Goal: Task Accomplishment & Management: Use online tool/utility

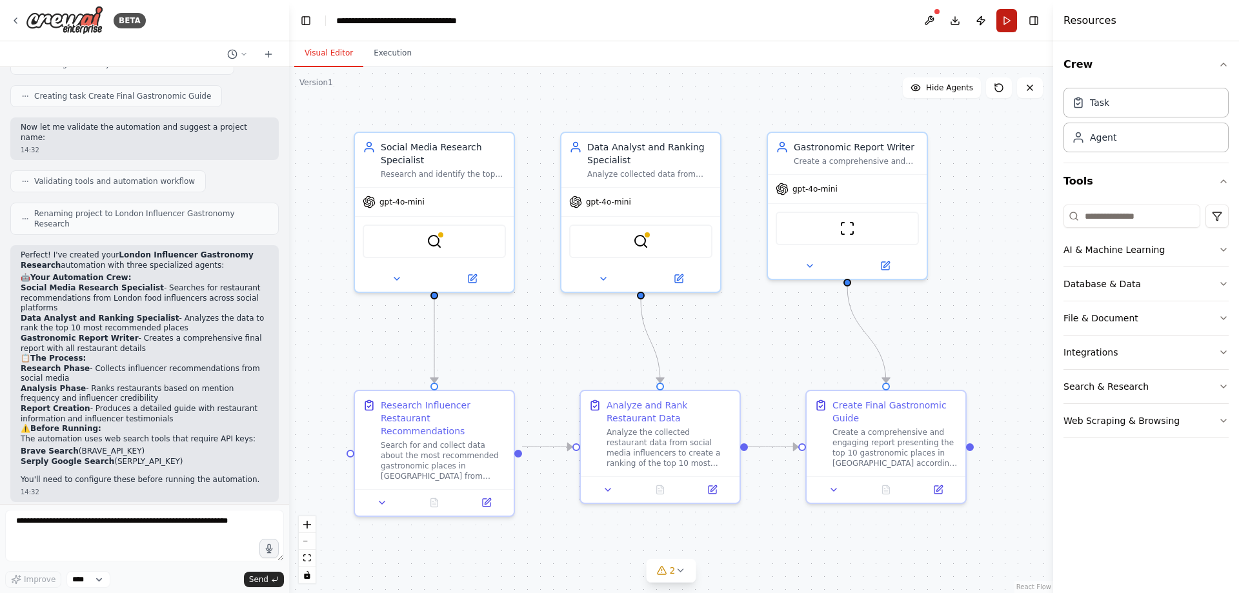
click at [1006, 24] on button "Run" at bounding box center [1007, 20] width 21 height 23
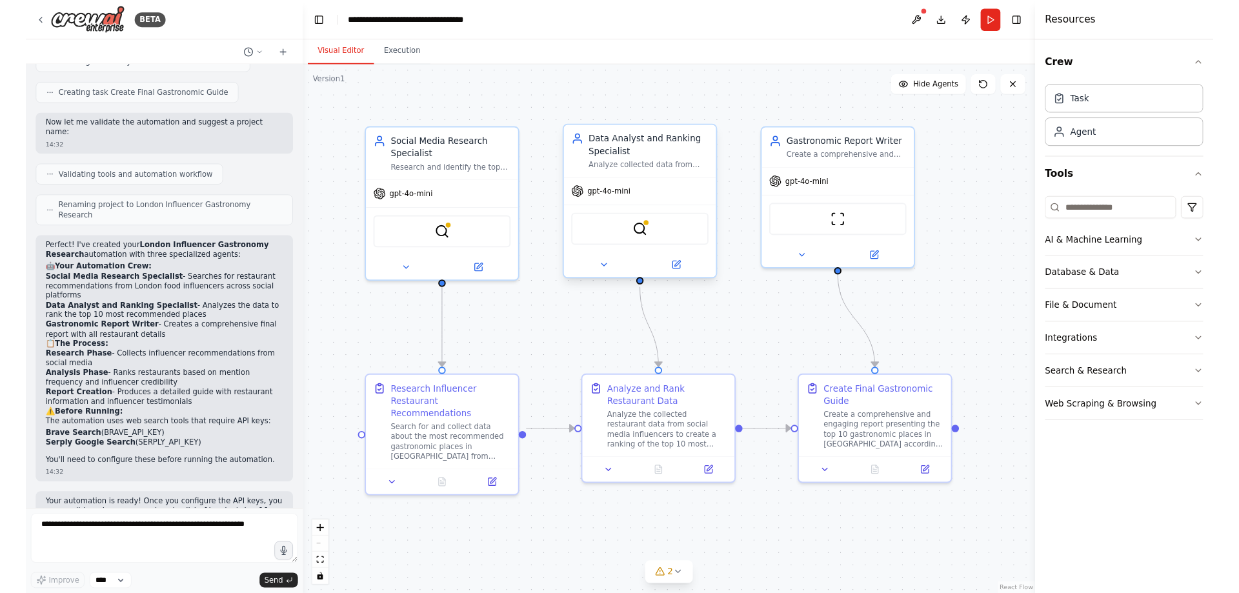
scroll to position [927, 0]
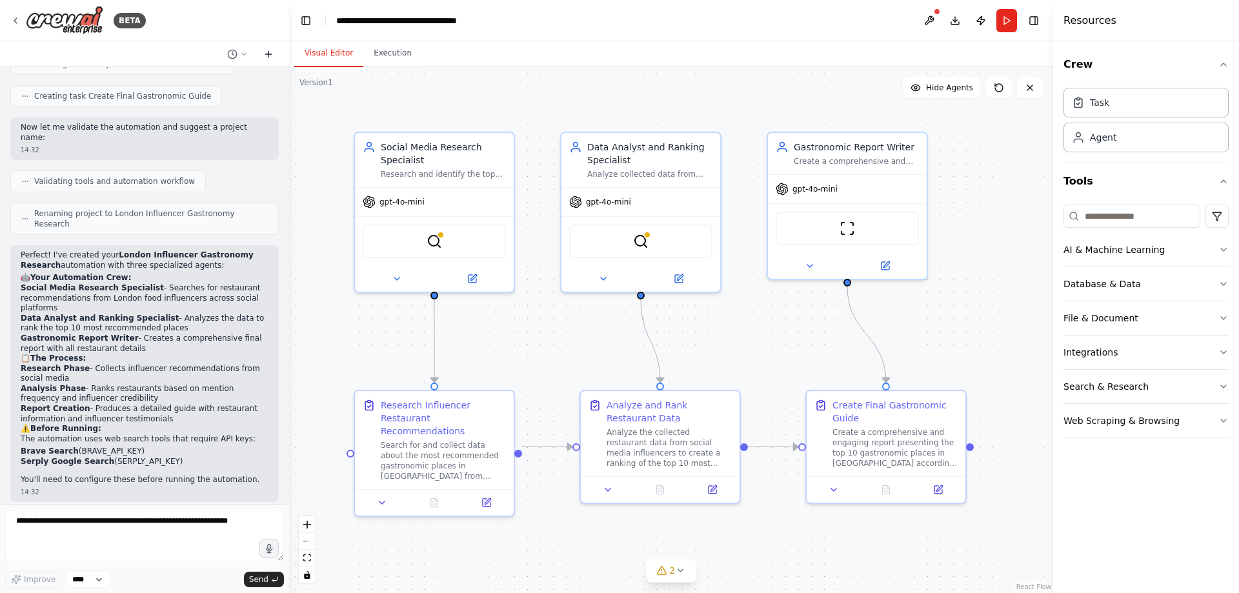
click at [271, 57] on icon at bounding box center [268, 54] width 10 height 10
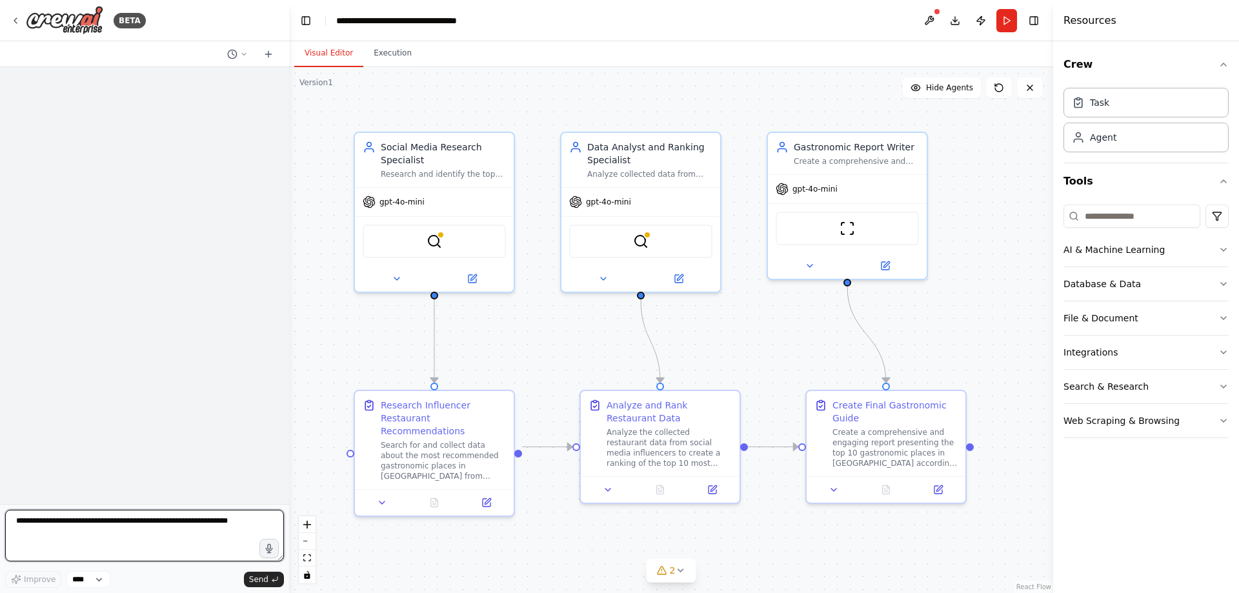
click at [122, 529] on textarea at bounding box center [144, 536] width 279 height 52
type textarea "*"
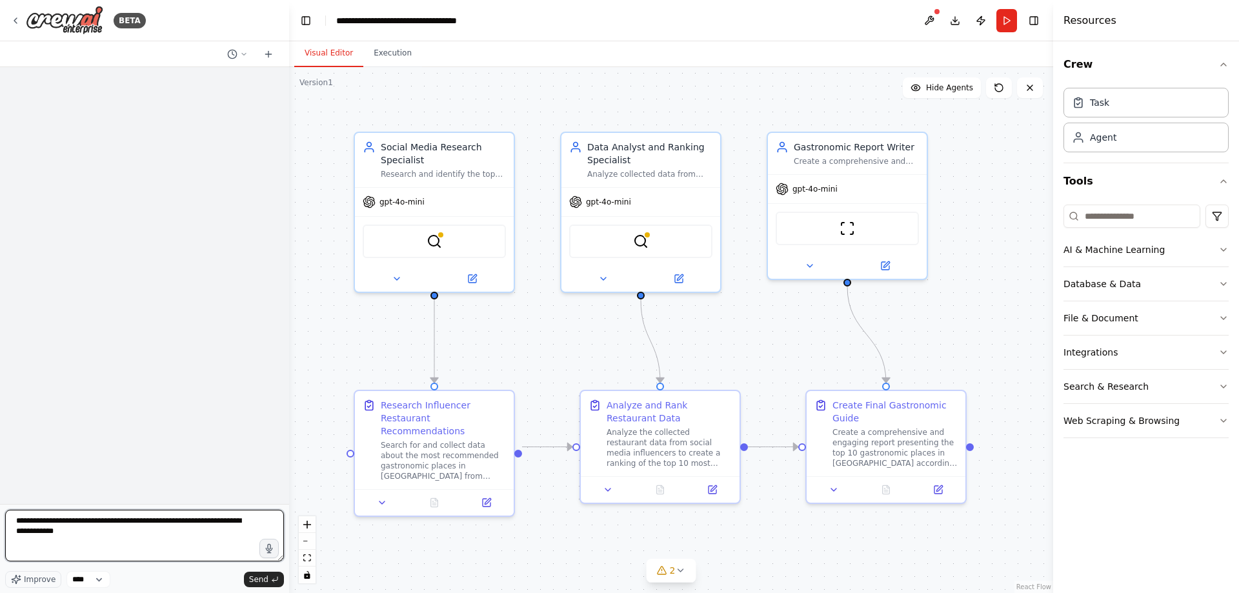
type textarea "**********"
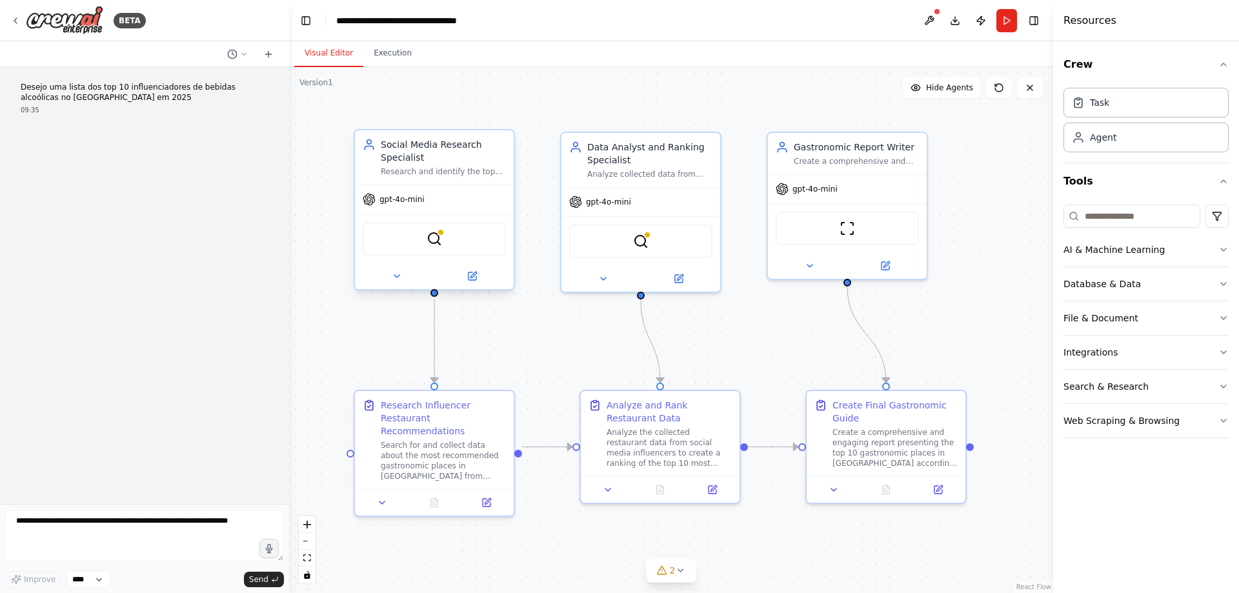
click at [423, 205] on div "gpt-4o-mini" at bounding box center [434, 199] width 159 height 28
click at [417, 200] on span "gpt-4o-mini" at bounding box center [402, 199] width 45 height 10
click at [474, 276] on icon at bounding box center [474, 275] width 6 height 6
click at [478, 284] on div at bounding box center [434, 276] width 159 height 26
click at [471, 278] on icon at bounding box center [474, 275] width 6 height 6
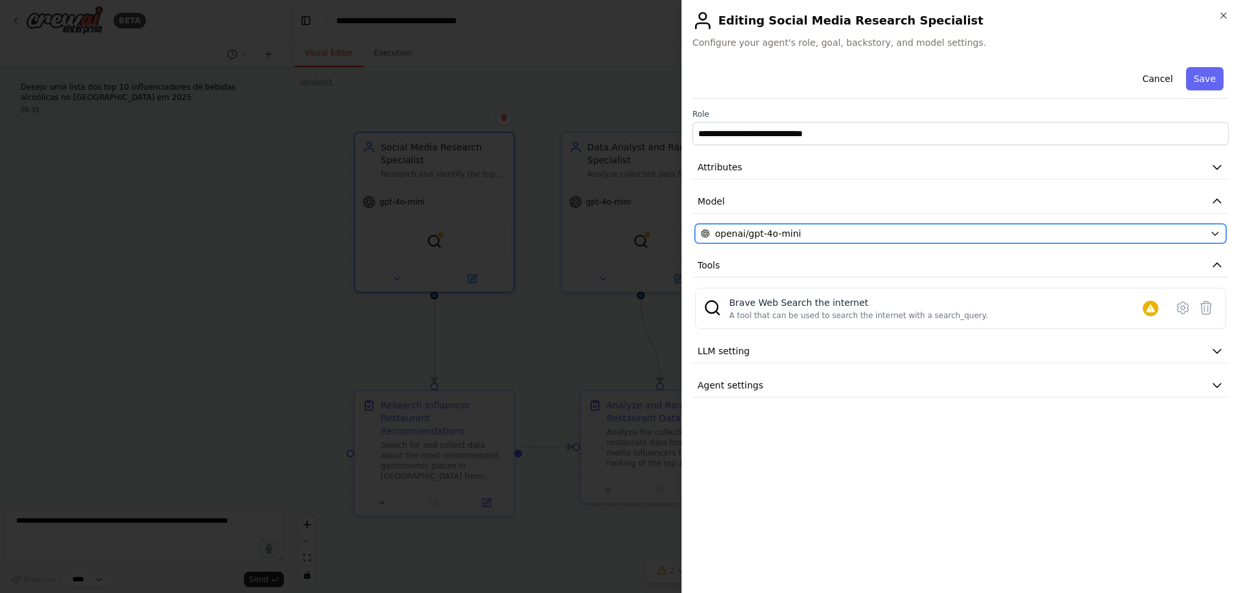
click at [1215, 230] on icon "button" at bounding box center [1215, 233] width 10 height 10
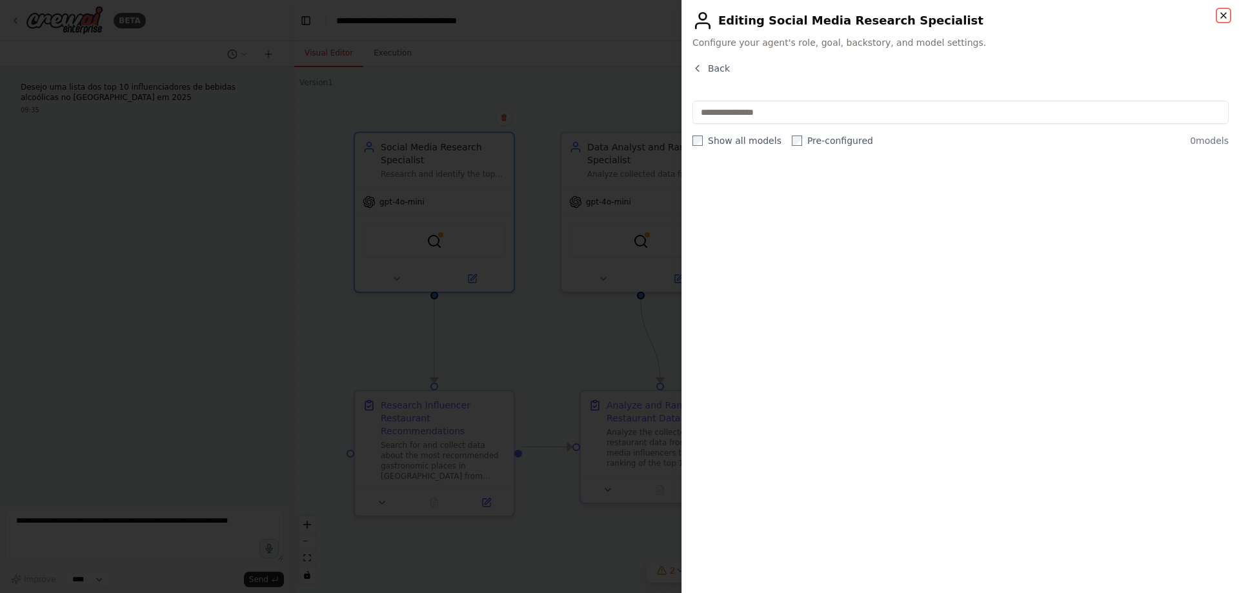
click at [1224, 14] on icon "button" at bounding box center [1224, 15] width 10 height 10
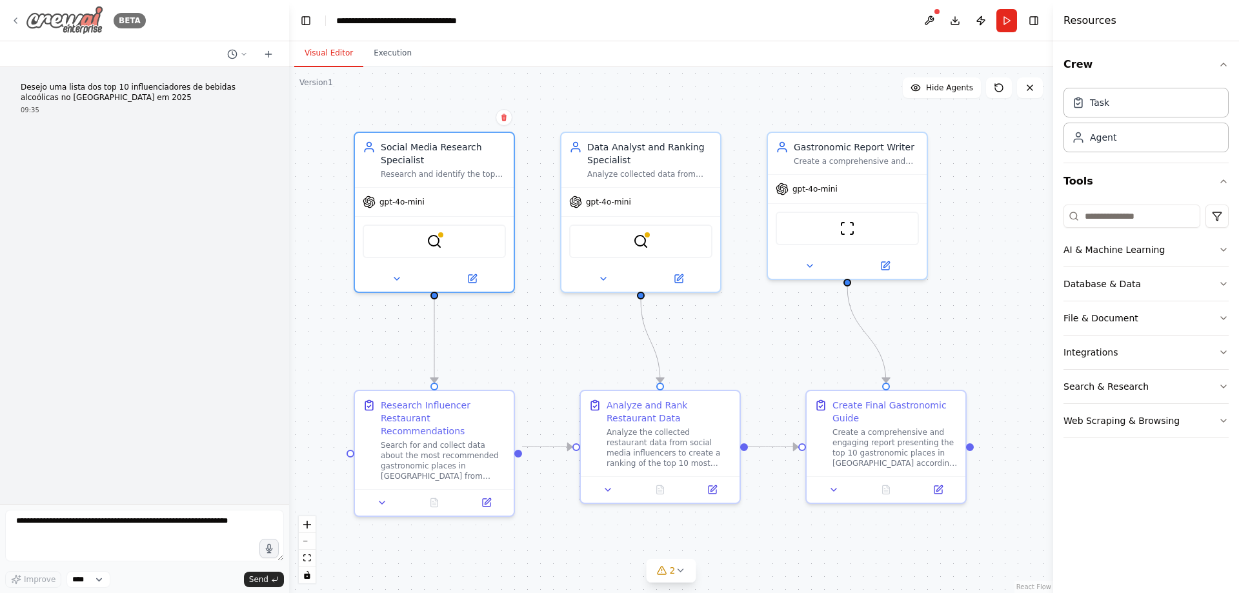
click at [83, 17] on img at bounding box center [64, 20] width 77 height 29
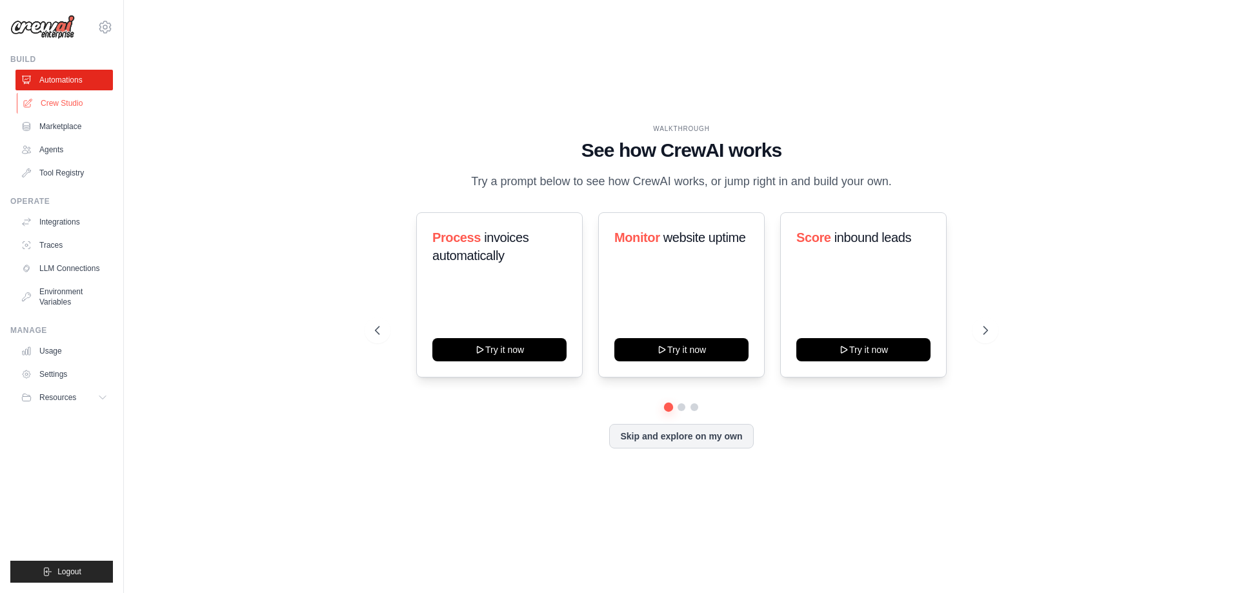
click at [53, 105] on link "Crew Studio" at bounding box center [65, 103] width 97 height 21
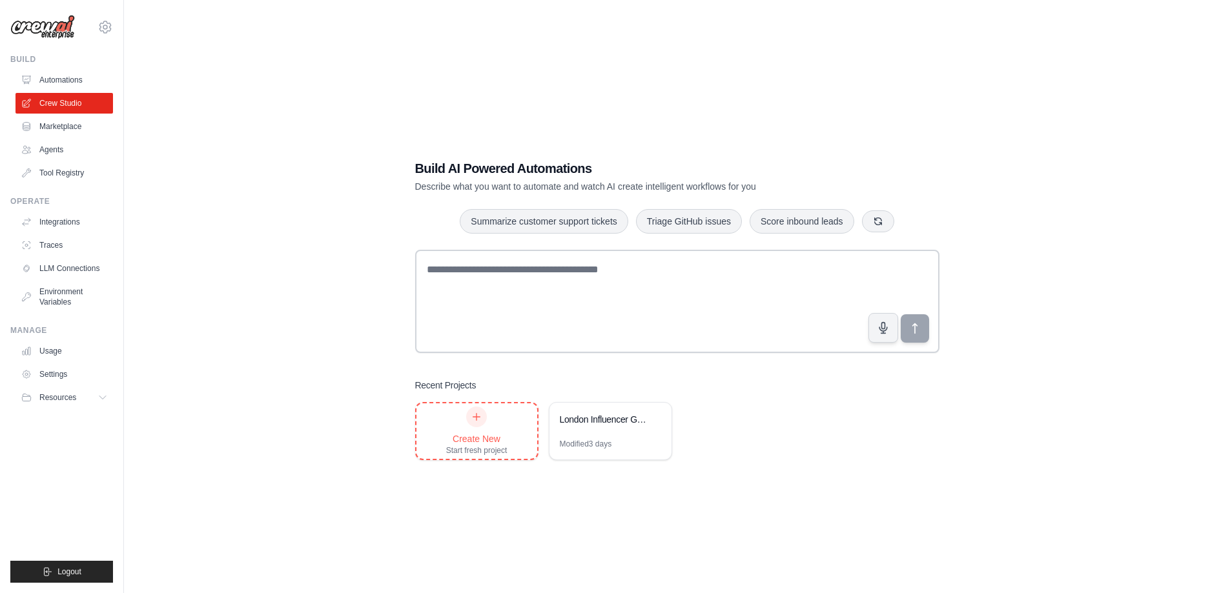
click at [481, 425] on div at bounding box center [476, 417] width 21 height 21
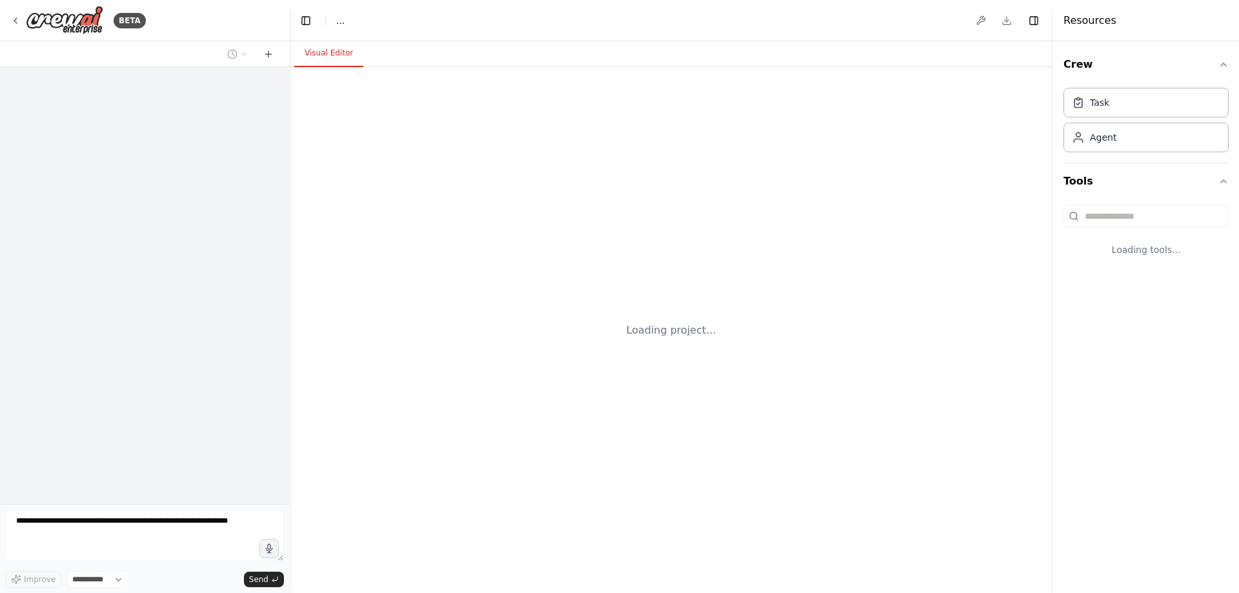
select select "****"
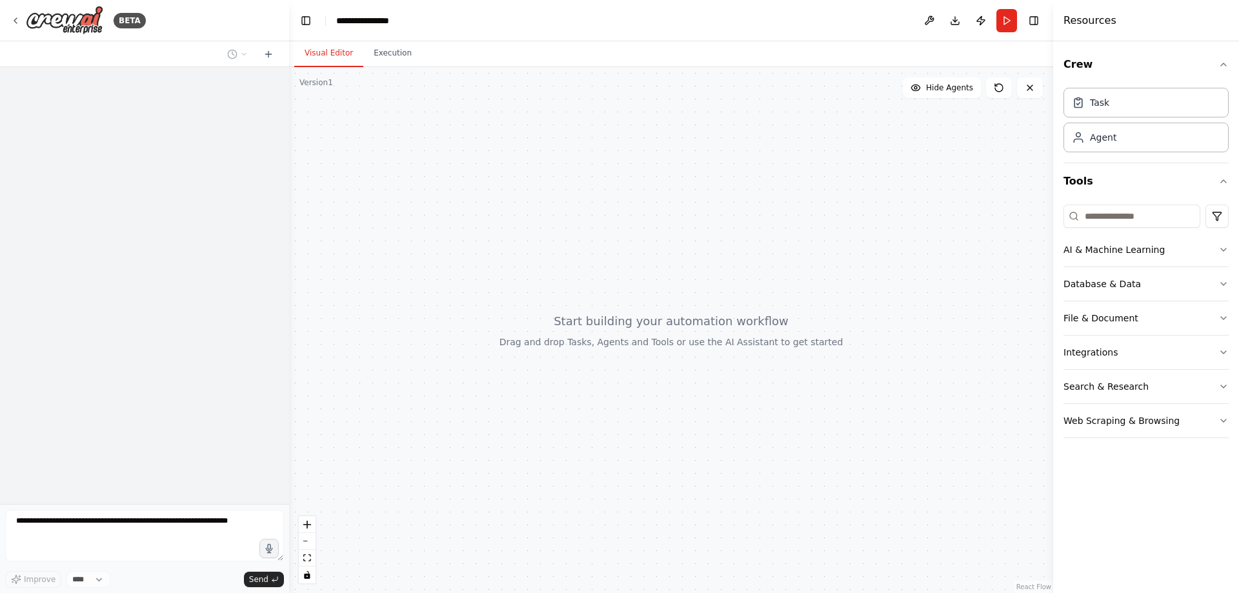
click at [154, 531] on textarea at bounding box center [144, 536] width 279 height 52
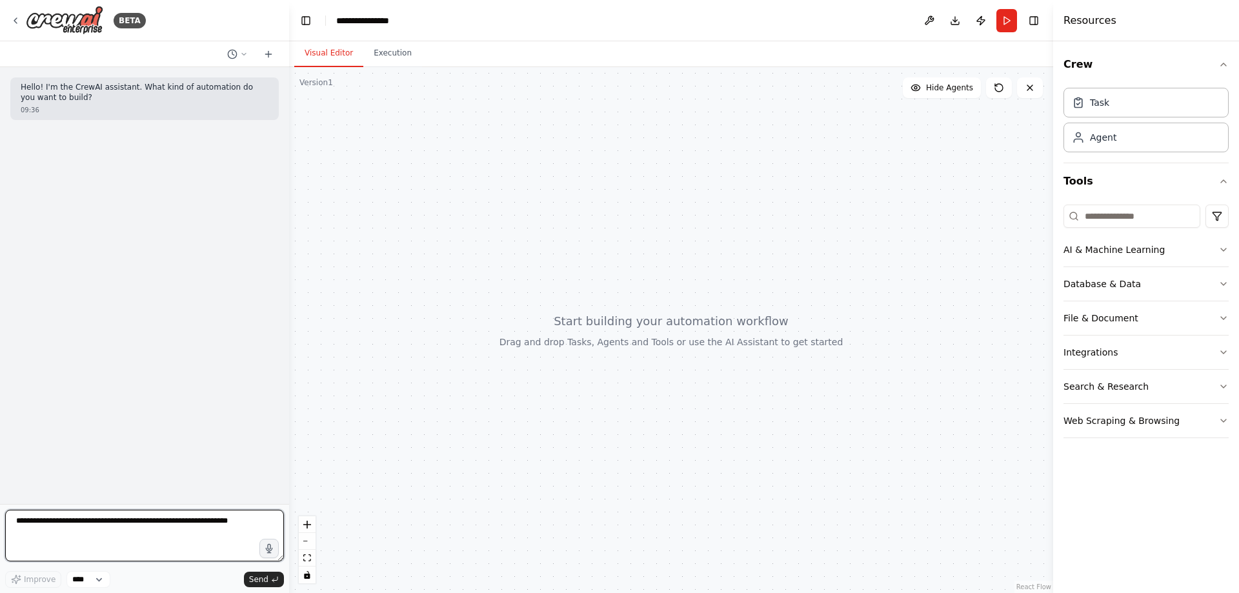
click at [160, 519] on textarea at bounding box center [144, 536] width 279 height 52
type textarea "*"
type textarea "**********"
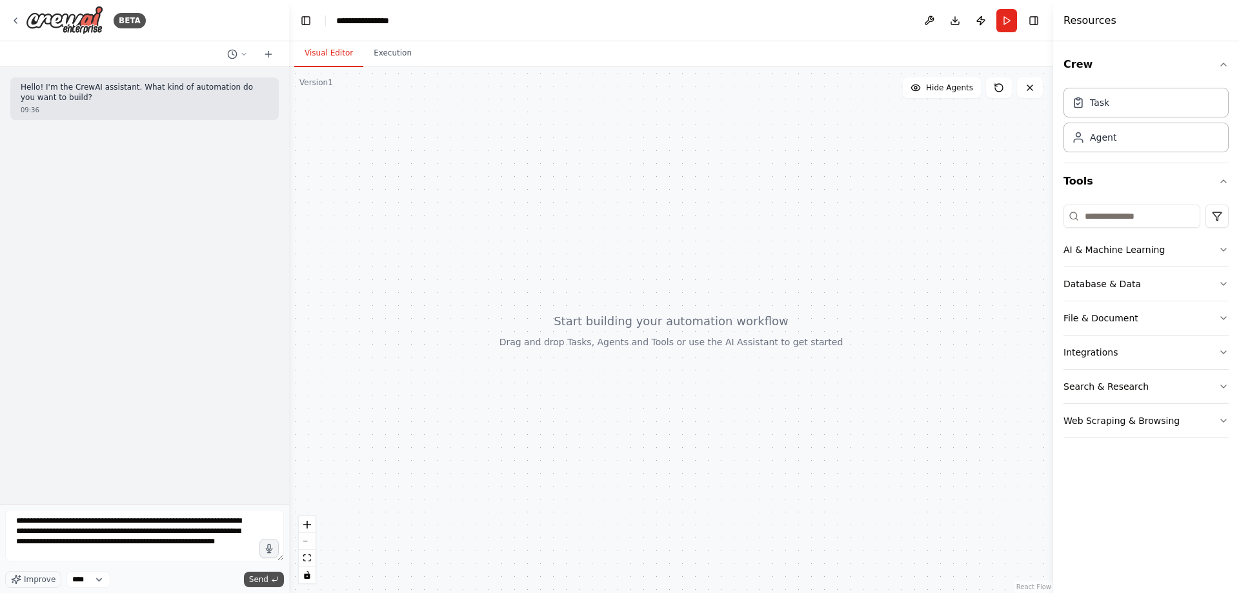
click at [265, 580] on span "Send" at bounding box center [258, 579] width 19 height 10
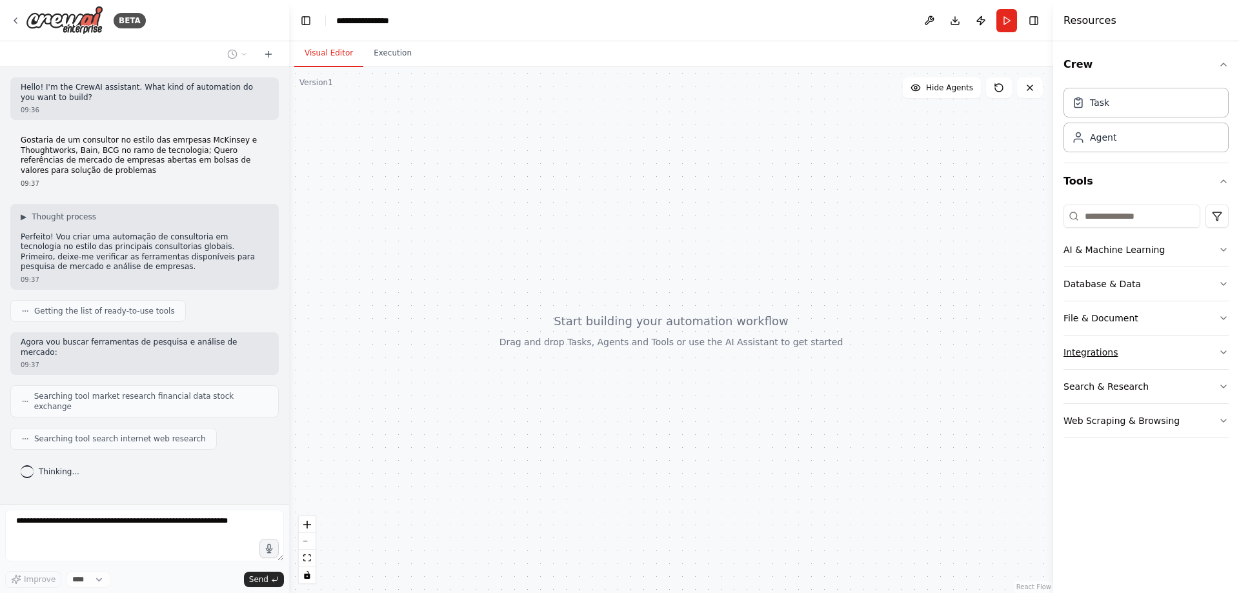
click at [1220, 352] on icon "button" at bounding box center [1224, 352] width 10 height 10
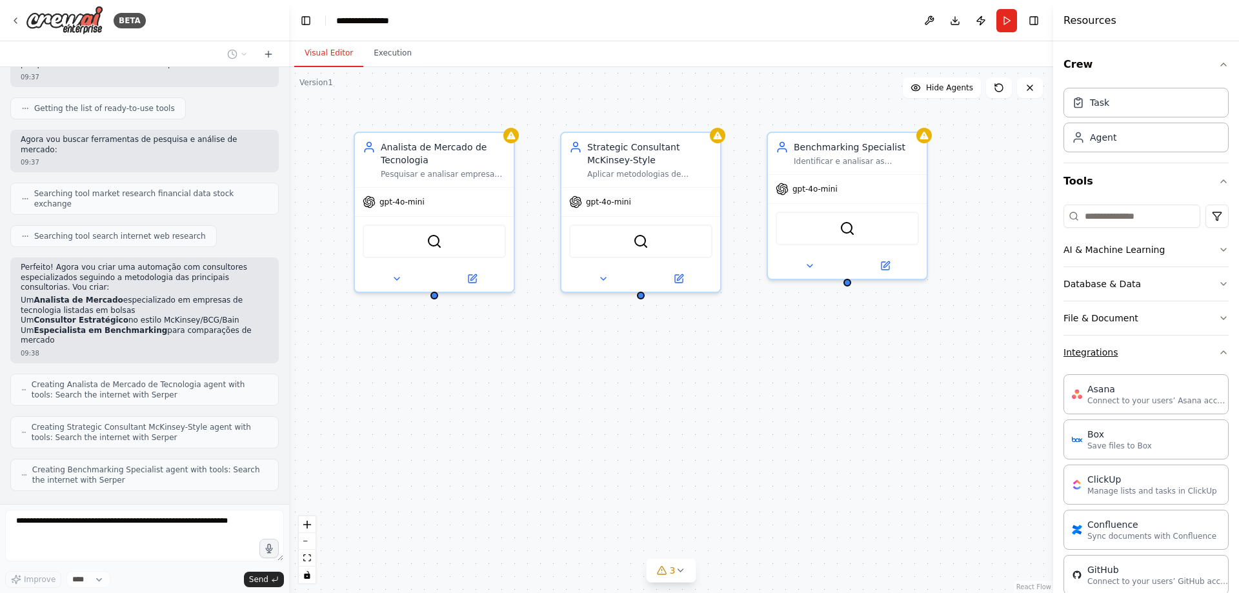
click at [1219, 355] on icon "button" at bounding box center [1224, 352] width 10 height 10
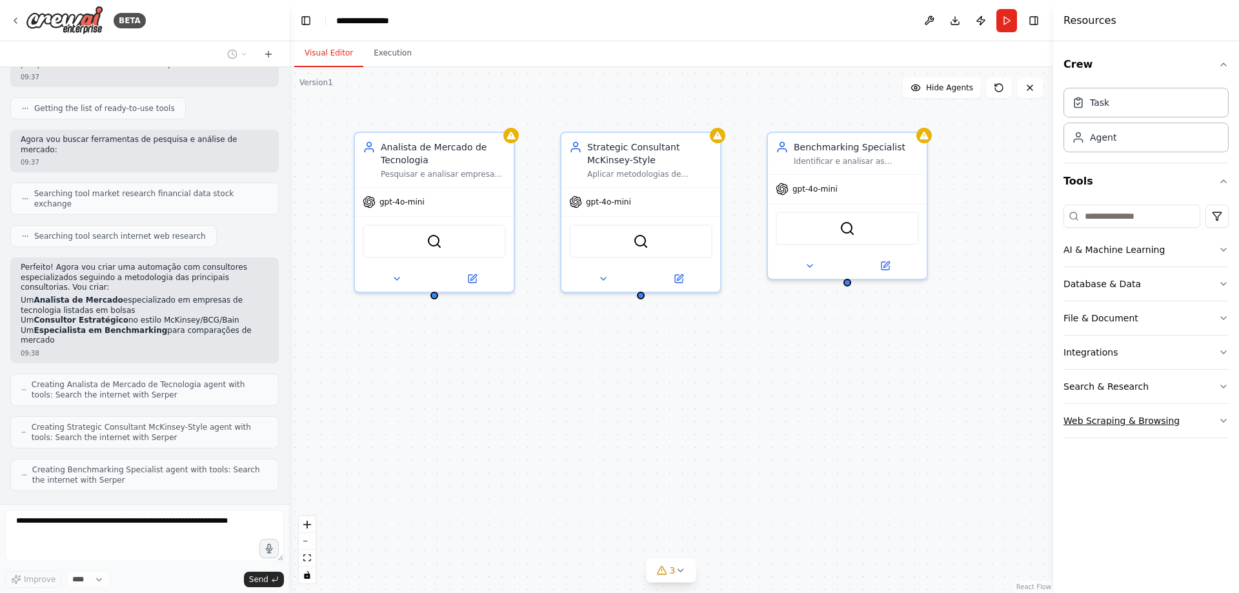
click at [1220, 421] on icon "button" at bounding box center [1224, 421] width 10 height 10
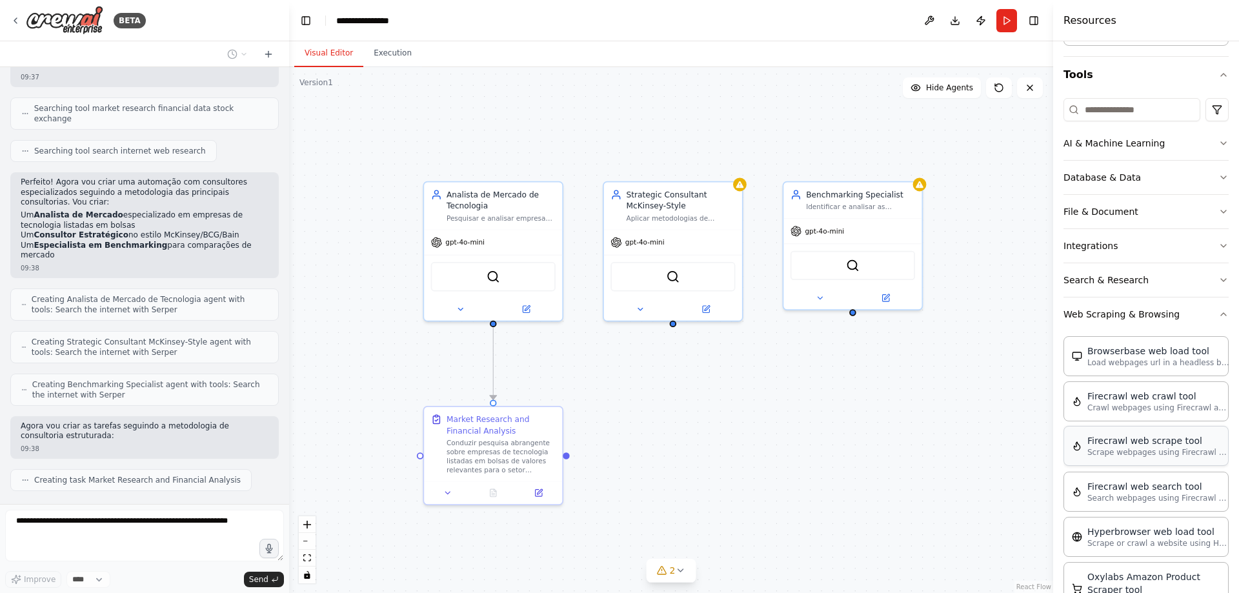
scroll to position [258, 0]
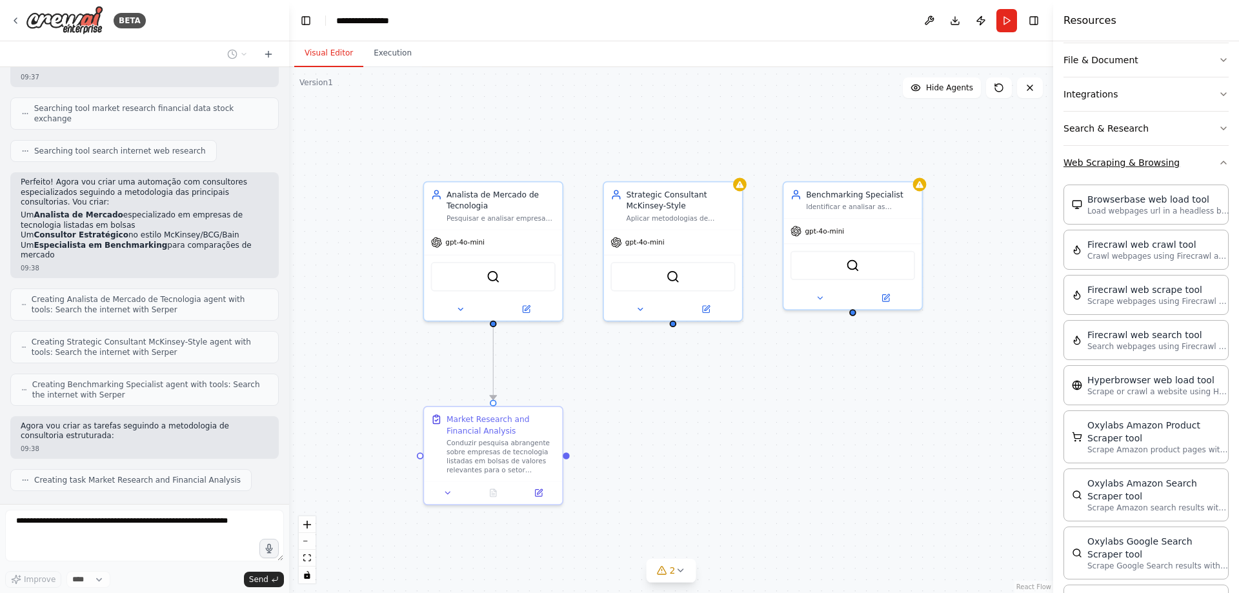
click at [1219, 159] on icon "button" at bounding box center [1224, 162] width 10 height 10
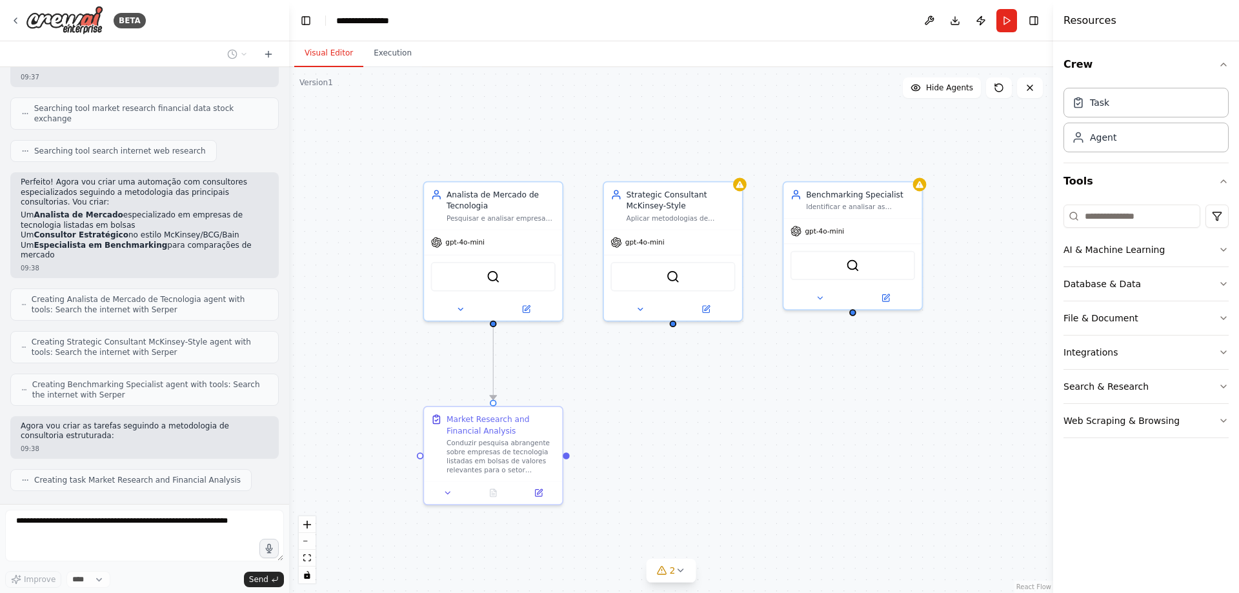
click at [1229, 318] on div "Crew Task Agent Tools AI & Machine Learning Database & Data File & Document Int…" at bounding box center [1146, 317] width 186 height 552
click at [1222, 318] on icon "button" at bounding box center [1223, 318] width 5 height 3
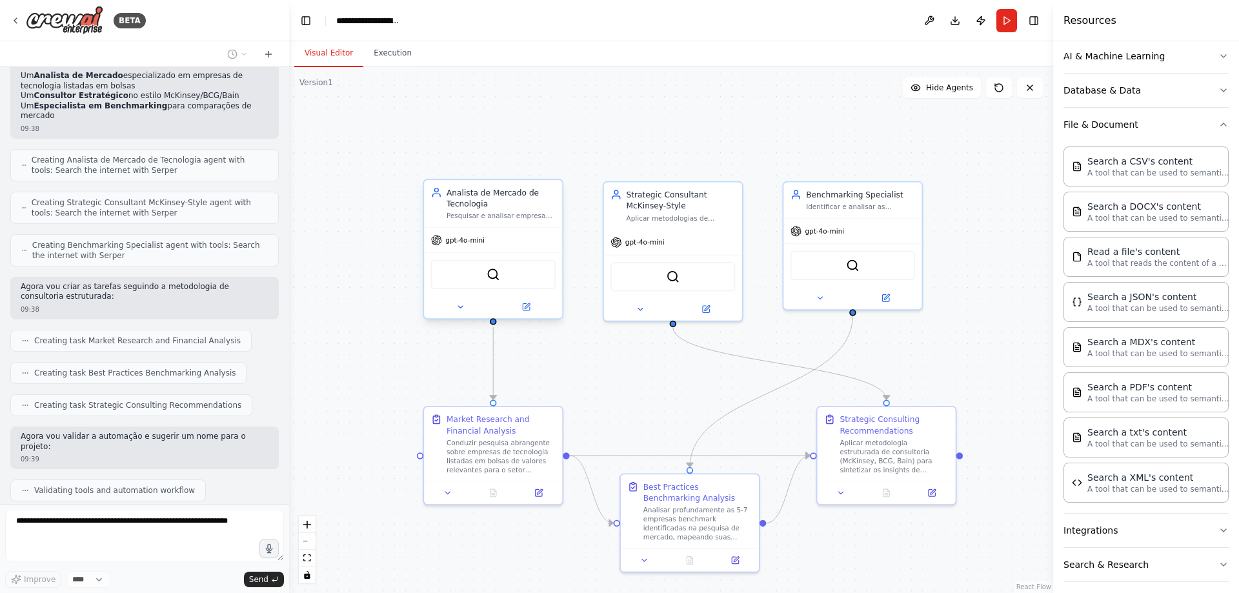
scroll to position [460, 0]
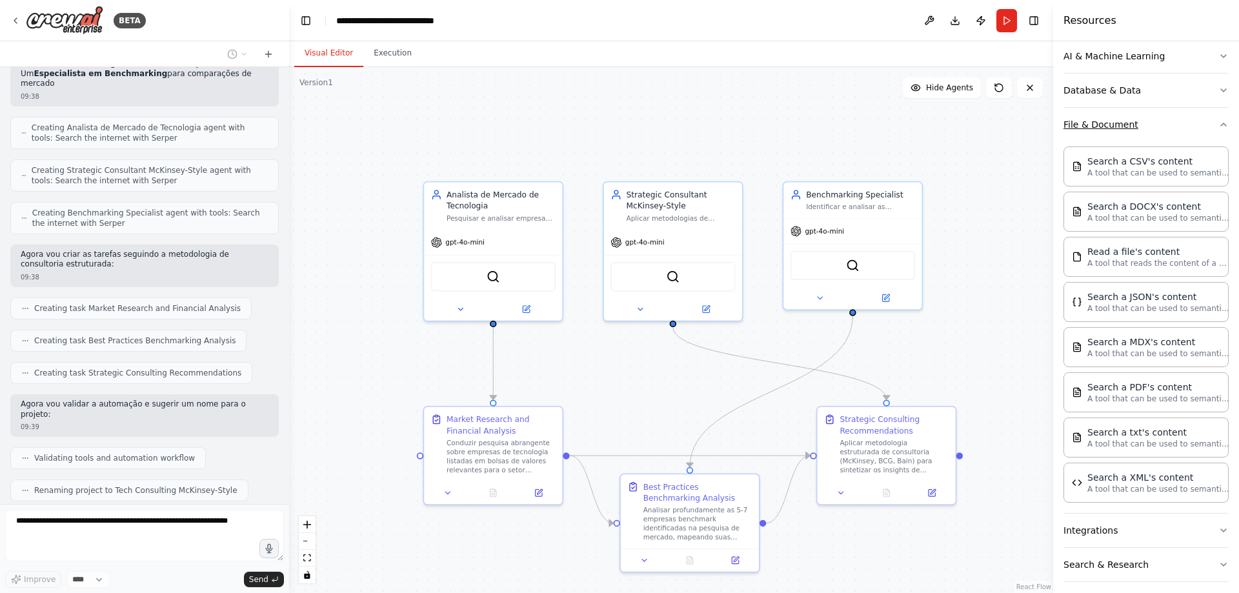
click at [1219, 125] on icon "button" at bounding box center [1224, 124] width 10 height 10
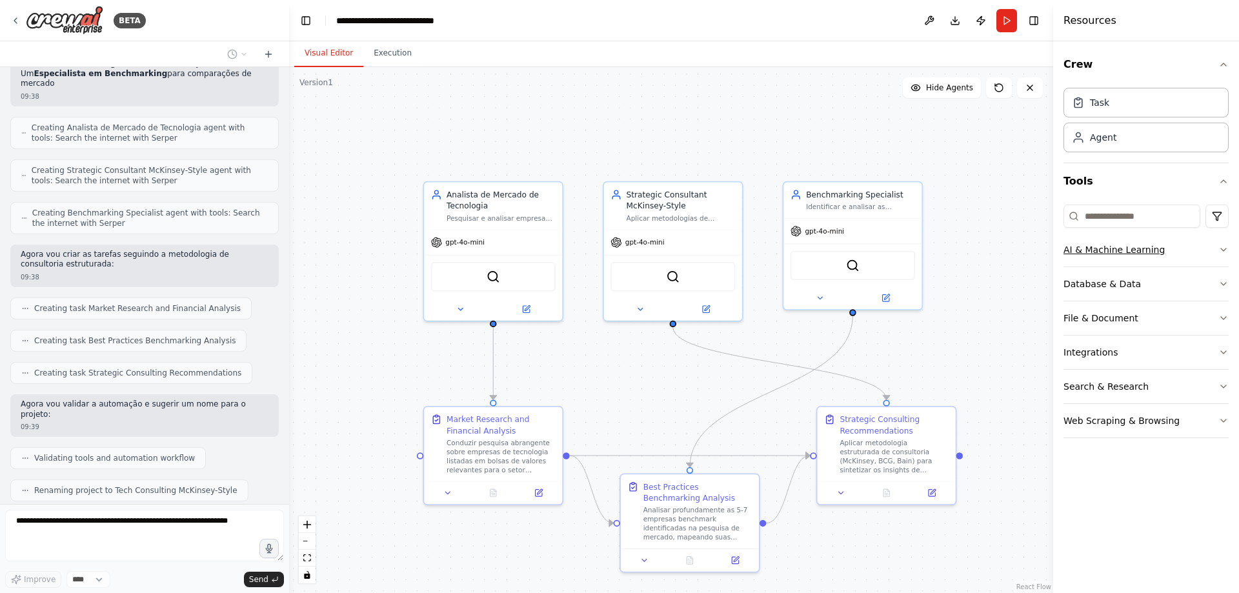
click at [1226, 249] on icon "button" at bounding box center [1223, 249] width 5 height 3
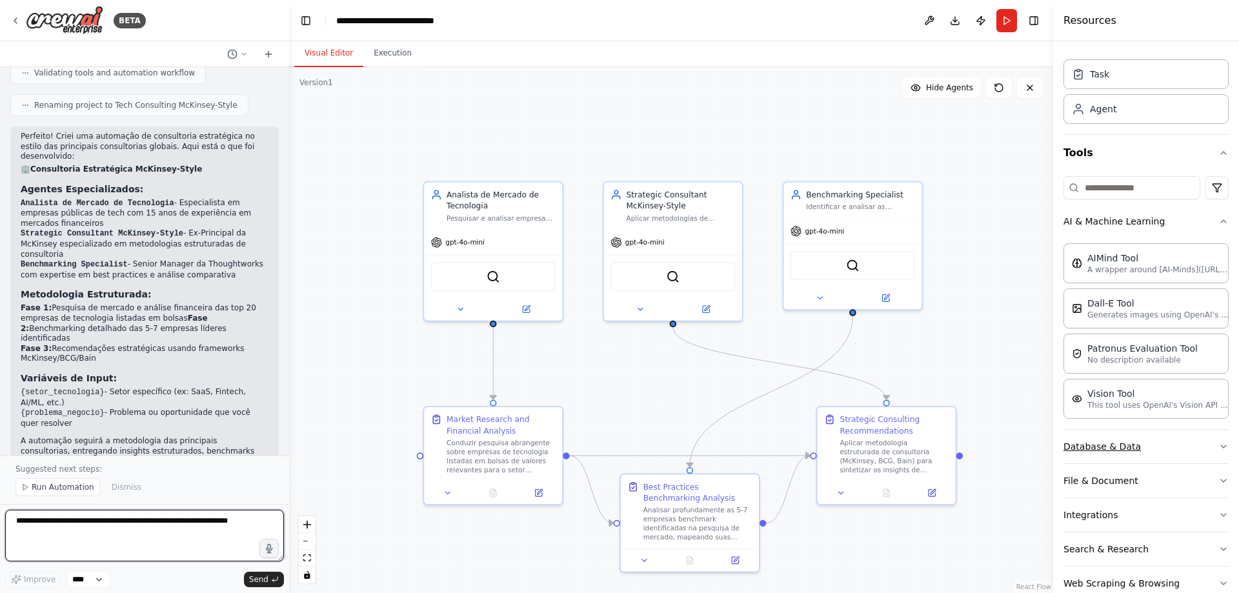
scroll to position [57, 0]
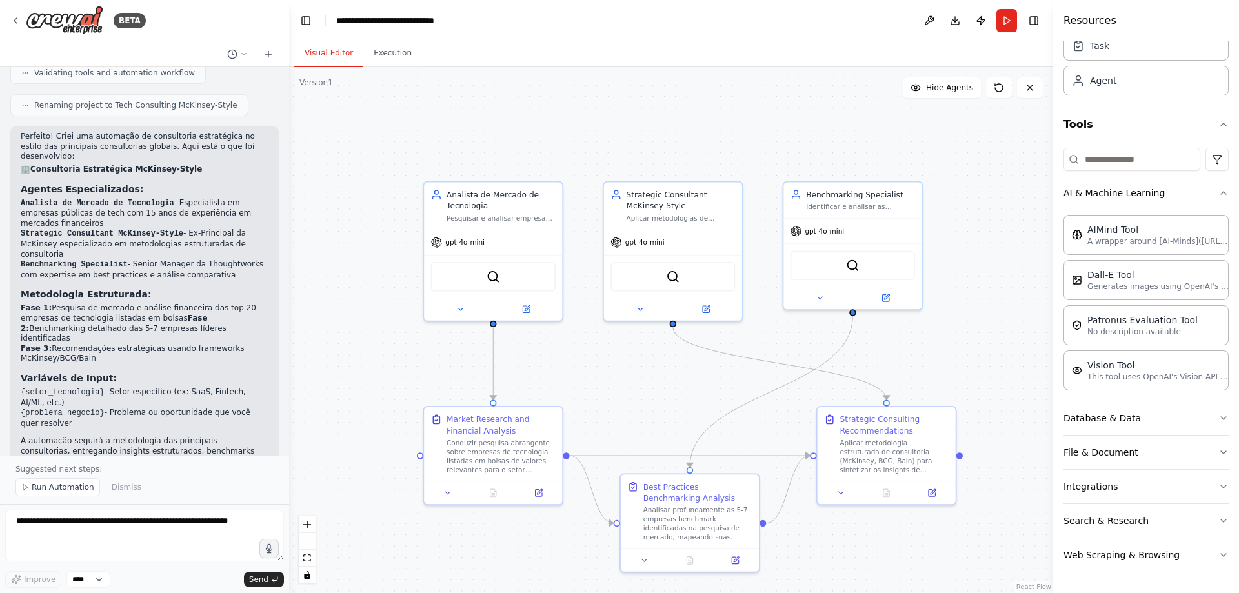
click at [1219, 192] on icon "button" at bounding box center [1224, 193] width 10 height 10
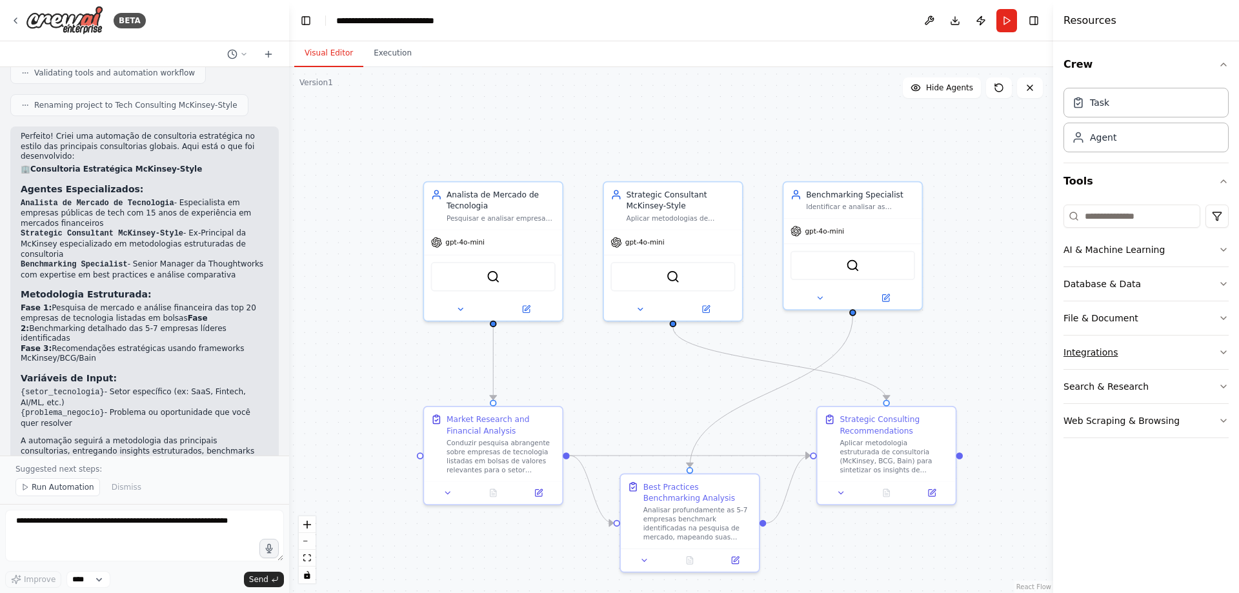
click at [1224, 352] on icon "button" at bounding box center [1224, 352] width 10 height 10
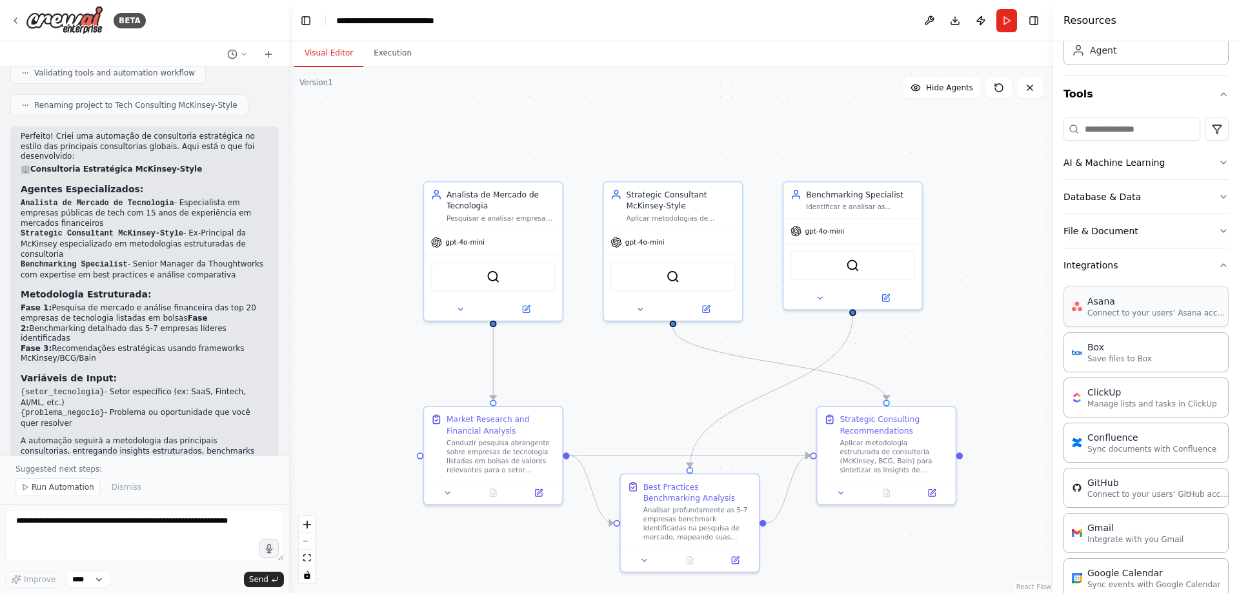
scroll to position [65, 0]
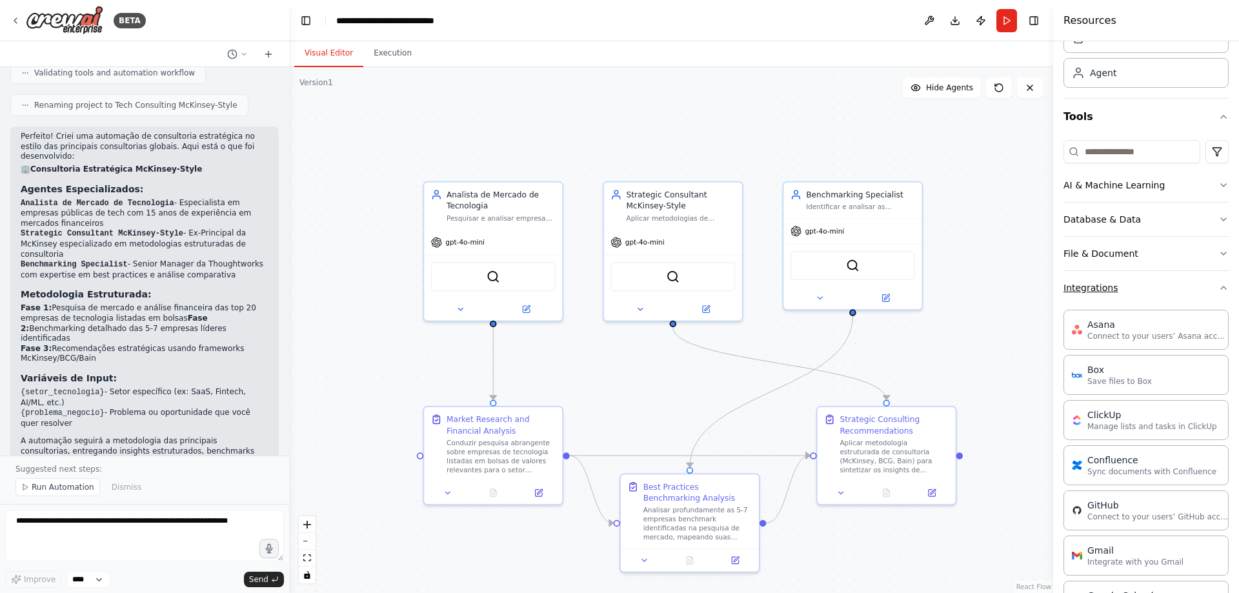
click at [1219, 283] on icon "button" at bounding box center [1224, 288] width 10 height 10
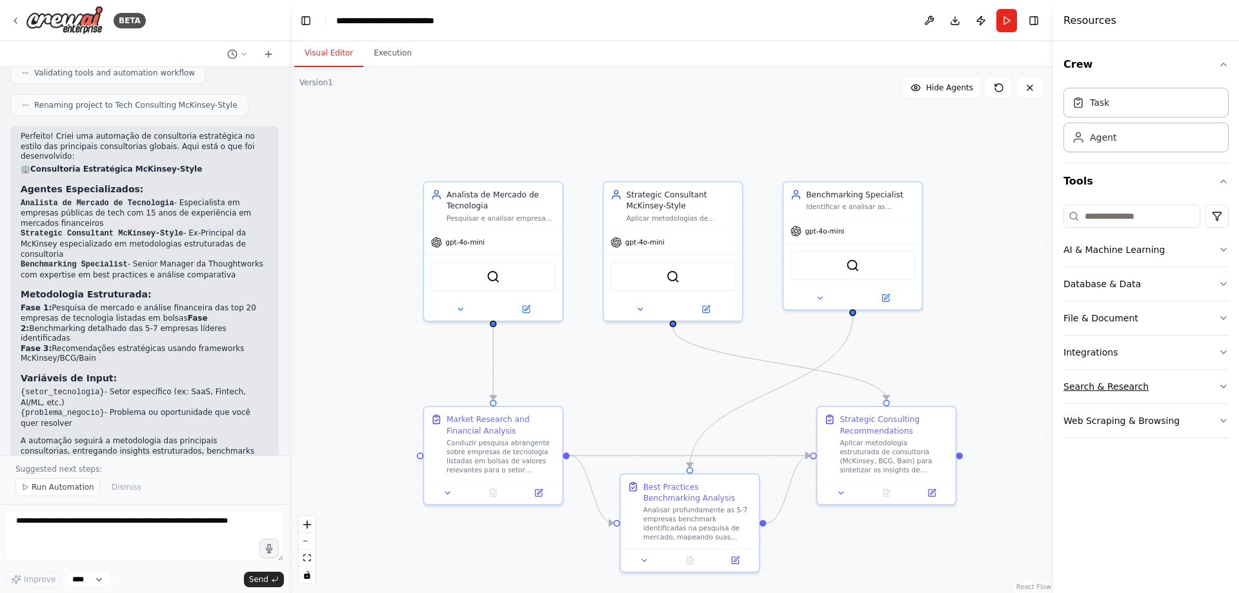
click at [1221, 384] on icon "button" at bounding box center [1224, 386] width 10 height 10
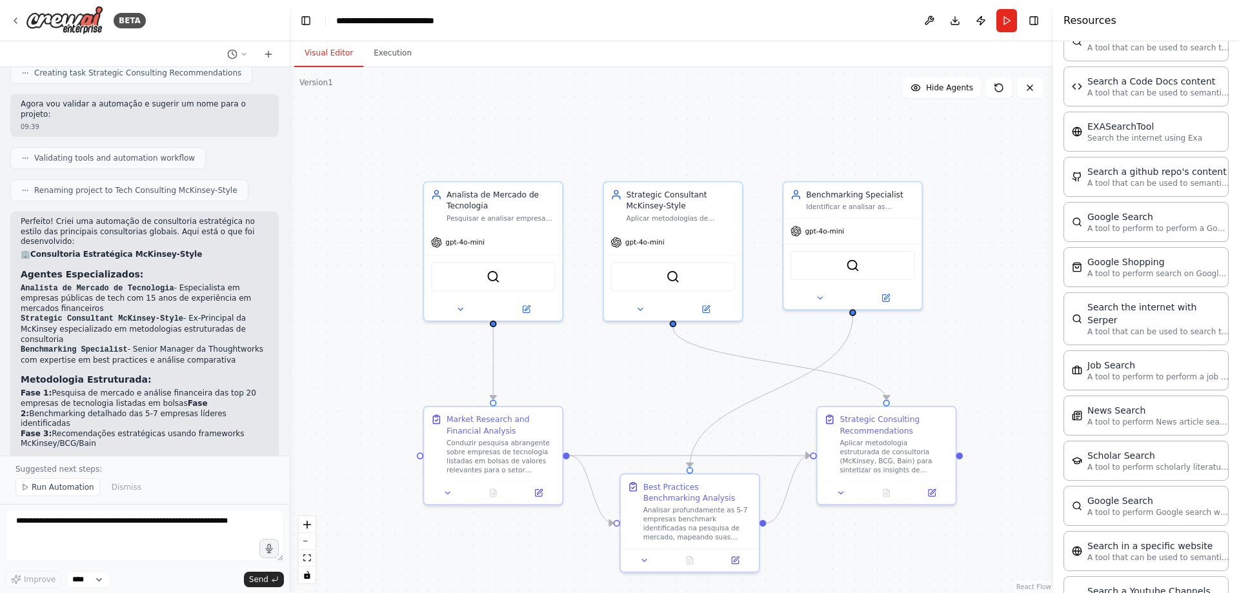
scroll to position [780, 0]
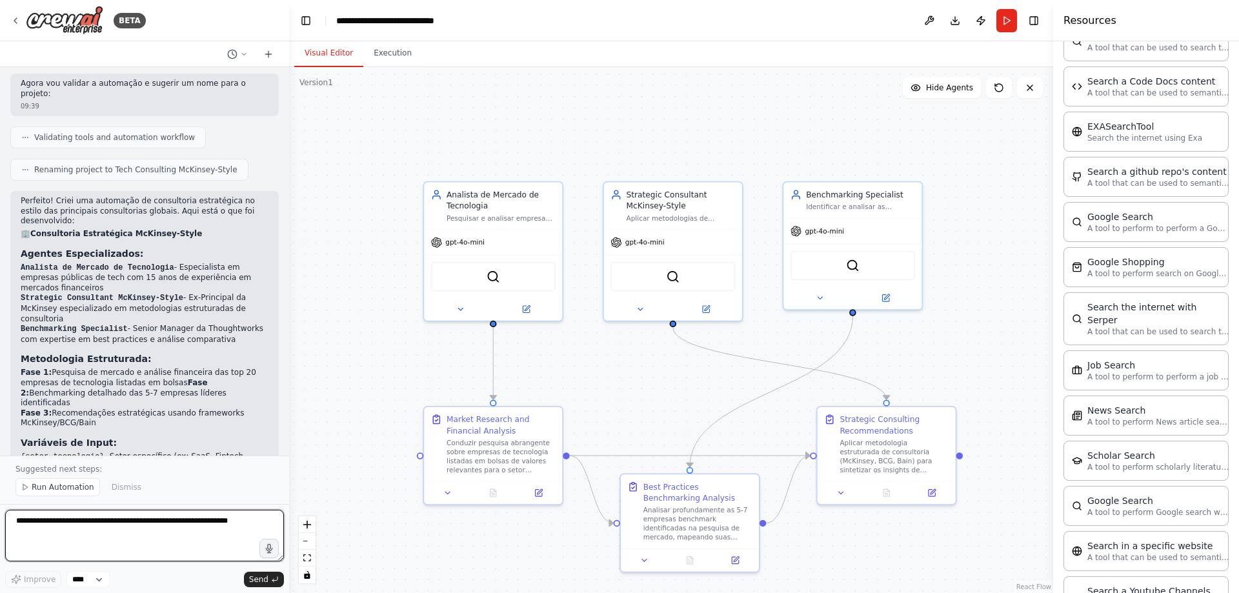
click at [74, 522] on textarea at bounding box center [144, 536] width 279 height 52
type textarea "**********"
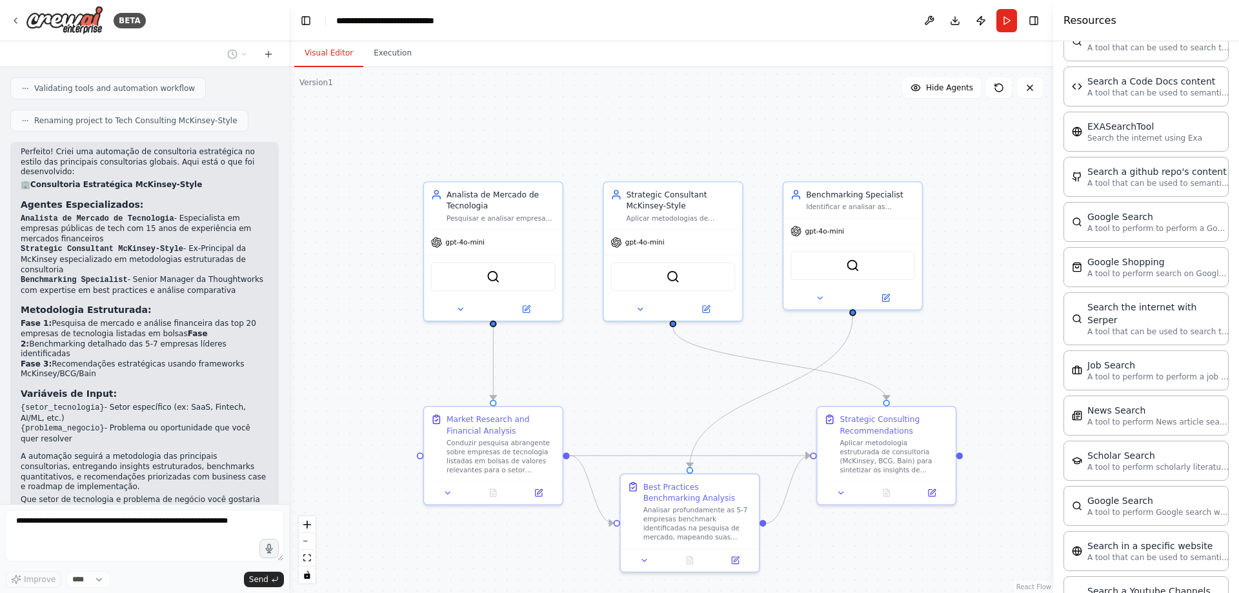
scroll to position [884, 0]
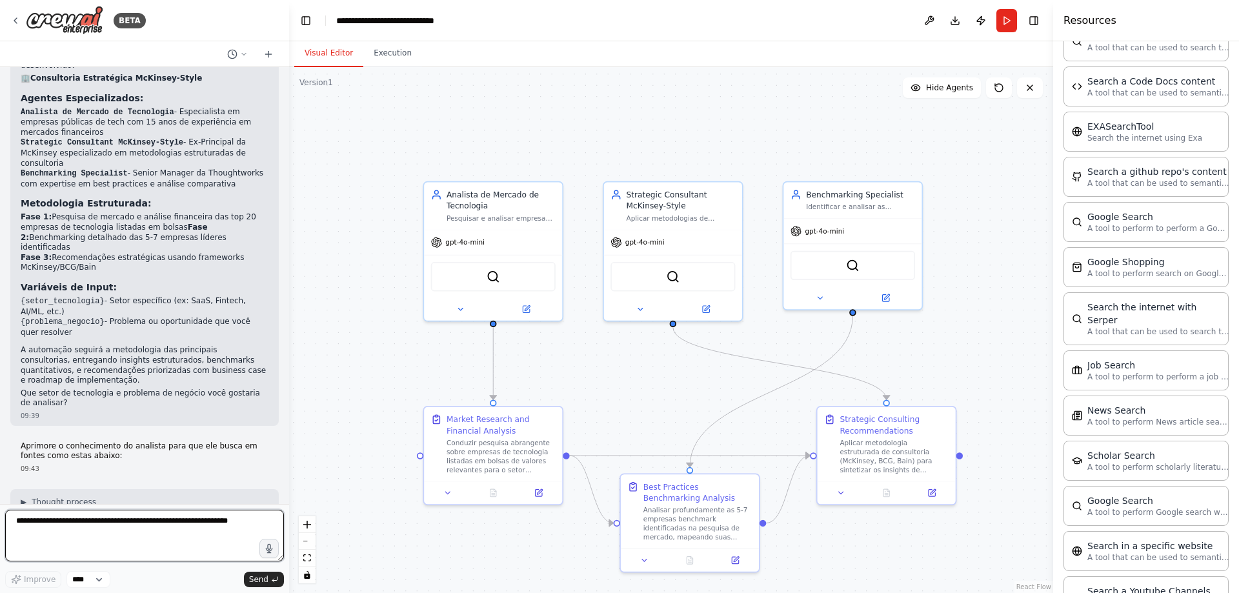
click at [201, 526] on textarea at bounding box center [144, 536] width 279 height 52
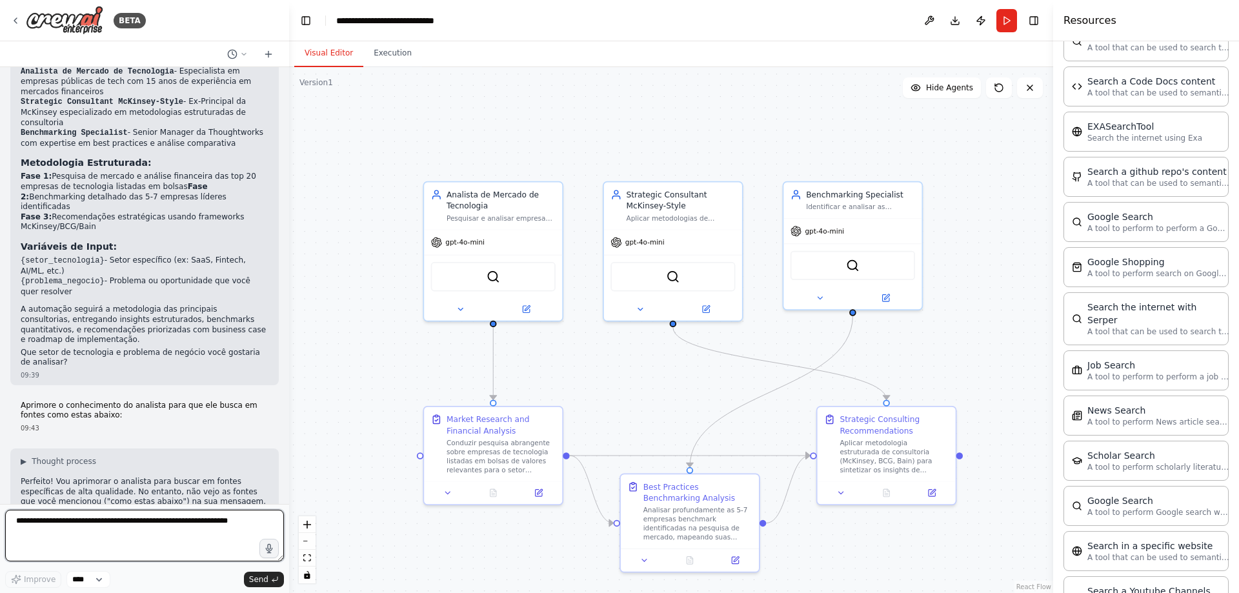
scroll to position [987, 0]
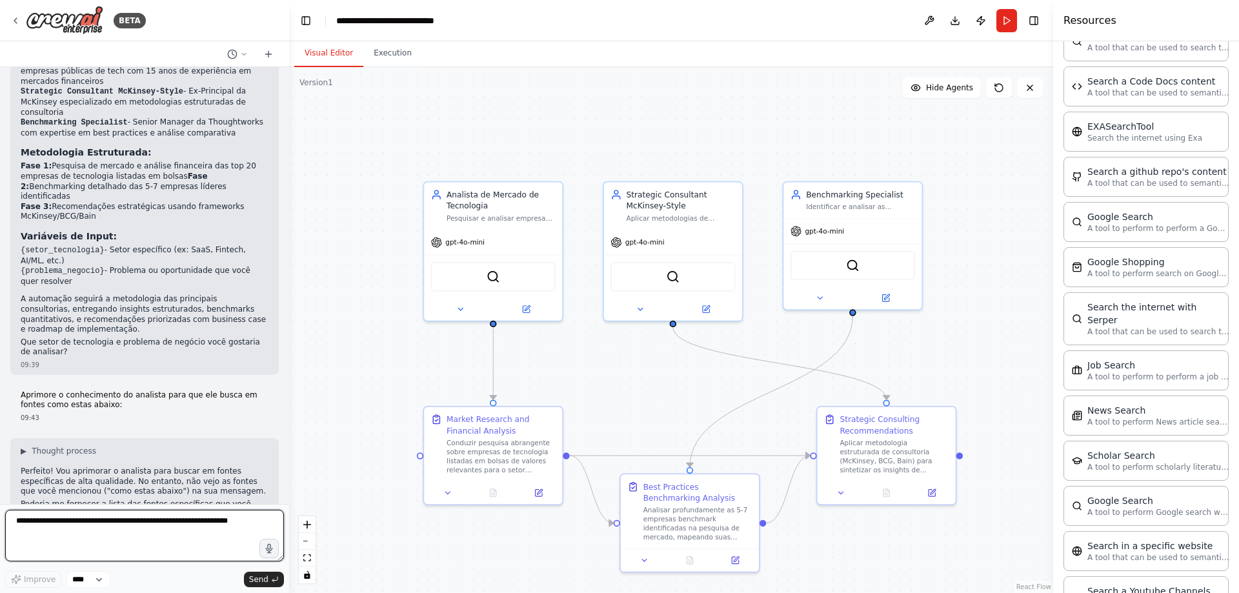
paste textarea "**********"
type textarea "**********"
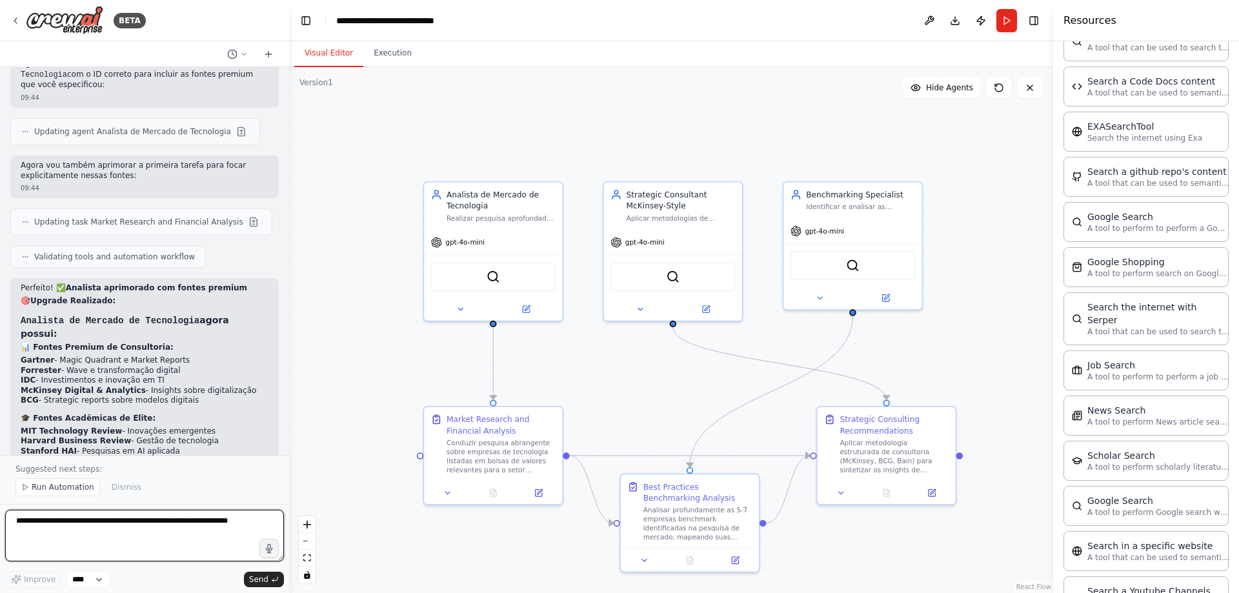
scroll to position [2093, 0]
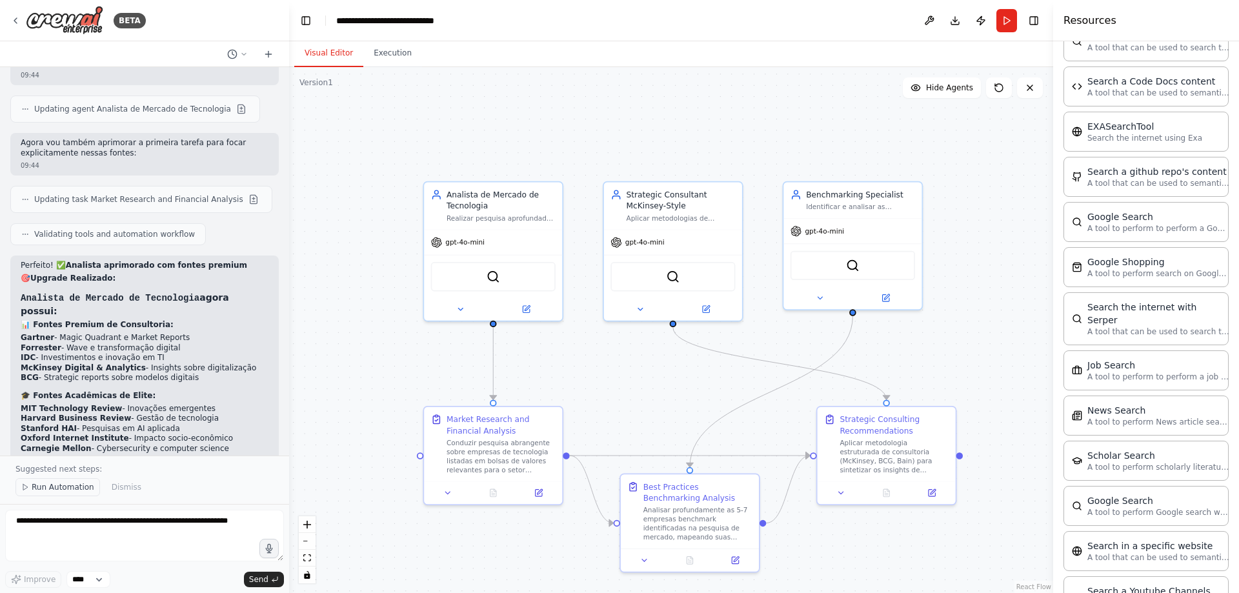
click at [67, 486] on span "Run Automation" at bounding box center [63, 487] width 63 height 10
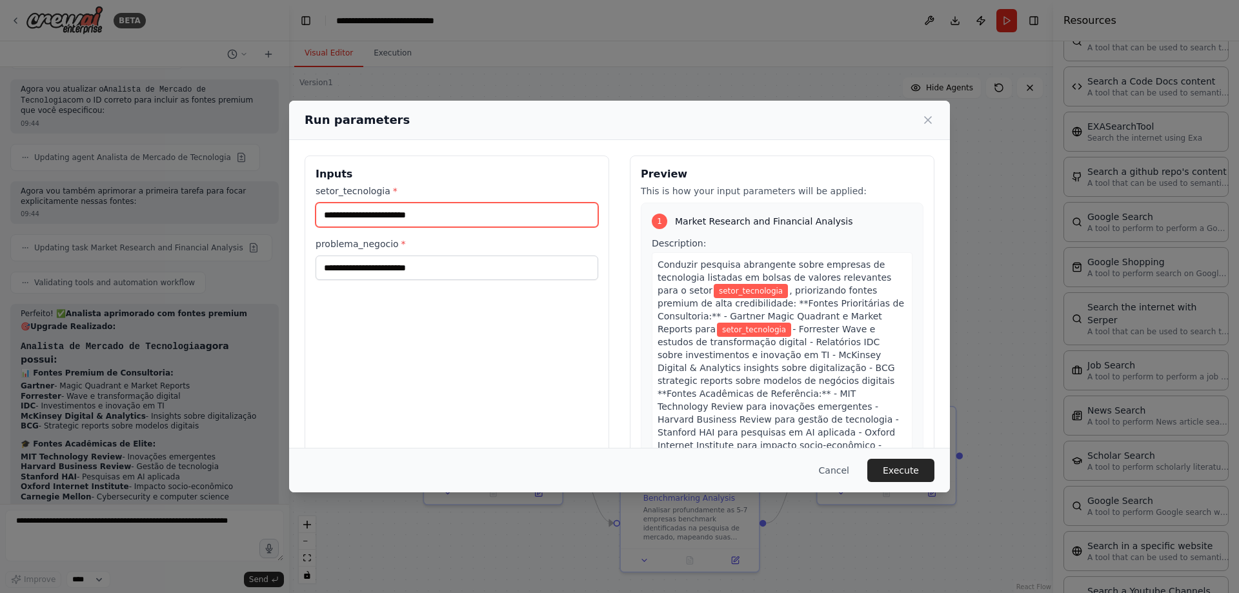
click at [412, 221] on input "setor_tecnologia *" at bounding box center [457, 215] width 283 height 25
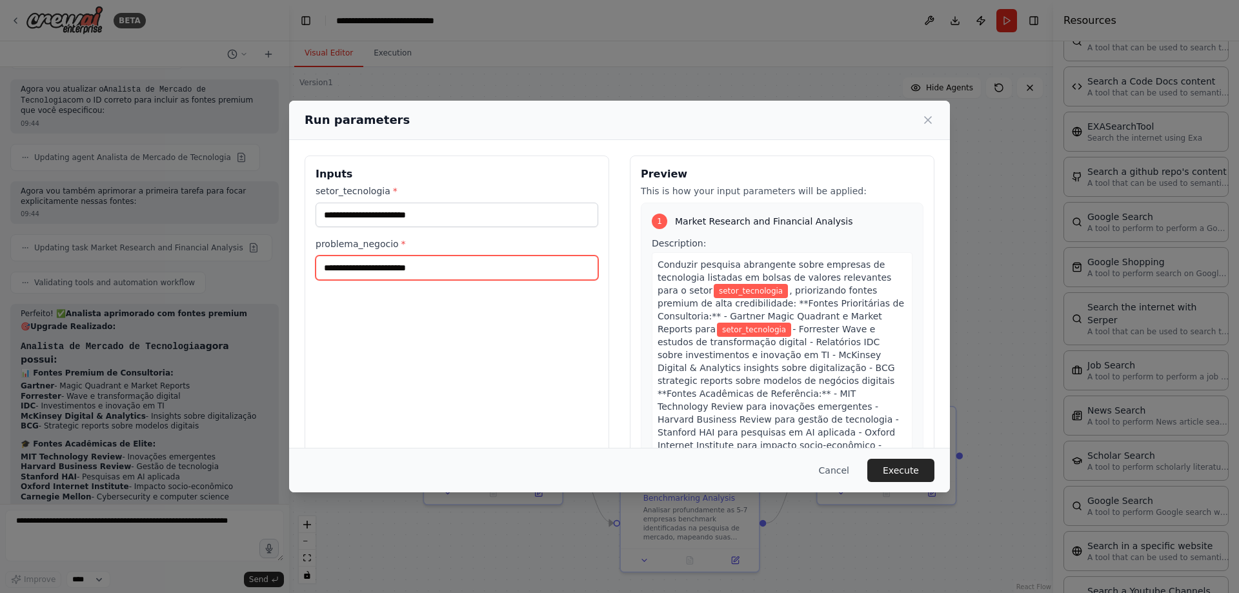
click at [416, 256] on input "problema_negocio *" at bounding box center [457, 268] width 283 height 25
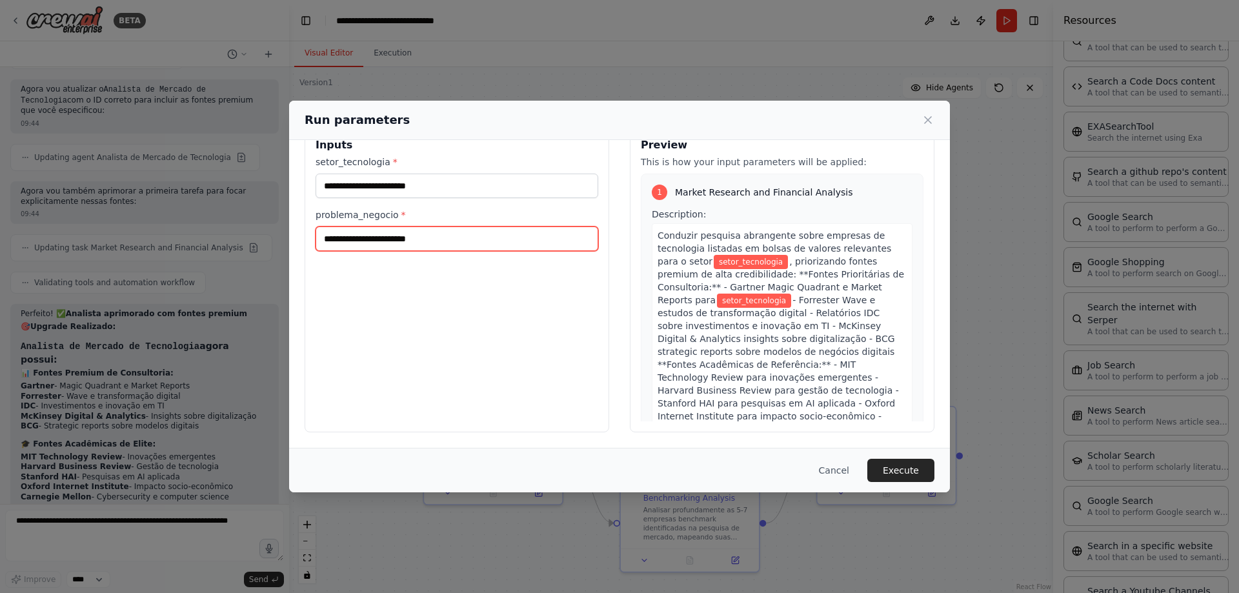
scroll to position [0, 0]
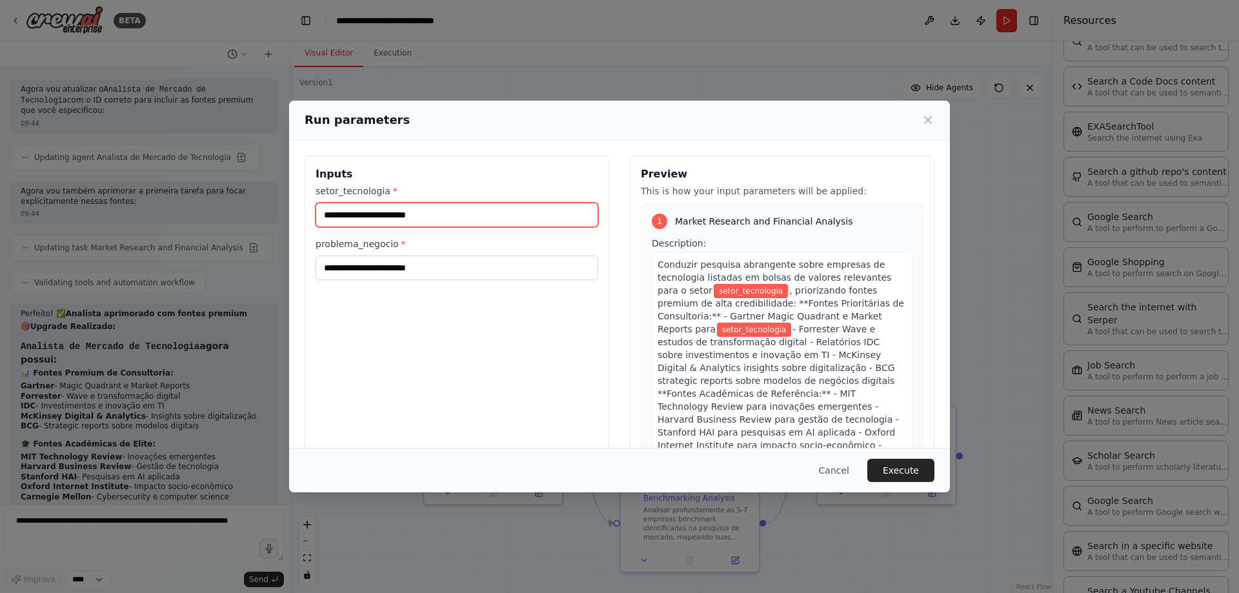
click at [512, 217] on input "setor_tecnologia *" at bounding box center [457, 215] width 283 height 25
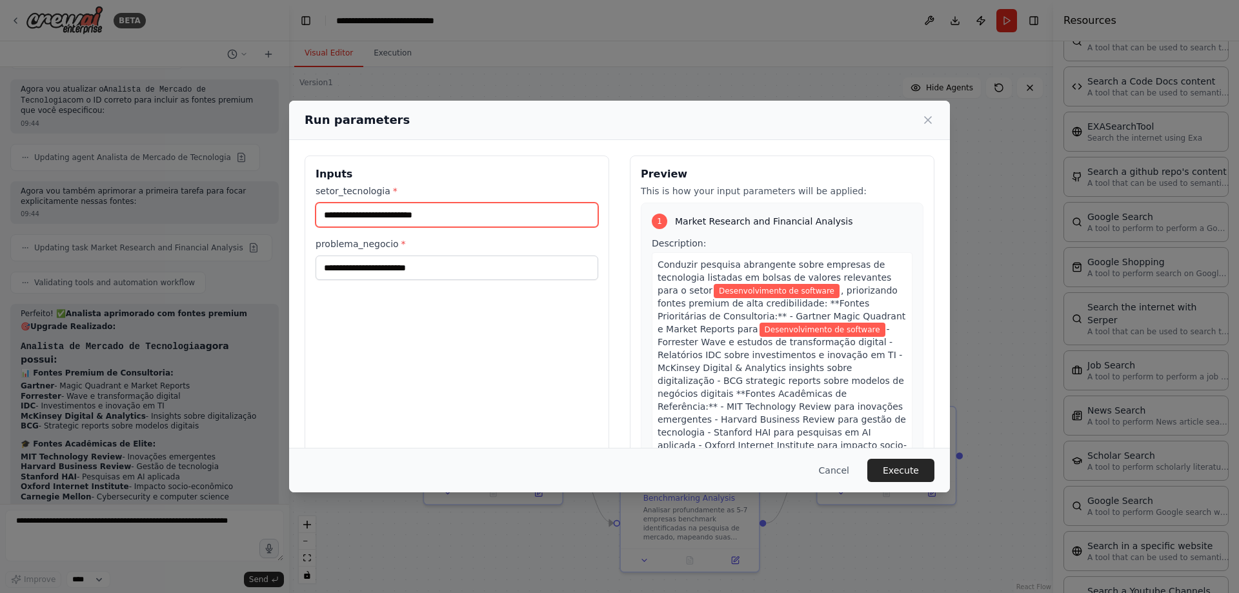
type input "**********"
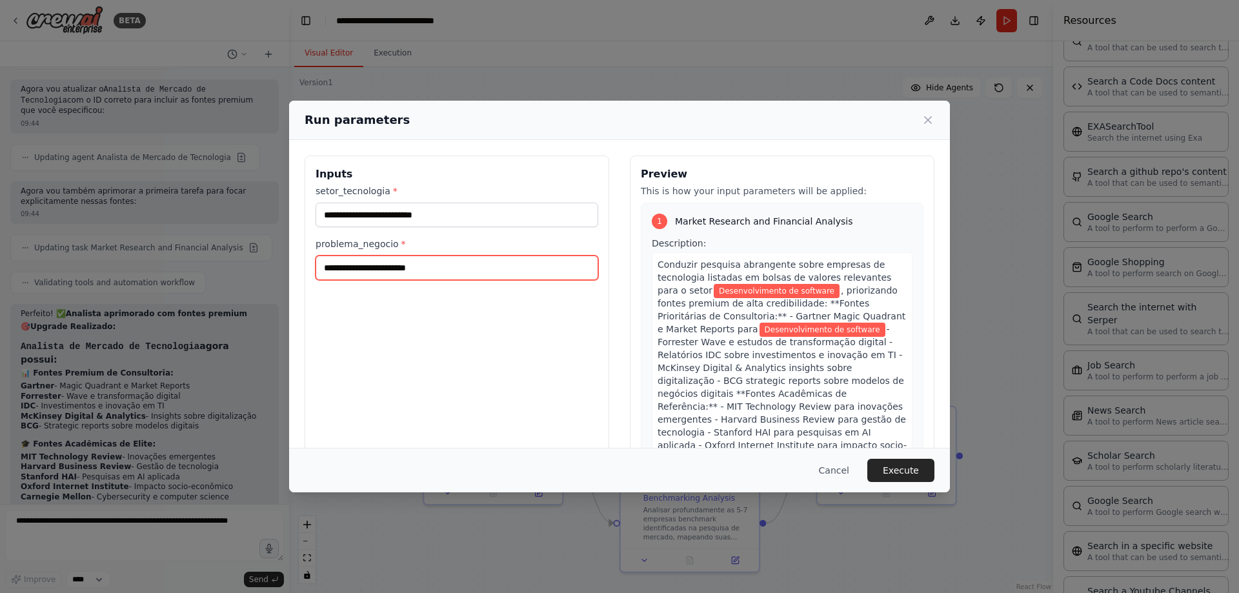
paste input "**********"
type input "**********"
click at [907, 482] on div "Cancel Execute" at bounding box center [619, 470] width 661 height 45
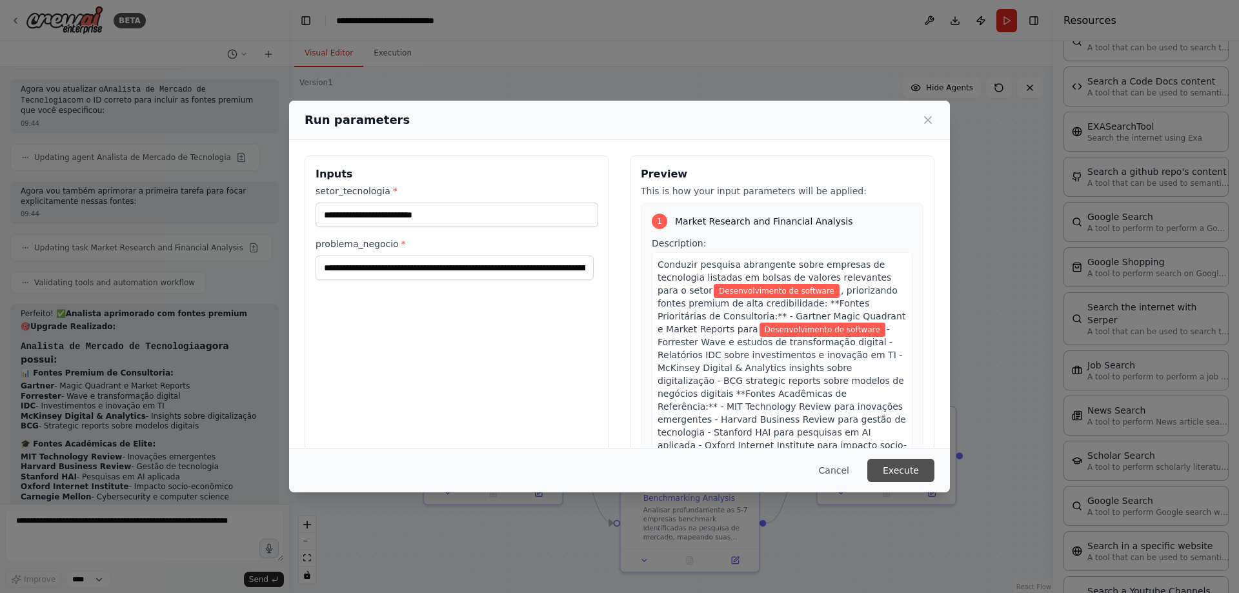
click at [909, 474] on button "Execute" at bounding box center [900, 470] width 67 height 23
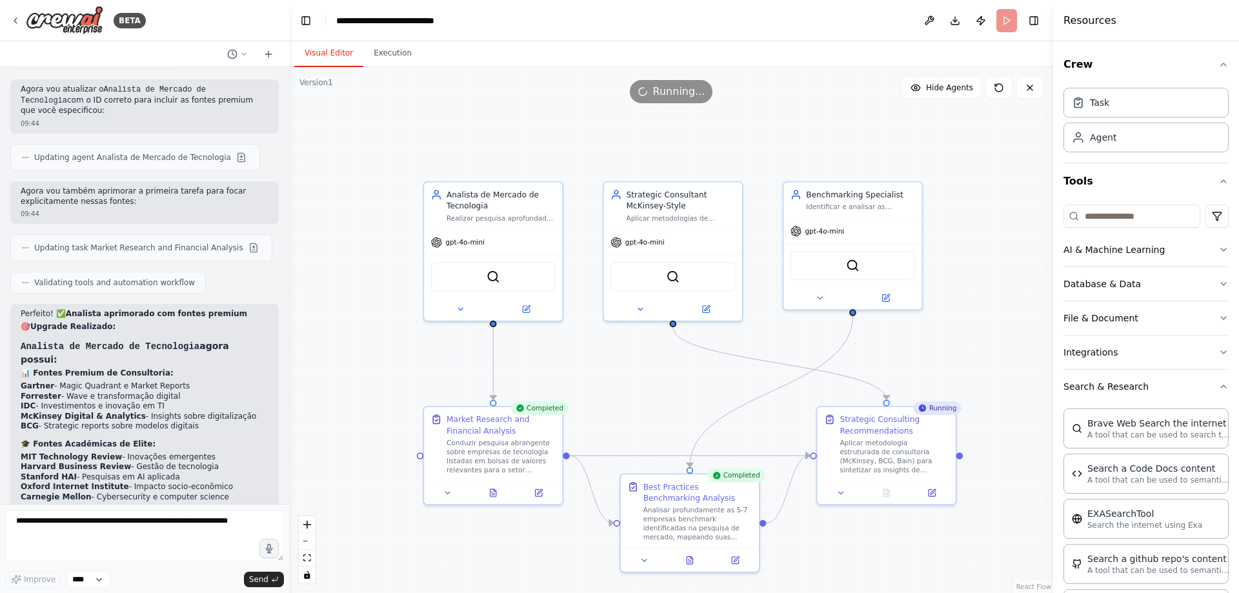
scroll to position [2093, 0]
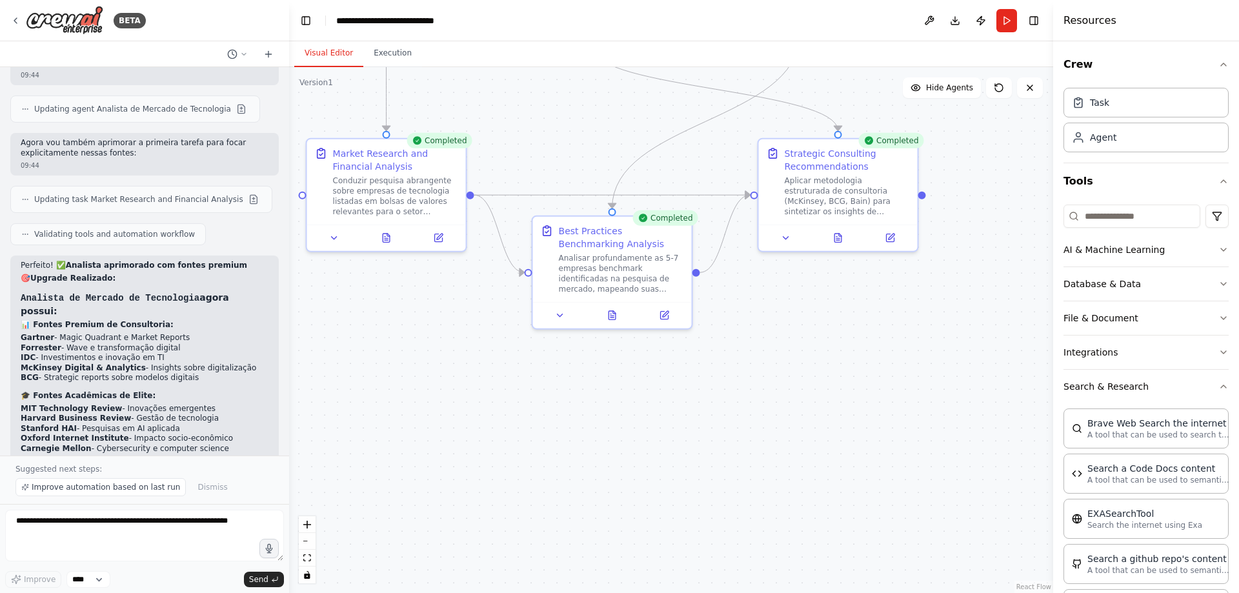
drag, startPoint x: 1011, startPoint y: 491, endPoint x: 982, endPoint y: 234, distance: 257.9
click at [982, 234] on div ".deletable-edge-delete-btn { width: 20px; height: 20px; border: 0px solid #ffff…" at bounding box center [671, 330] width 764 height 526
click at [836, 236] on icon at bounding box center [837, 236] width 3 height 0
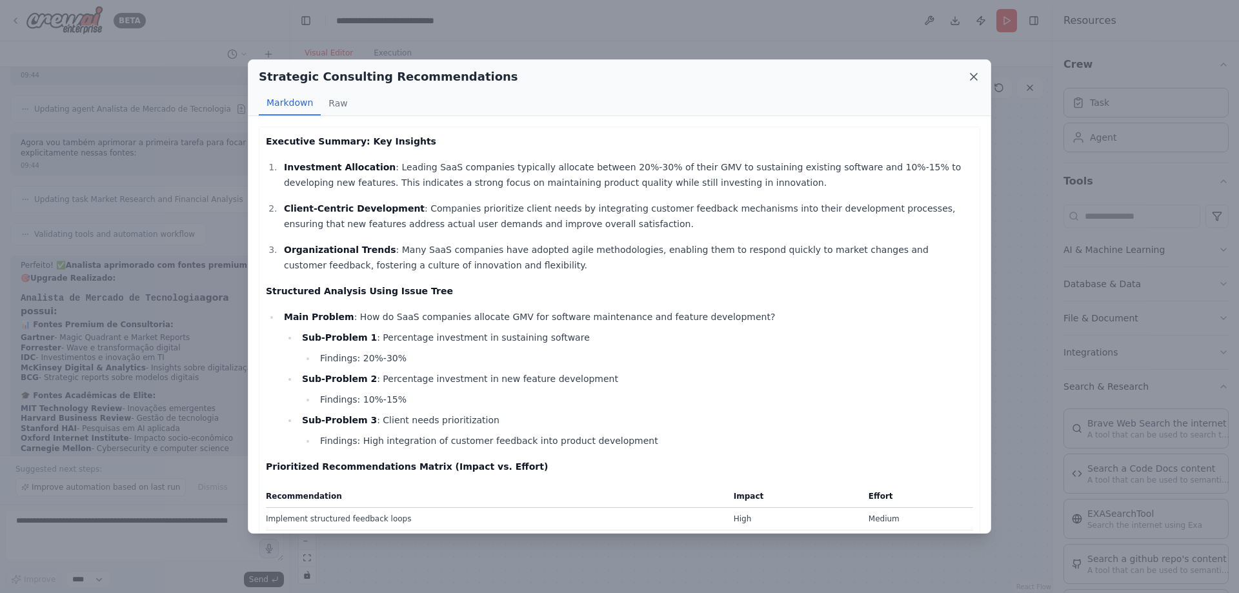
click at [978, 76] on icon at bounding box center [973, 76] width 13 height 13
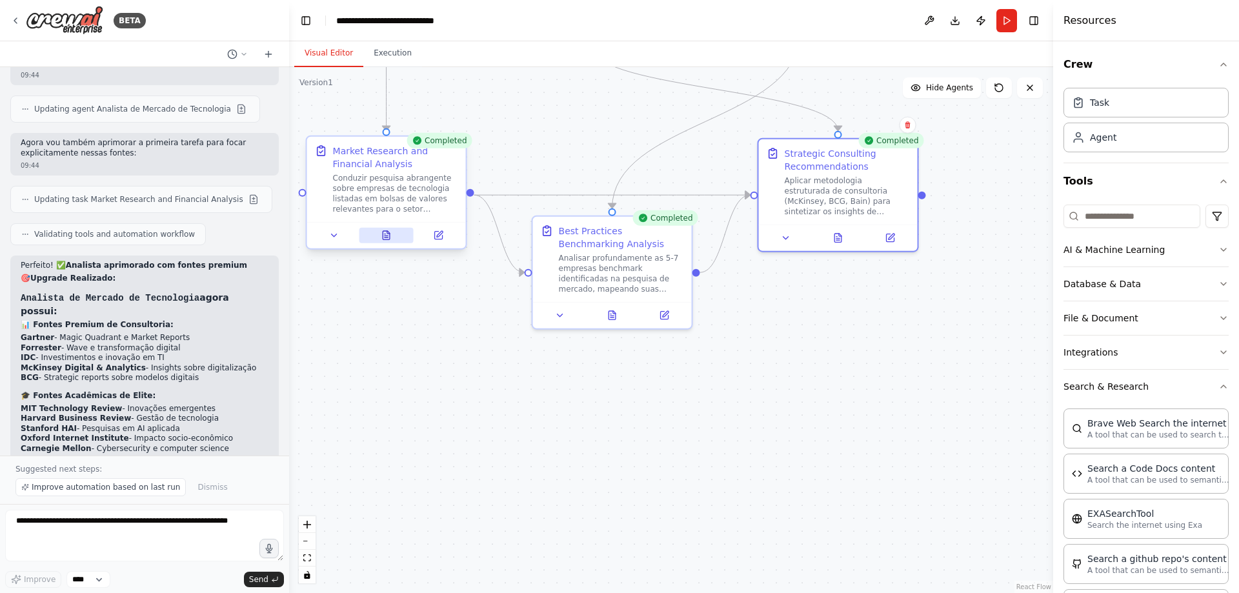
click at [383, 239] on icon at bounding box center [386, 235] width 7 height 8
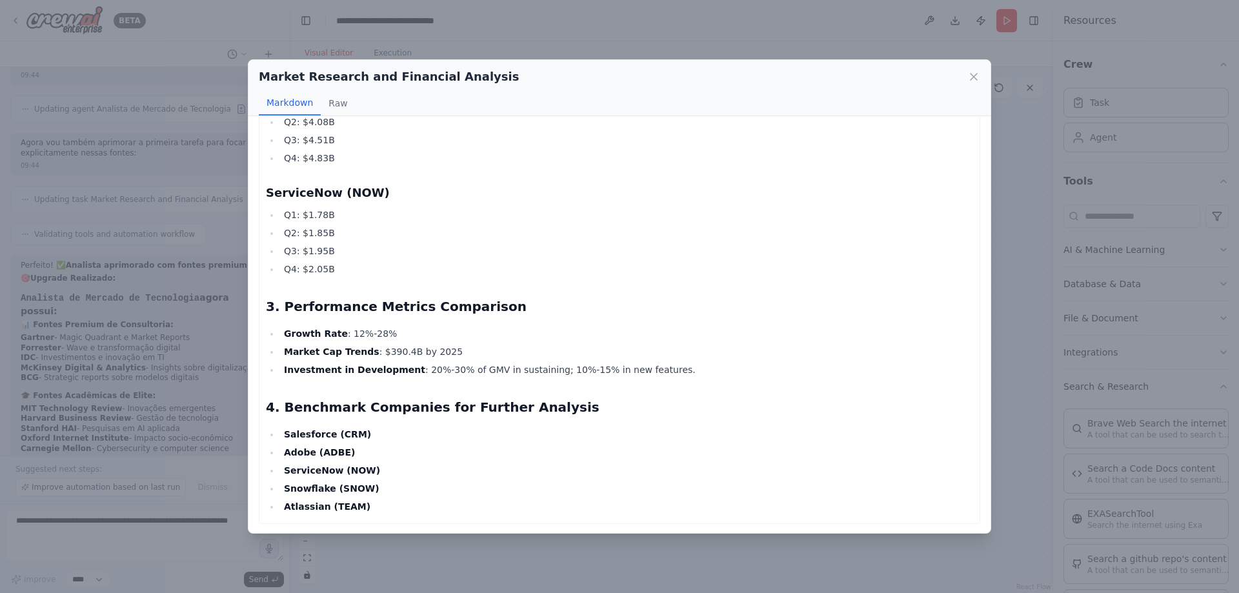
scroll to position [653, 0]
click at [972, 77] on icon at bounding box center [973, 76] width 13 height 13
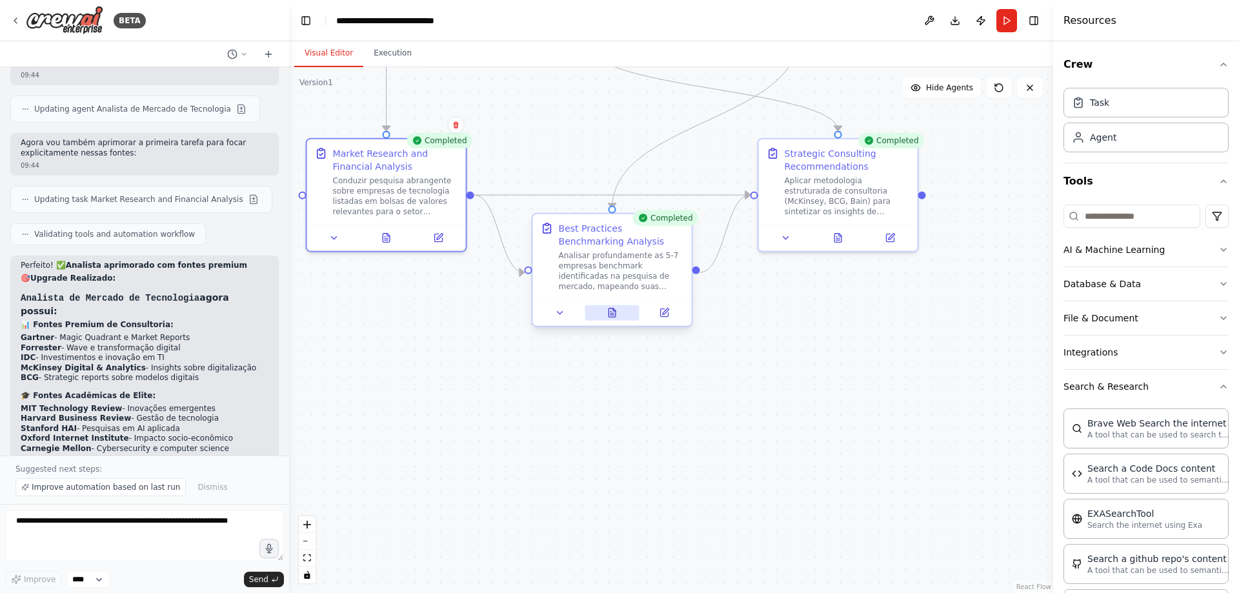
click at [612, 315] on icon at bounding box center [612, 315] width 3 height 0
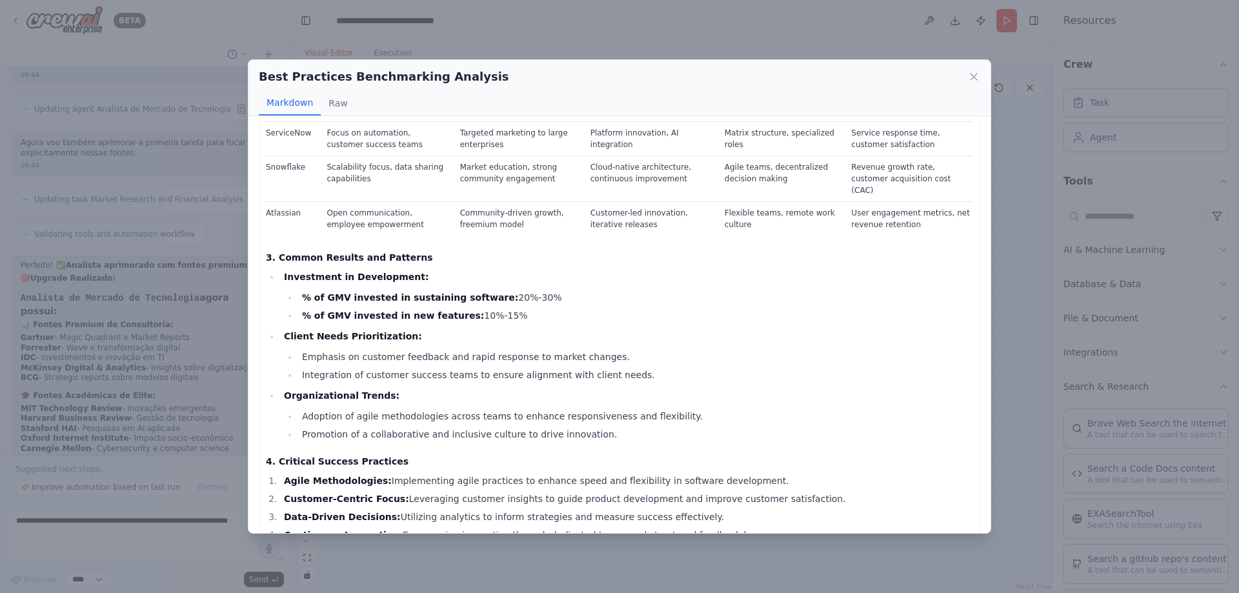
scroll to position [323, 0]
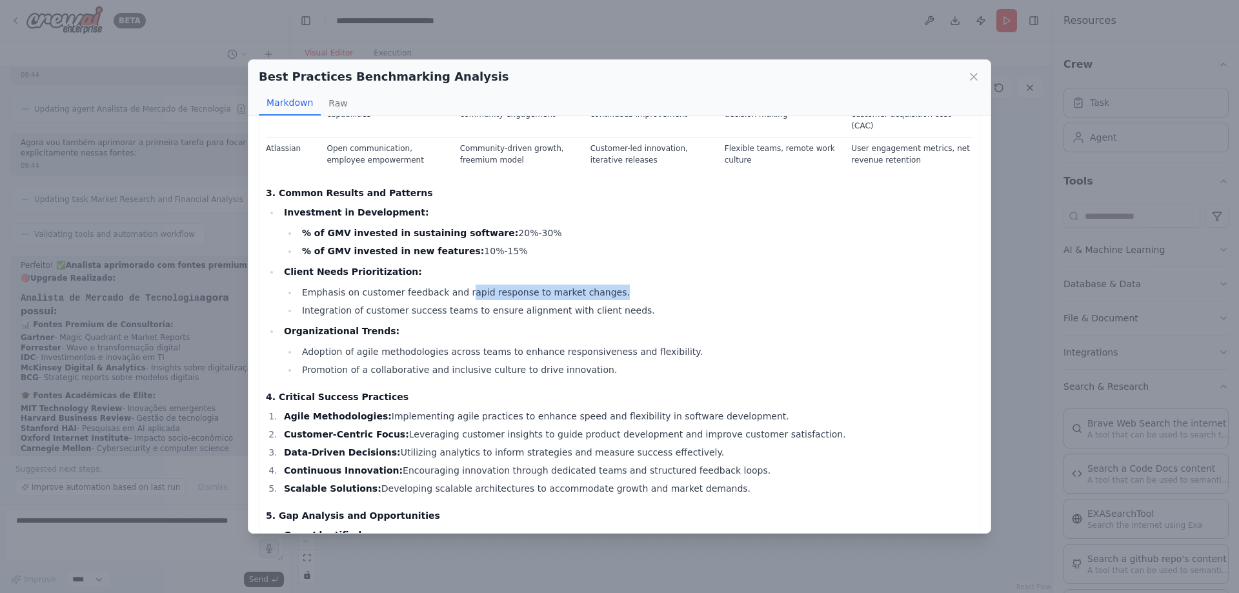
drag, startPoint x: 458, startPoint y: 276, endPoint x: 611, endPoint y: 268, distance: 153.8
click at [611, 268] on li "Client Needs Prioritization: Emphasis on customer feedback and rapid response t…" at bounding box center [626, 291] width 693 height 54
click at [683, 285] on li "Emphasis on customer feedback and rapid response to market changes." at bounding box center [635, 292] width 675 height 15
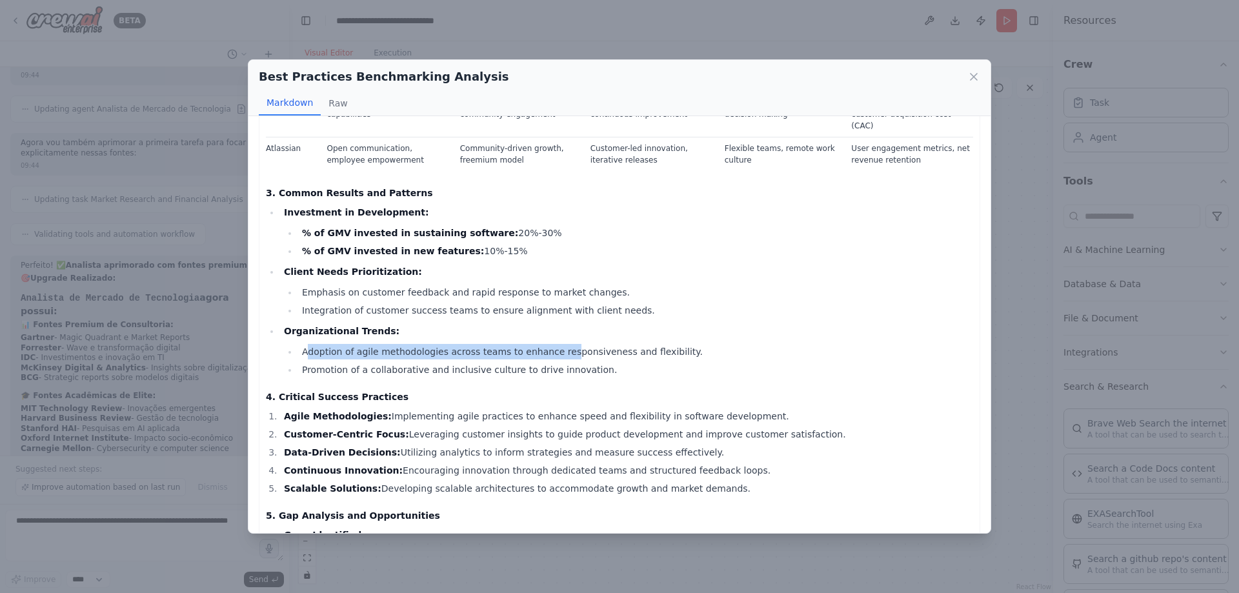
drag, startPoint x: 307, startPoint y: 345, endPoint x: 549, endPoint y: 341, distance: 242.7
click at [549, 344] on li "Adoption of agile methodologies across teams to enhance responsiveness and flex…" at bounding box center [635, 351] width 675 height 15
click at [589, 362] on li "Promotion of a collaborative and inclusive culture to drive innovation." at bounding box center [635, 369] width 675 height 15
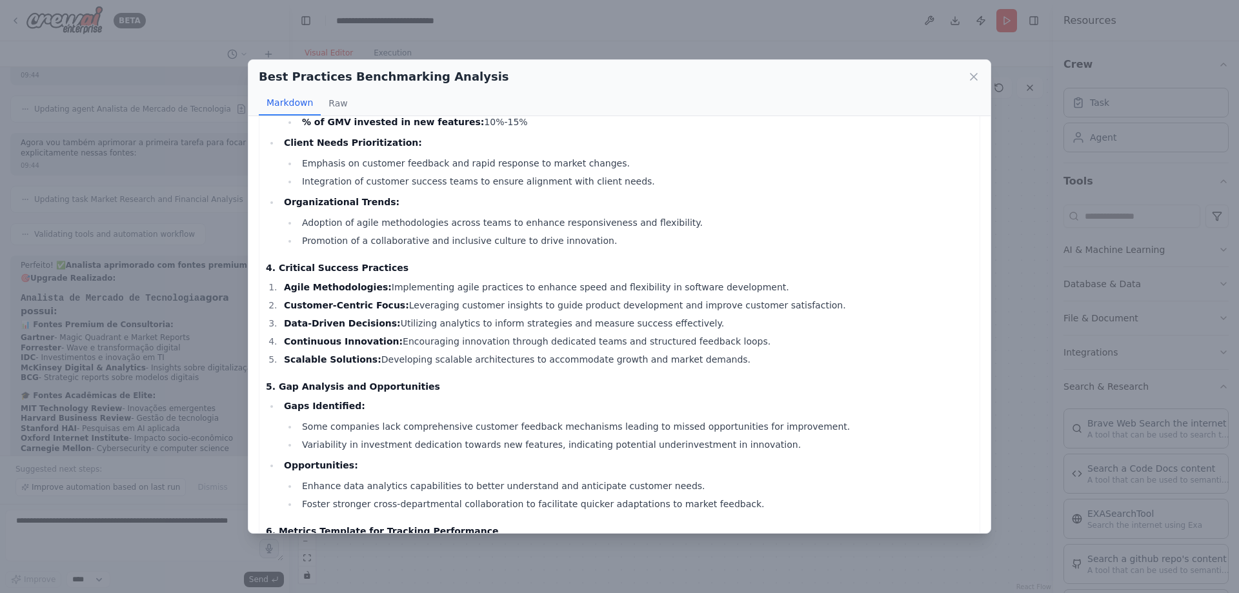
scroll to position [516, 0]
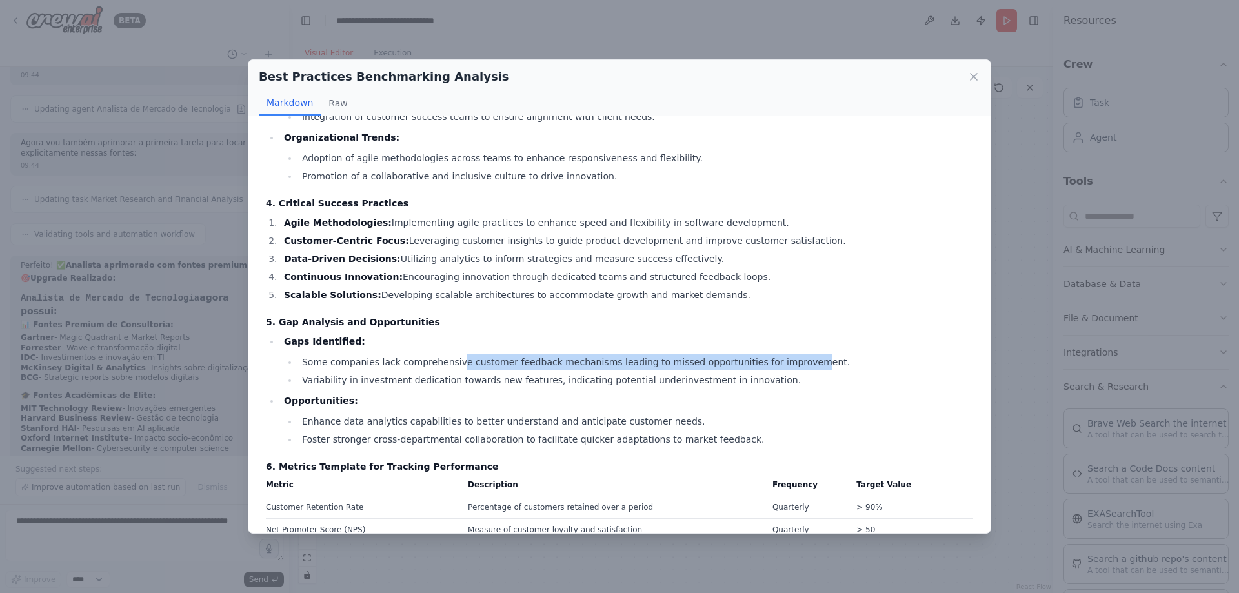
drag, startPoint x: 446, startPoint y: 351, endPoint x: 769, endPoint y: 354, distance: 322.7
click at [769, 354] on li "Some companies lack comprehensive customer feedback mechanisms leading to misse…" at bounding box center [635, 361] width 675 height 15
click at [844, 354] on li "Some companies lack comprehensive customer feedback mechanisms leading to misse…" at bounding box center [635, 361] width 675 height 15
drag, startPoint x: 483, startPoint y: 365, endPoint x: 500, endPoint y: 363, distance: 17.0
click at [500, 372] on li "Variability in investment dedication towards new features, indicating potential…" at bounding box center [635, 379] width 675 height 15
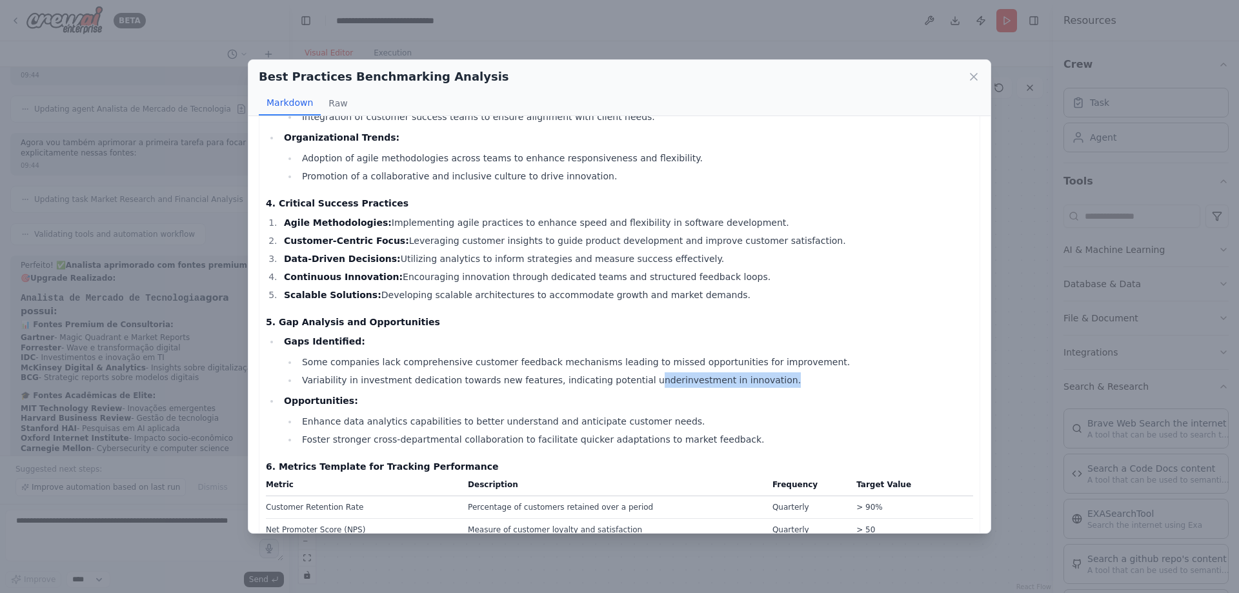
drag, startPoint x: 620, startPoint y: 367, endPoint x: 736, endPoint y: 366, distance: 116.2
click at [736, 372] on li "Variability in investment dedication towards new features, indicating potential…" at bounding box center [635, 379] width 675 height 15
click at [790, 394] on li "Opportunities: Enhance data analytics capabilities to better understand and ant…" at bounding box center [626, 420] width 693 height 54
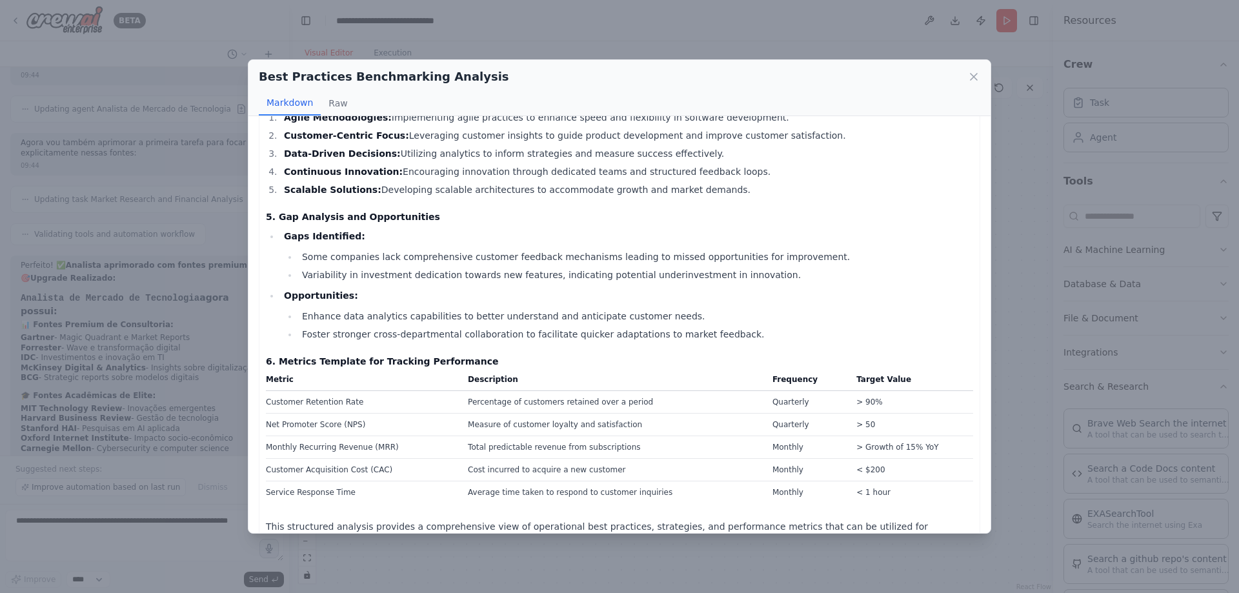
scroll to position [644, 0]
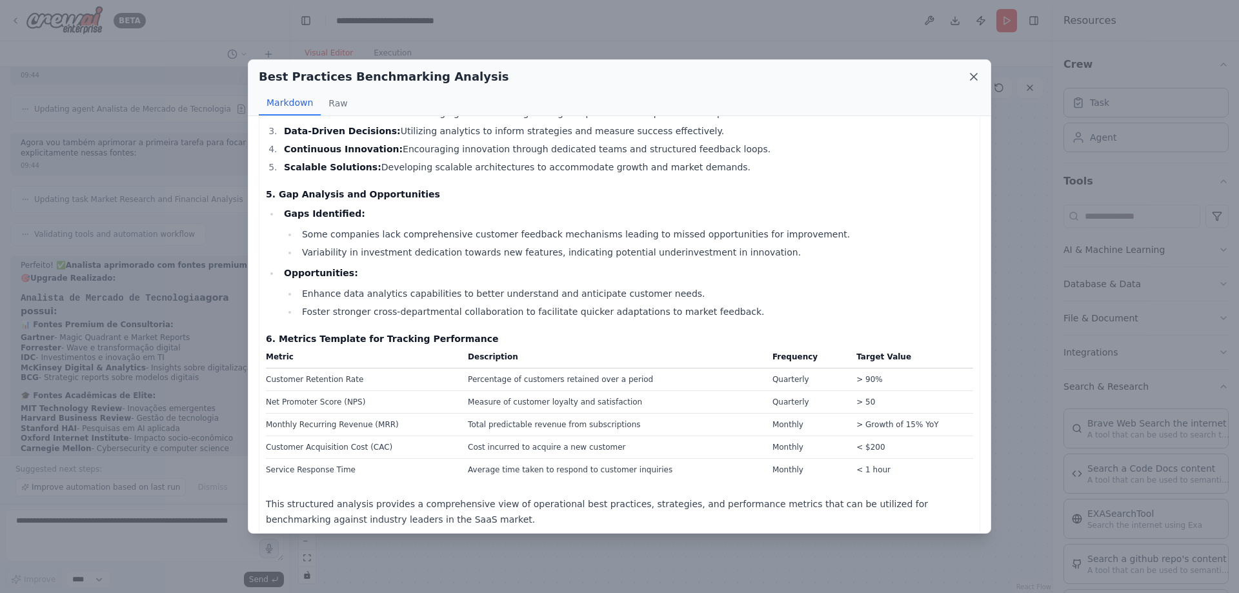
click at [977, 76] on icon at bounding box center [973, 76] width 13 height 13
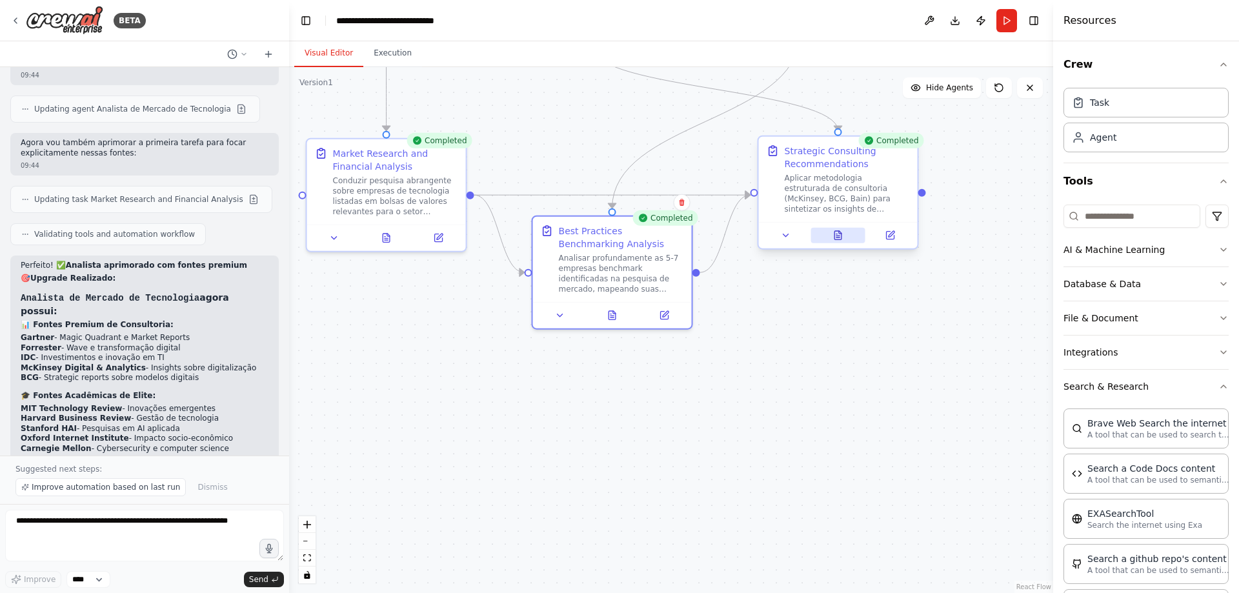
click at [842, 238] on icon at bounding box center [838, 235] width 10 height 10
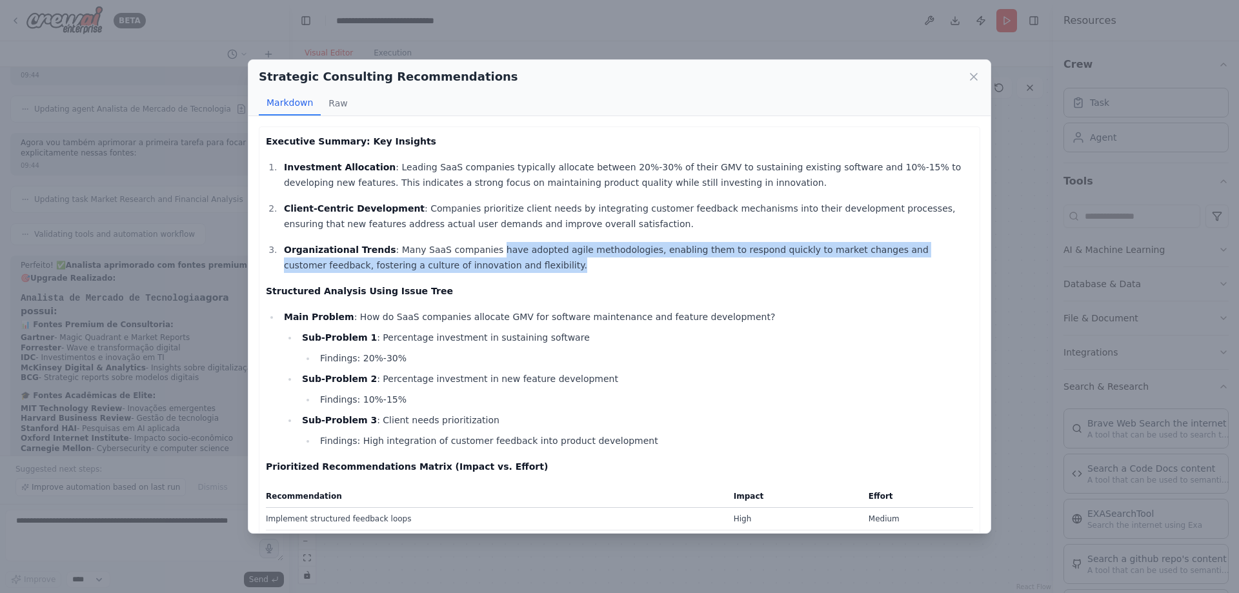
drag, startPoint x: 469, startPoint y: 247, endPoint x: 864, endPoint y: 265, distance: 395.4
click at [864, 264] on p "Organizational Trends : Many SaaS companies have adopted agile methodologies, e…" at bounding box center [628, 257] width 689 height 31
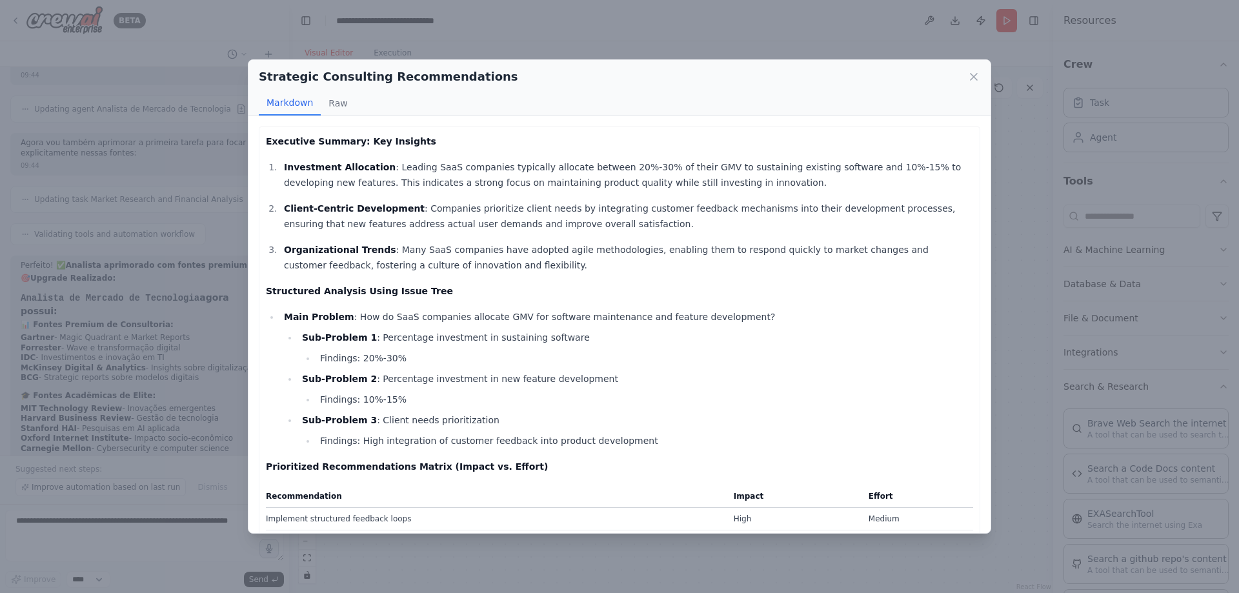
click at [875, 307] on div "Executive Summary: Key Insights Investment Allocation : Leading SaaS companies …" at bounding box center [619, 587] width 707 height 907
drag, startPoint x: 563, startPoint y: 163, endPoint x: 656, endPoint y: 165, distance: 92.9
click at [656, 165] on p "Investment Allocation : Leading SaaS companies typically allocate between 20%-3…" at bounding box center [628, 174] width 689 height 31
drag, startPoint x: 795, startPoint y: 165, endPoint x: 858, endPoint y: 170, distance: 63.5
click at [858, 170] on p "Investment Allocation : Leading SaaS companies typically allocate between 20%-3…" at bounding box center [628, 174] width 689 height 31
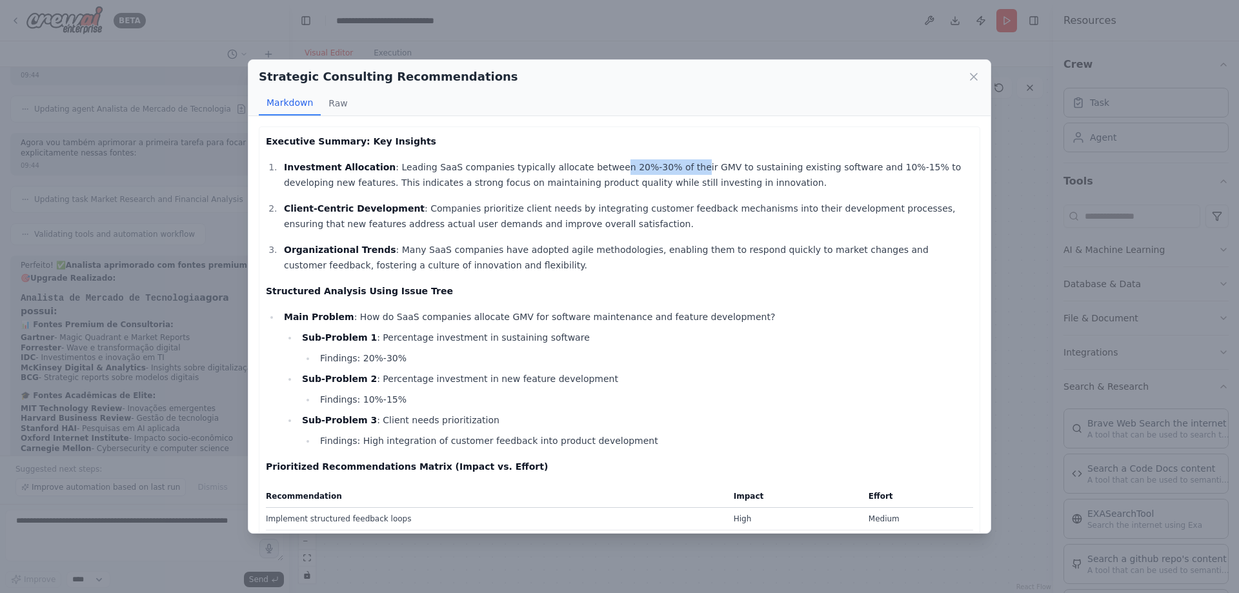
drag, startPoint x: 574, startPoint y: 167, endPoint x: 647, endPoint y: 172, distance: 73.2
click at [647, 172] on p "Investment Allocation : Leading SaaS companies typically allocate between 20%-3…" at bounding box center [628, 174] width 689 height 31
click at [709, 332] on li "Sub-Problem 1 : Percentage investment in sustaining software Findings: 20%-30%" at bounding box center [635, 348] width 675 height 36
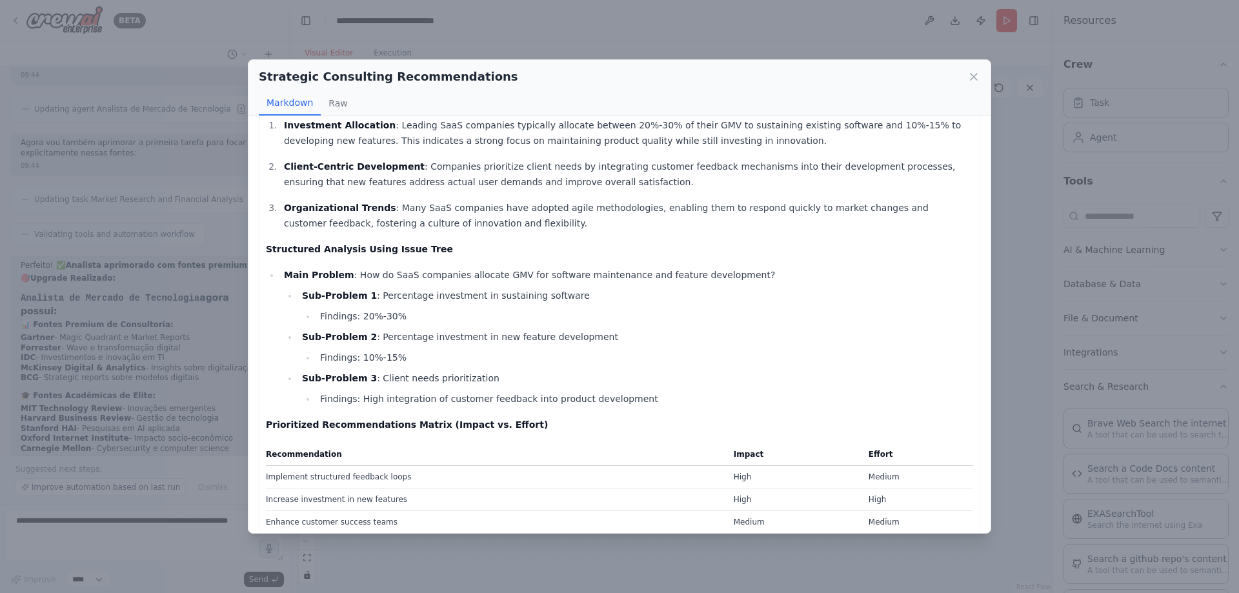
scroll to position [65, 0]
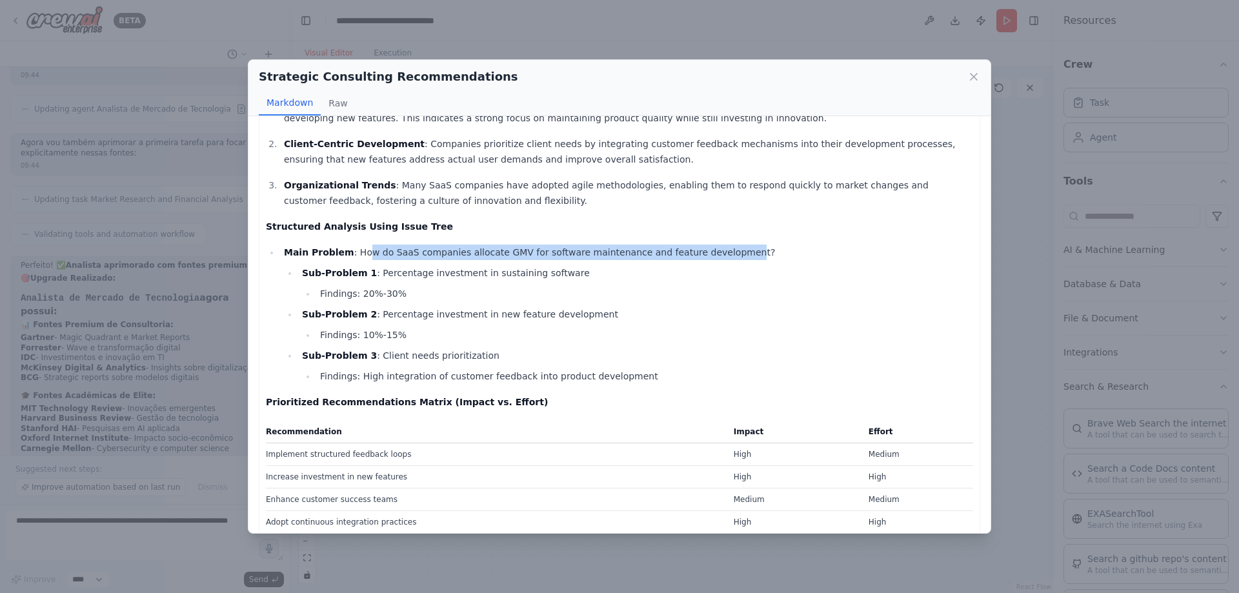
drag, startPoint x: 358, startPoint y: 252, endPoint x: 704, endPoint y: 251, distance: 345.9
click at [704, 251] on li "Main Problem : How do SaaS companies allocate GMV for software maintenance and …" at bounding box center [626, 314] width 693 height 139
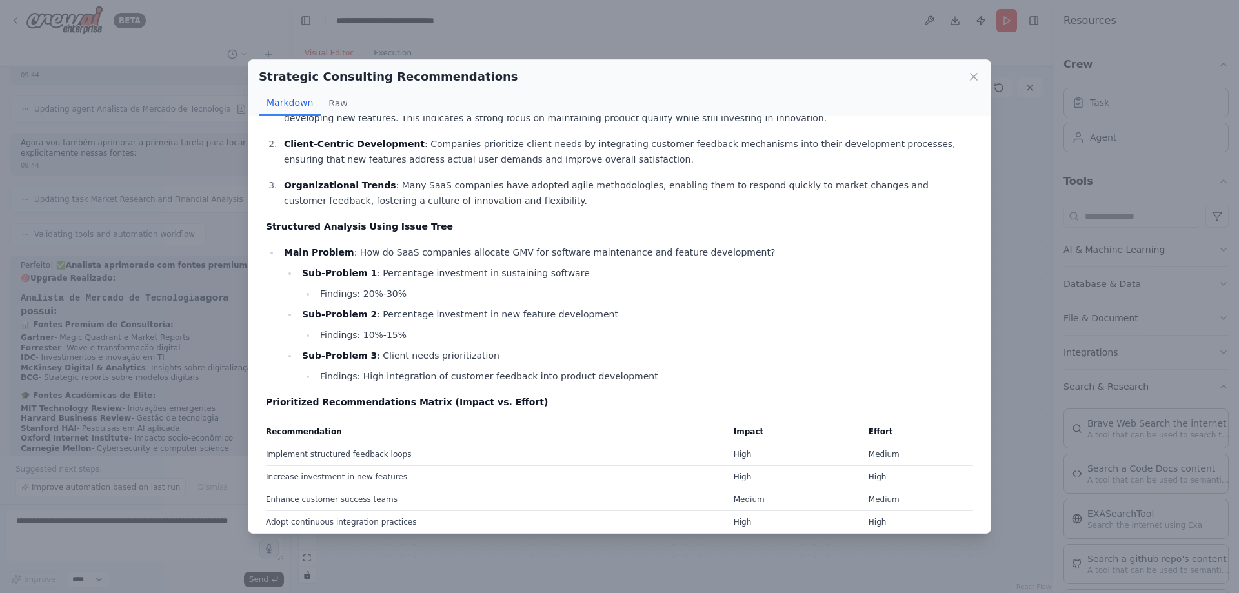
click at [725, 299] on li "Findings: 20%-30%" at bounding box center [644, 293] width 657 height 15
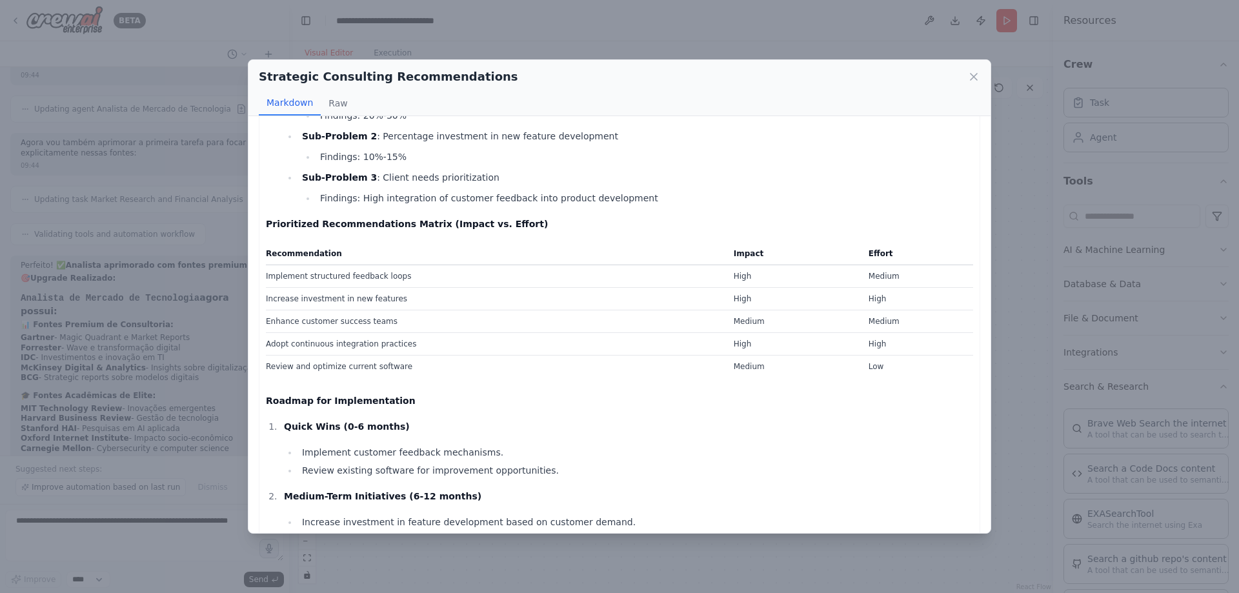
scroll to position [258, 0]
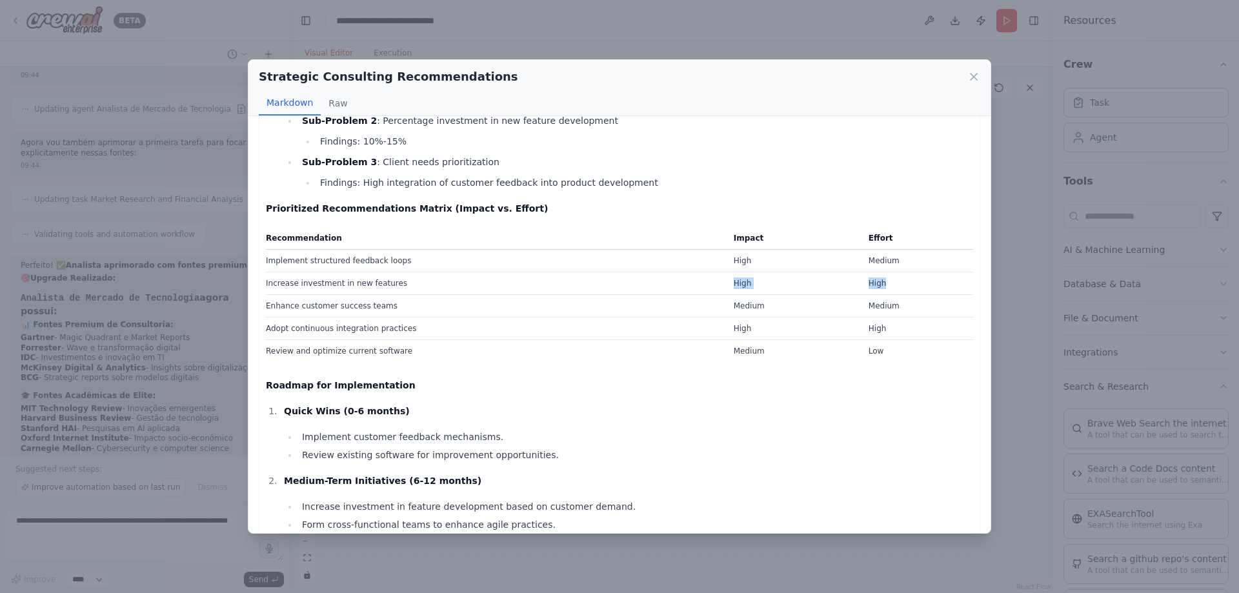
drag, startPoint x: 720, startPoint y: 289, endPoint x: 893, endPoint y: 291, distance: 173.6
click at [893, 291] on tr "Increase investment in new features High High" at bounding box center [619, 283] width 707 height 23
drag, startPoint x: 683, startPoint y: 377, endPoint x: 443, endPoint y: 376, distance: 240.1
click at [674, 376] on div "Executive Summary: Key Insights Investment Allocation : Leading SaaS companies …" at bounding box center [619, 328] width 707 height 907
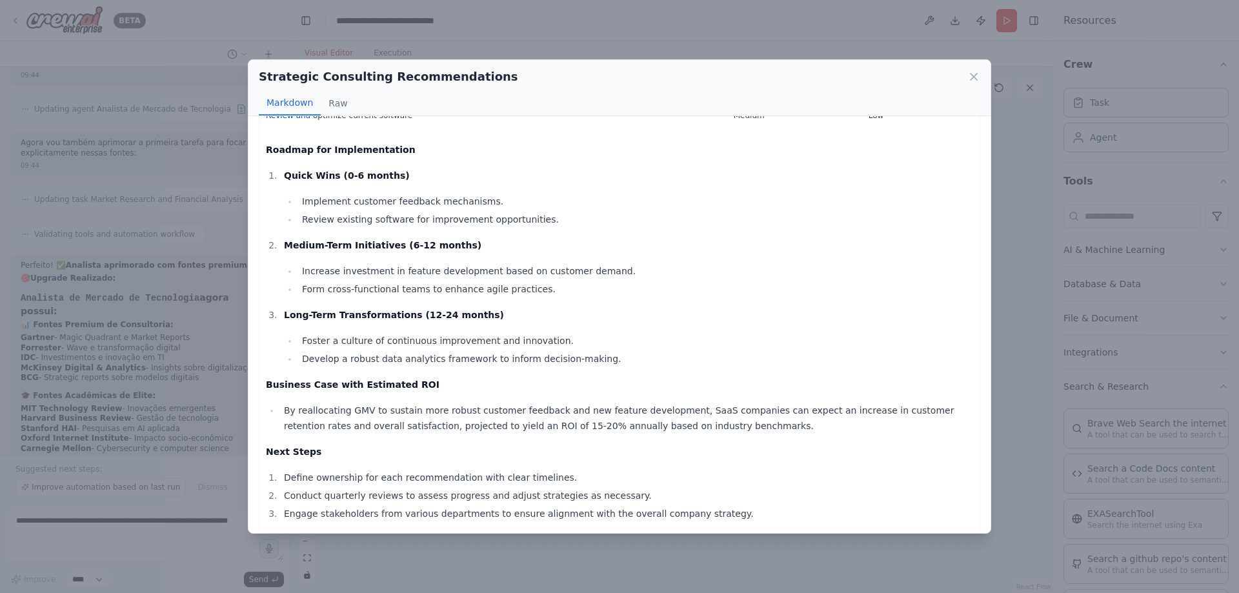
scroll to position [525, 0]
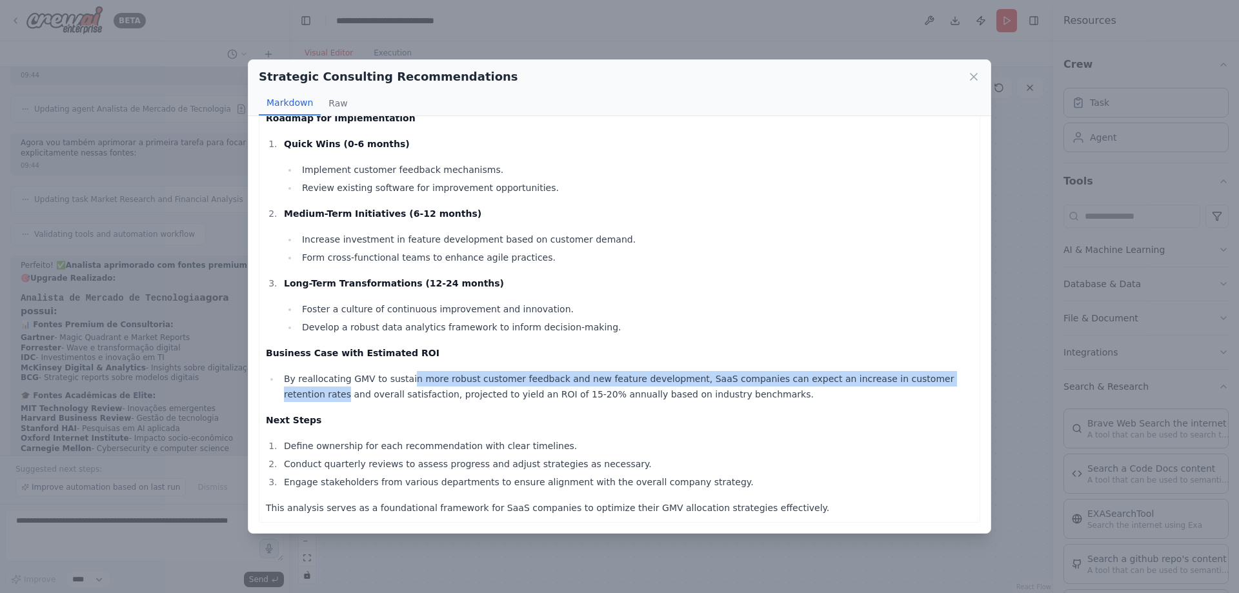
drag, startPoint x: 405, startPoint y: 380, endPoint x: 919, endPoint y: 383, distance: 513.8
click at [928, 379] on li "By reallocating GMV to sustain more robust customer feedback and new feature de…" at bounding box center [626, 386] width 693 height 31
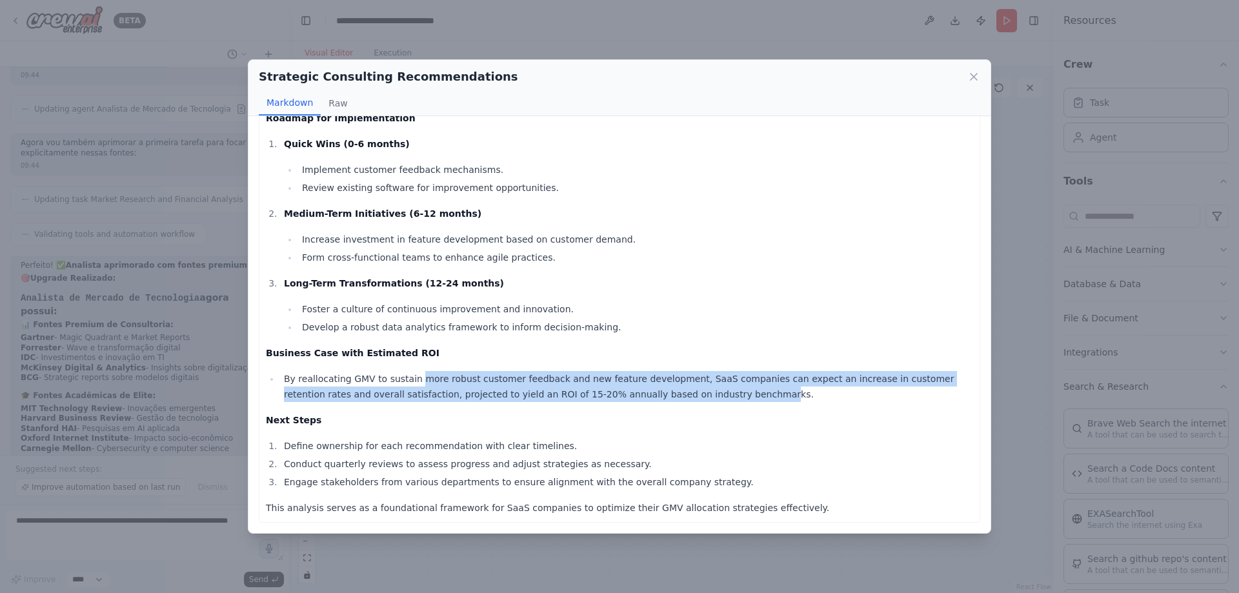
drag, startPoint x: 656, startPoint y: 394, endPoint x: 411, endPoint y: 388, distance: 245.3
click at [410, 386] on li "By reallocating GMV to sustain more robust customer feedback and new feature de…" at bounding box center [626, 386] width 693 height 31
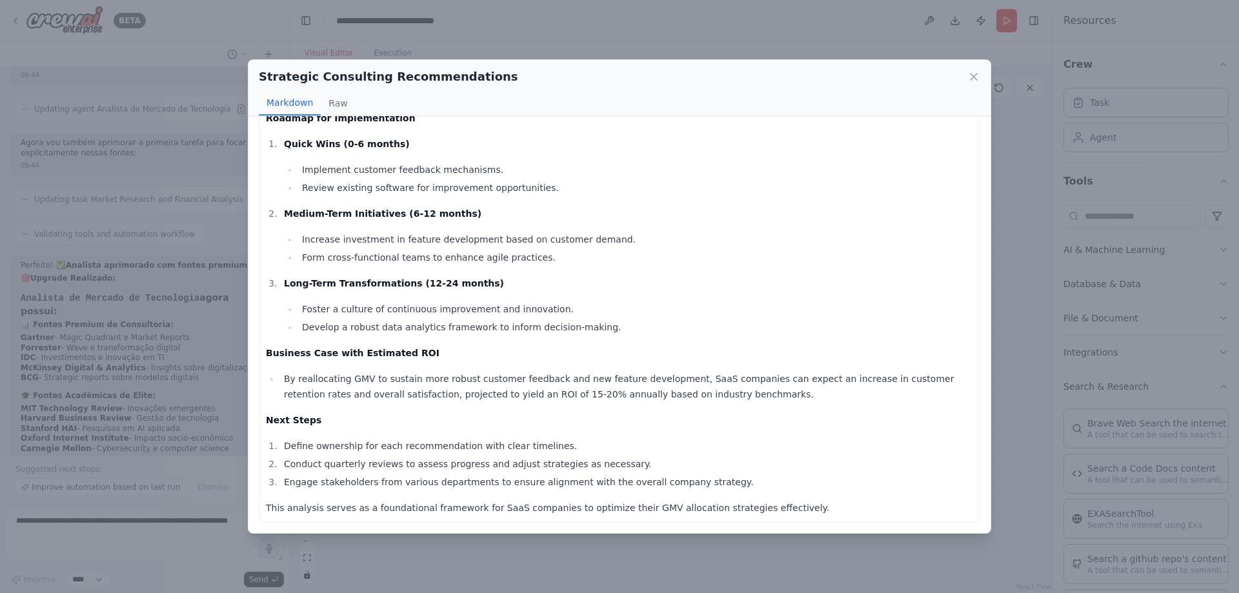
click at [457, 403] on div "Executive Summary: Key Insights Investment Allocation : Leading SaaS companies …" at bounding box center [619, 61] width 707 height 907
click at [333, 107] on button "Raw" at bounding box center [338, 103] width 34 height 25
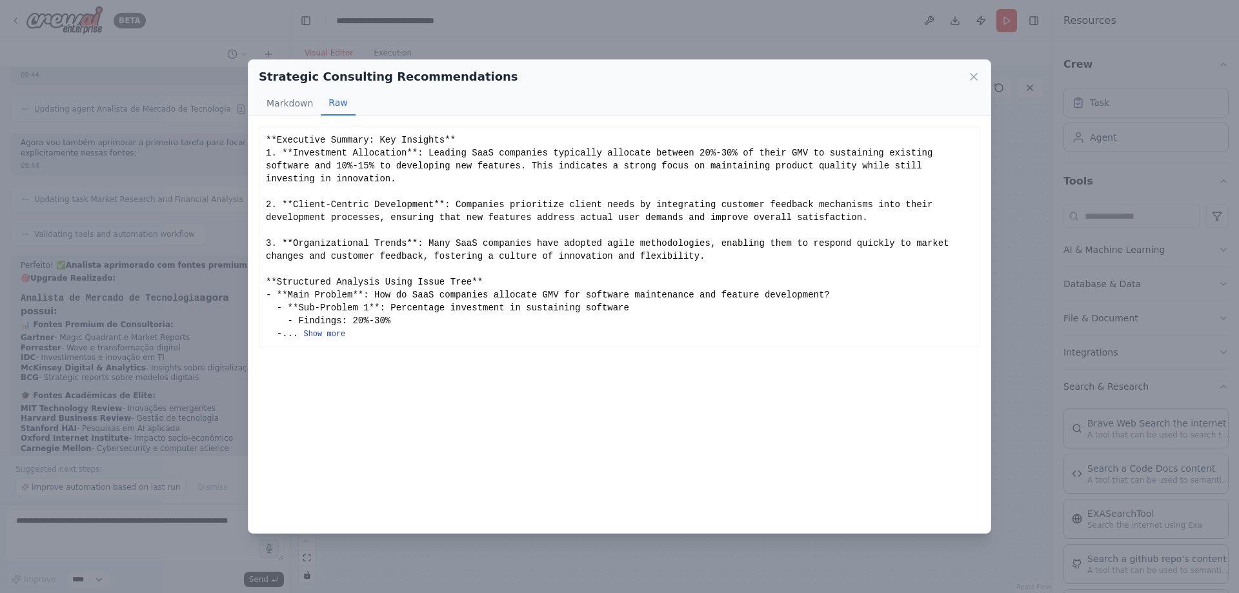
click at [332, 329] on button "Show more" at bounding box center [324, 334] width 42 height 10
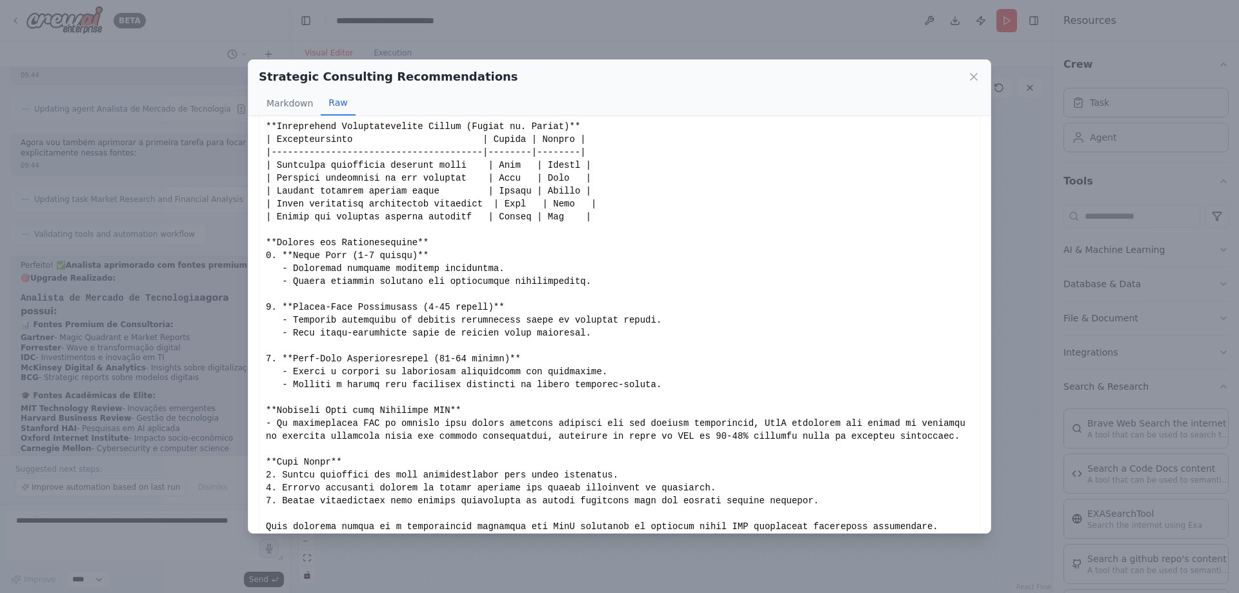
scroll to position [276, 0]
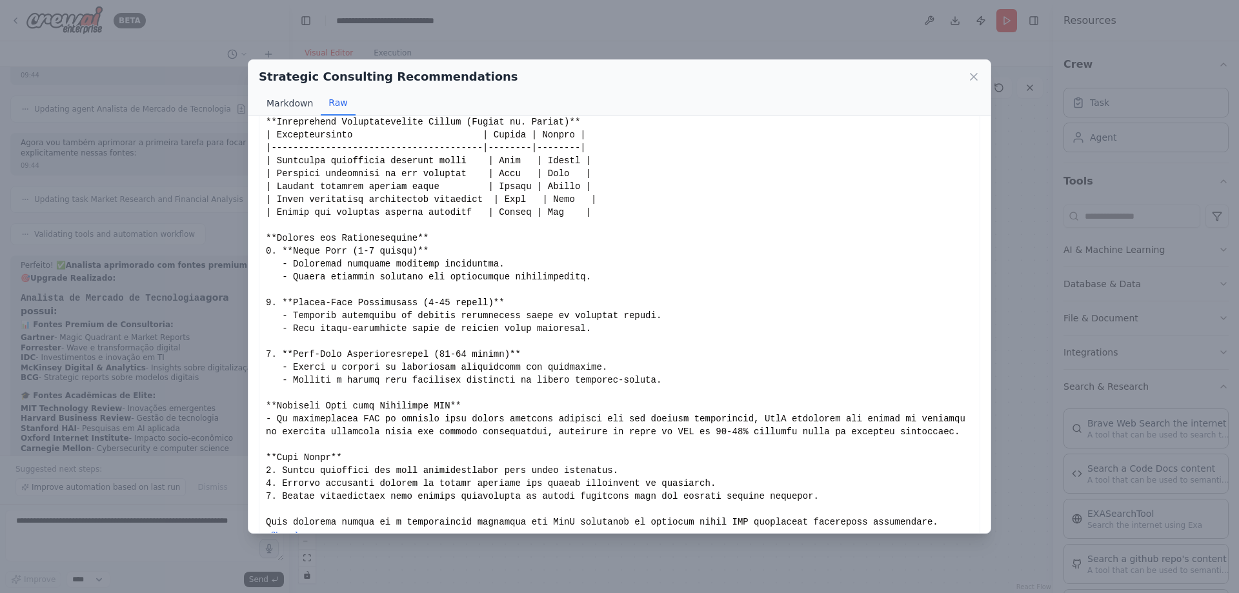
click at [273, 101] on button "Markdown" at bounding box center [290, 103] width 62 height 25
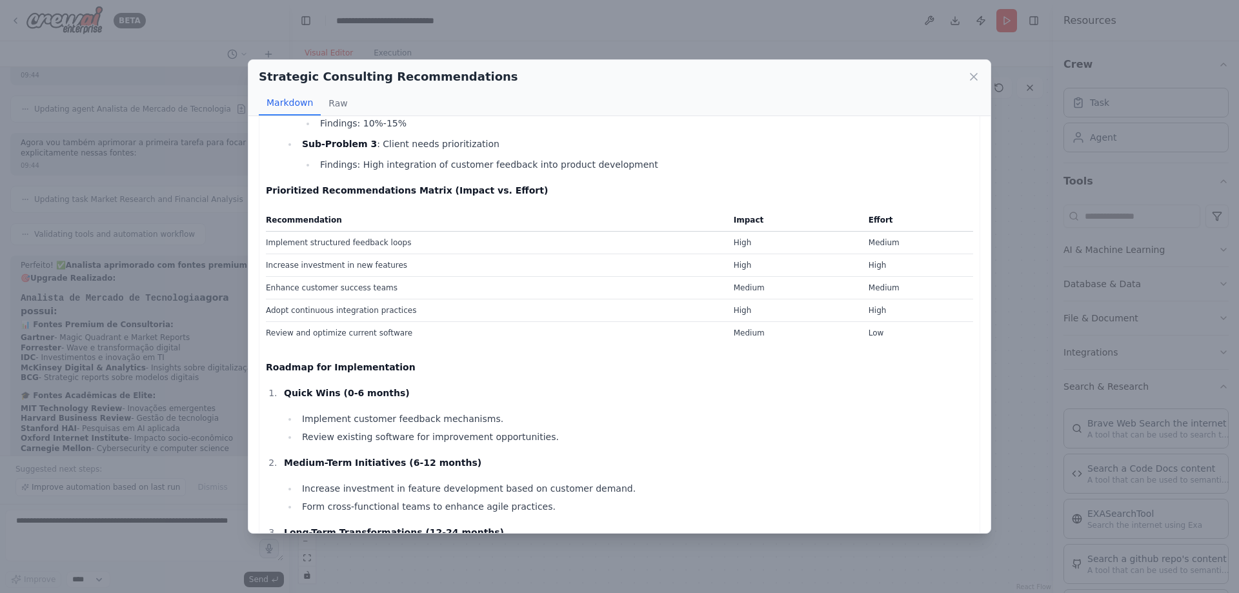
scroll to position [0, 0]
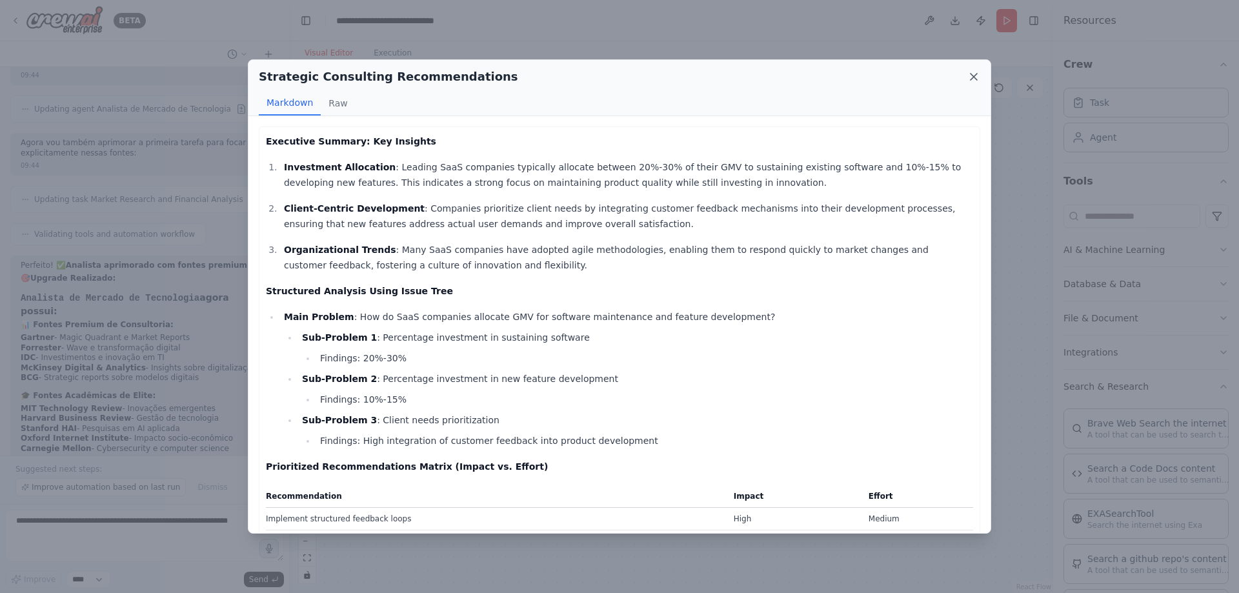
click at [977, 74] on icon at bounding box center [974, 77] width 6 height 6
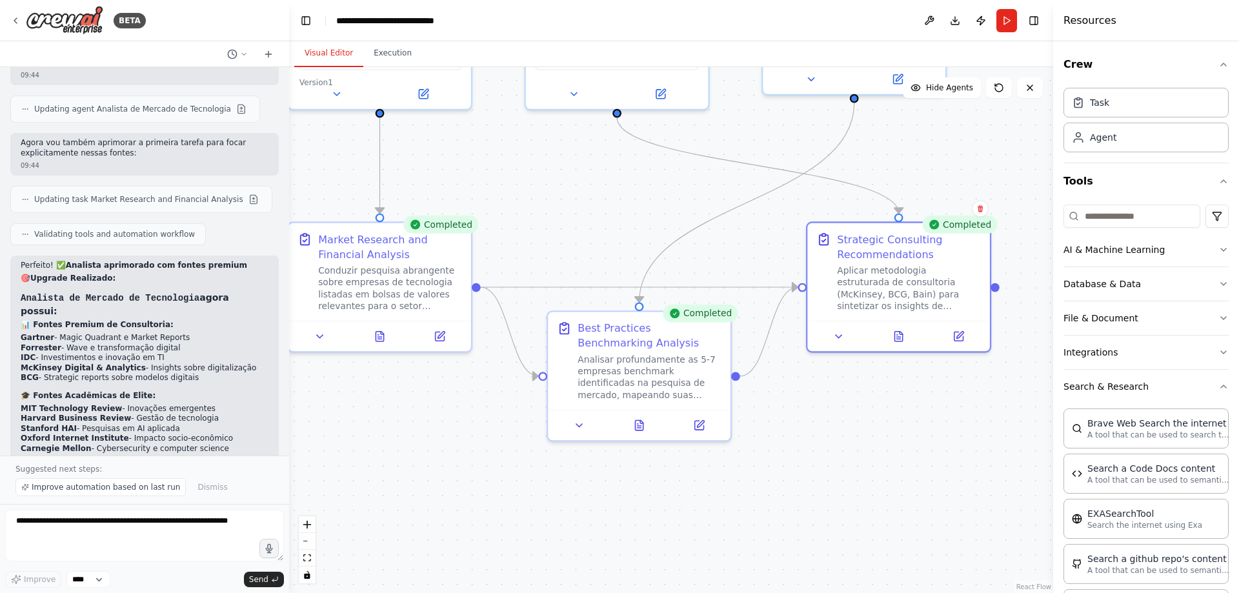
drag, startPoint x: 422, startPoint y: 347, endPoint x: 414, endPoint y: 538, distance: 191.2
click at [414, 540] on div ".deletable-edge-delete-btn { width: 20px; height: 20px; border: 0px solid #ffff…" at bounding box center [671, 330] width 764 height 526
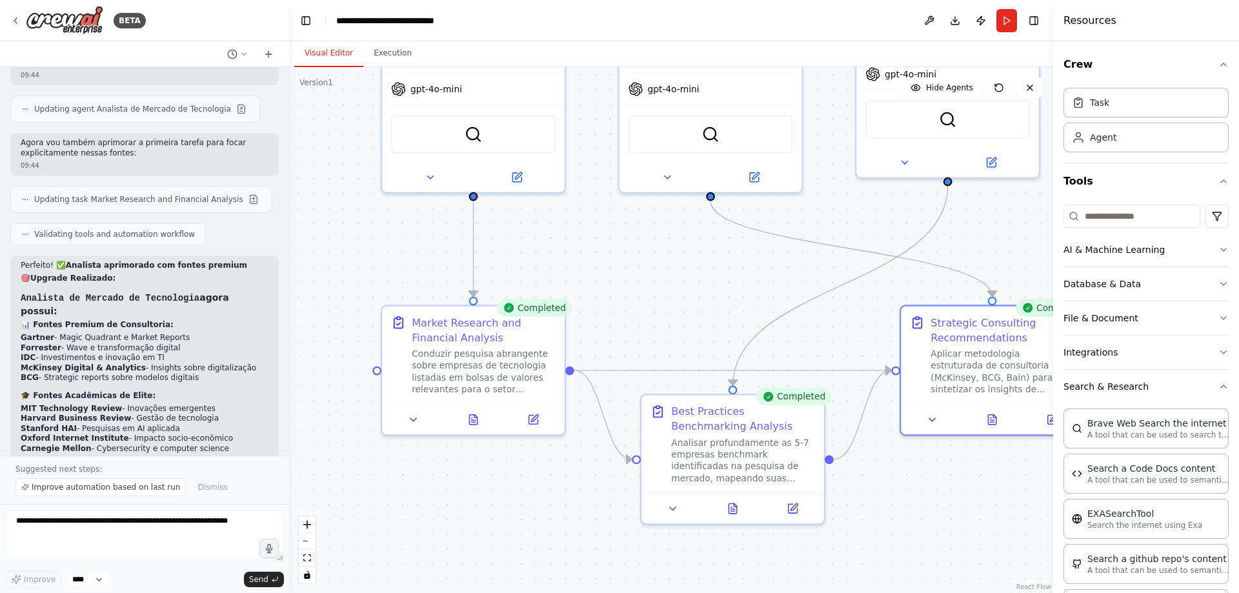
drag, startPoint x: 493, startPoint y: 223, endPoint x: 589, endPoint y: 218, distance: 95.7
click at [589, 218] on div ".deletable-edge-delete-btn { width: 20px; height: 20px; border: 0px solid #ffff…" at bounding box center [671, 330] width 764 height 526
click at [477, 424] on button at bounding box center [473, 417] width 63 height 18
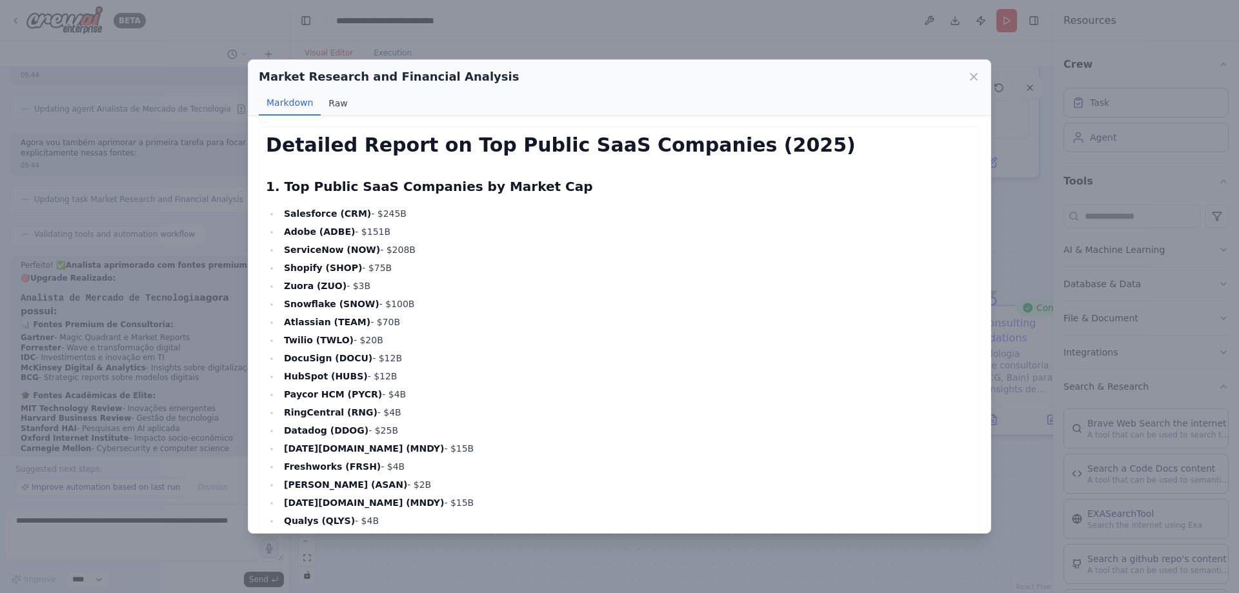
click at [335, 95] on button "Raw" at bounding box center [338, 103] width 34 height 25
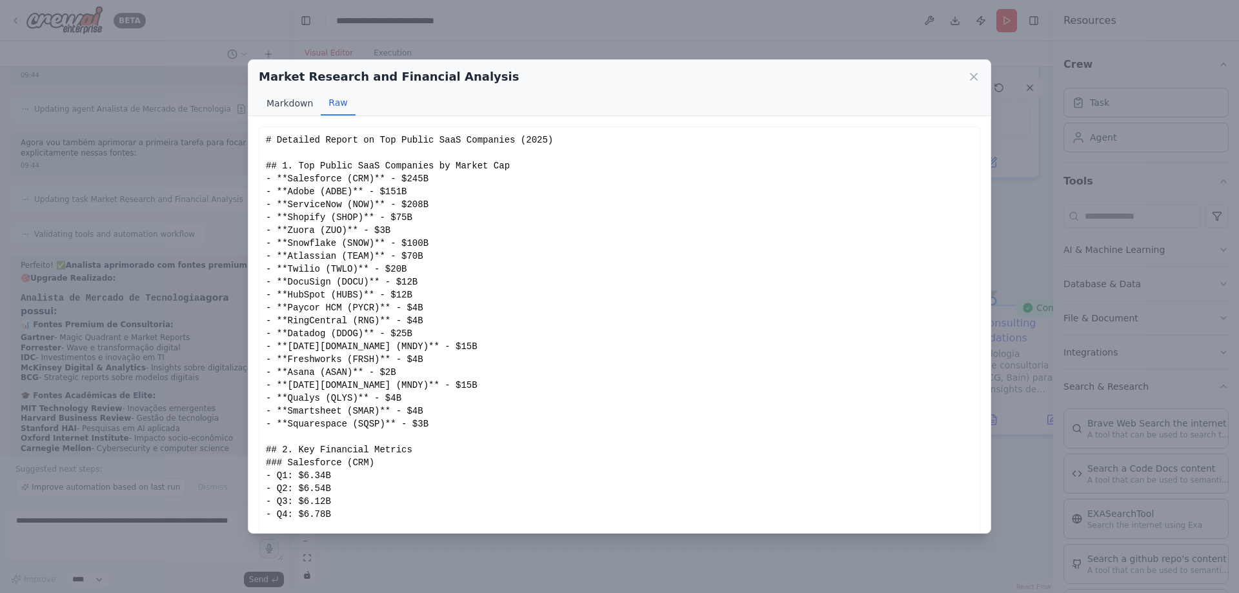
click at [287, 106] on button "Markdown" at bounding box center [290, 103] width 62 height 25
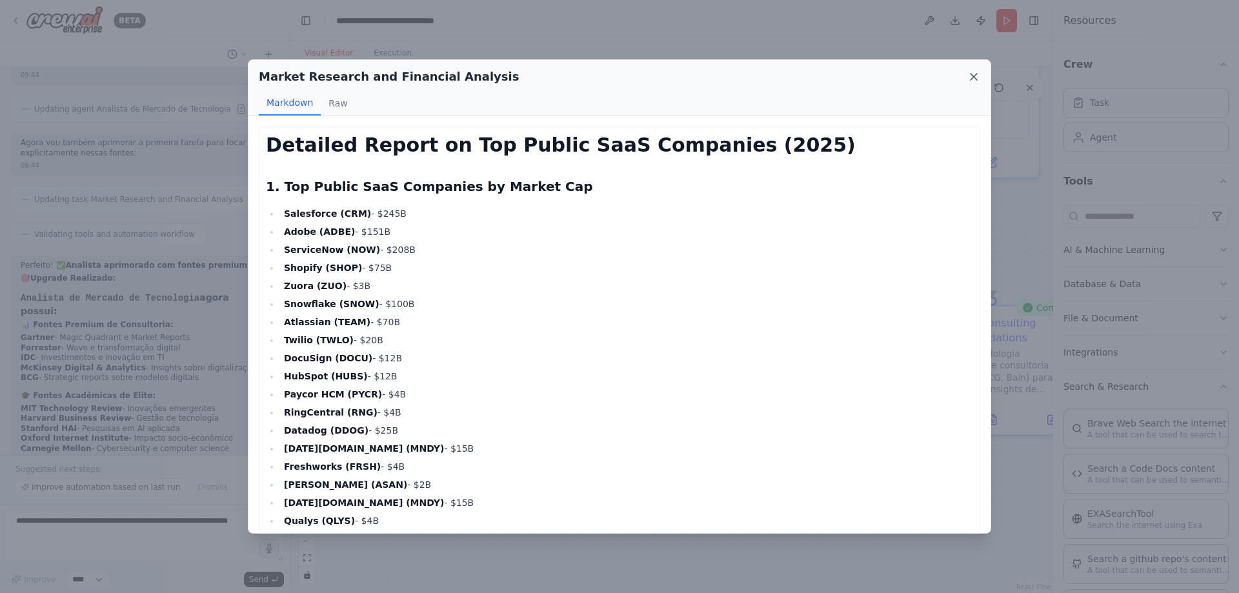
click at [974, 77] on icon at bounding box center [974, 77] width 6 height 6
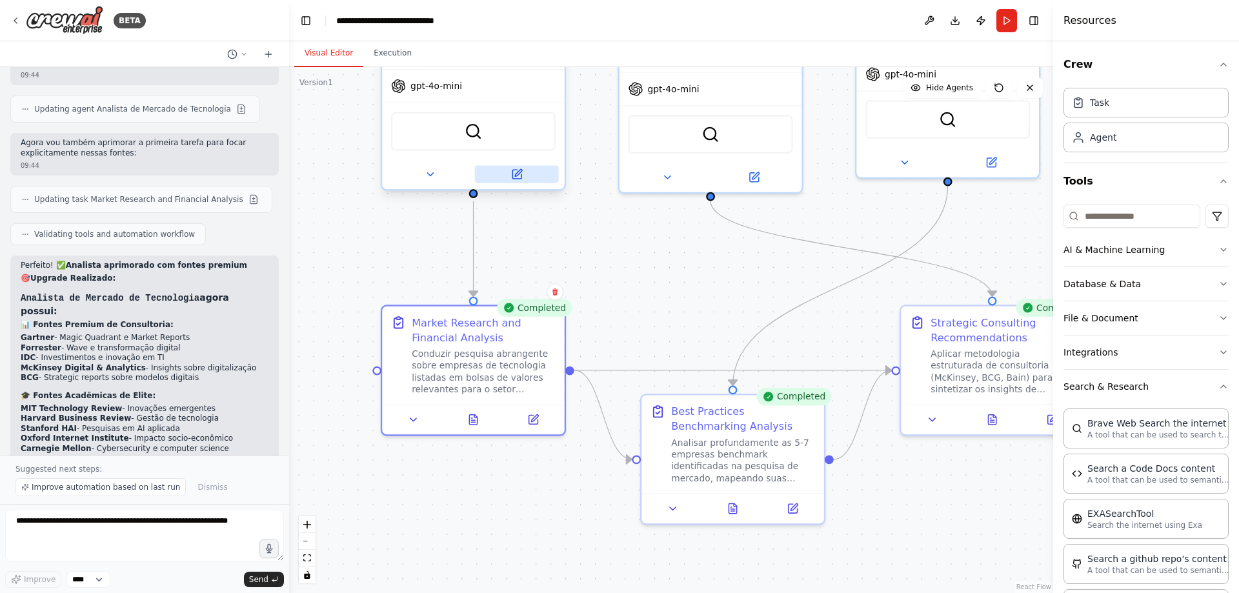
click at [521, 179] on icon at bounding box center [516, 174] width 9 height 9
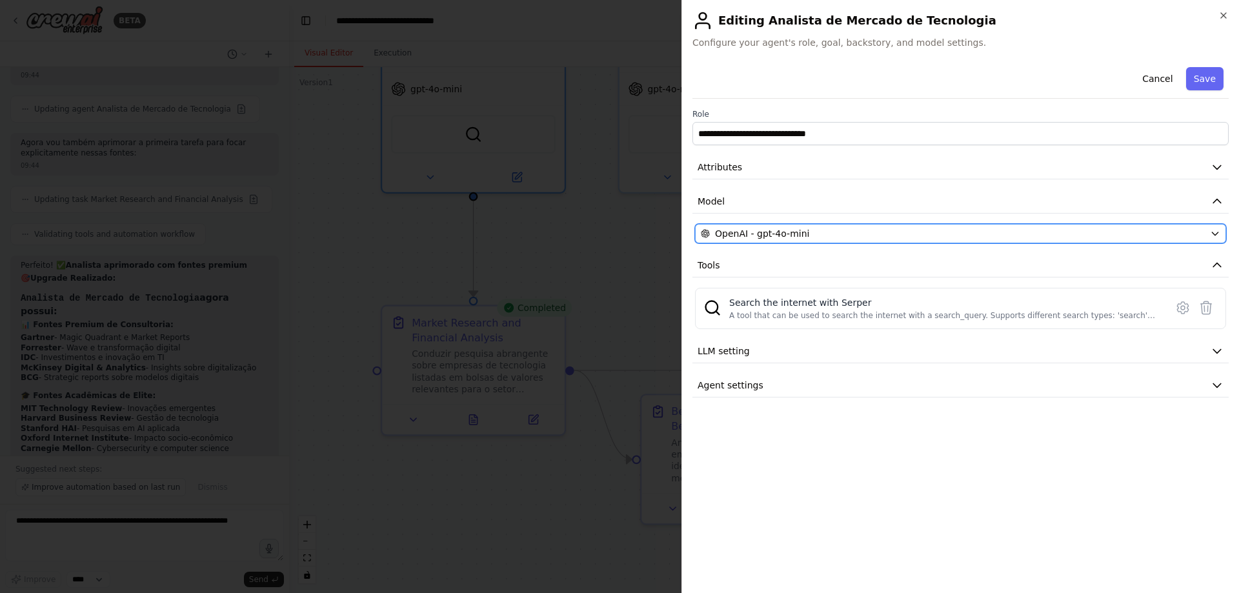
click at [1219, 234] on icon "button" at bounding box center [1215, 233] width 10 height 10
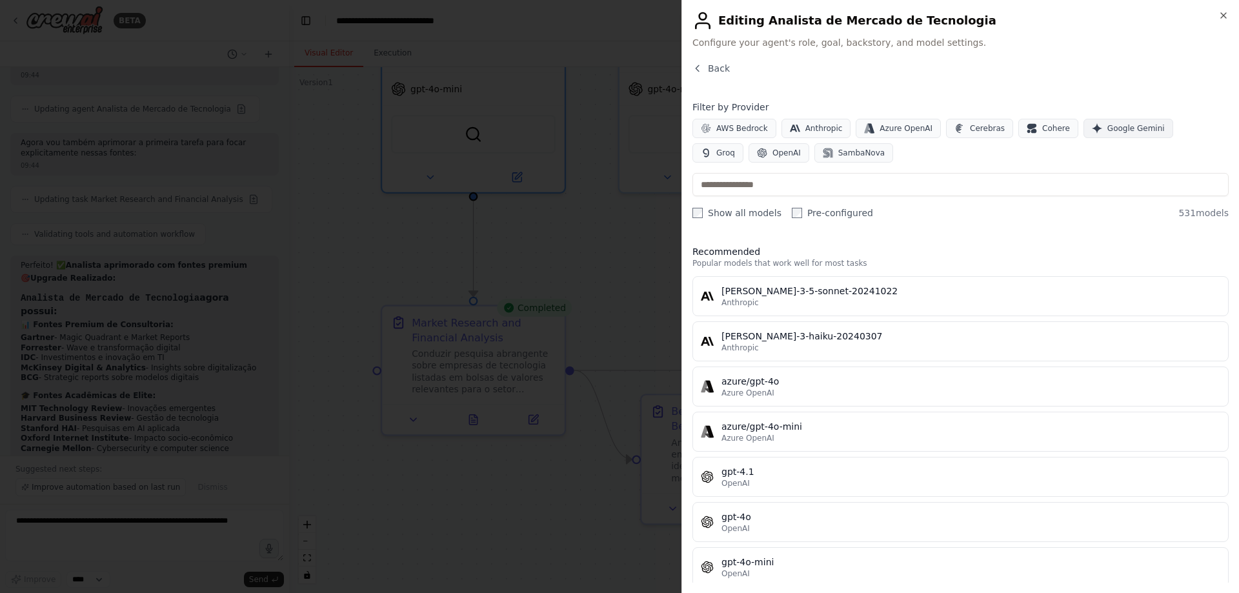
click at [1108, 126] on span "Google Gemini" at bounding box center [1136, 128] width 57 height 10
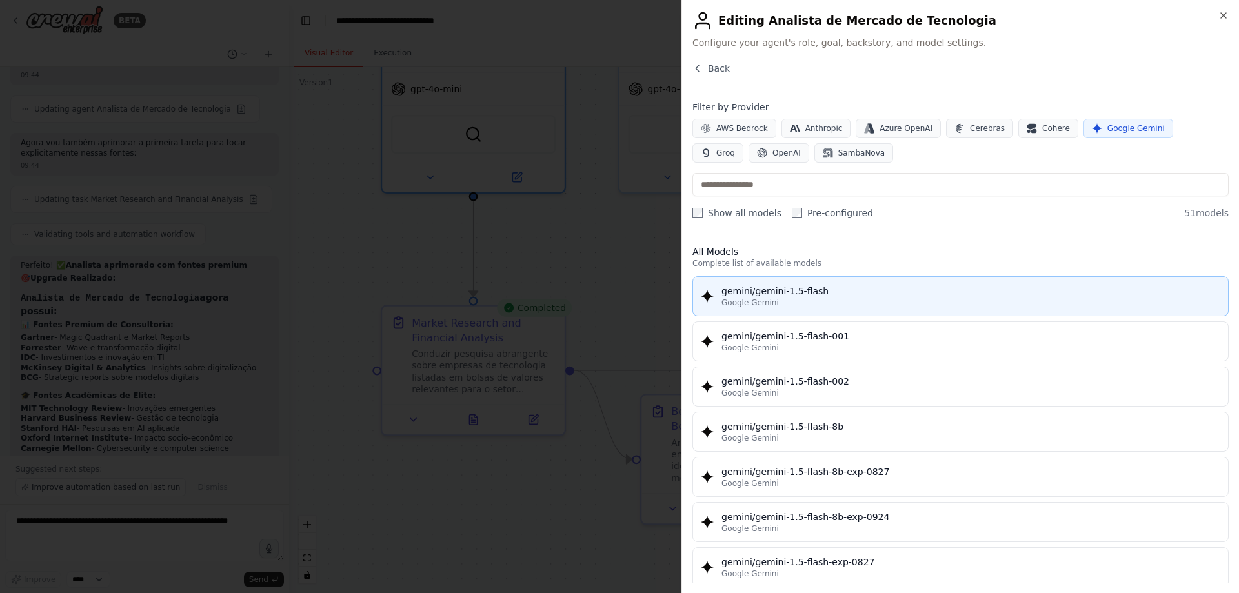
click at [787, 294] on div "gemini/gemini-1.5-flash" at bounding box center [971, 291] width 499 height 13
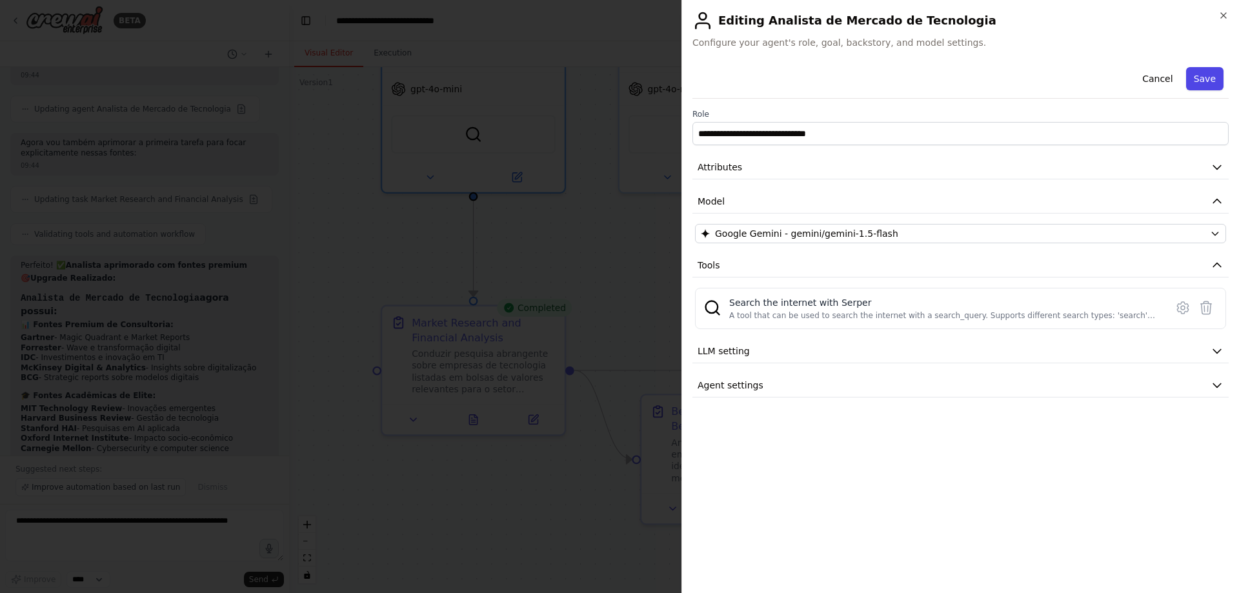
click at [1200, 76] on button "Save" at bounding box center [1204, 78] width 37 height 23
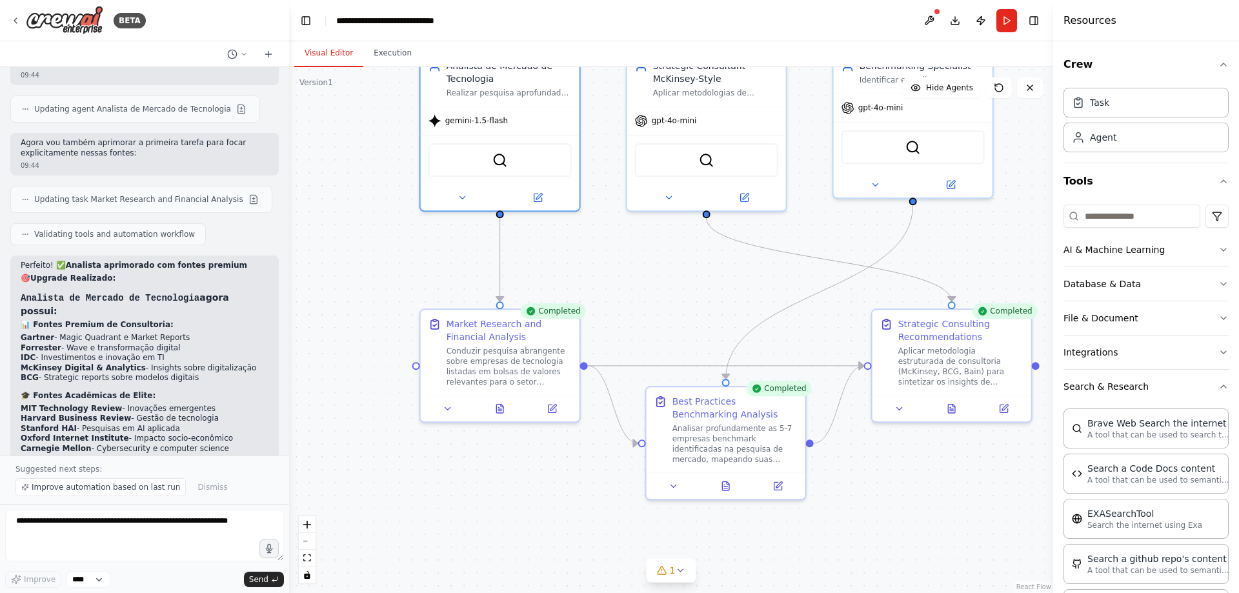
click at [639, 287] on div ".deletable-edge-delete-btn { width: 20px; height: 20px; border: 0px solid #ffff…" at bounding box center [671, 330] width 764 height 526
click at [55, 530] on textarea at bounding box center [144, 536] width 279 height 52
type textarea "*"
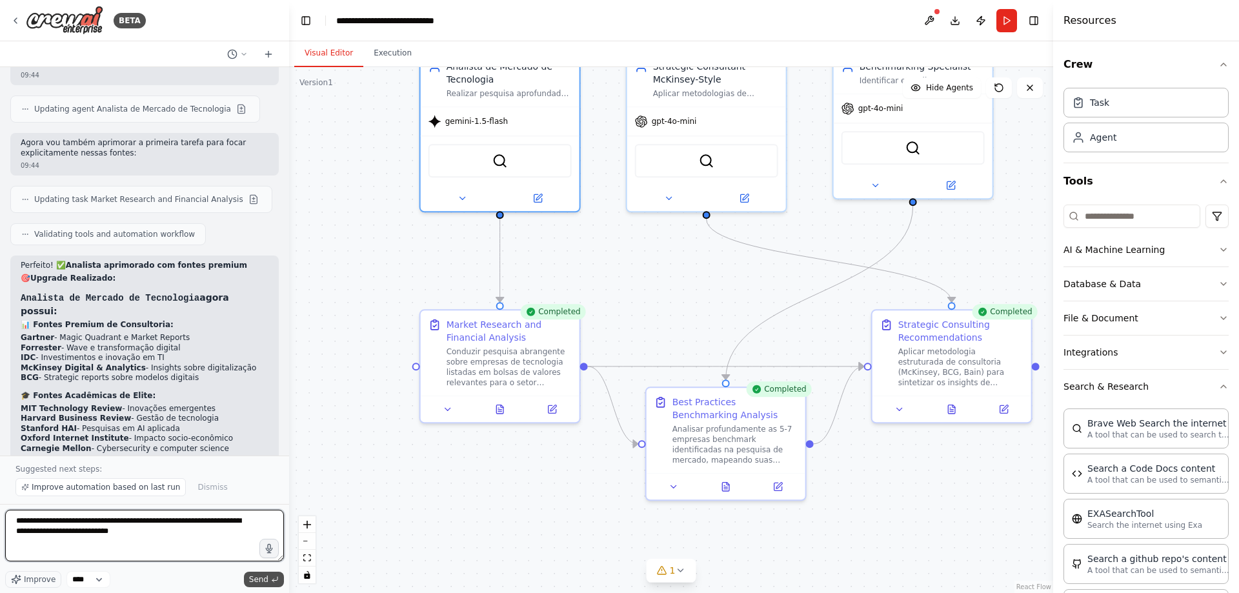
type textarea "**********"
click at [256, 578] on span "Send" at bounding box center [258, 579] width 19 height 10
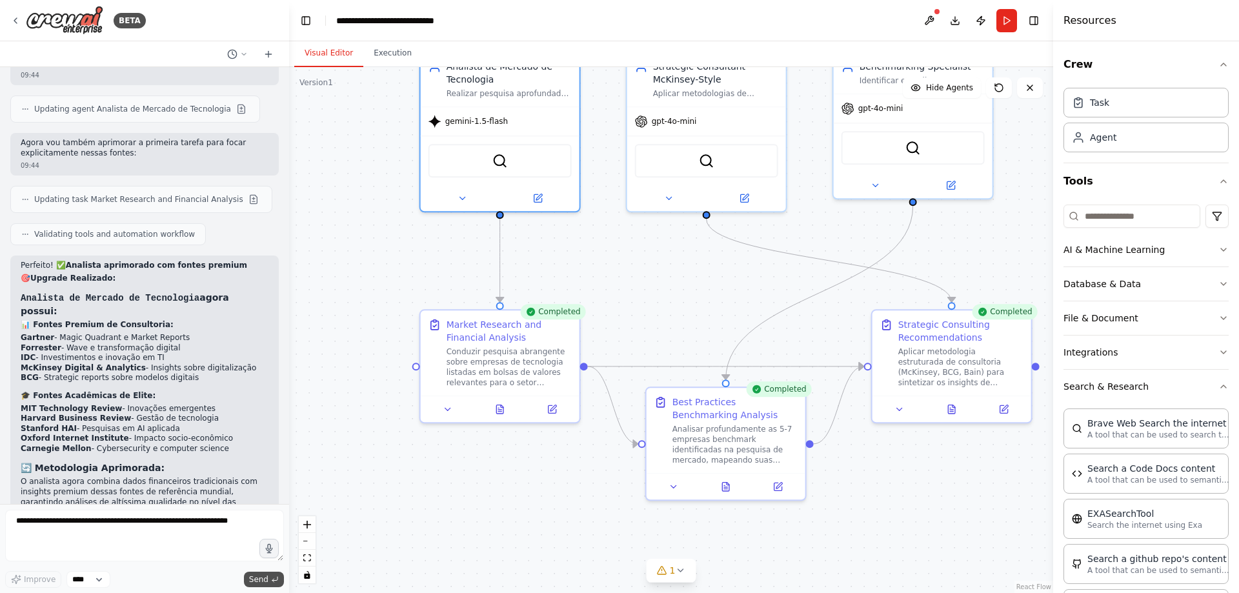
scroll to position [2131, 0]
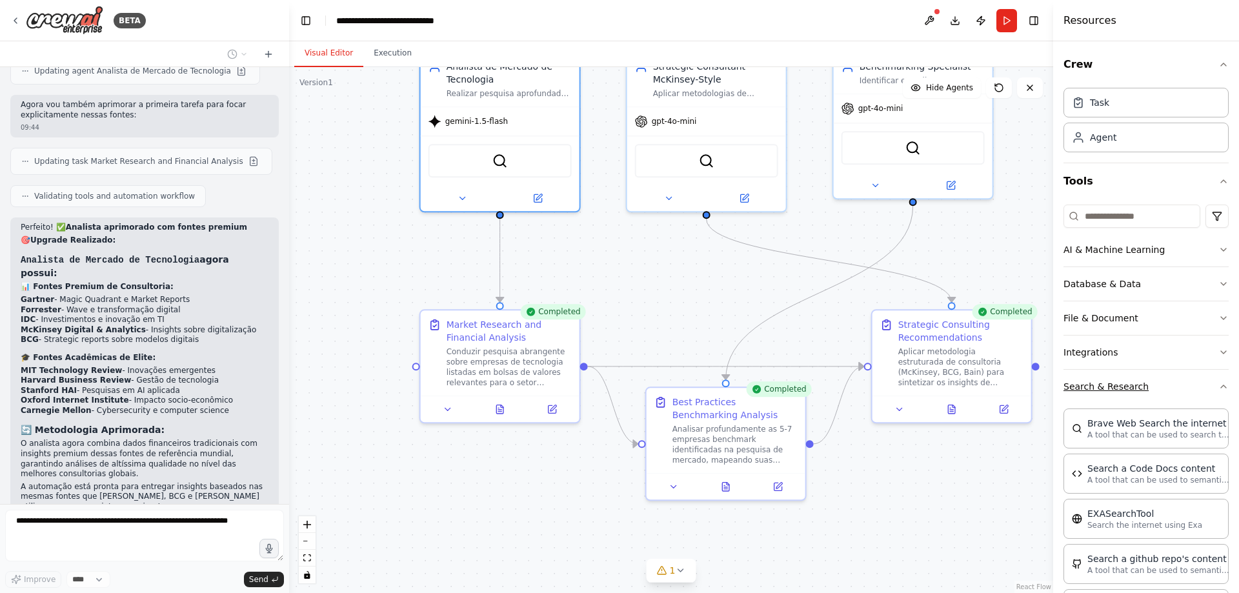
click at [1219, 389] on icon "button" at bounding box center [1224, 386] width 10 height 10
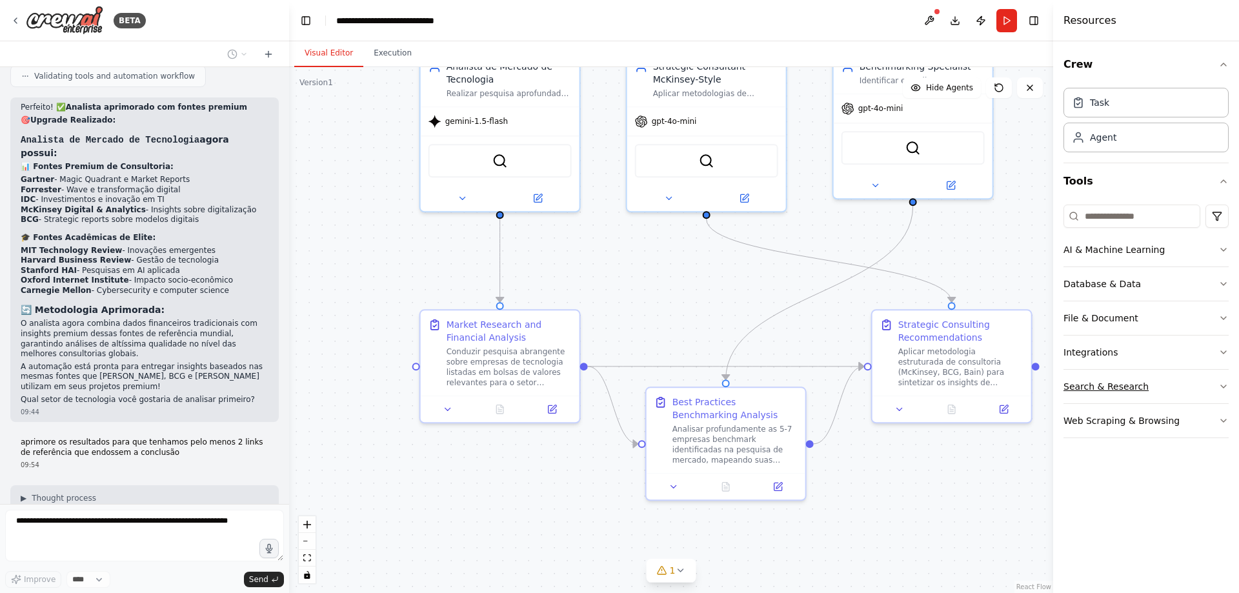
scroll to position [2261, 0]
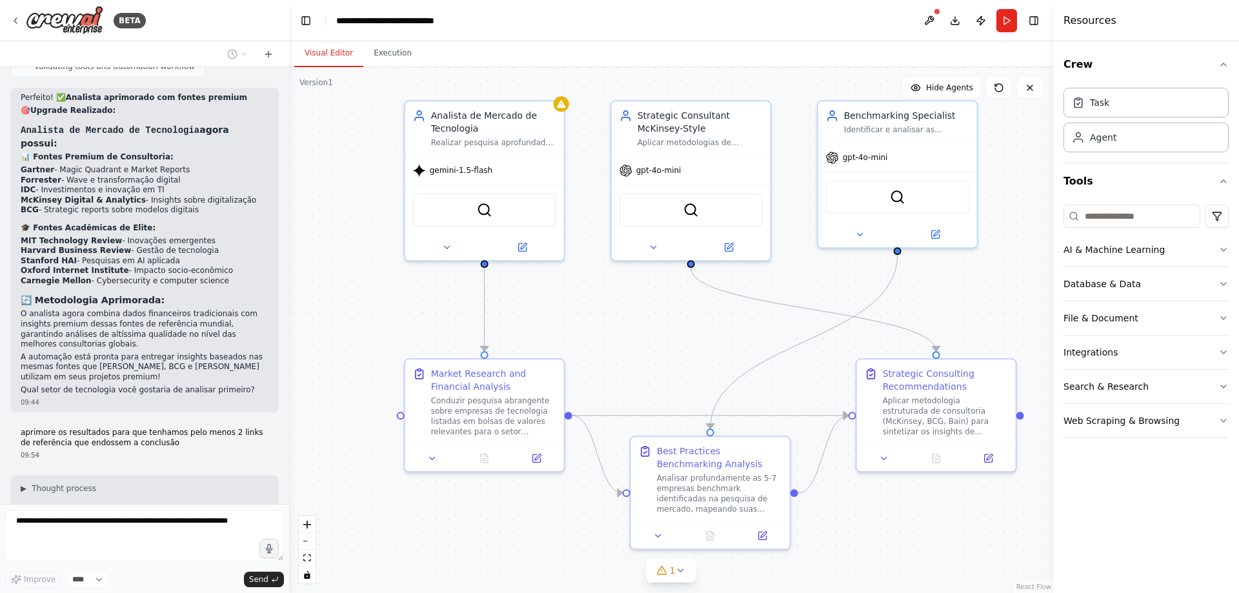
drag, startPoint x: 667, startPoint y: 256, endPoint x: 640, endPoint y: 306, distance: 56.3
click at [640, 306] on div ".deletable-edge-delete-btn { width: 20px; height: 20px; border: 0px solid #ffff…" at bounding box center [671, 330] width 764 height 526
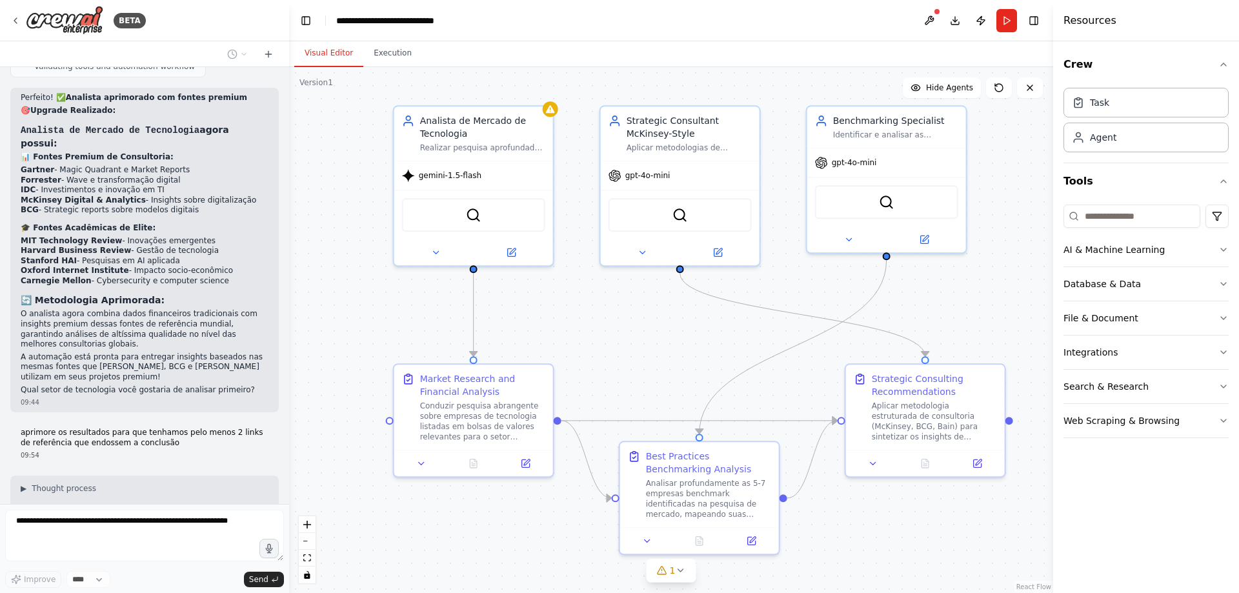
scroll to position [2298, 0]
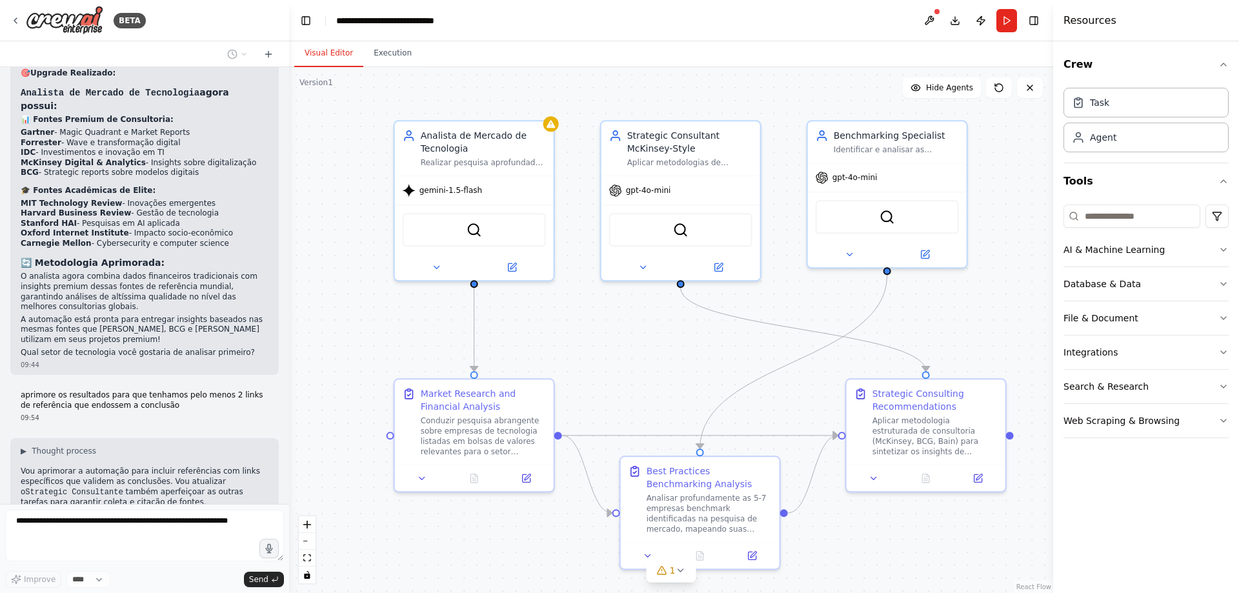
drag, startPoint x: 580, startPoint y: 319, endPoint x: 580, endPoint y: 359, distance: 40.0
click at [580, 361] on div ".deletable-edge-delete-btn { width: 20px; height: 20px; border: 0px solid #ffff…" at bounding box center [671, 330] width 764 height 526
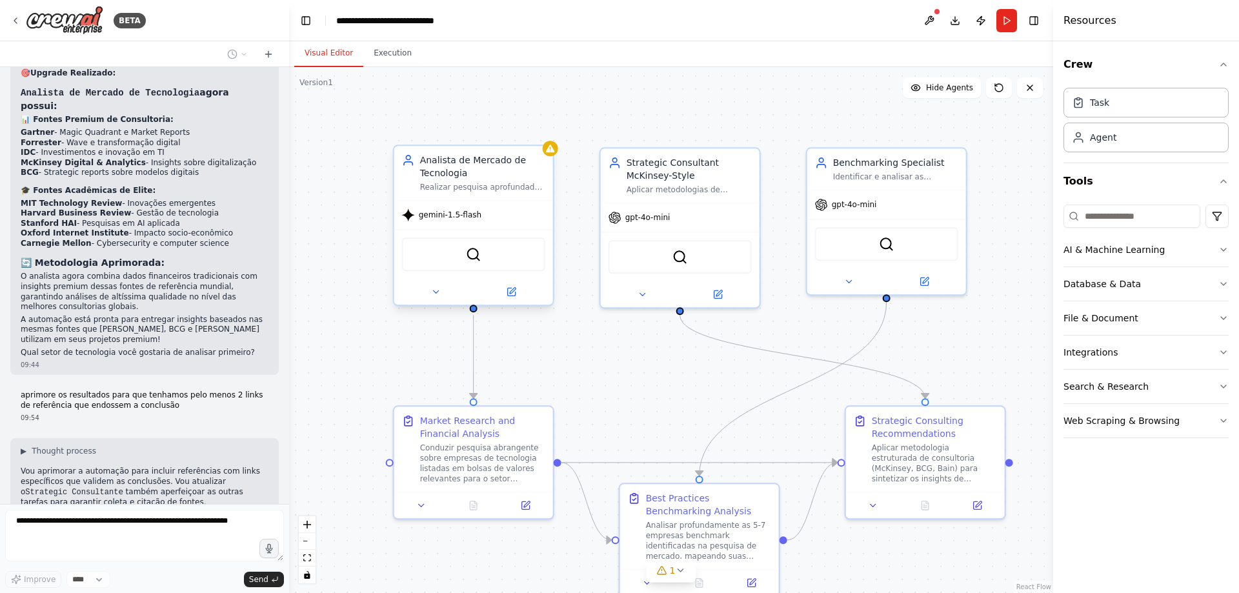
click at [507, 225] on div "gemini-1.5-flash" at bounding box center [473, 215] width 159 height 28
click at [518, 289] on button at bounding box center [511, 291] width 73 height 15
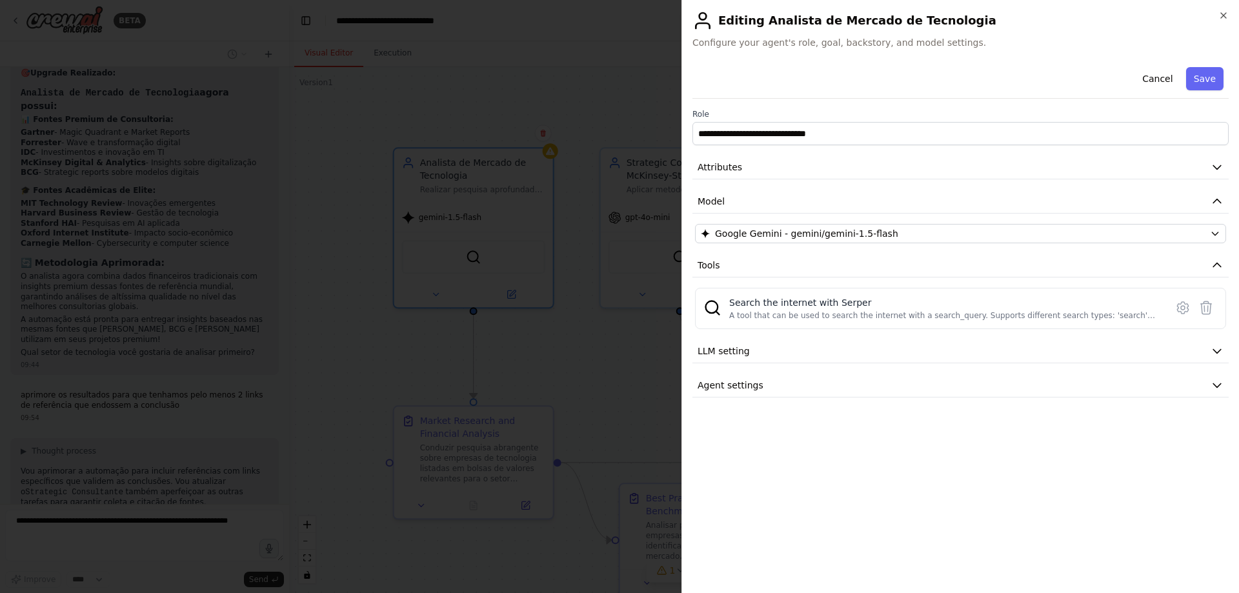
scroll to position [2336, 0]
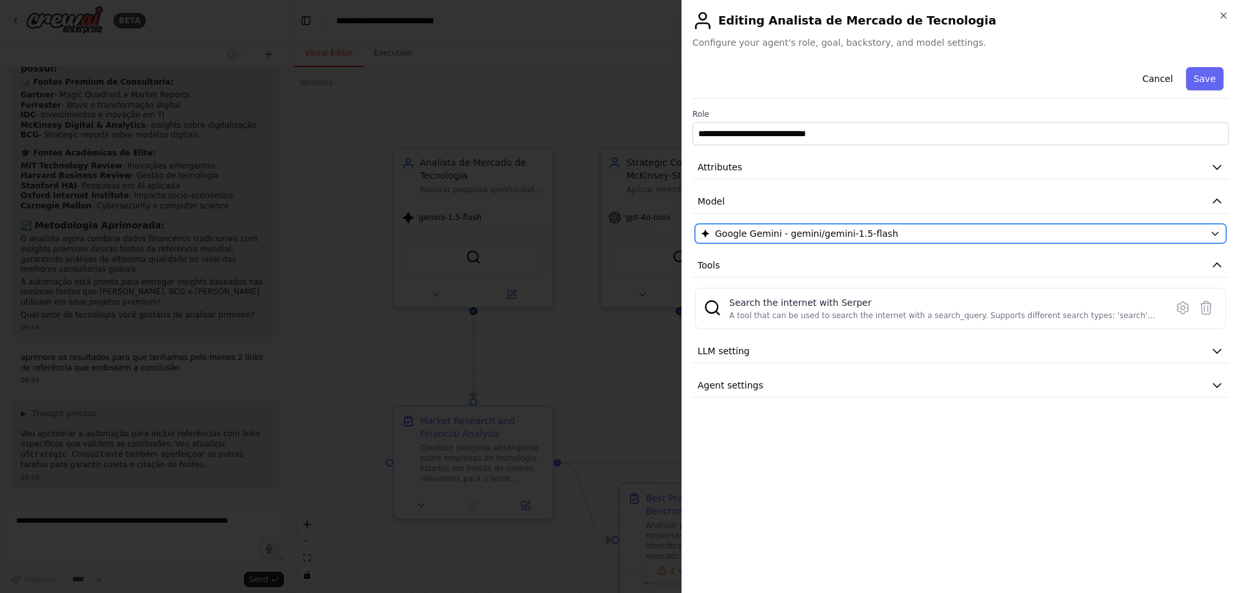
click at [1217, 233] on icon "button" at bounding box center [1215, 233] width 10 height 10
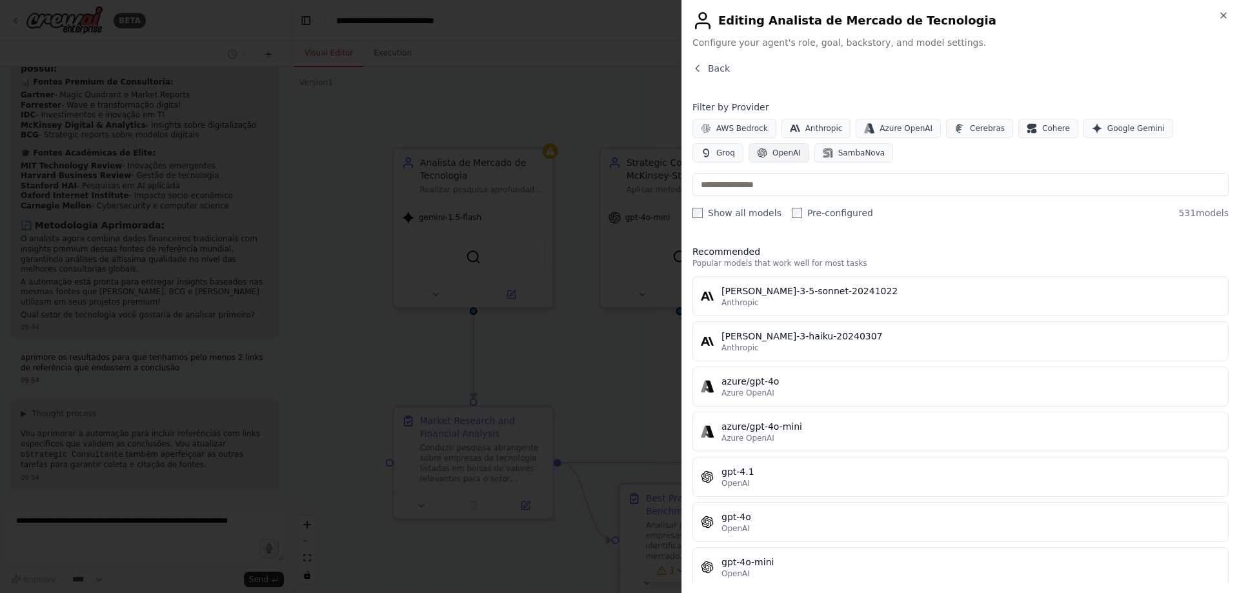
click at [773, 151] on span "OpenAI" at bounding box center [787, 153] width 28 height 10
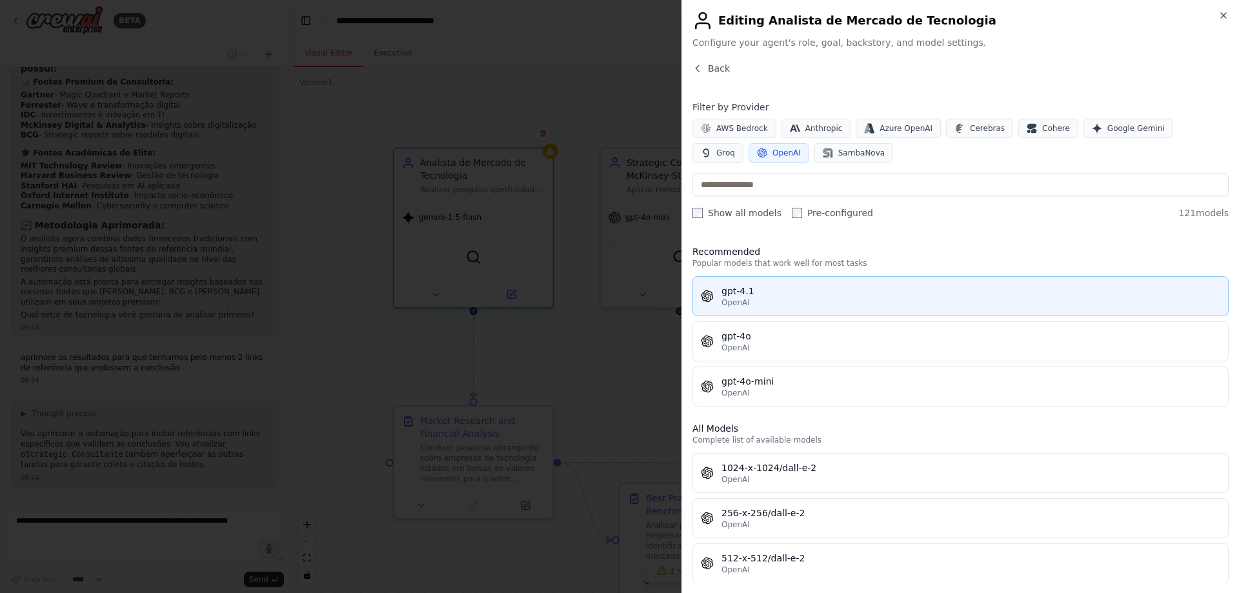
click at [738, 287] on div "gpt-4.1" at bounding box center [971, 291] width 499 height 13
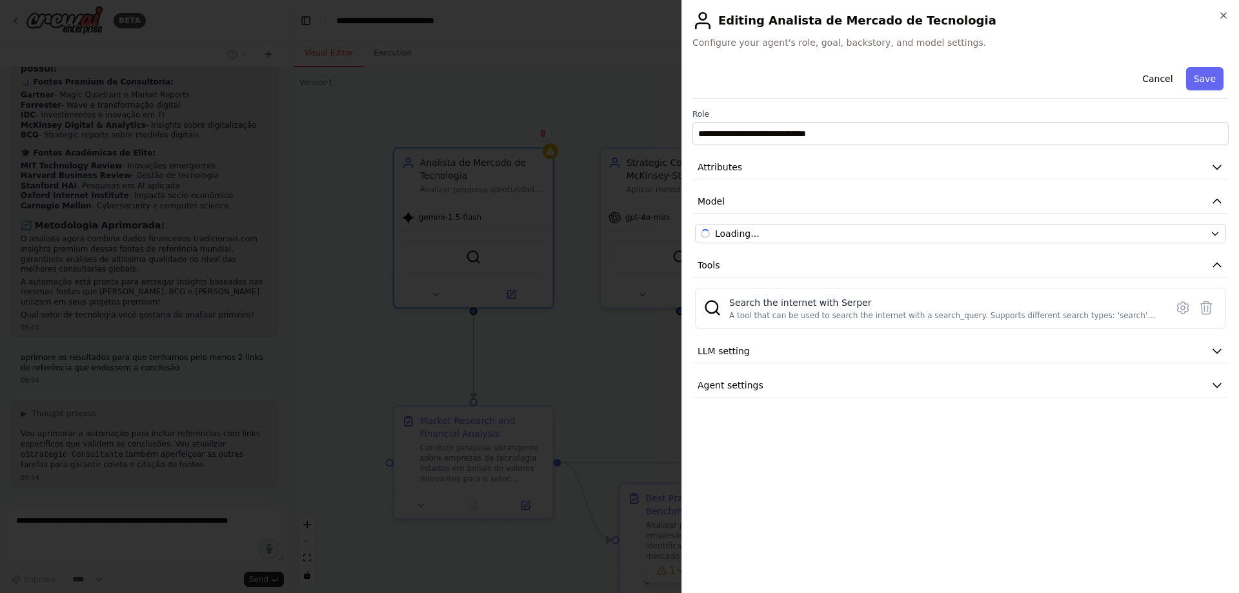
scroll to position [2373, 0]
click at [1194, 76] on button "Save" at bounding box center [1204, 78] width 37 height 23
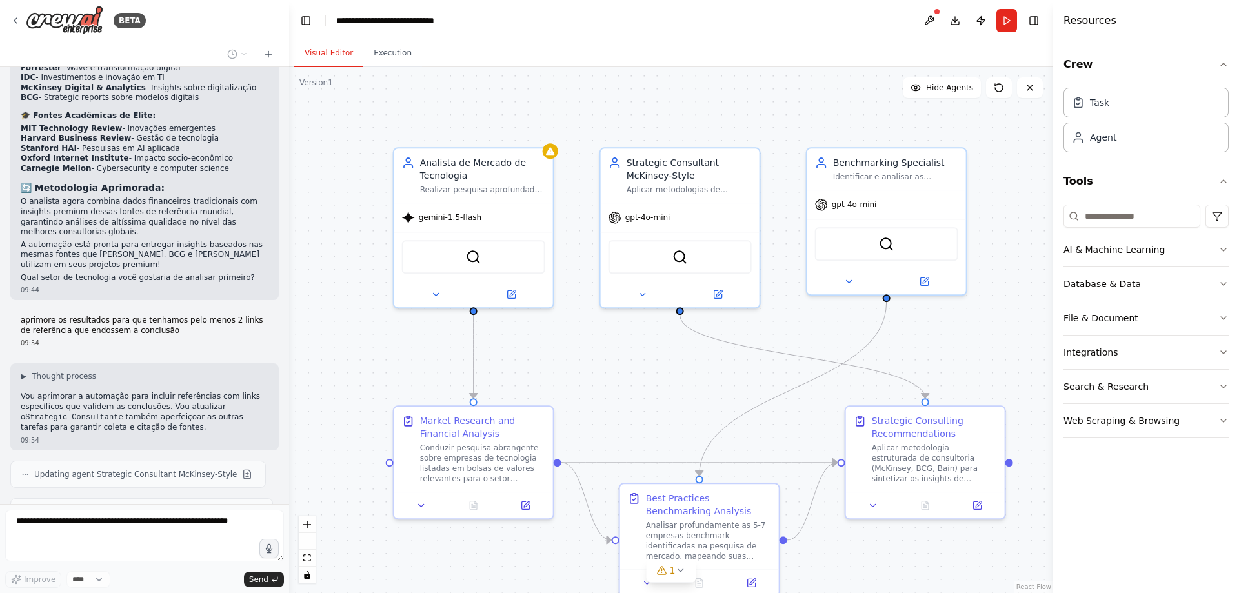
scroll to position [2411, 0]
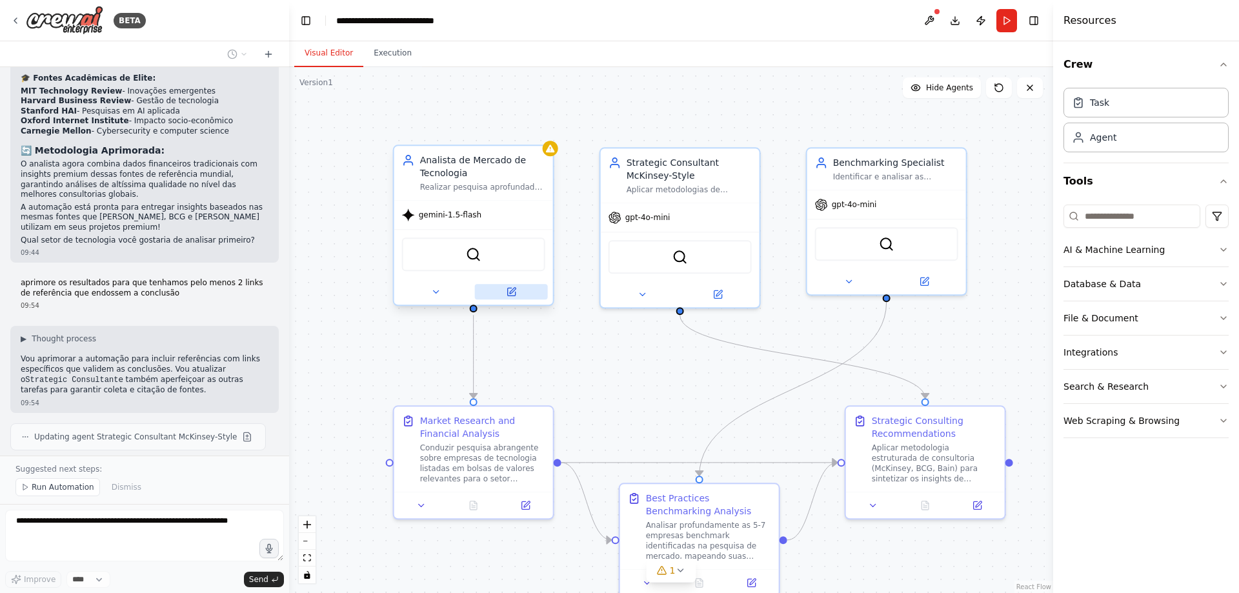
click at [514, 289] on icon at bounding box center [512, 291] width 6 height 6
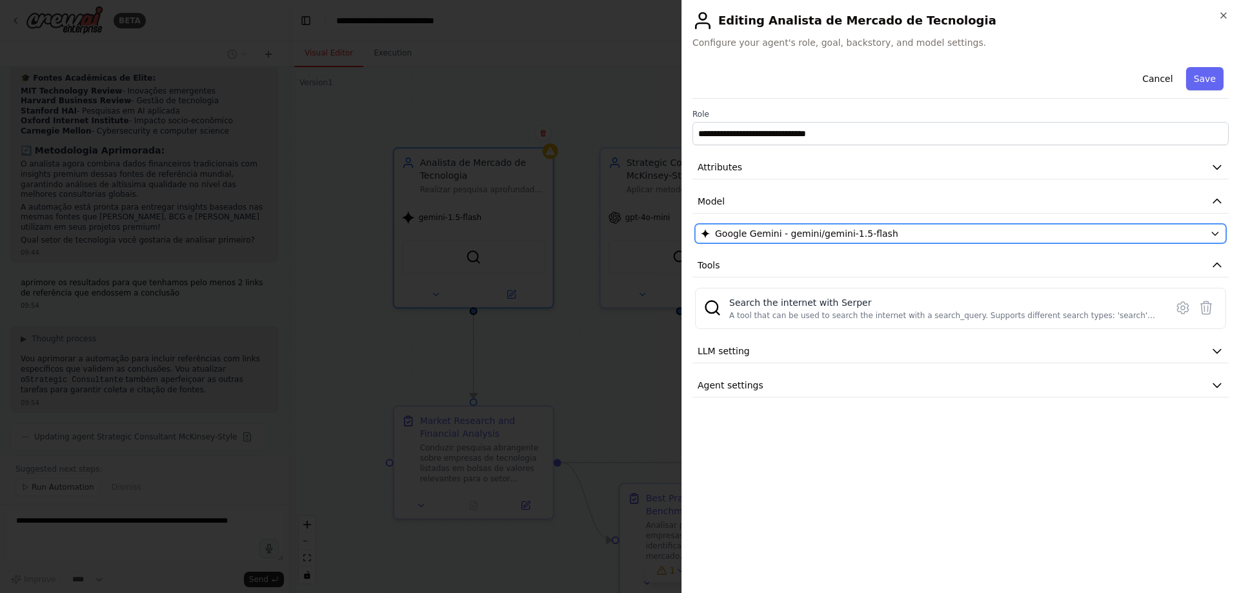
click at [915, 230] on div "Google Gemini - gemini/gemini-1.5-flash" at bounding box center [953, 233] width 504 height 13
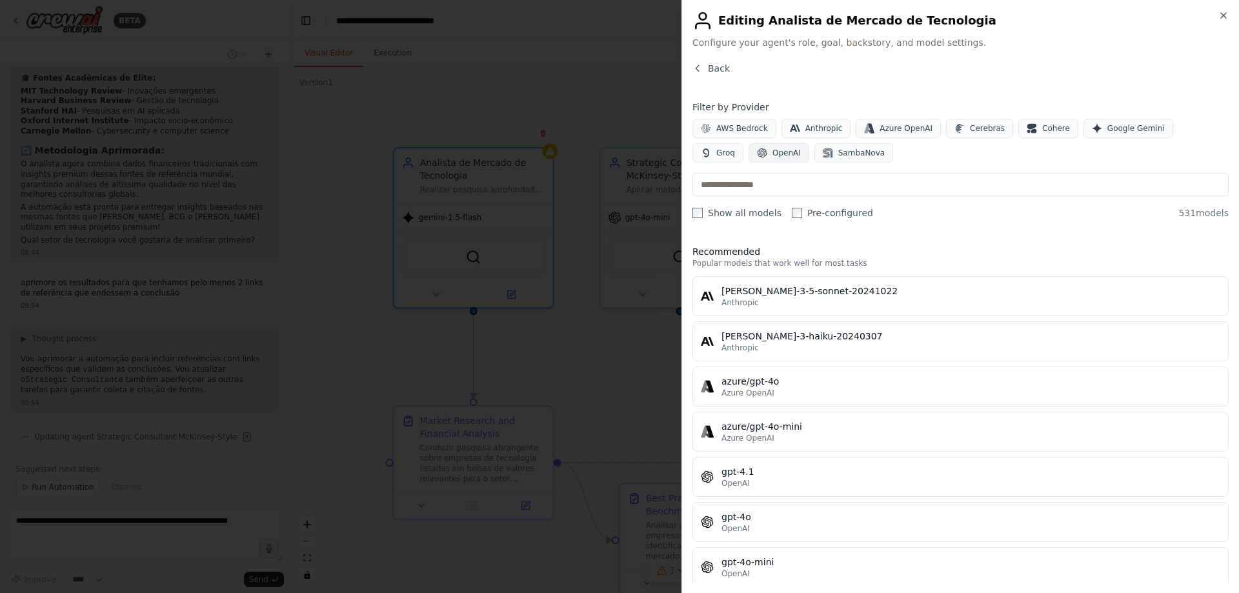
click at [773, 154] on span "OpenAI" at bounding box center [787, 153] width 28 height 10
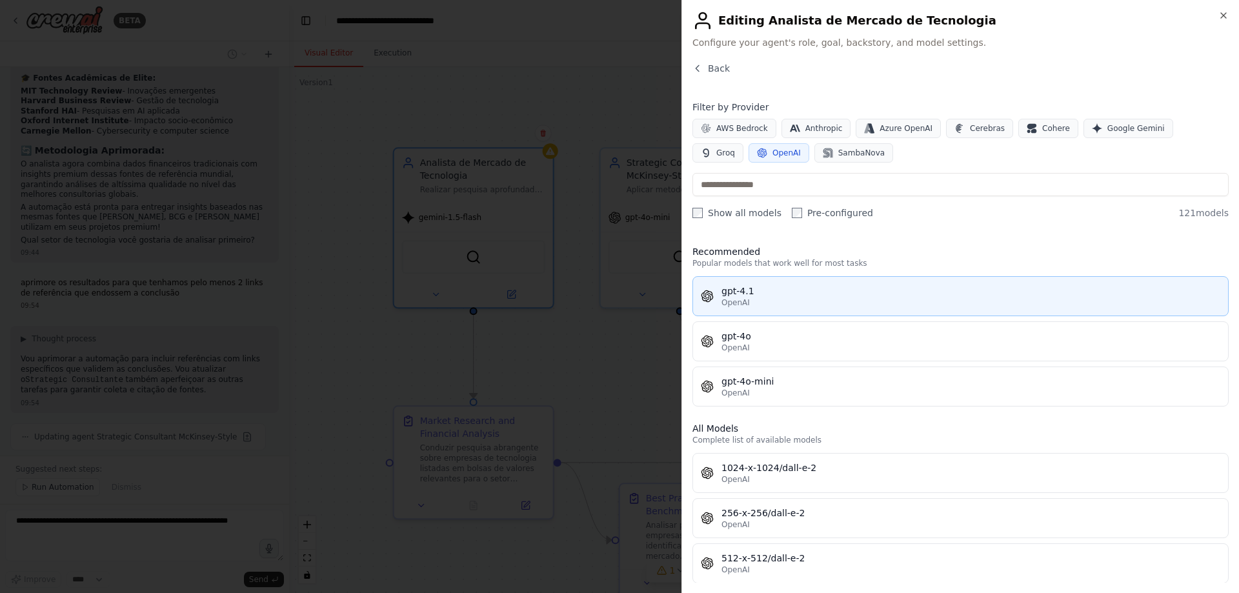
click at [726, 292] on div "gpt-4.1" at bounding box center [971, 291] width 499 height 13
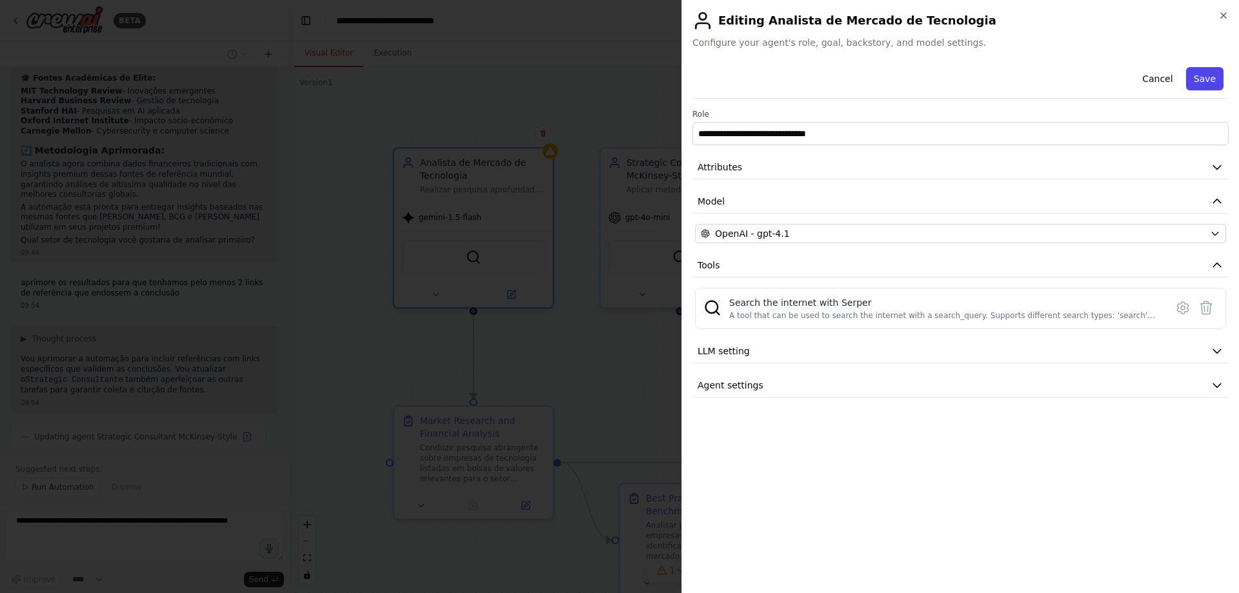
click at [1205, 79] on button "Save" at bounding box center [1204, 78] width 37 height 23
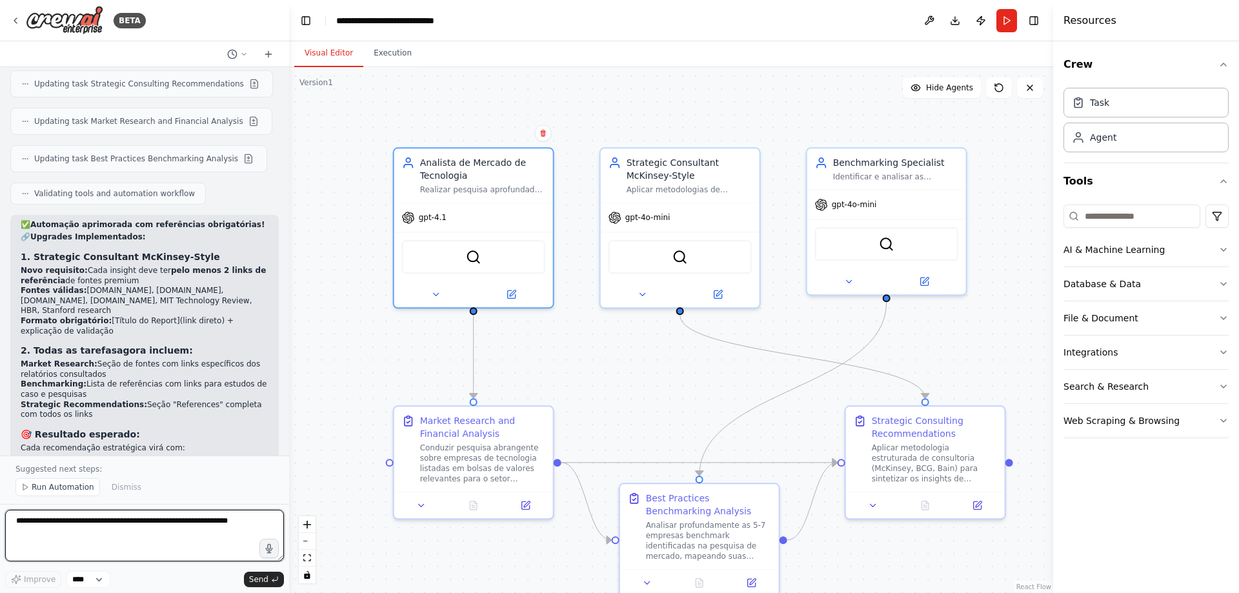
scroll to position [2813, 0]
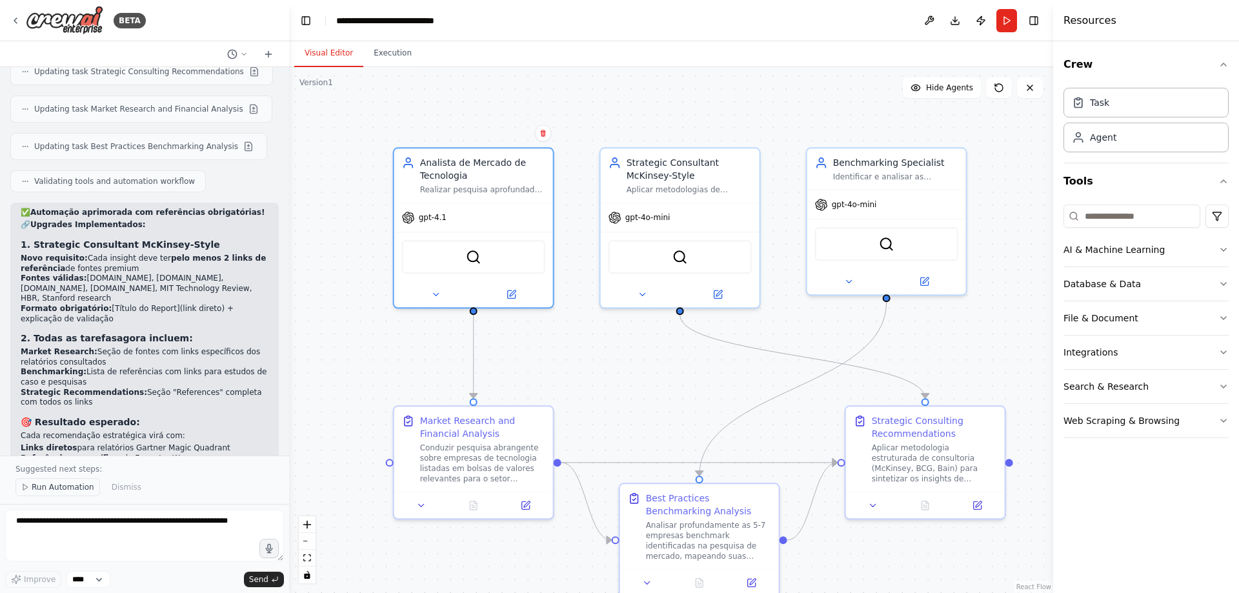
click at [66, 486] on span "Run Automation" at bounding box center [63, 487] width 63 height 10
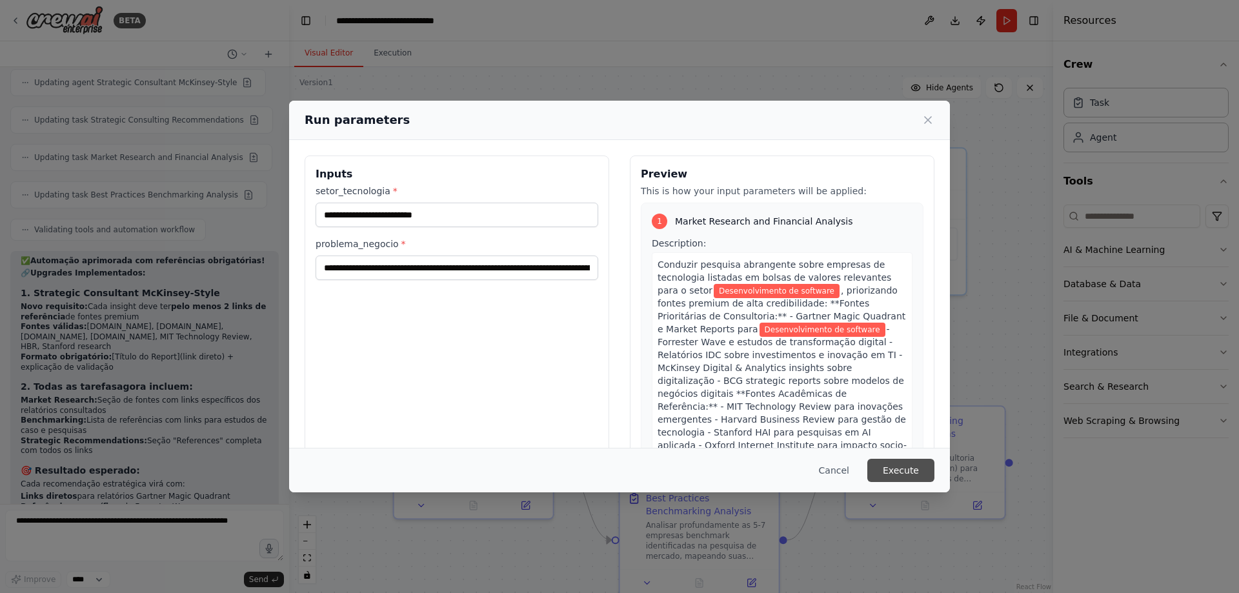
click at [906, 463] on button "Execute" at bounding box center [900, 470] width 67 height 23
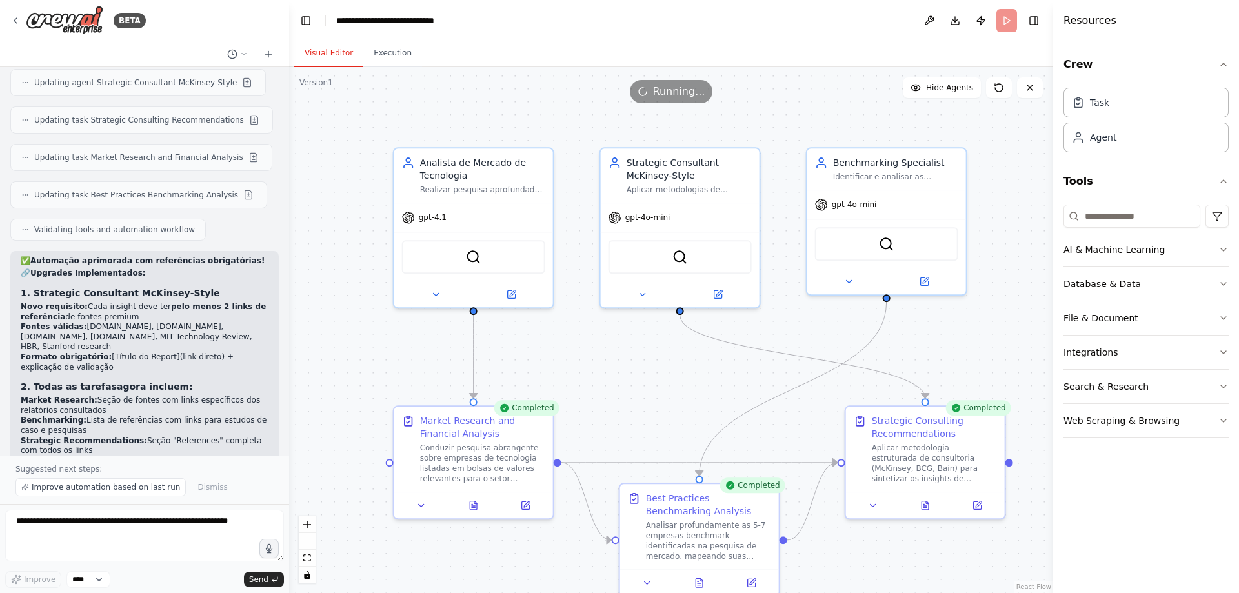
scroll to position [2813, 0]
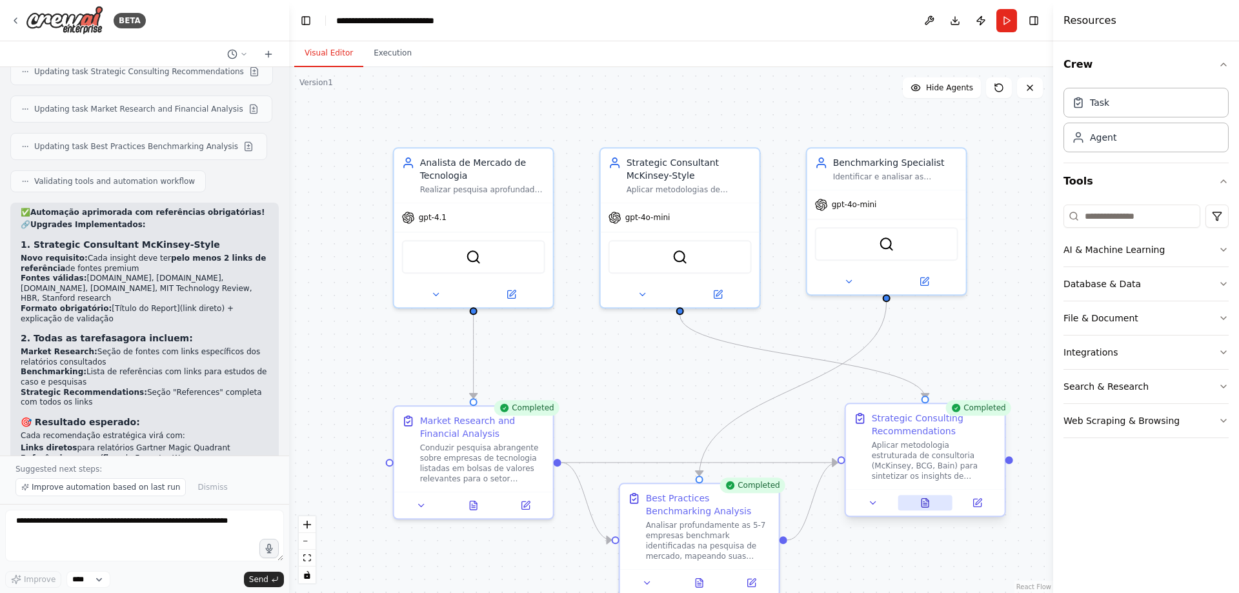
click at [925, 506] on icon at bounding box center [925, 503] width 7 height 8
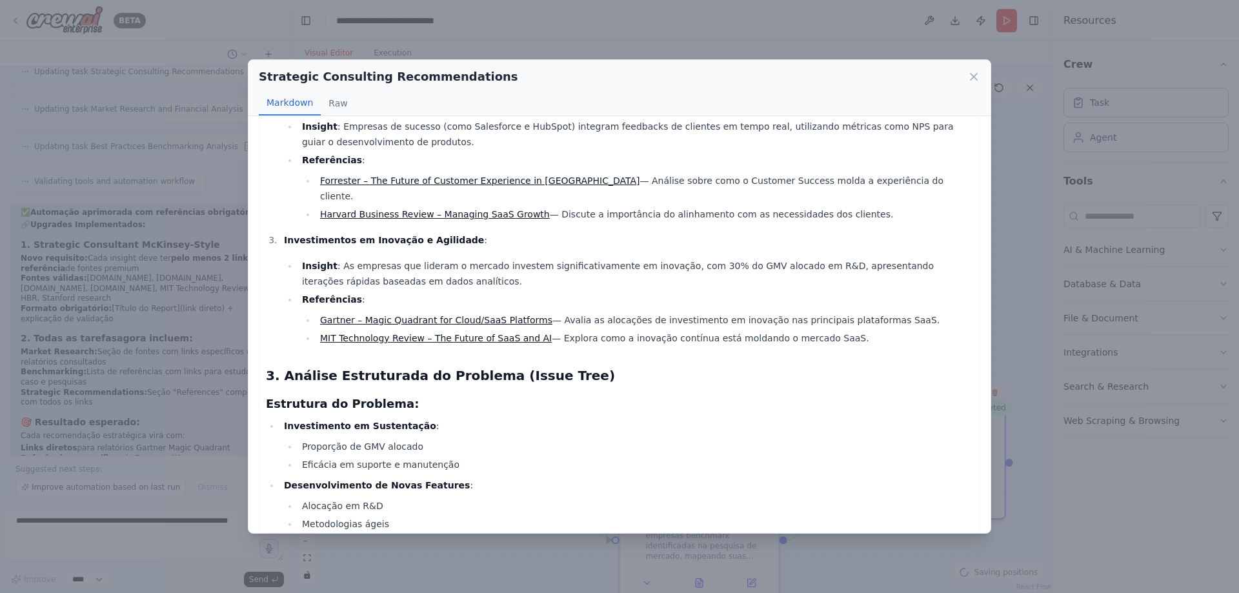
scroll to position [387, 0]
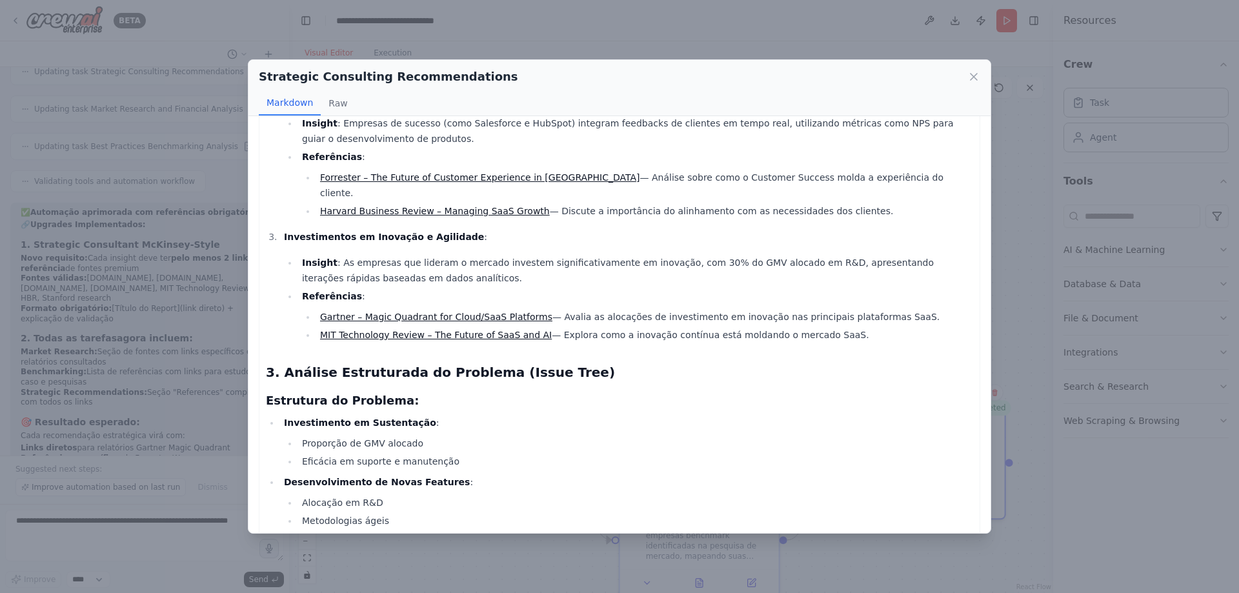
drag, startPoint x: 687, startPoint y: 83, endPoint x: 645, endPoint y: 11, distance: 83.0
click at [645, 11] on div "Strategic Consulting Recommendations Markdown Raw Relatório Abrangente: Best Pr…" at bounding box center [619, 296] width 1239 height 593
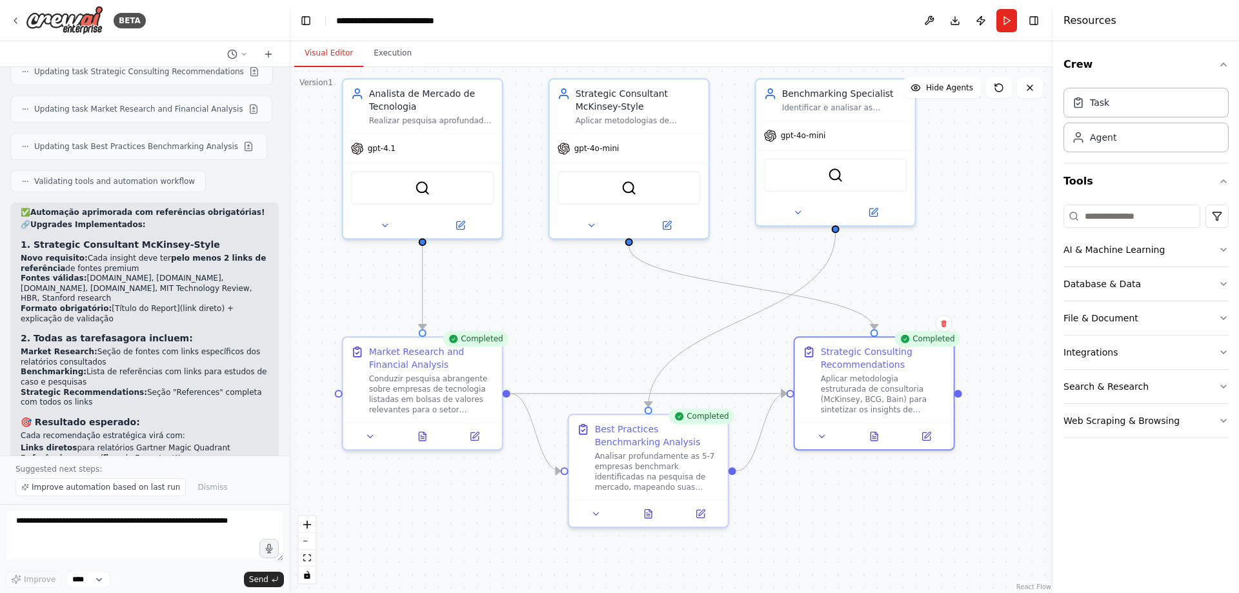
drag, startPoint x: 887, startPoint y: 581, endPoint x: 834, endPoint y: 512, distance: 86.5
click at [834, 512] on div ".deletable-edge-delete-btn { width: 20px; height: 20px; border: 0px solid #ffff…" at bounding box center [671, 330] width 764 height 526
click at [415, 436] on button at bounding box center [420, 434] width 55 height 15
click at [421, 438] on icon at bounding box center [420, 434] width 7 height 8
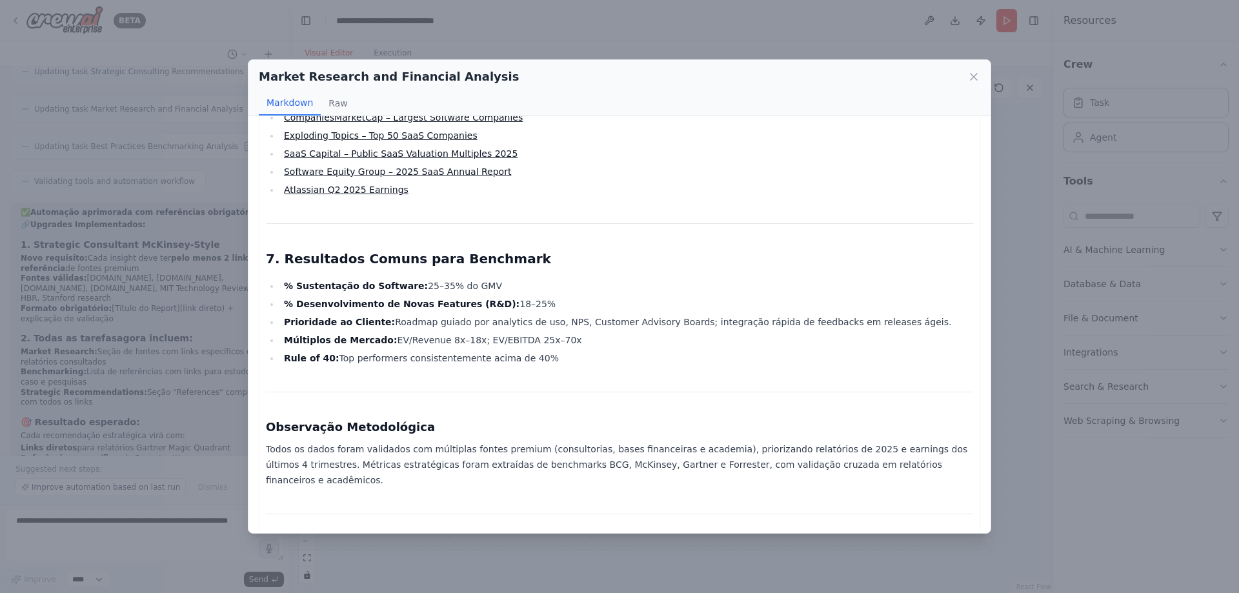
scroll to position [2045, 0]
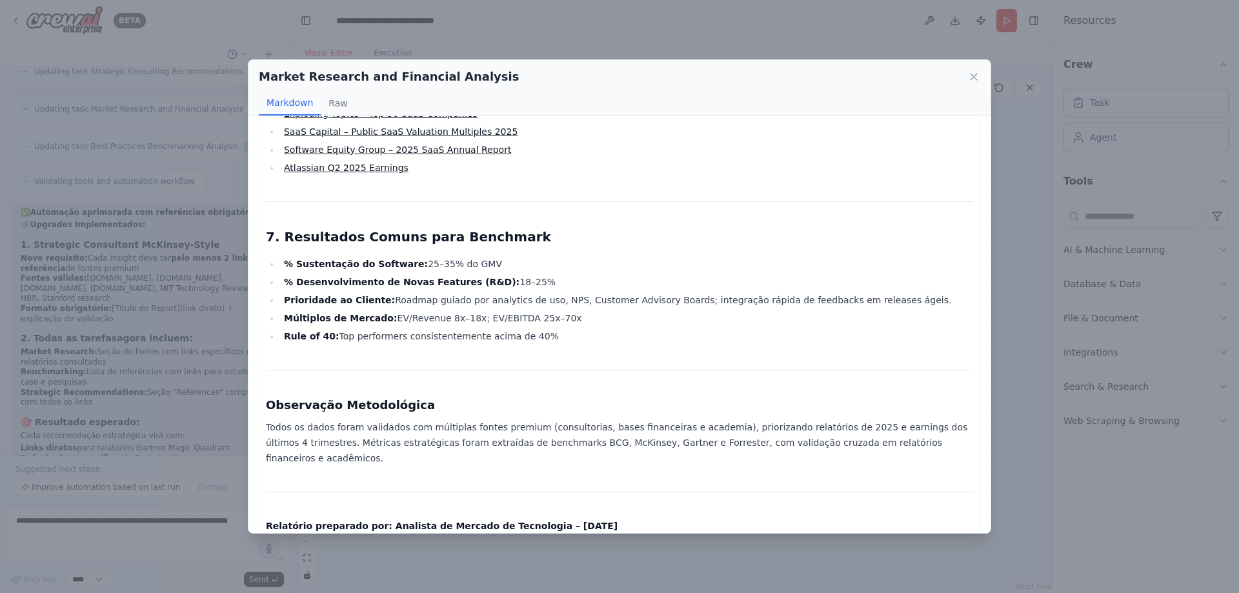
drag, startPoint x: 401, startPoint y: 258, endPoint x: 483, endPoint y: 268, distance: 82.6
click at [483, 268] on li "% Sustentação do Software: 25–35% do GMV" at bounding box center [626, 263] width 693 height 15
click at [483, 281] on li "% Desenvolvimento de Novas Features (R&D): 18–25%" at bounding box center [626, 281] width 693 height 15
drag, startPoint x: 474, startPoint y: 280, endPoint x: 511, endPoint y: 283, distance: 36.2
click at [511, 283] on li "% Desenvolvimento de Novas Features (R&D): 18–25%" at bounding box center [626, 281] width 693 height 15
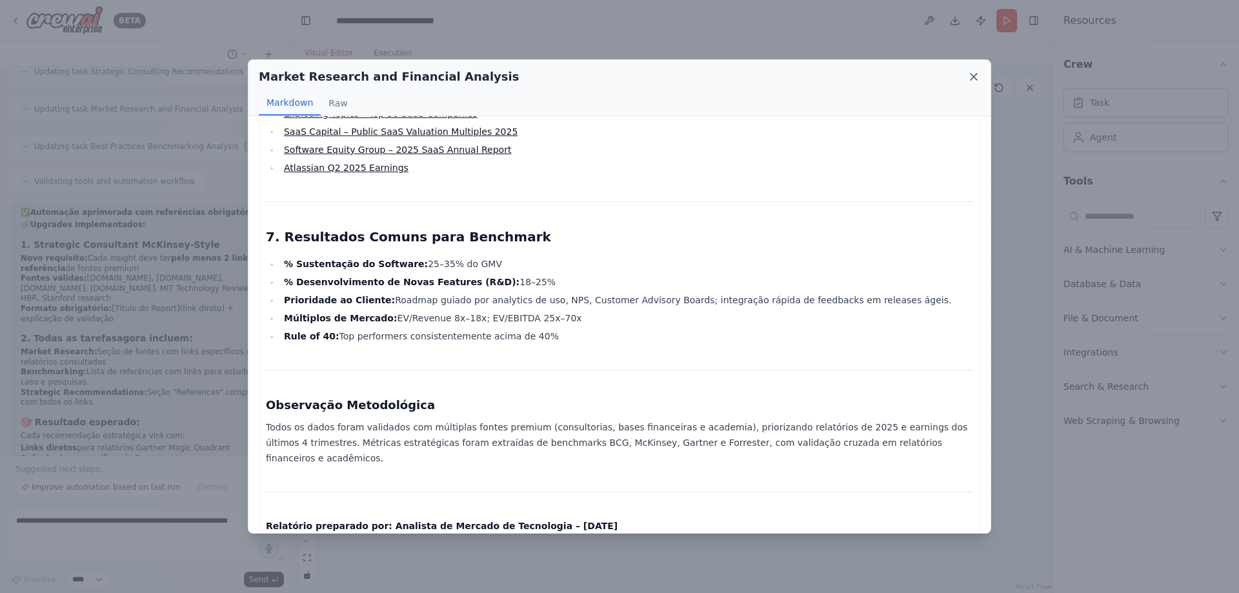
click at [977, 81] on icon at bounding box center [973, 76] width 13 height 13
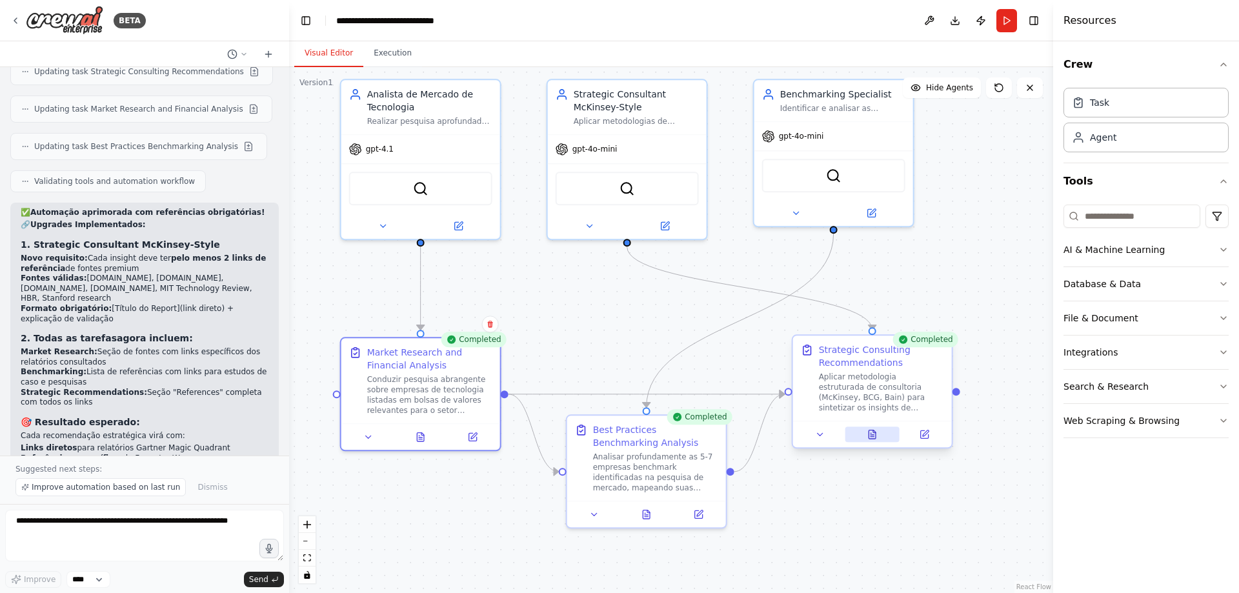
click at [879, 430] on button at bounding box center [872, 434] width 55 height 15
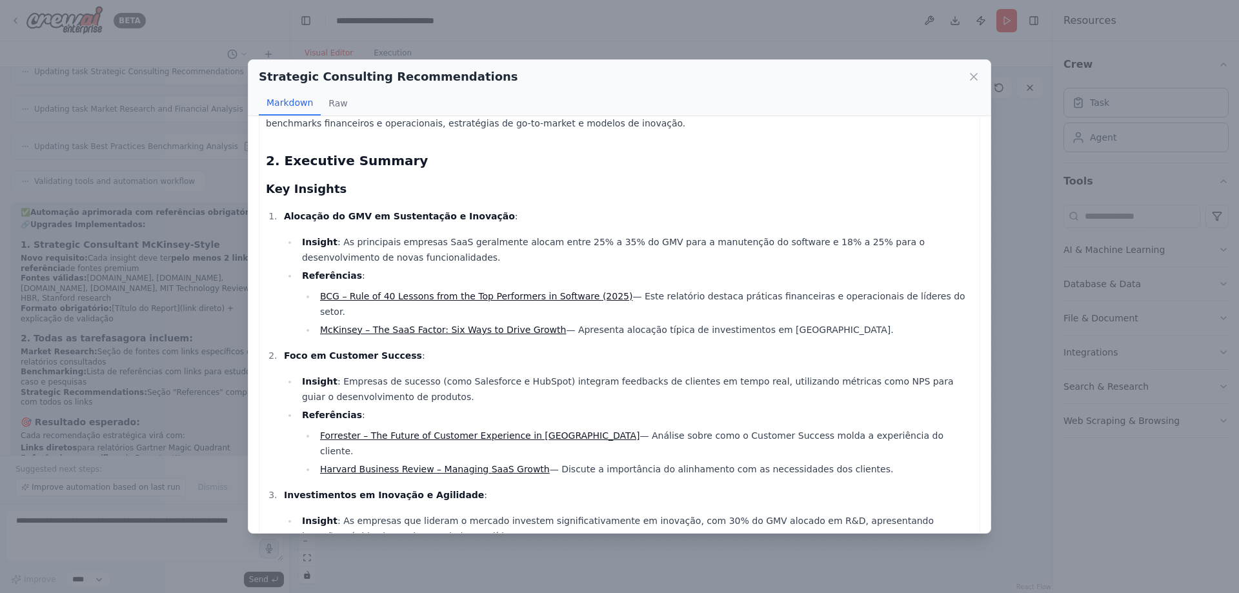
scroll to position [194, 0]
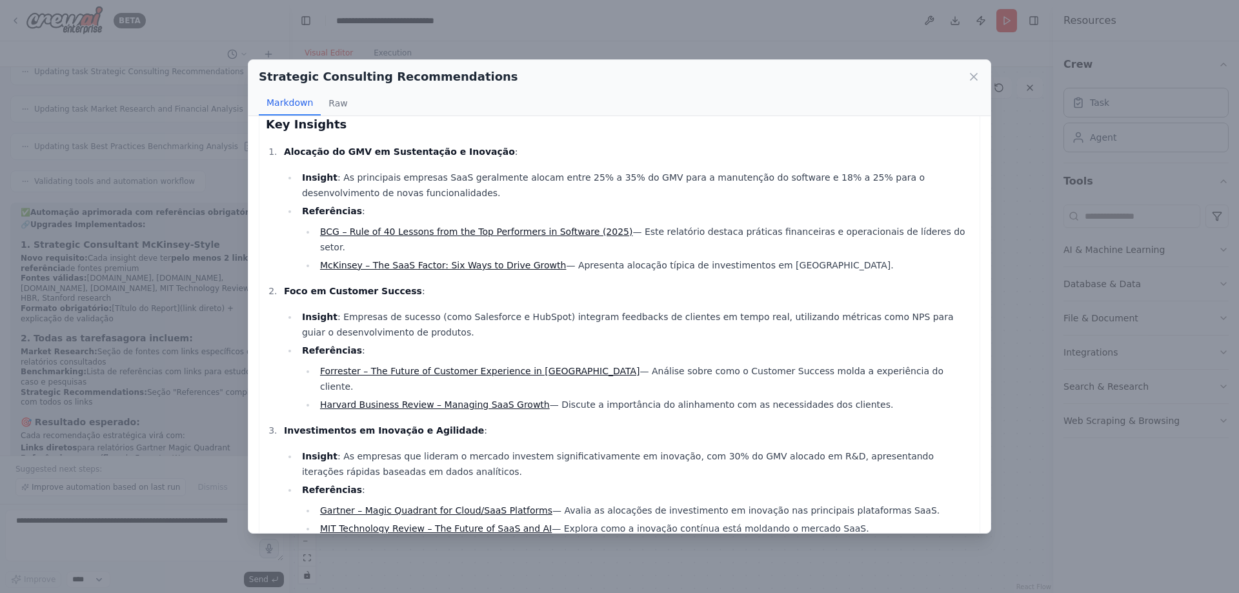
click at [556, 227] on link "BCG – Rule of 40 Lessons from the Top Performers in Software (2025)" at bounding box center [476, 232] width 312 height 10
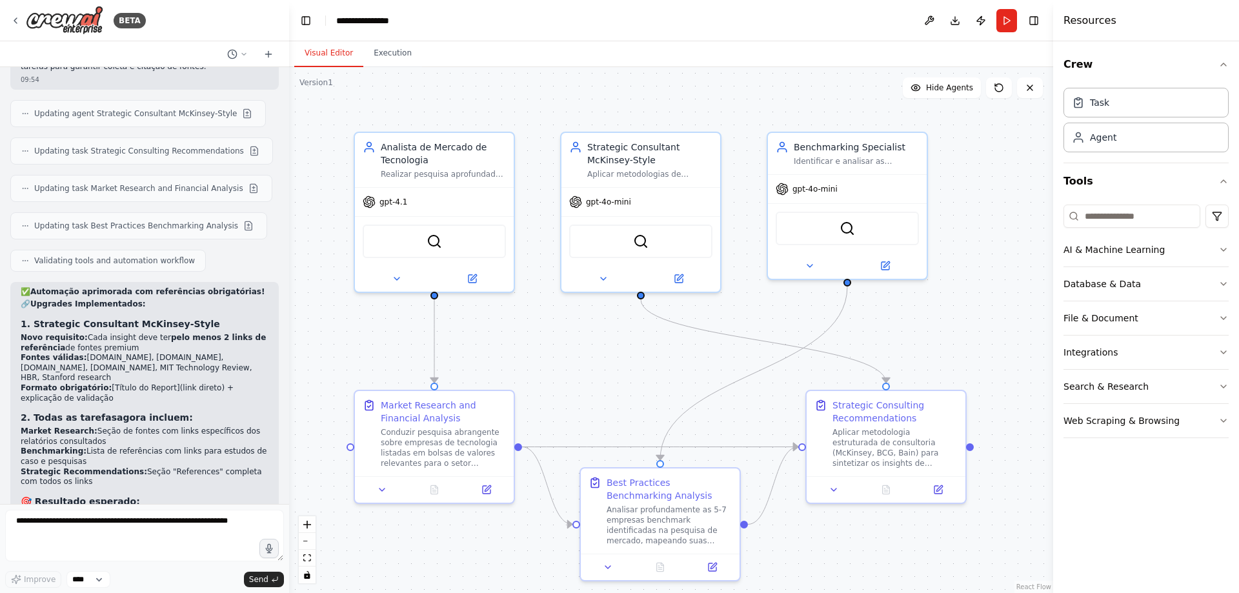
scroll to position [2762, 0]
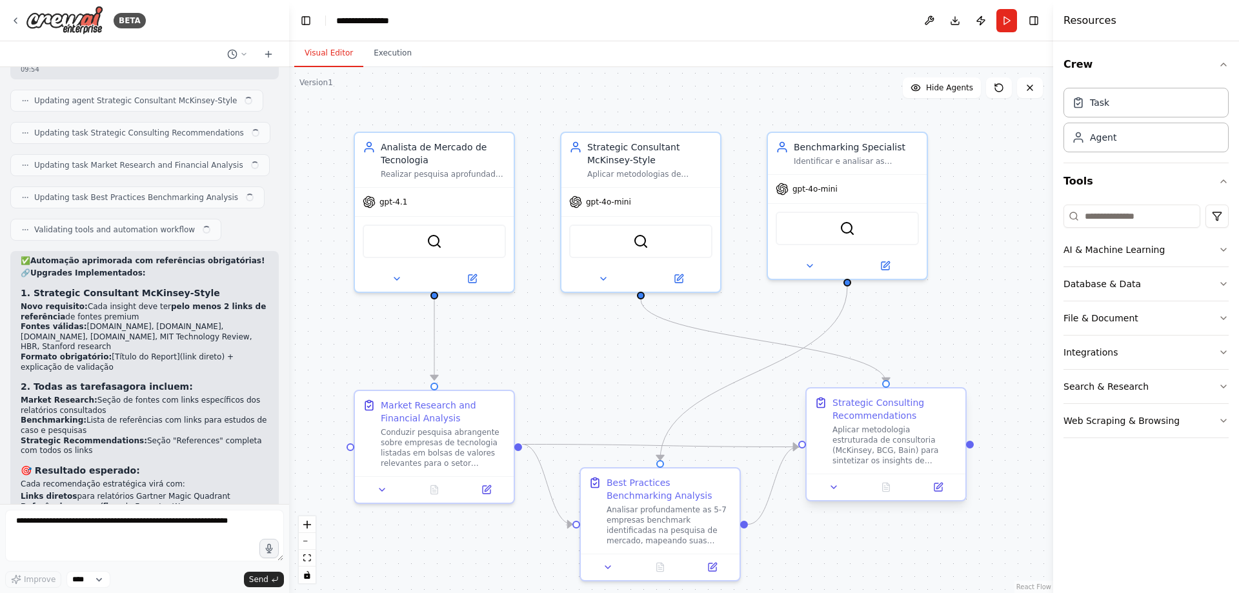
scroll to position [2762, 0]
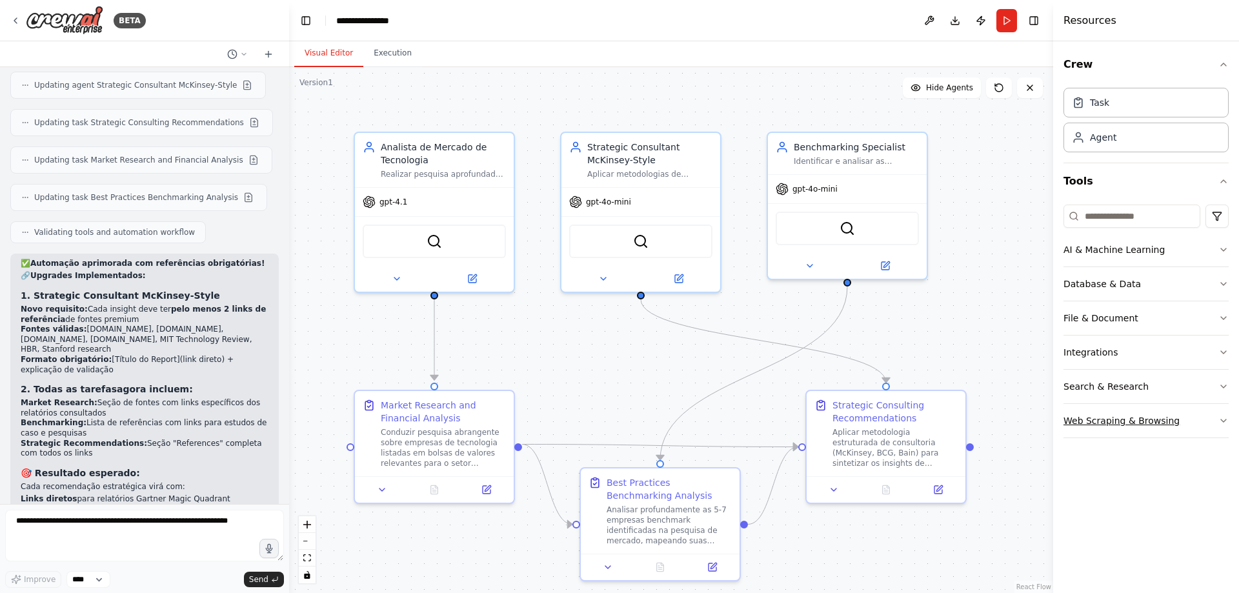
click at [1206, 424] on button "Web Scraping & Browsing" at bounding box center [1146, 421] width 165 height 34
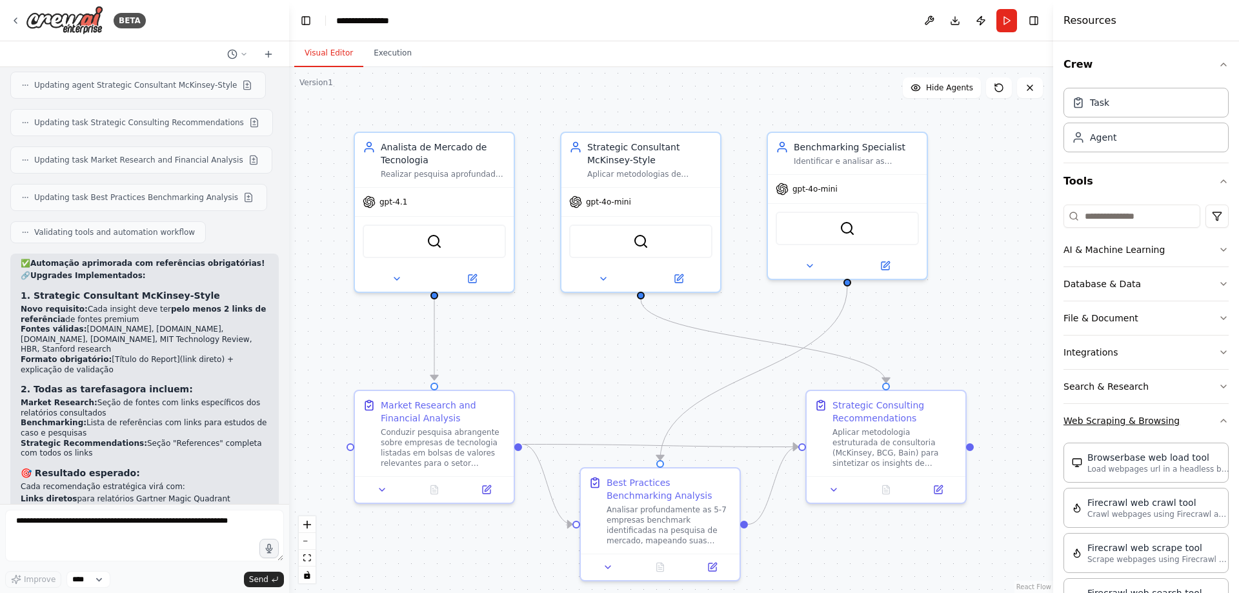
click at [1206, 424] on button "Web Scraping & Browsing" at bounding box center [1146, 421] width 165 height 34
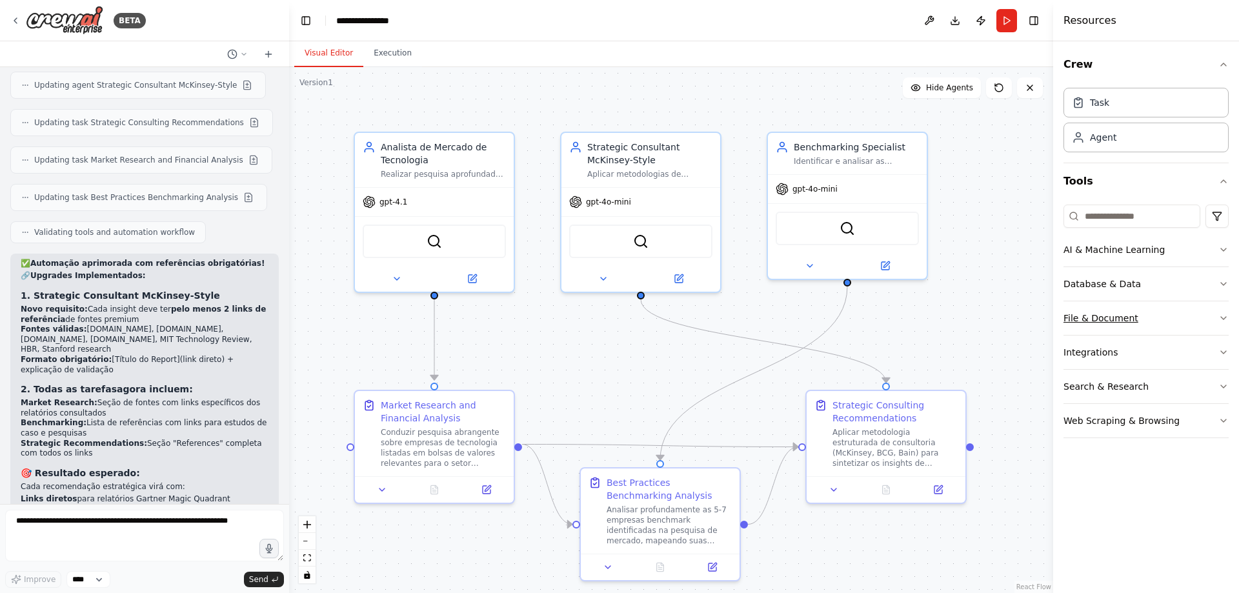
click at [1182, 315] on button "File & Document" at bounding box center [1146, 318] width 165 height 34
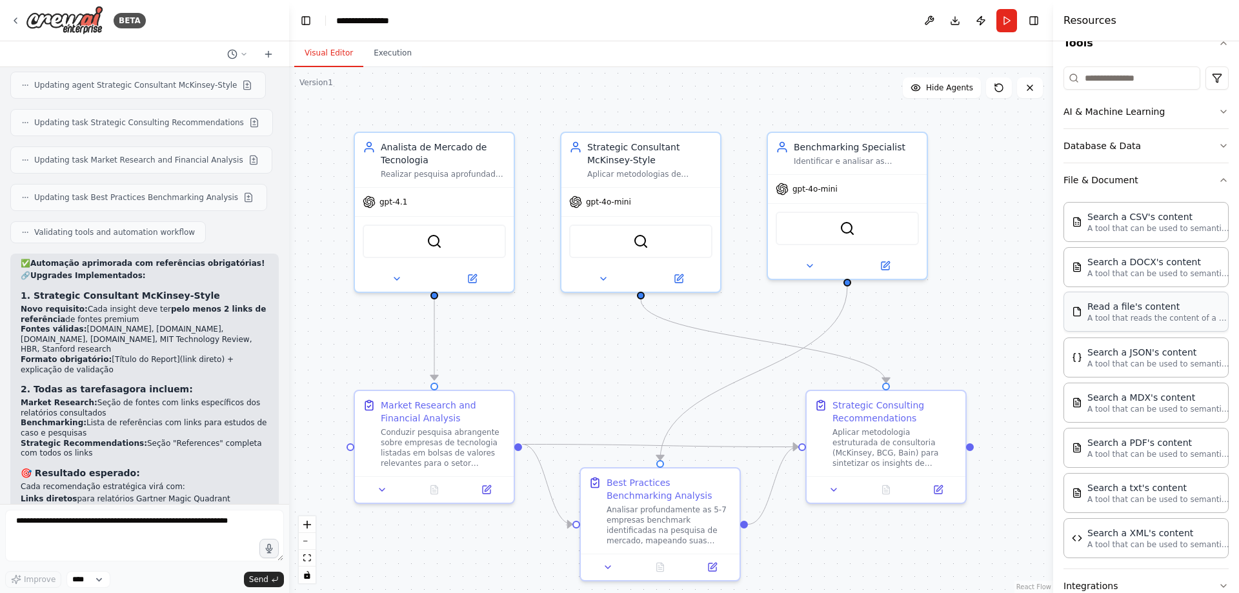
scroll to position [44, 0]
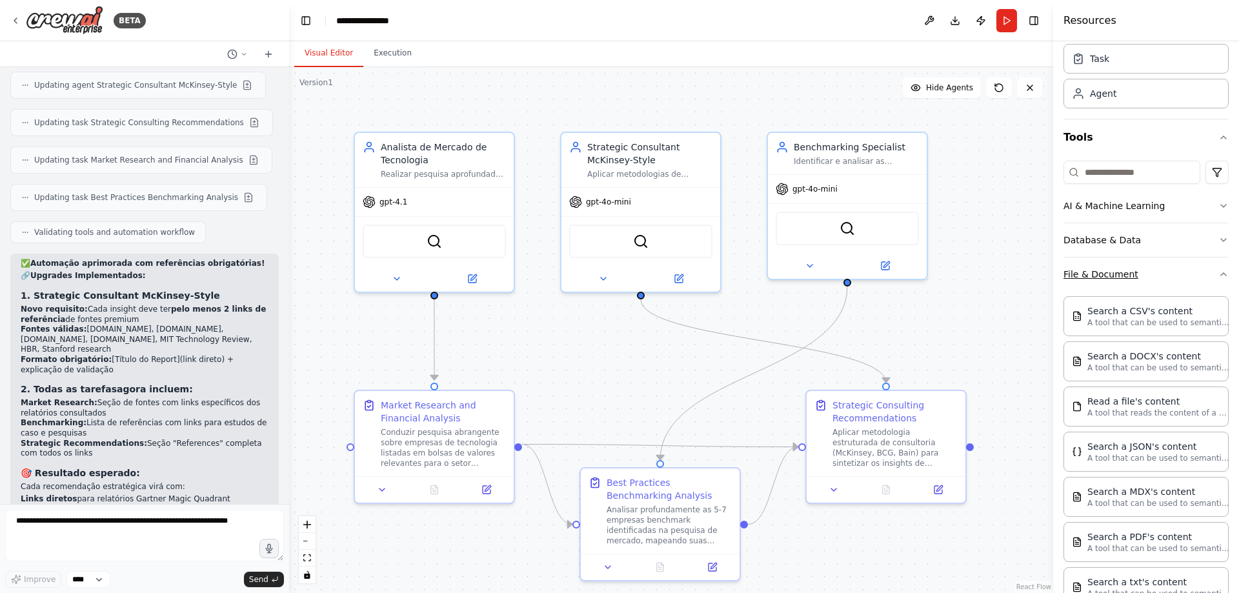
click at [1203, 278] on button "File & Document" at bounding box center [1146, 275] width 165 height 34
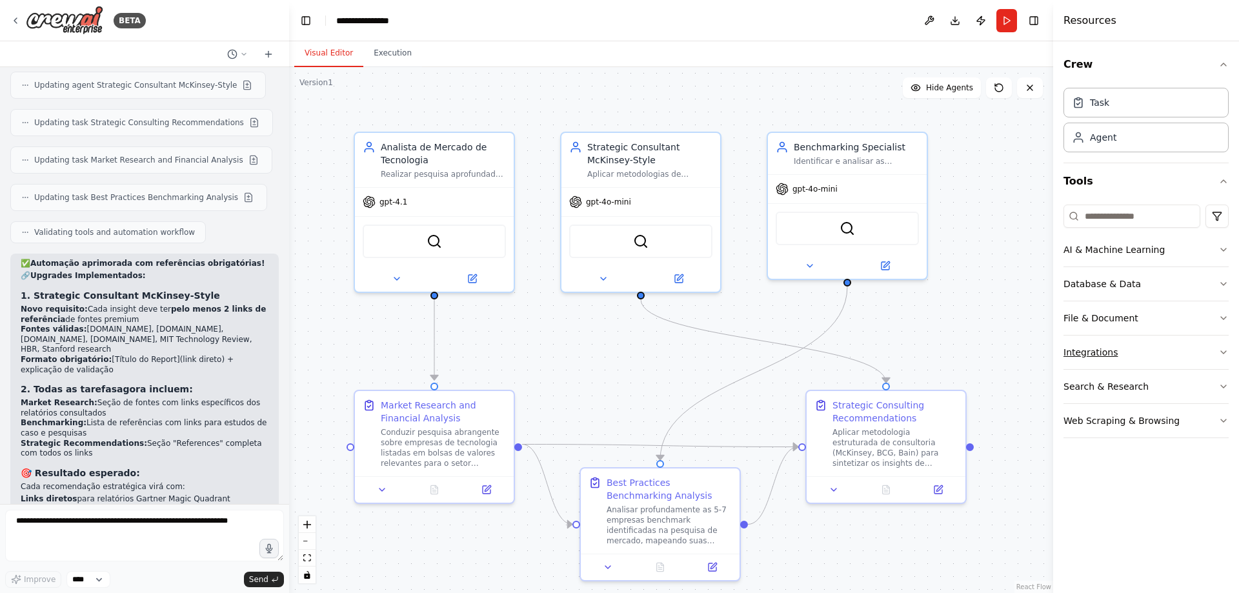
click at [1197, 352] on button "Integrations" at bounding box center [1146, 353] width 165 height 34
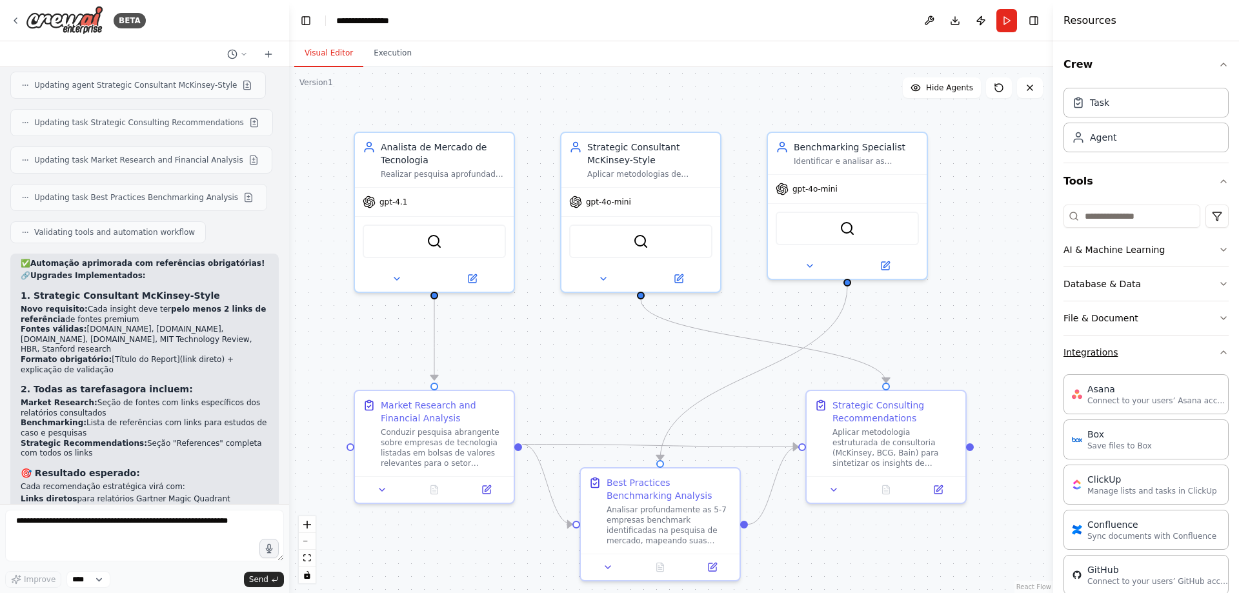
click at [1202, 347] on button "Integrations" at bounding box center [1146, 353] width 165 height 34
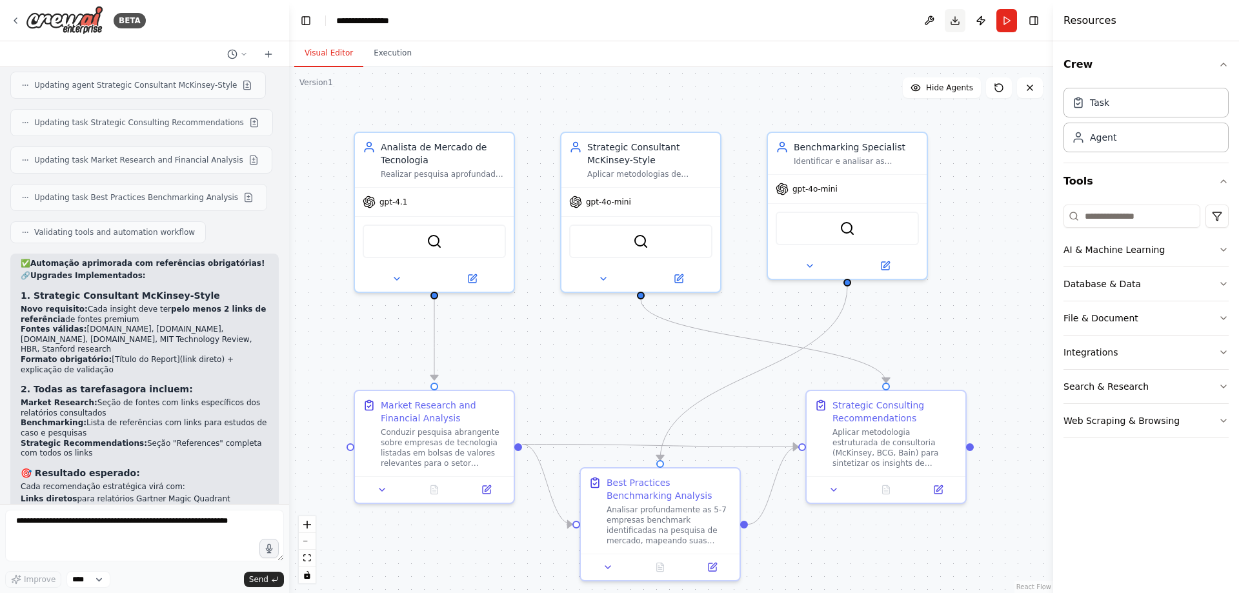
click at [956, 17] on button "Download" at bounding box center [955, 20] width 21 height 23
click at [15, 21] on icon at bounding box center [15, 20] width 10 height 10
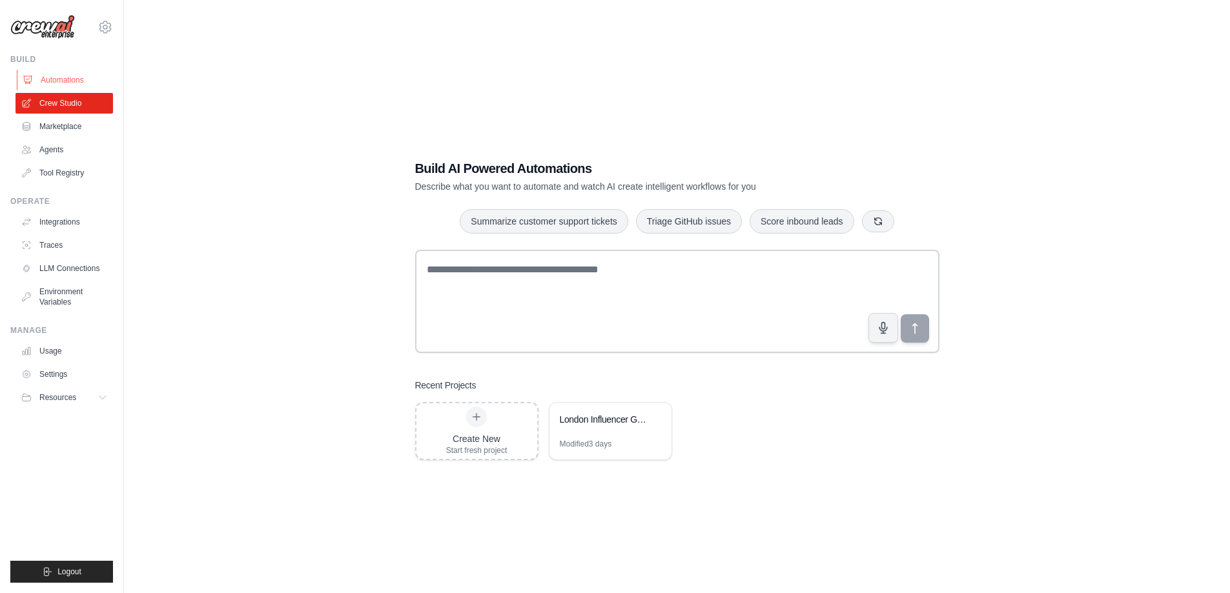
click at [72, 77] on link "Automations" at bounding box center [65, 80] width 97 height 21
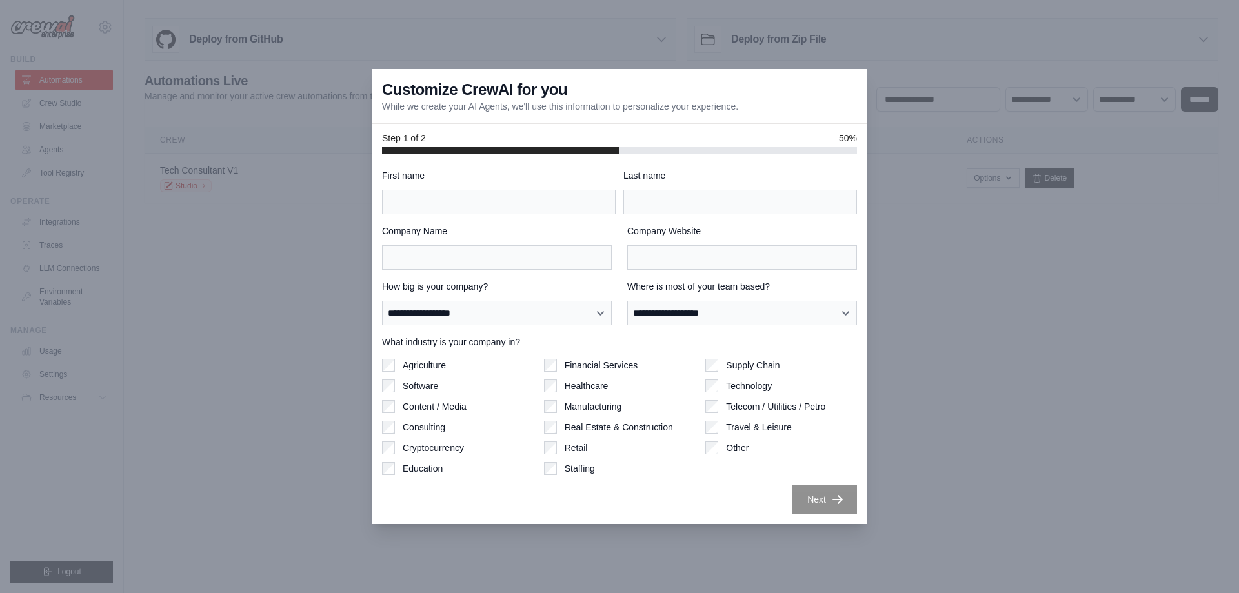
drag, startPoint x: 235, startPoint y: 246, endPoint x: 510, endPoint y: 465, distance: 351.8
click at [239, 246] on div at bounding box center [619, 296] width 1239 height 593
drag, startPoint x: 1203, startPoint y: 464, endPoint x: 1190, endPoint y: 459, distance: 13.9
click at [1208, 457] on div at bounding box center [619, 296] width 1239 height 593
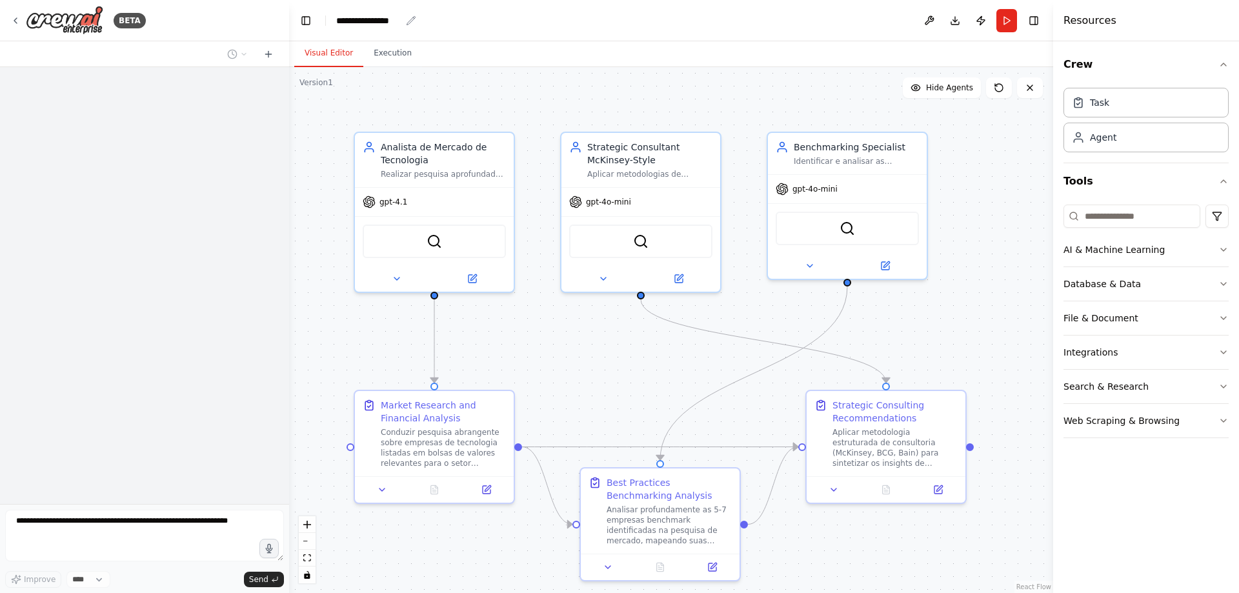
click at [361, 24] on div "**********" at bounding box center [368, 20] width 65 height 13
click at [361, 24] on div "**********" at bounding box center [384, 20] width 97 height 13
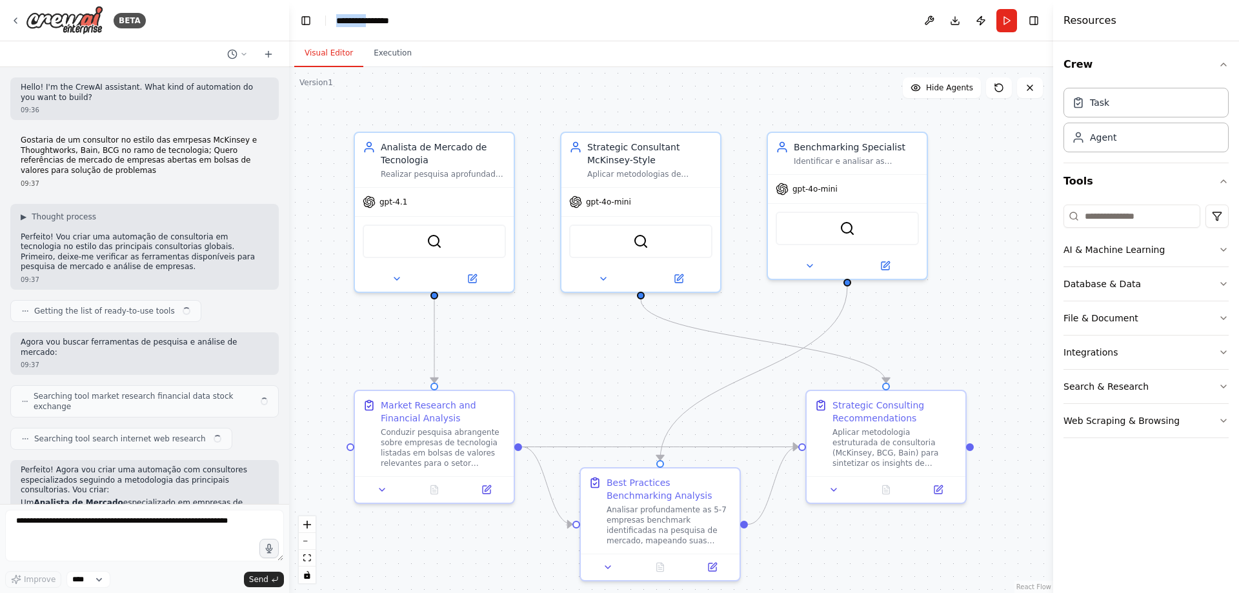
scroll to position [2734, 0]
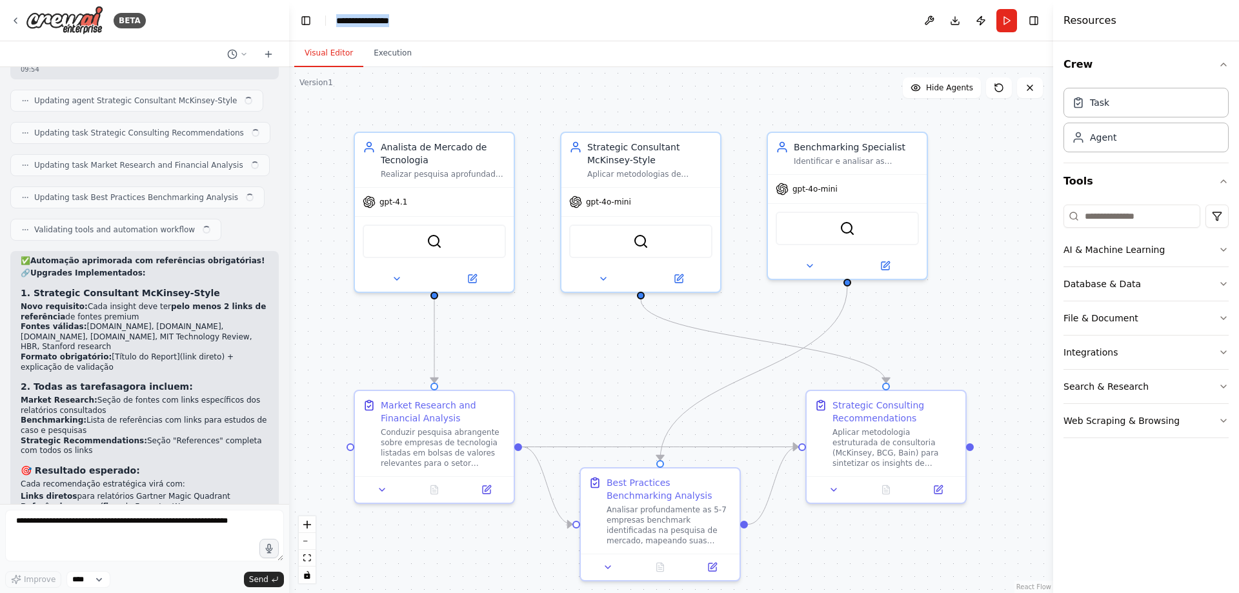
click at [361, 24] on div "**********" at bounding box center [384, 20] width 97 height 13
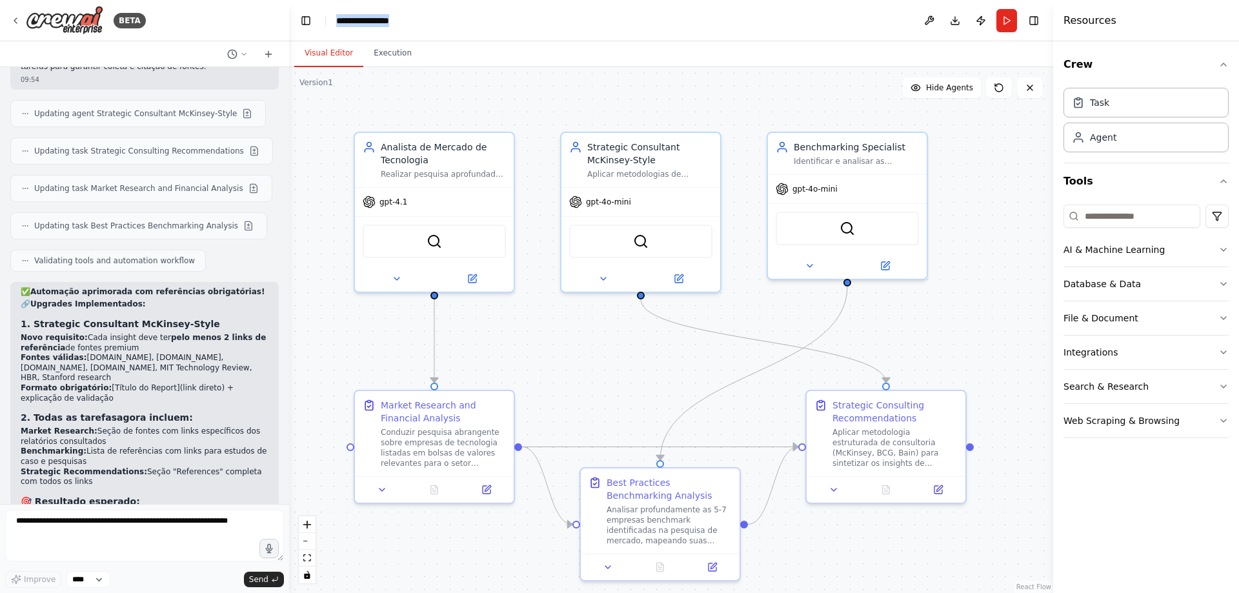
scroll to position [2762, 0]
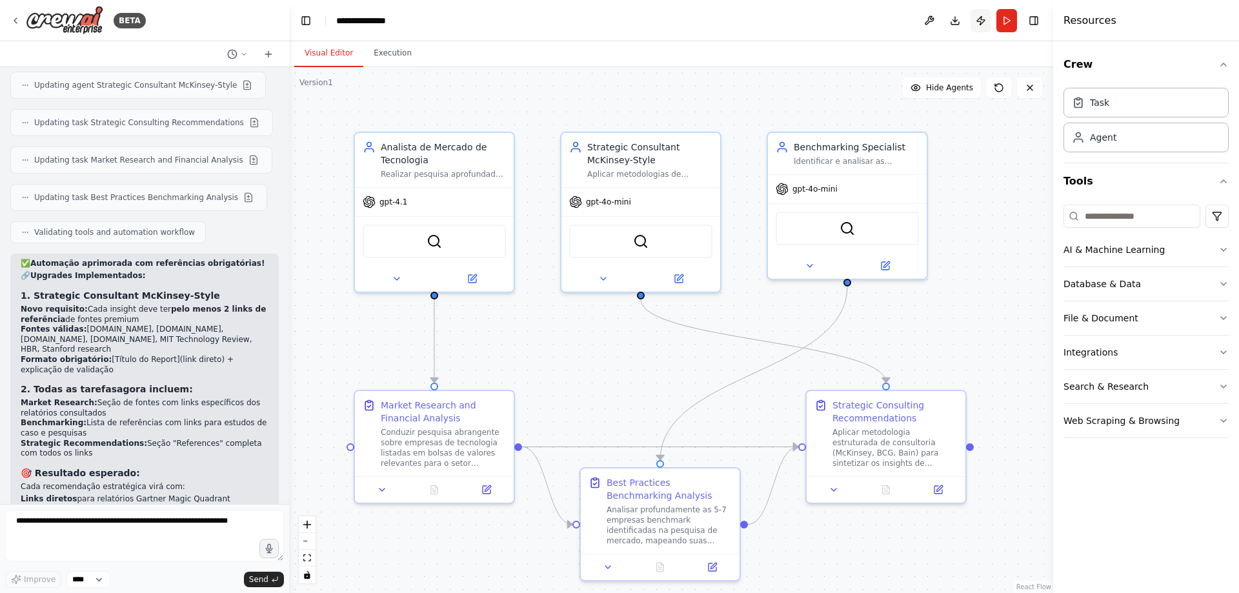
click at [982, 19] on button "Publish" at bounding box center [981, 20] width 21 height 23
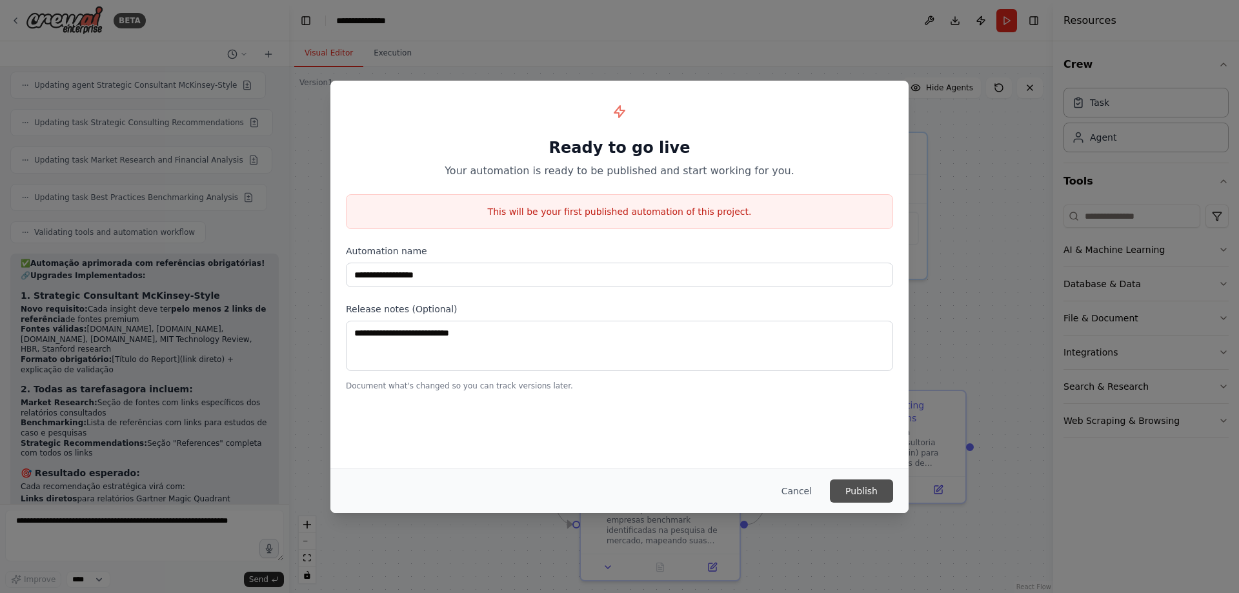
click at [852, 483] on button "Publish" at bounding box center [861, 491] width 63 height 23
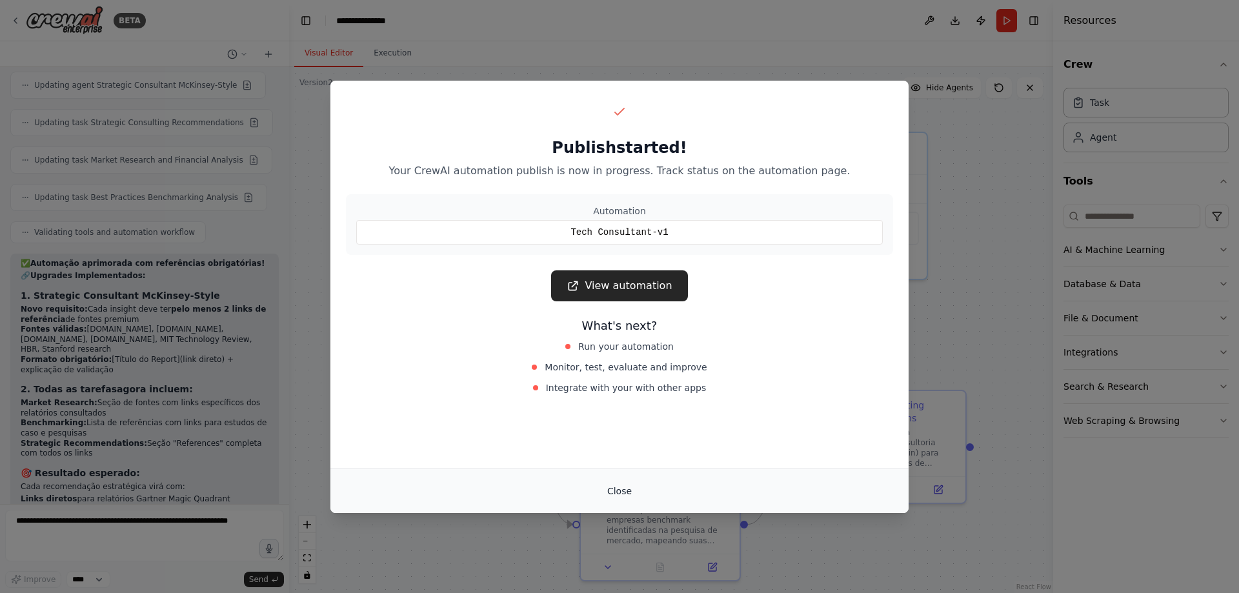
click at [625, 486] on button "Close" at bounding box center [619, 491] width 45 height 23
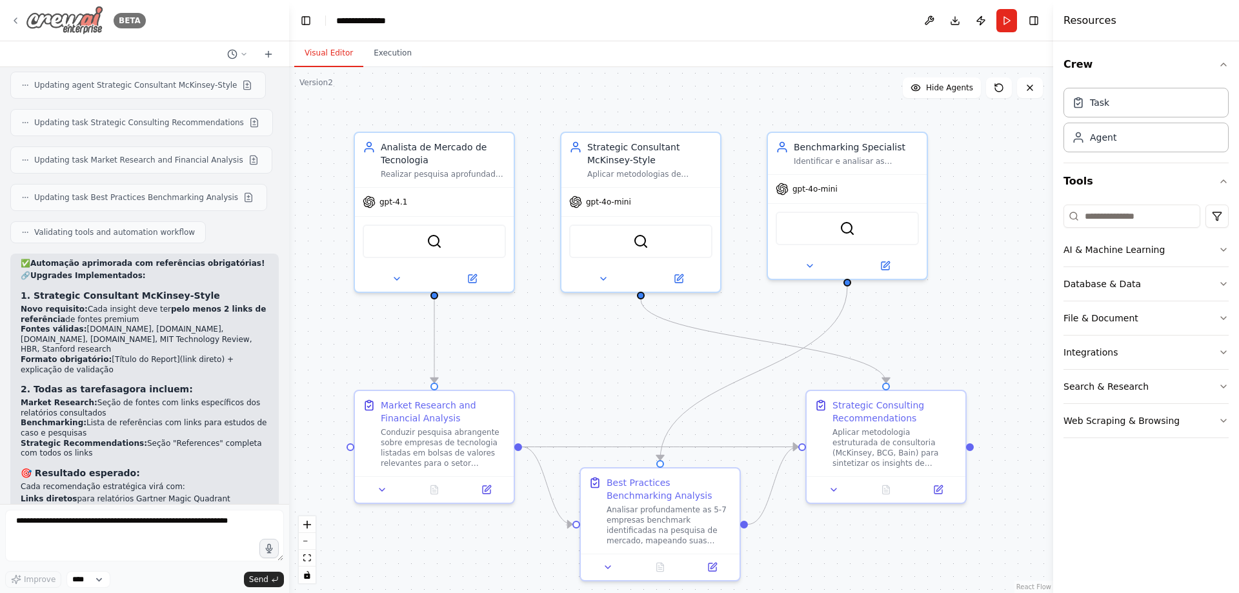
click at [73, 18] on img at bounding box center [64, 20] width 77 height 29
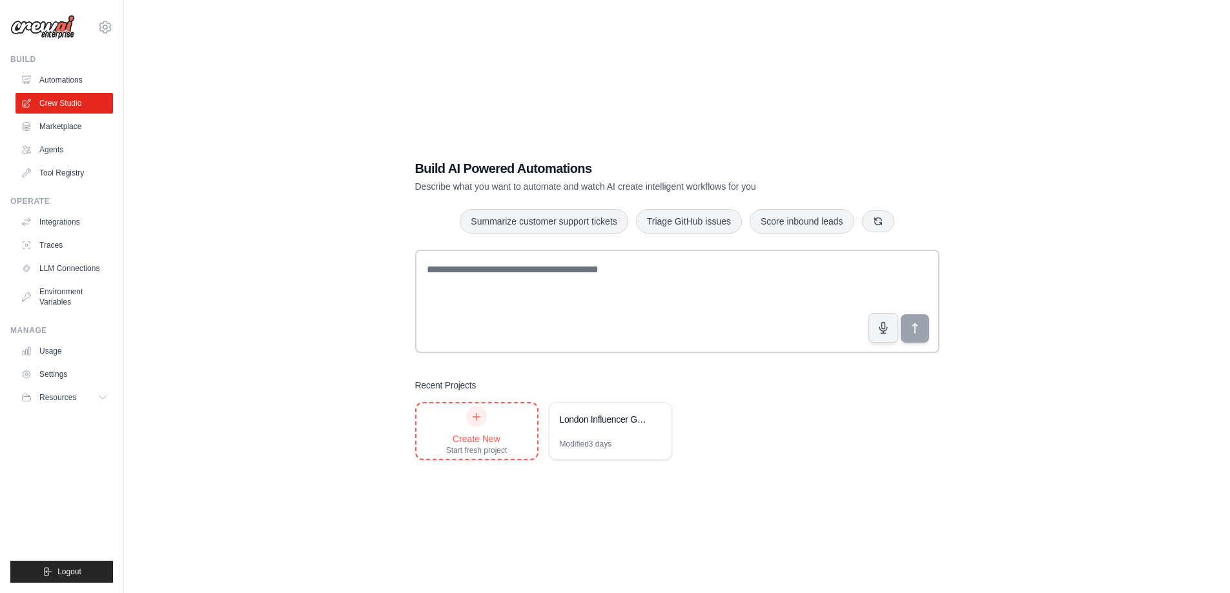
click at [467, 427] on div "Create New Start fresh project" at bounding box center [476, 431] width 61 height 49
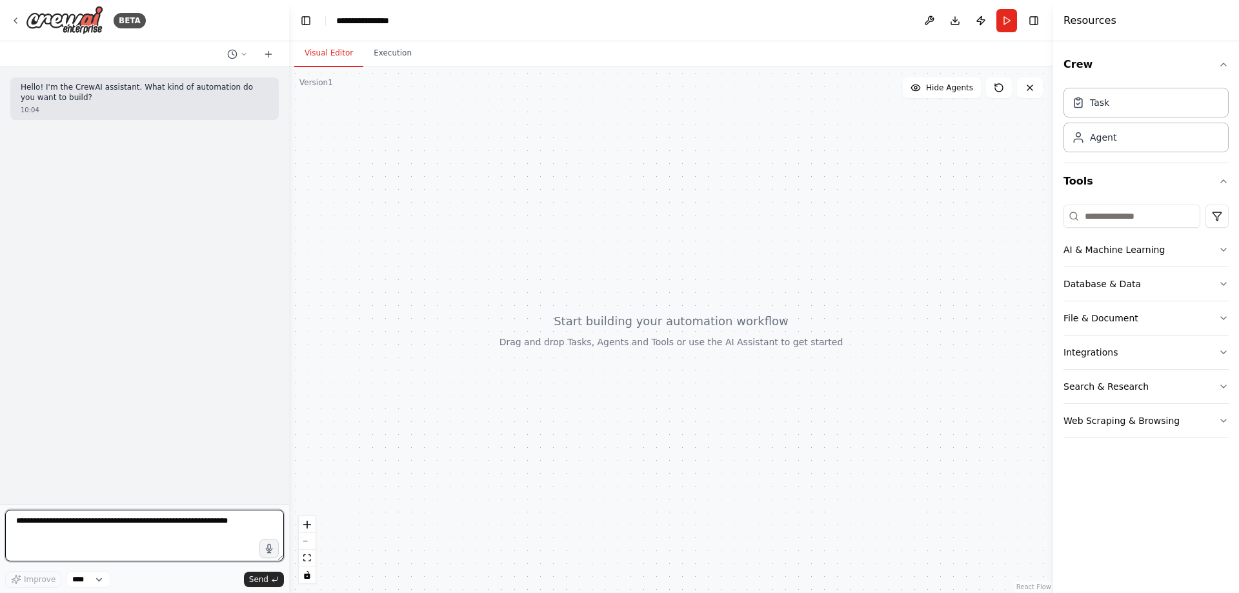
click at [57, 521] on textarea at bounding box center [144, 536] width 279 height 52
type textarea "**********"
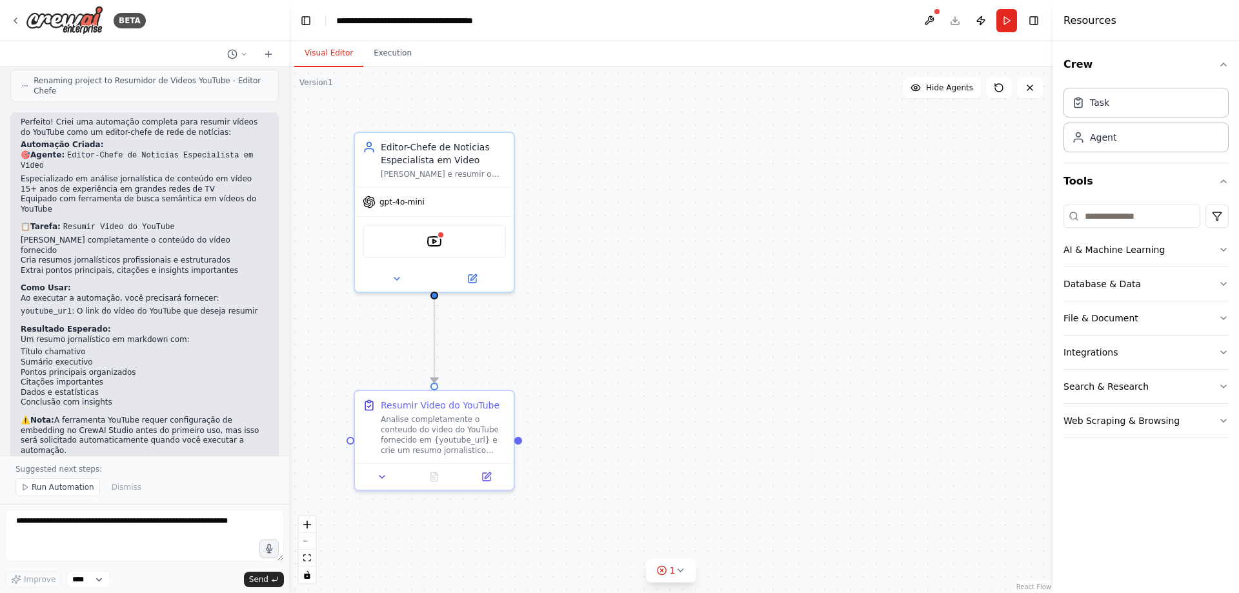
scroll to position [730, 0]
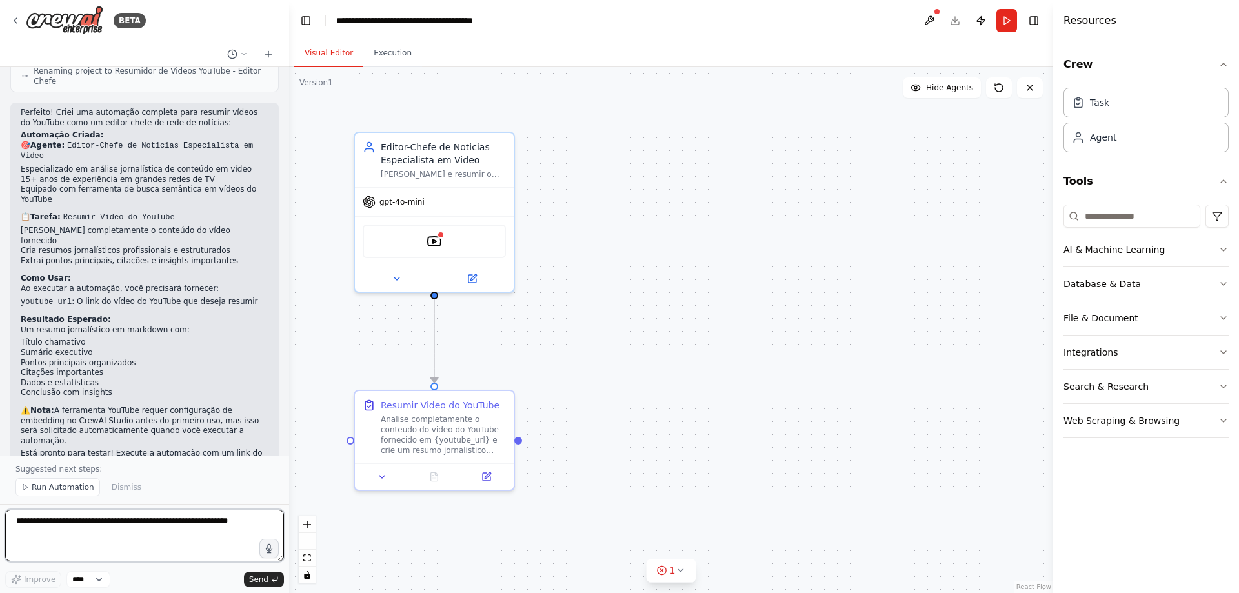
click at [207, 527] on textarea at bounding box center [144, 536] width 279 height 52
paste textarea "**********"
type textarea "**********"
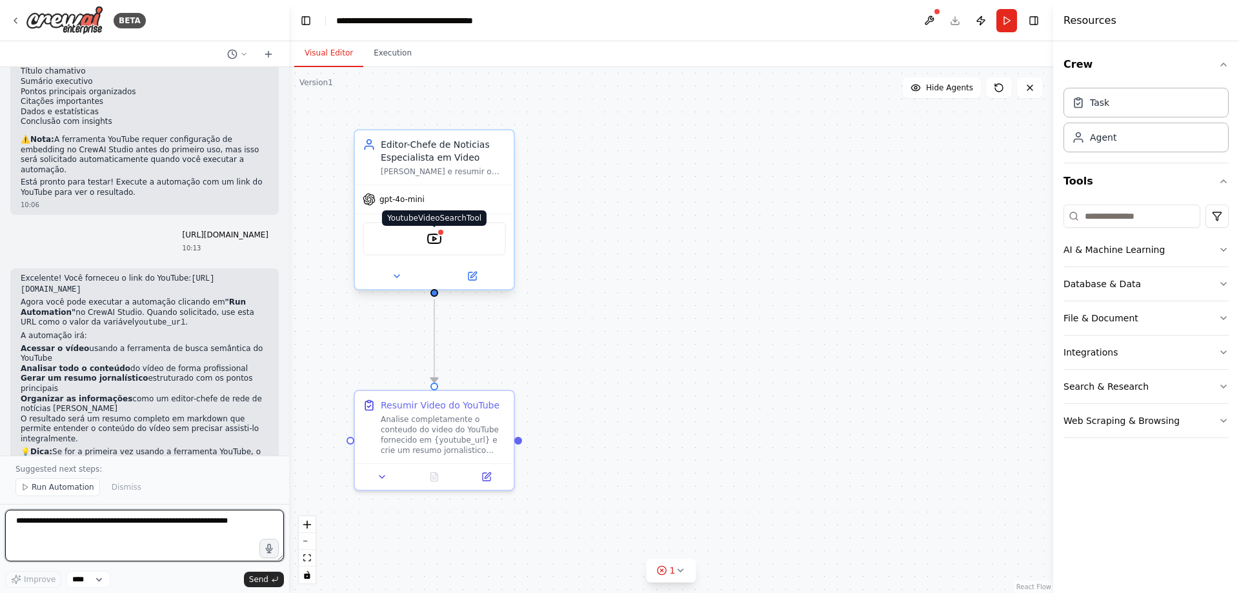
scroll to position [1011, 0]
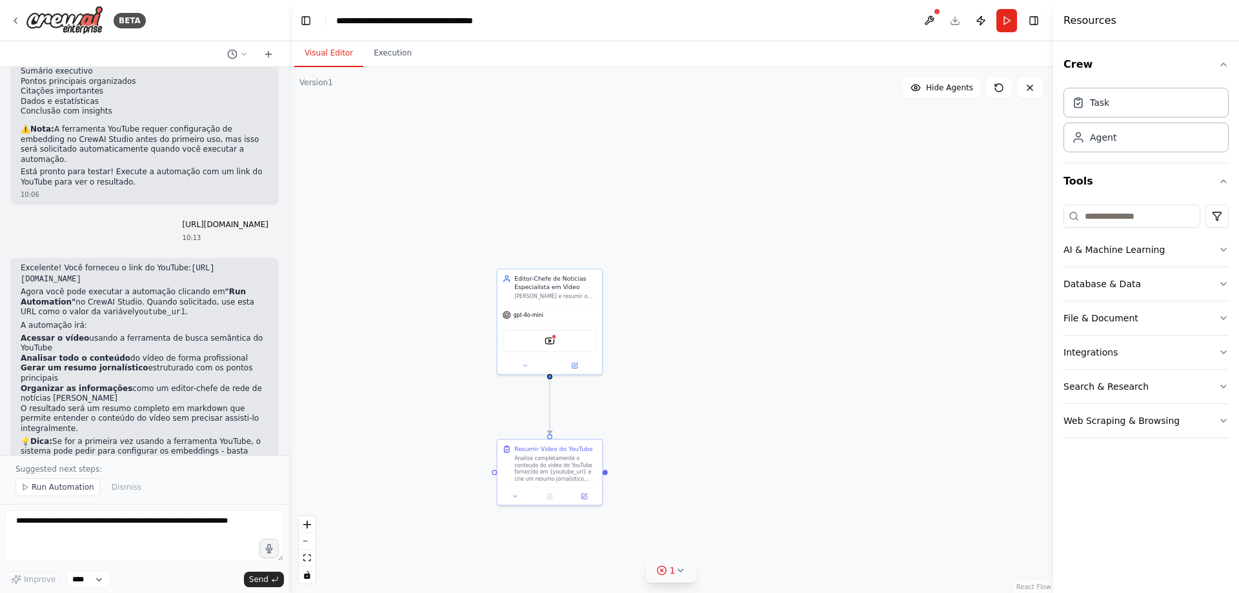
click at [675, 567] on icon at bounding box center [680, 570] width 10 height 10
click at [781, 539] on button at bounding box center [791, 537] width 22 height 15
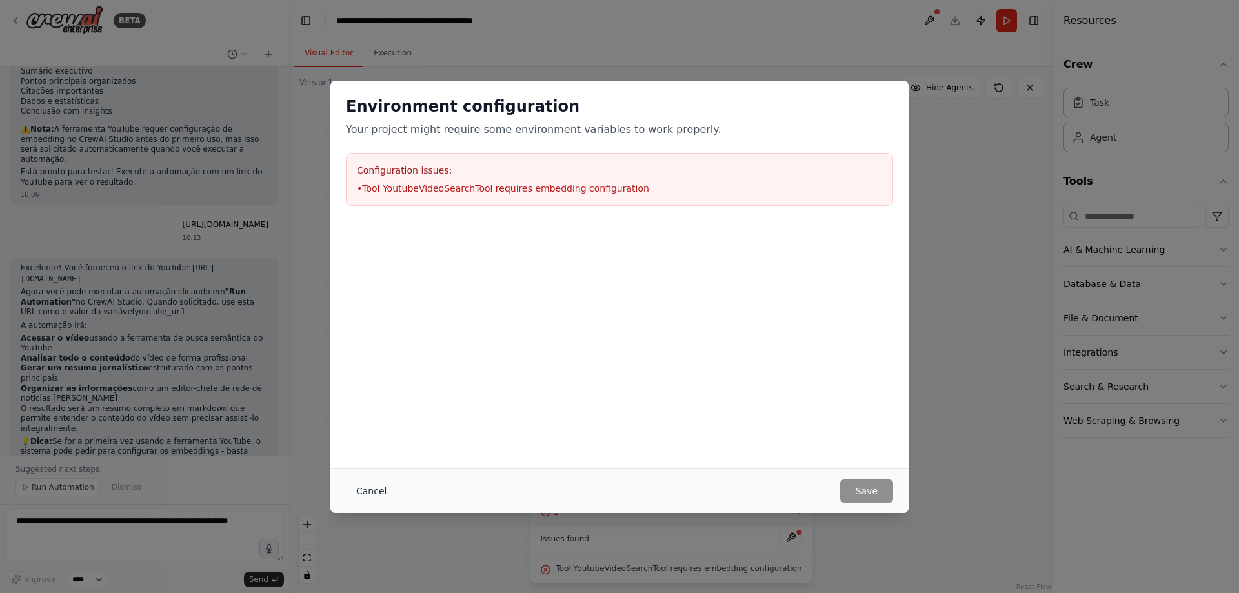
click at [371, 492] on button "Cancel" at bounding box center [371, 491] width 51 height 23
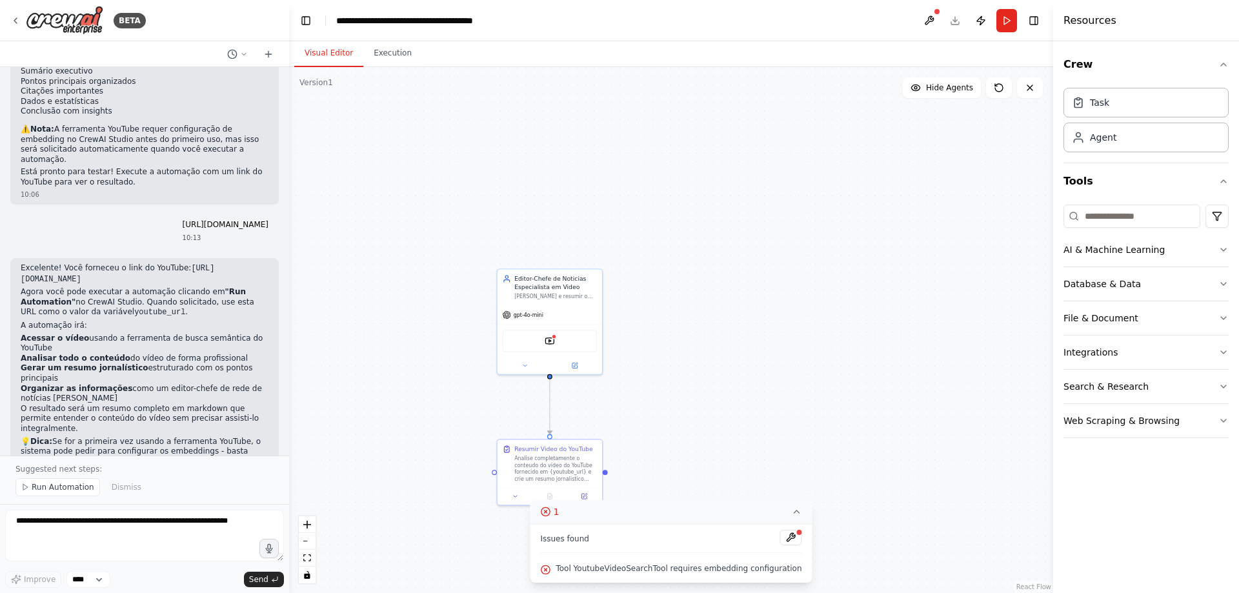
click at [34, 478] on div "Suggested next steps: Run Automation Dismiss" at bounding box center [144, 480] width 289 height 48
click at [35, 485] on span "Run Automation" at bounding box center [63, 487] width 63 height 10
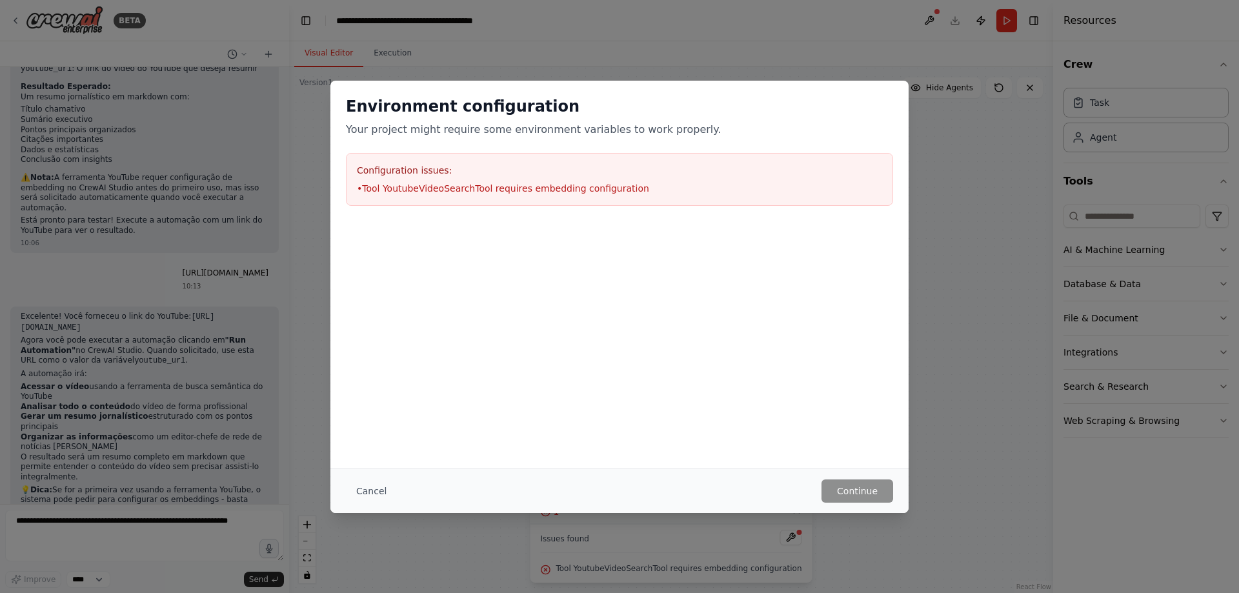
click at [561, 191] on li "• Tool YoutubeVideoSearchTool requires embedding configuration" at bounding box center [619, 188] width 525 height 13
click at [376, 488] on button "Cancel" at bounding box center [371, 491] width 51 height 23
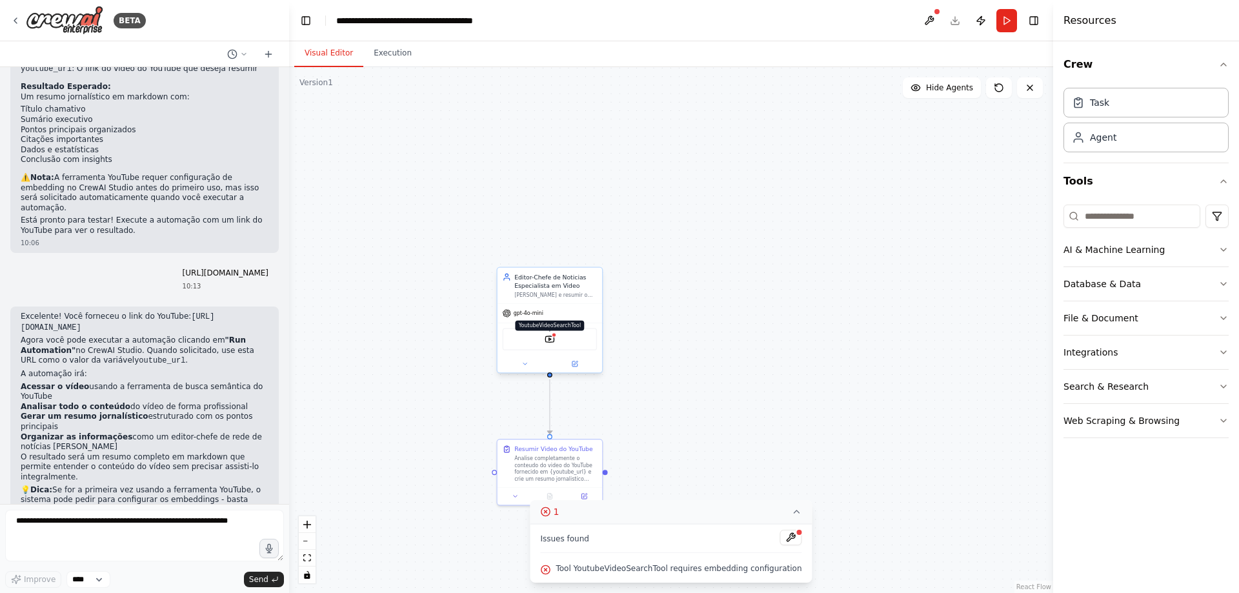
click at [552, 343] on img at bounding box center [550, 339] width 10 height 10
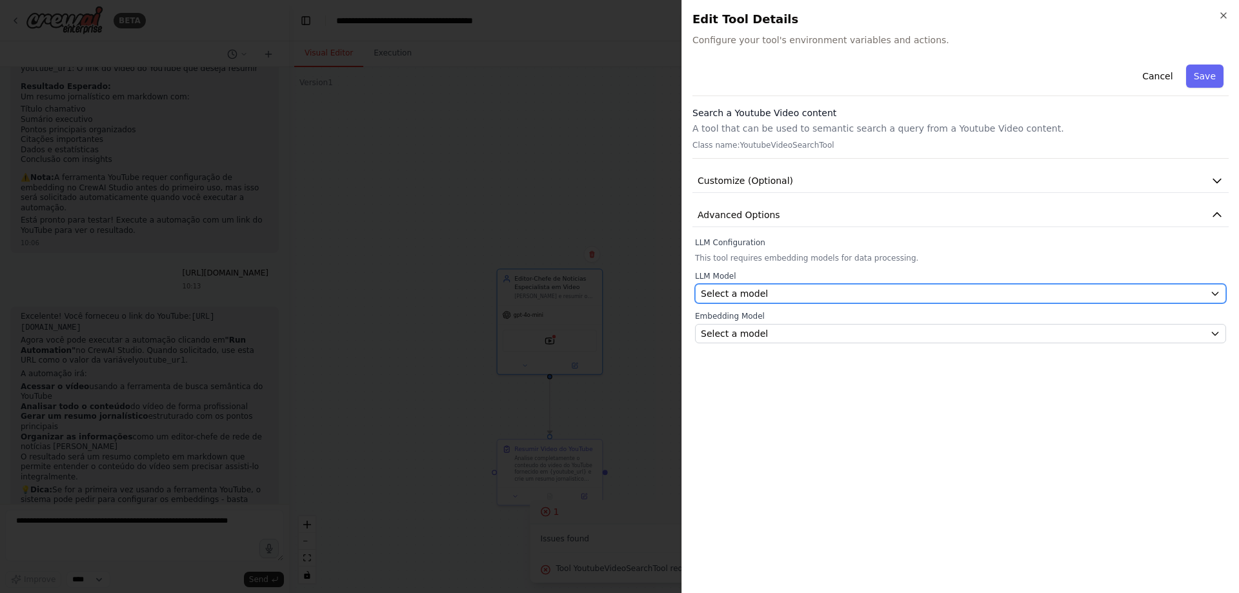
click at [762, 293] on div "Select a model" at bounding box center [953, 293] width 504 height 13
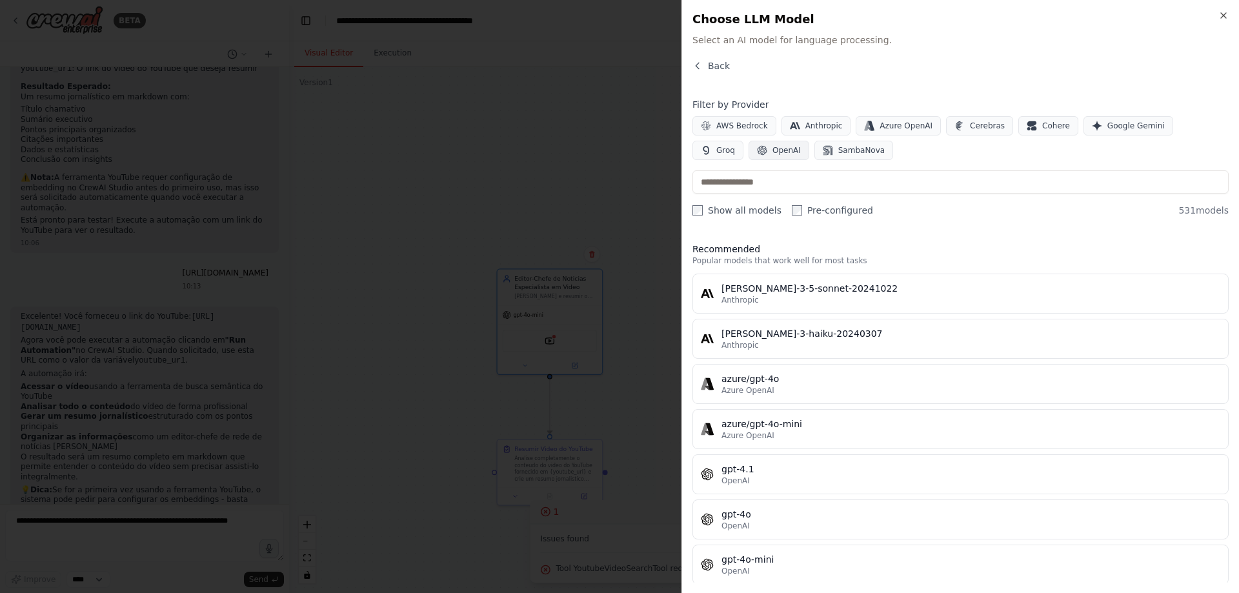
click at [773, 147] on span "OpenAI" at bounding box center [787, 150] width 28 height 10
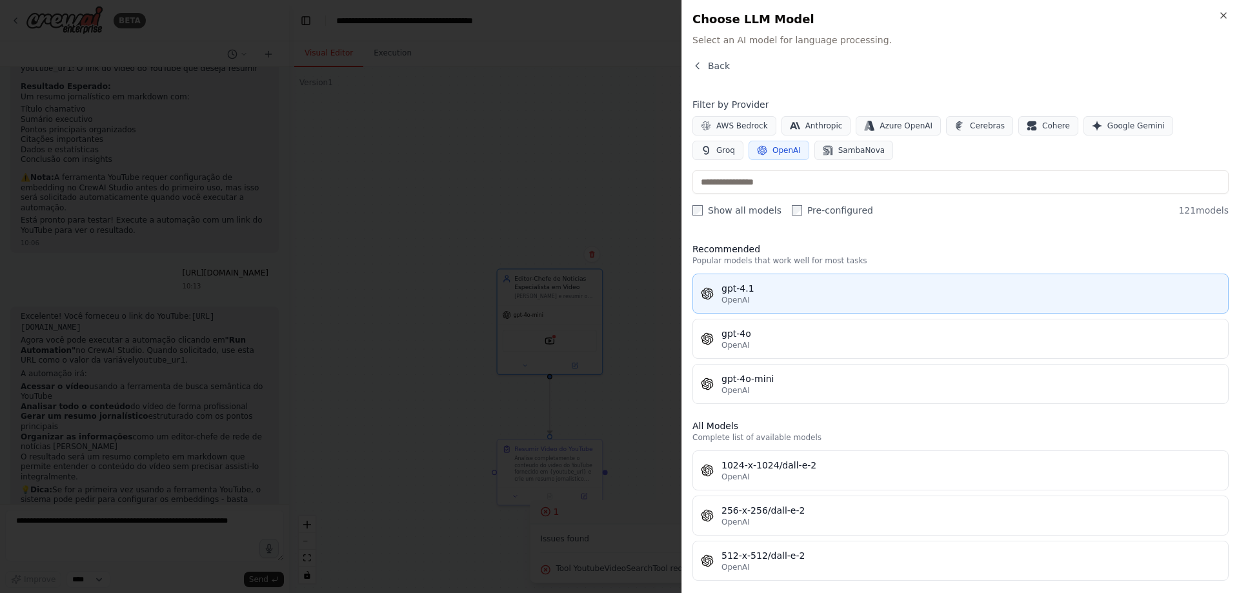
click at [735, 295] on span "OpenAI" at bounding box center [736, 300] width 28 height 10
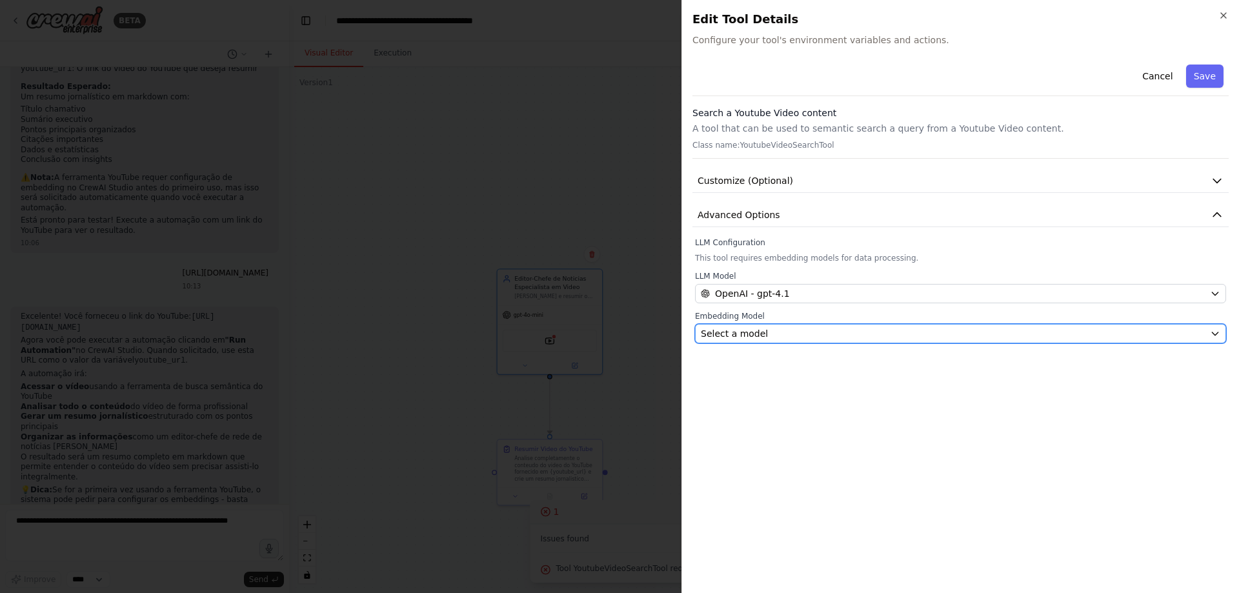
click at [824, 333] on div "Select a model" at bounding box center [953, 333] width 504 height 13
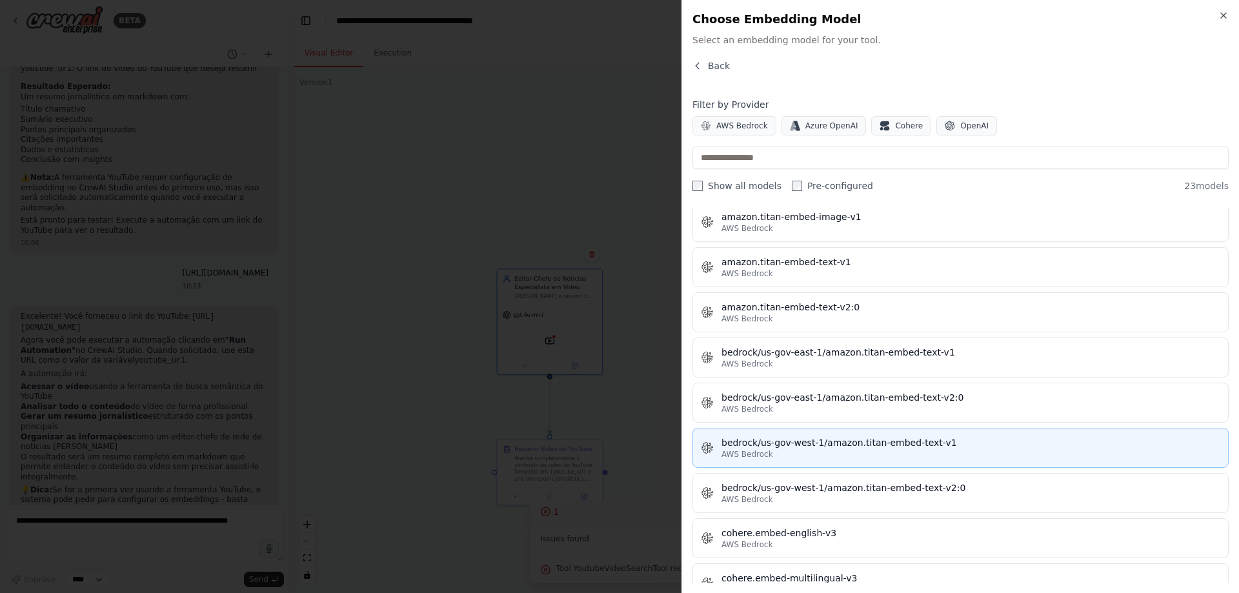
scroll to position [0, 0]
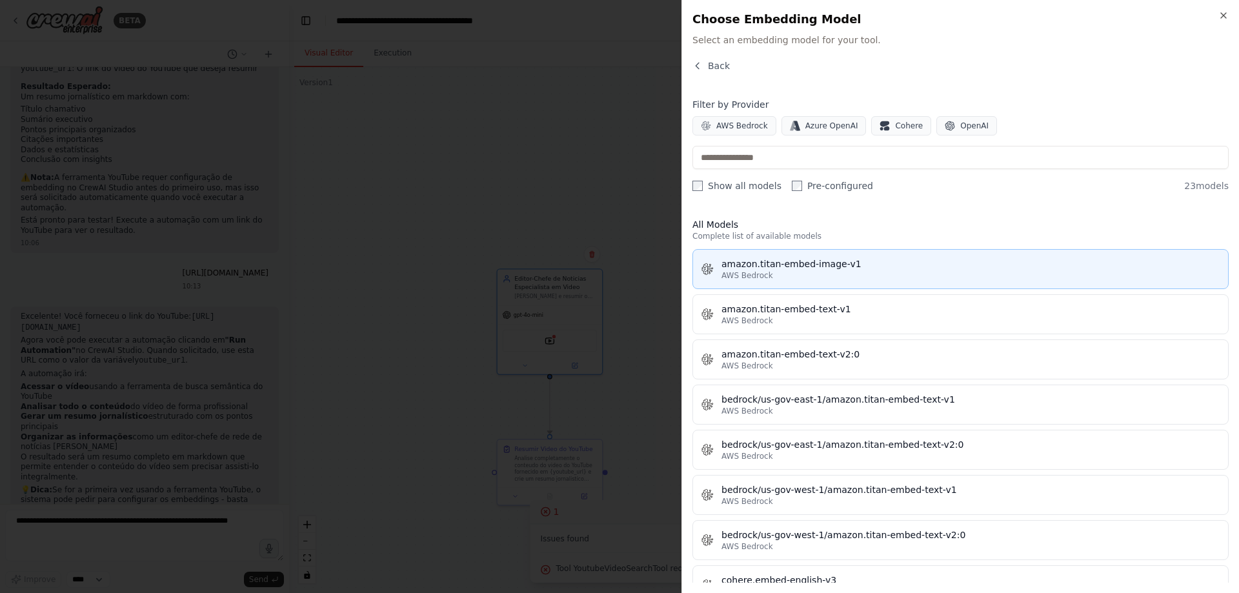
click at [799, 278] on div "AWS Bedrock" at bounding box center [971, 275] width 499 height 10
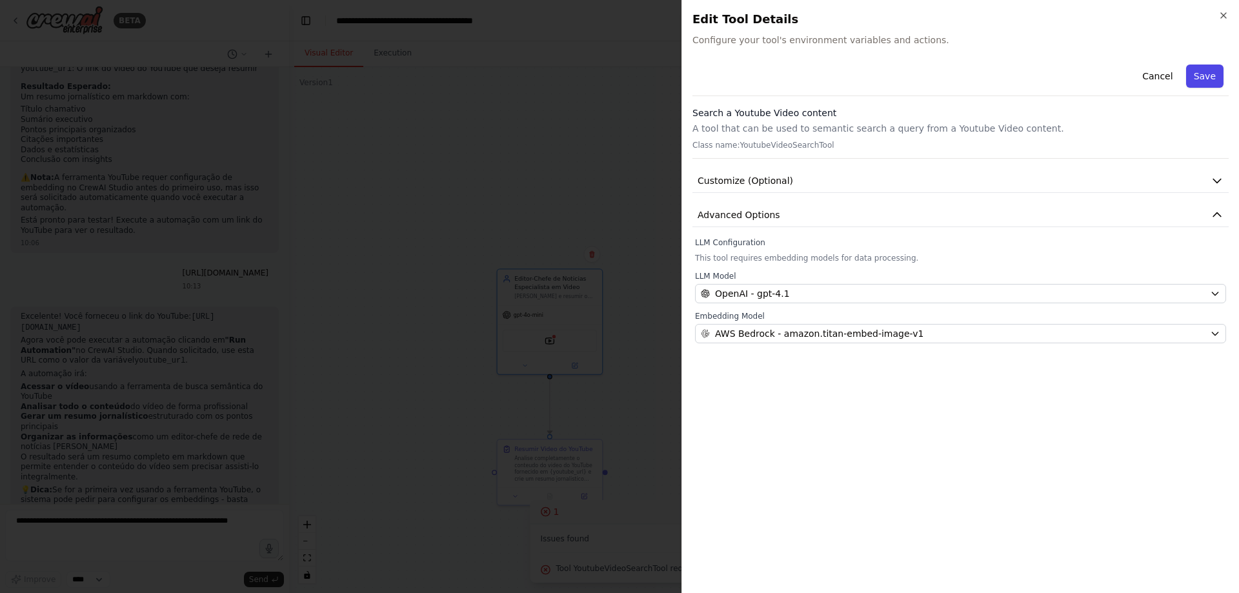
click at [1215, 76] on button "Save" at bounding box center [1204, 76] width 37 height 23
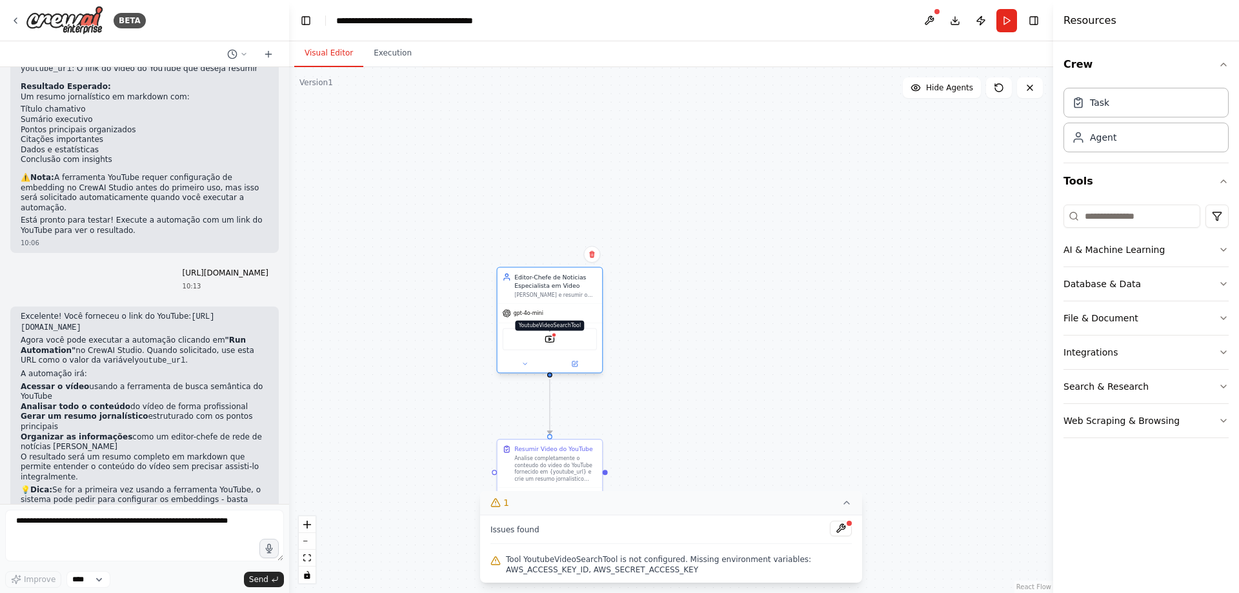
click at [552, 341] on img at bounding box center [550, 339] width 10 height 10
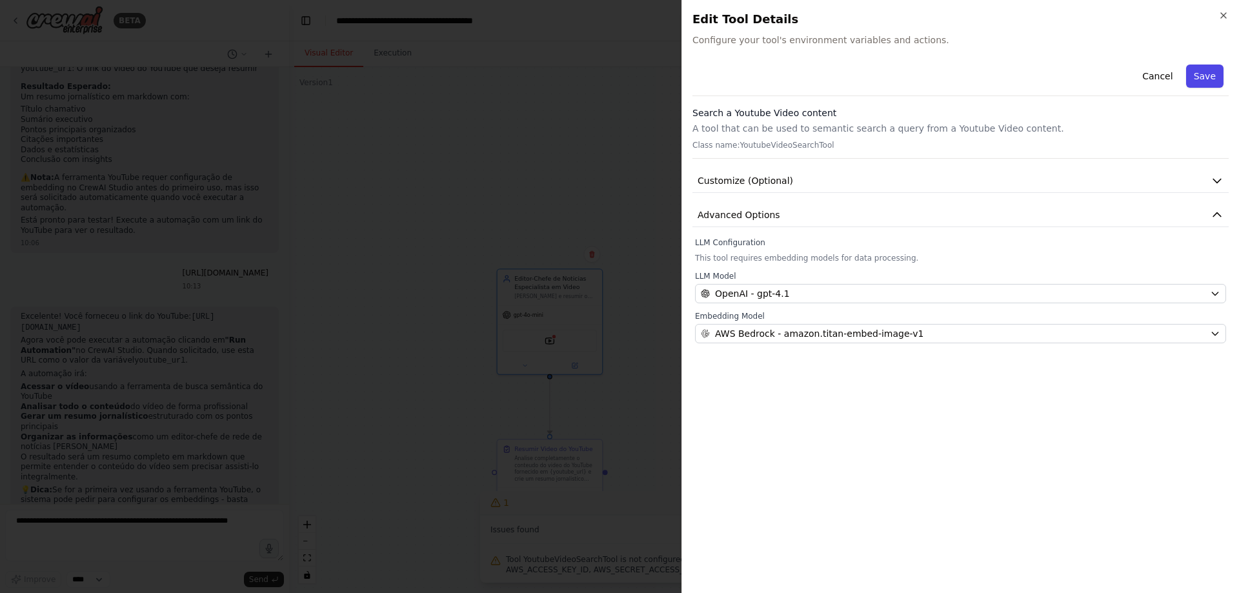
click at [1208, 79] on button "Save" at bounding box center [1204, 76] width 37 height 23
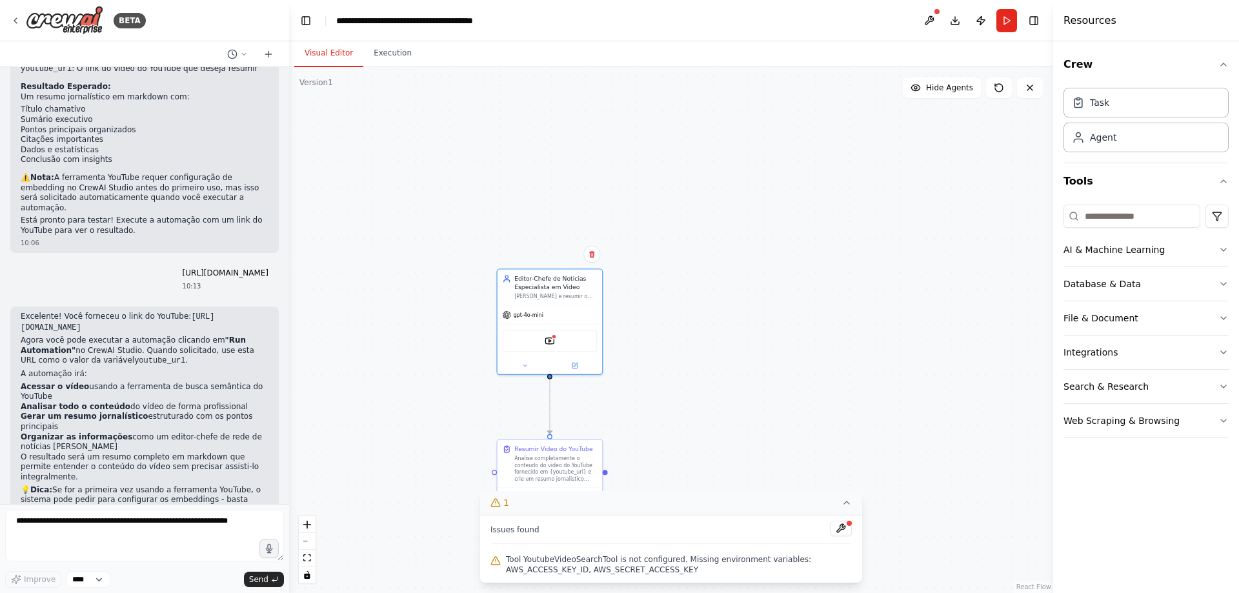
click at [845, 524] on div at bounding box center [849, 524] width 8 height 8
click at [844, 526] on button at bounding box center [841, 528] width 22 height 15
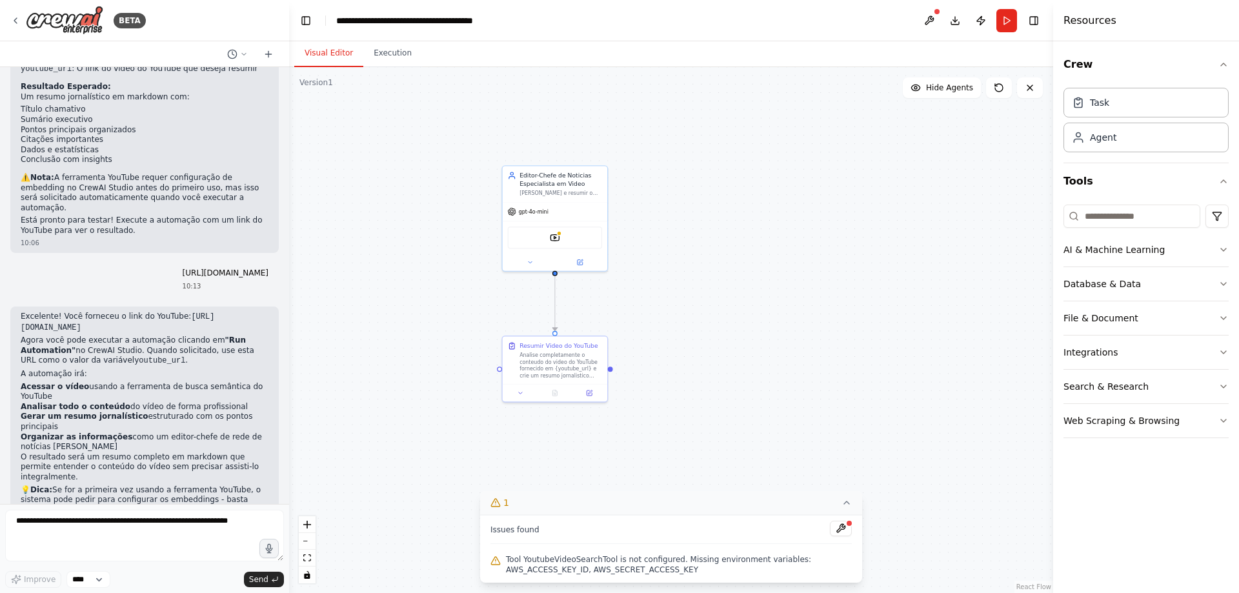
drag, startPoint x: 731, startPoint y: 442, endPoint x: 738, endPoint y: 332, distance: 110.6
click at [738, 332] on div ".deletable-edge-delete-btn { width: 20px; height: 20px; border: 0px solid #ffff…" at bounding box center [671, 330] width 764 height 526
click at [562, 227] on div at bounding box center [562, 224] width 5 height 5
click at [597, 384] on button at bounding box center [591, 385] width 29 height 10
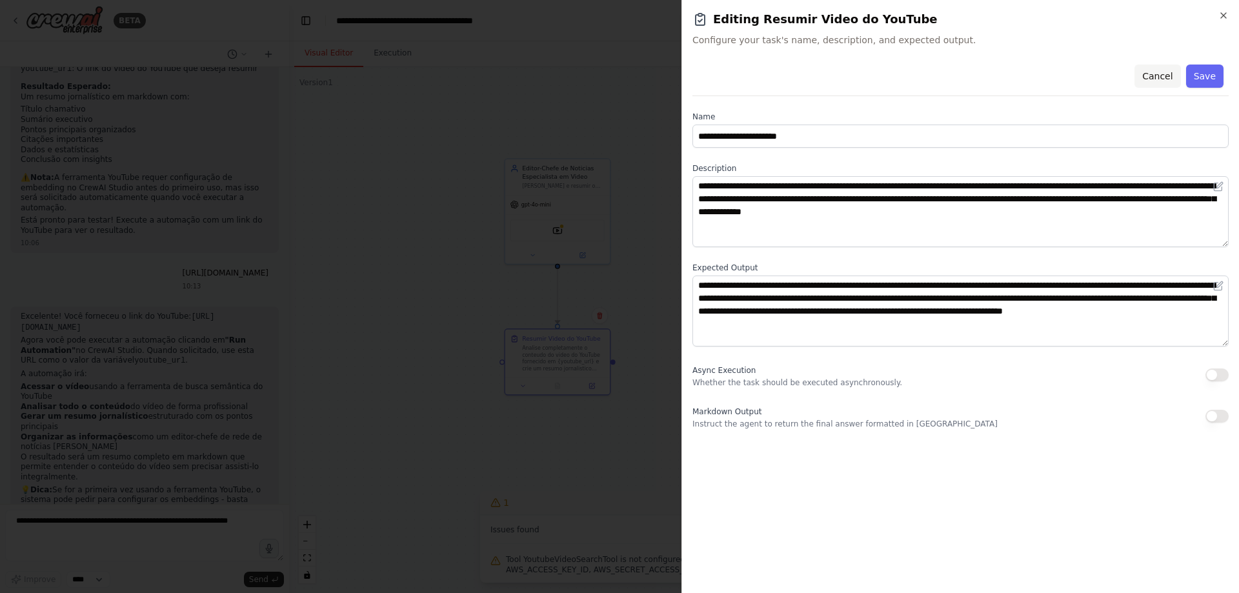
click at [1166, 81] on button "Cancel" at bounding box center [1158, 76] width 46 height 23
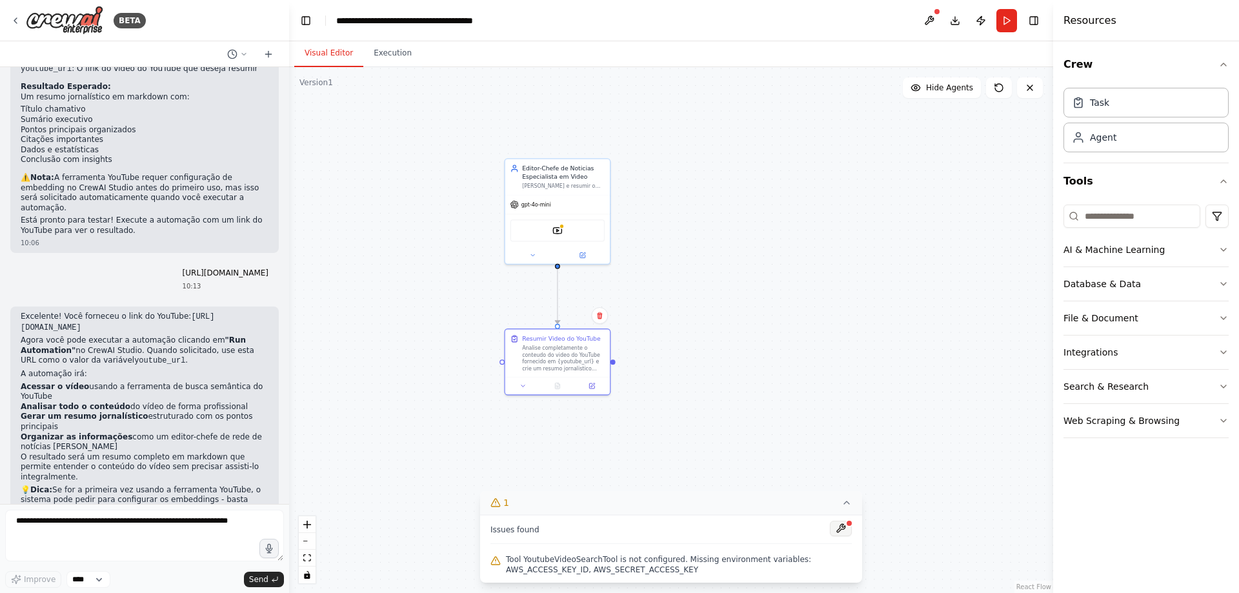
click at [834, 533] on button at bounding box center [841, 528] width 22 height 15
click at [582, 252] on icon at bounding box center [582, 253] width 5 height 5
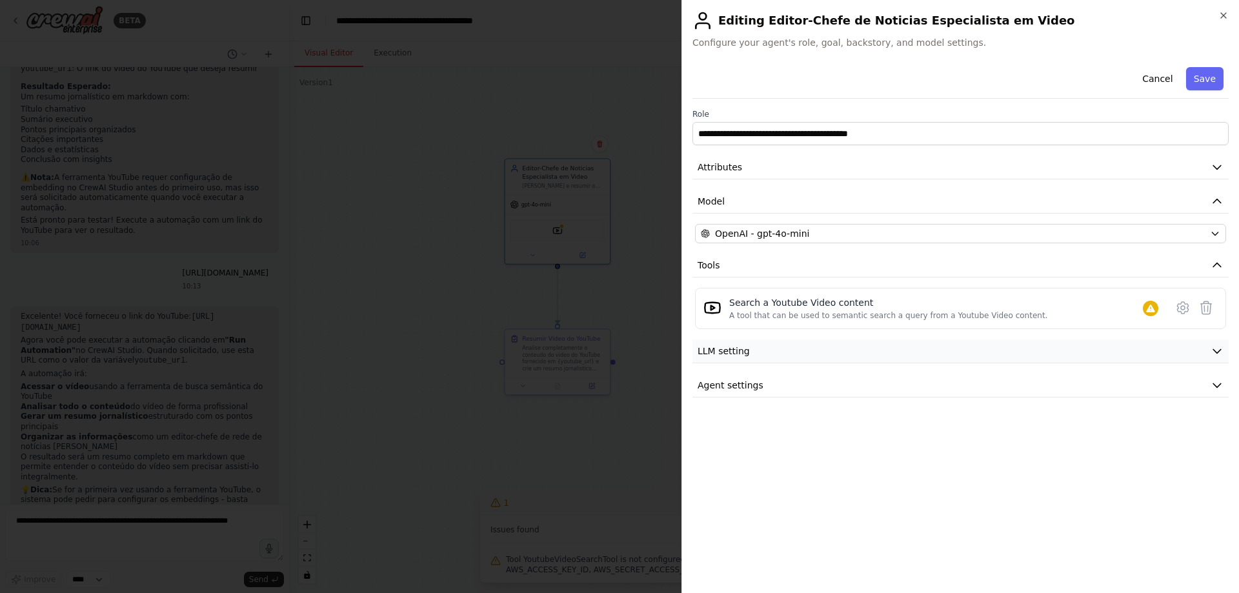
click at [838, 350] on button "LLM setting" at bounding box center [961, 351] width 536 height 24
click at [851, 387] on span at bounding box center [856, 391] width 10 height 10
click at [727, 479] on span "Agent settings" at bounding box center [731, 477] width 66 height 13
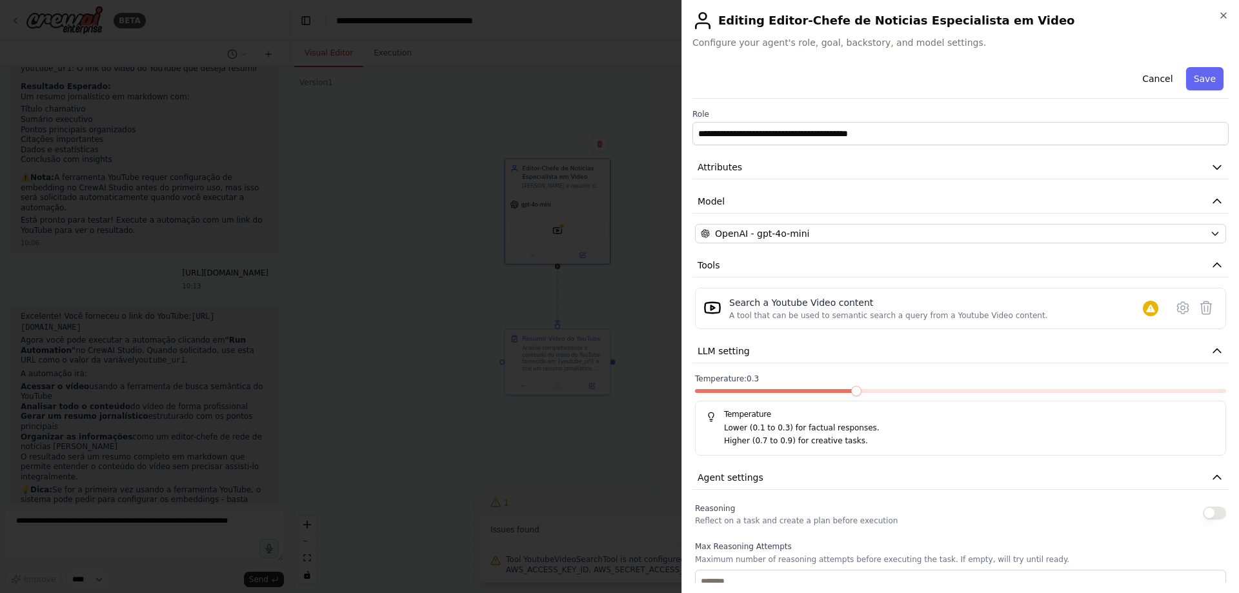
scroll to position [65, 0]
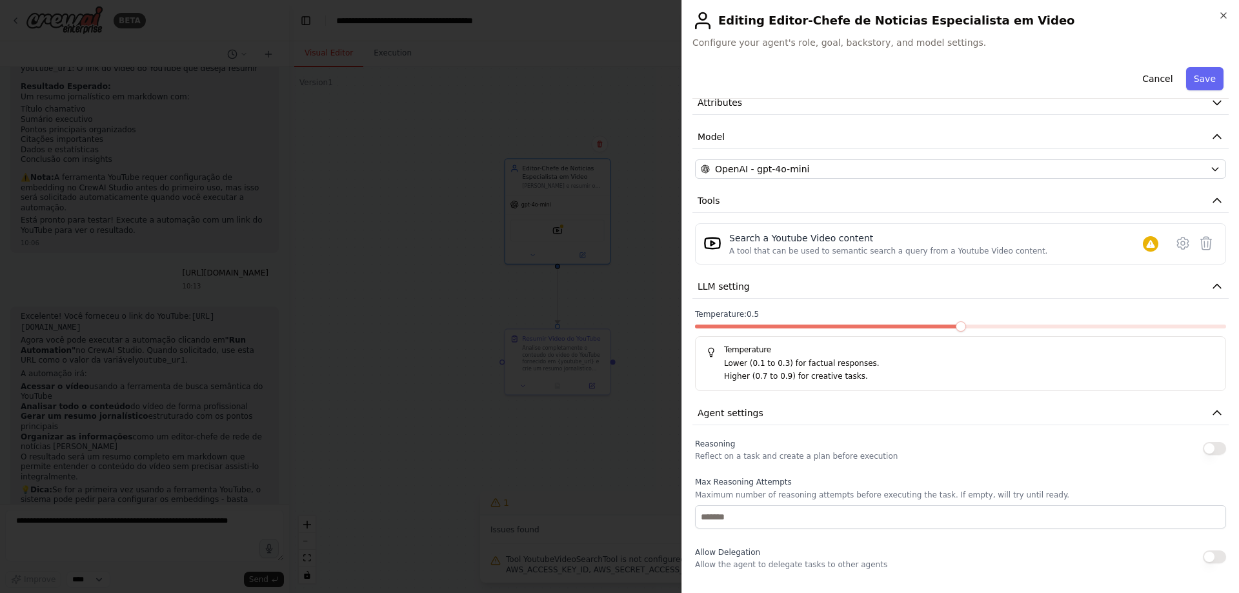
click at [956, 331] on span at bounding box center [961, 326] width 10 height 10
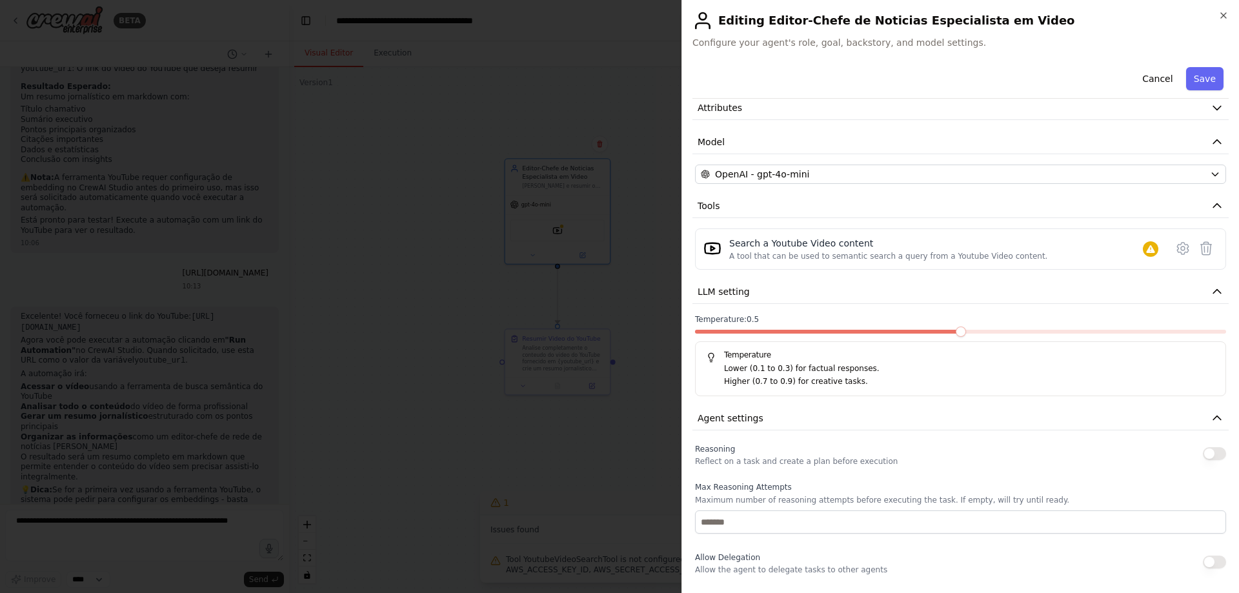
scroll to position [0, 0]
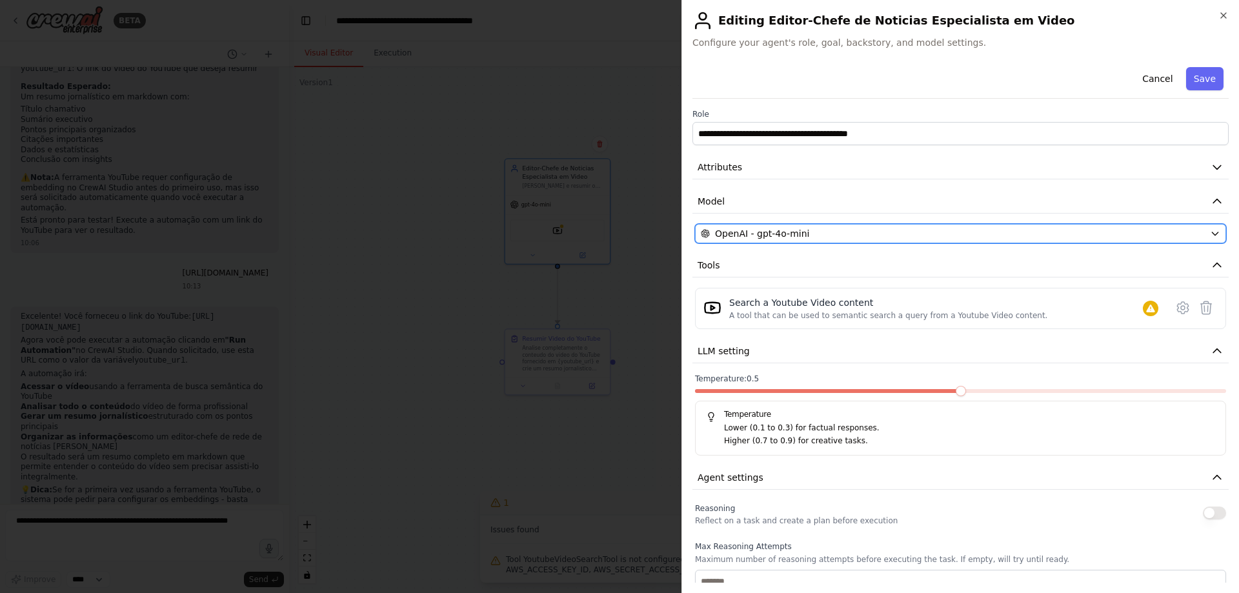
click at [855, 238] on div "OpenAI - gpt-4o-mini" at bounding box center [953, 233] width 504 height 13
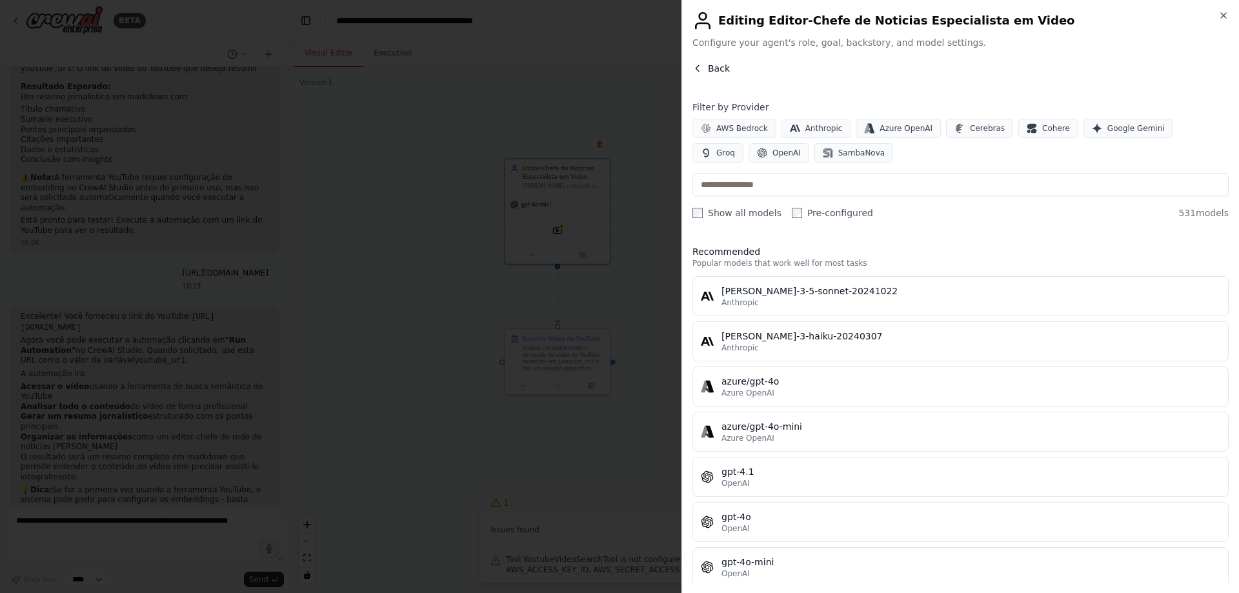
click at [723, 66] on span "Back" at bounding box center [719, 68] width 22 height 13
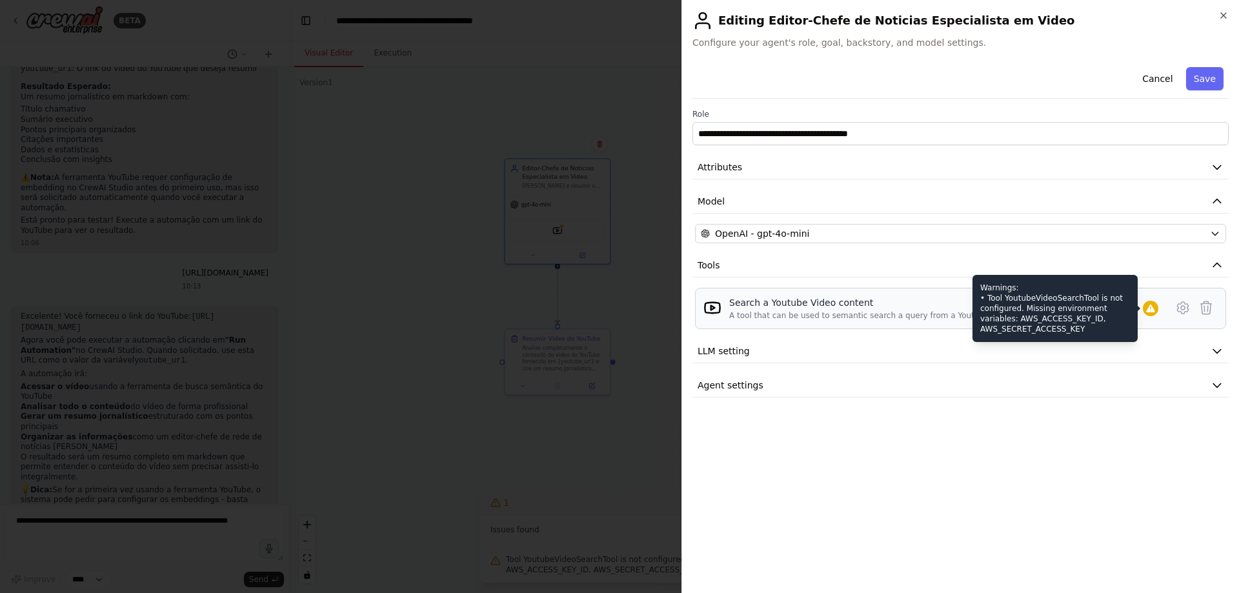
click at [1153, 307] on icon at bounding box center [1151, 308] width 10 height 10
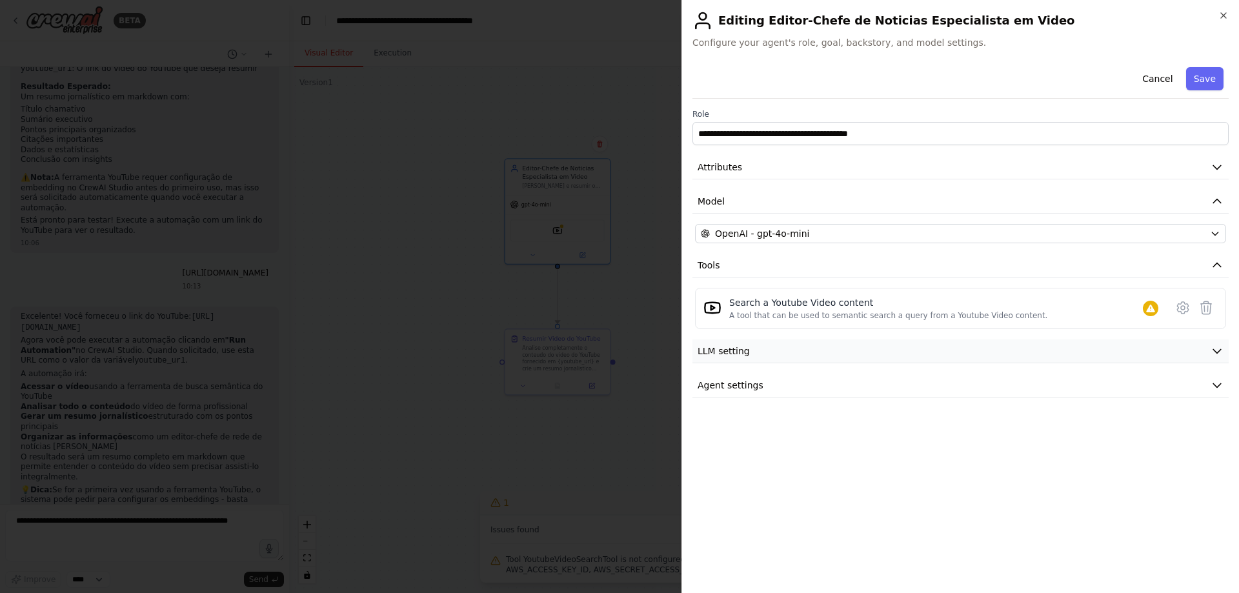
click at [915, 350] on button "LLM setting" at bounding box center [961, 351] width 536 height 24
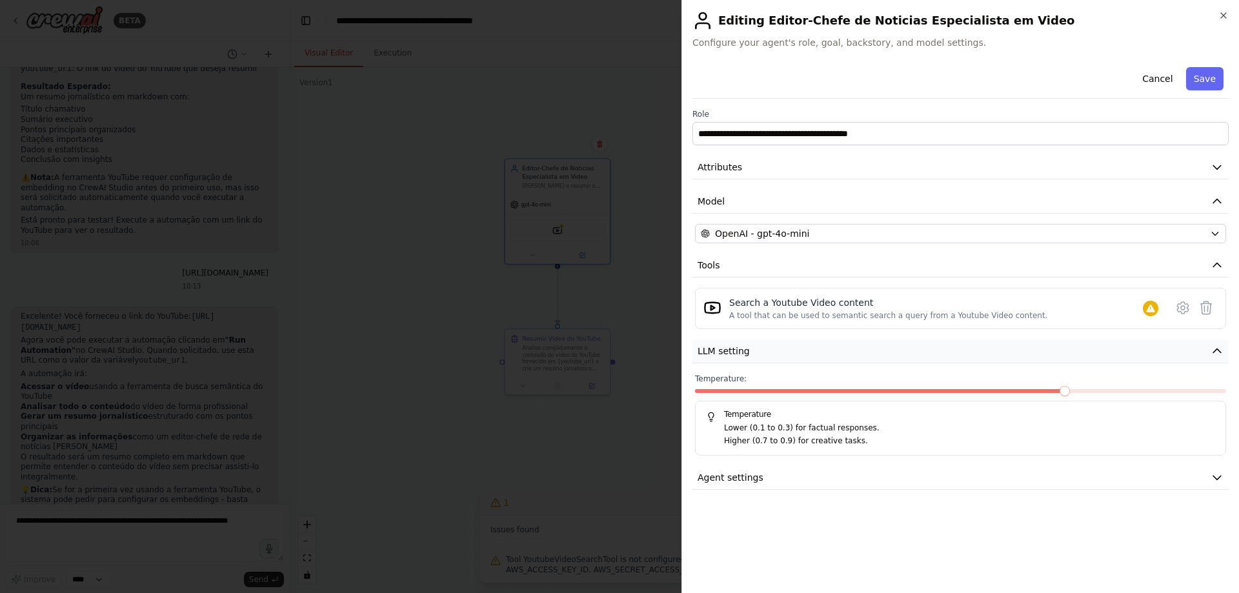
click at [914, 350] on button "LLM setting" at bounding box center [961, 351] width 536 height 24
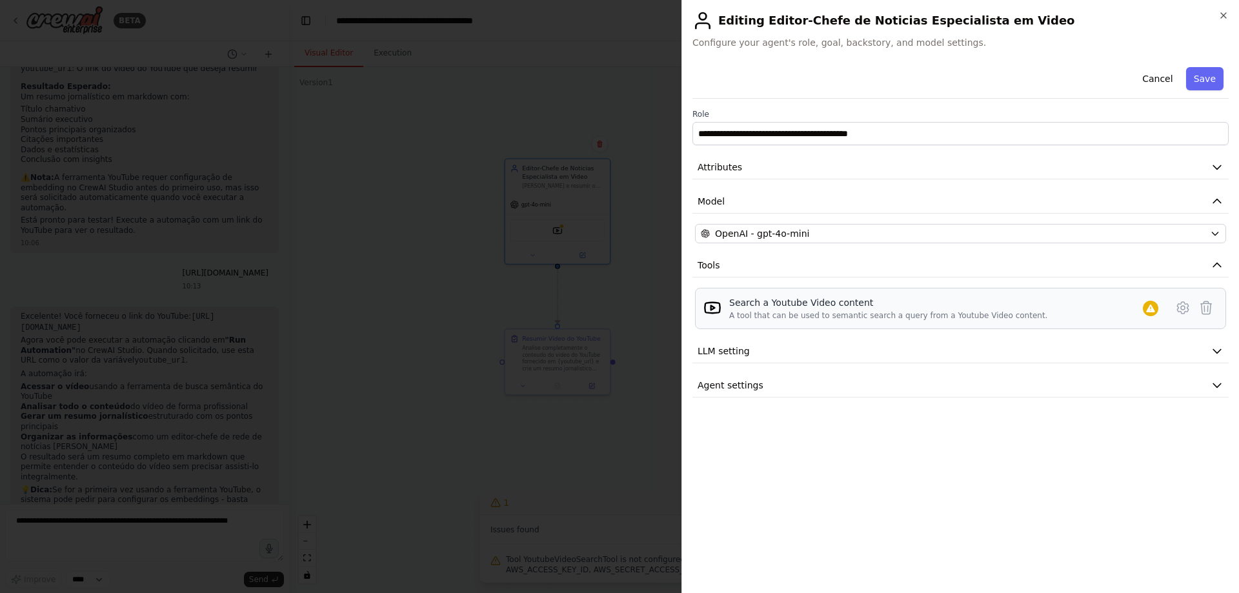
click at [756, 302] on div "Search a Youtube Video content" at bounding box center [888, 302] width 318 height 13
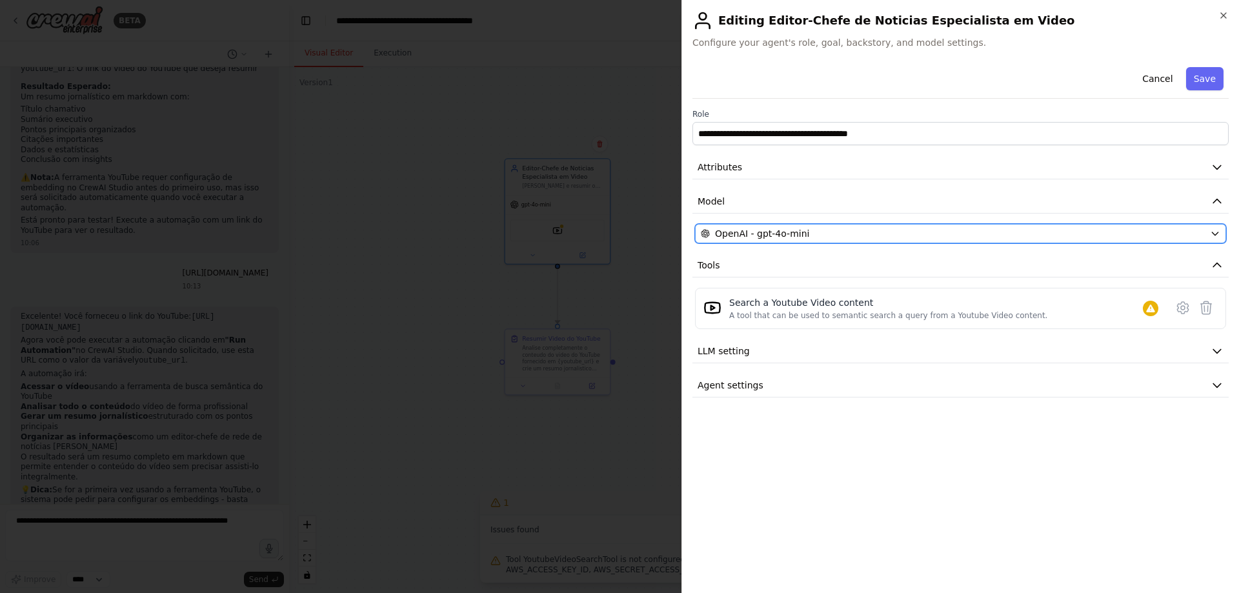
click at [792, 227] on span "OpenAI - gpt-4o-mini" at bounding box center [762, 233] width 94 height 13
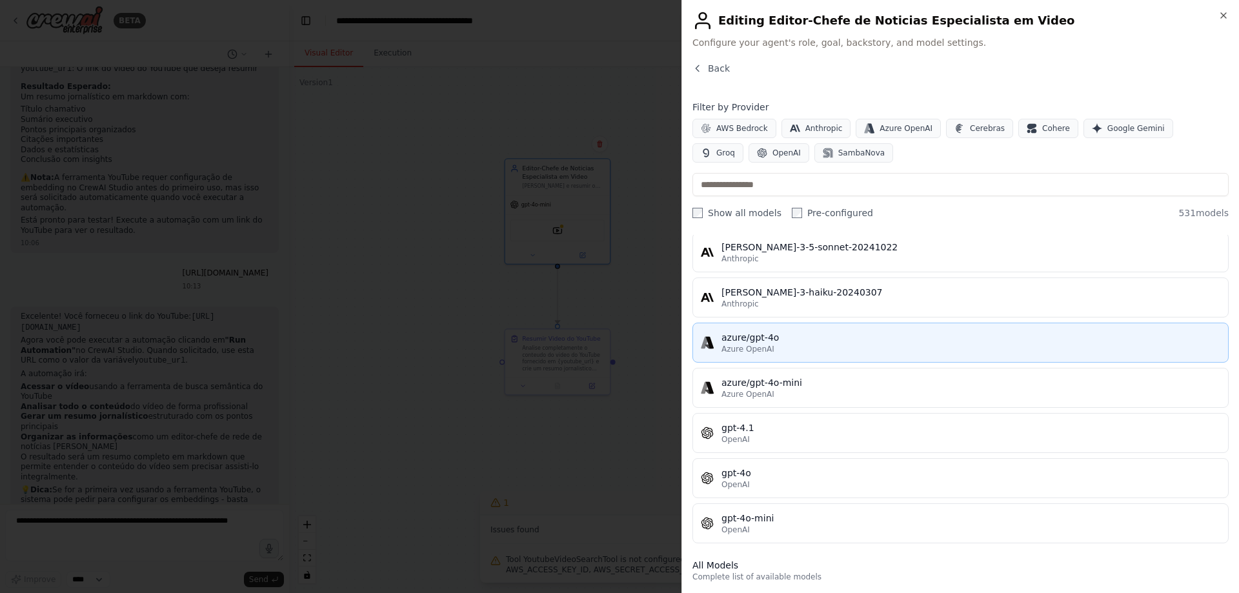
scroll to position [65, 0]
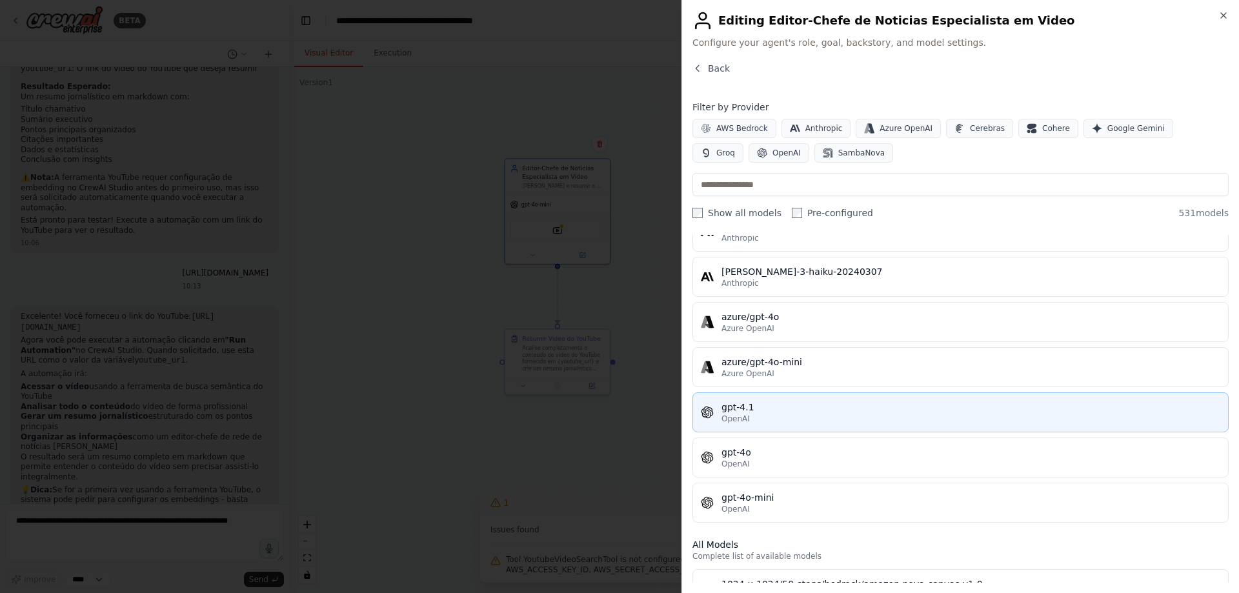
click at [753, 410] on div "gpt-4.1" at bounding box center [971, 407] width 499 height 13
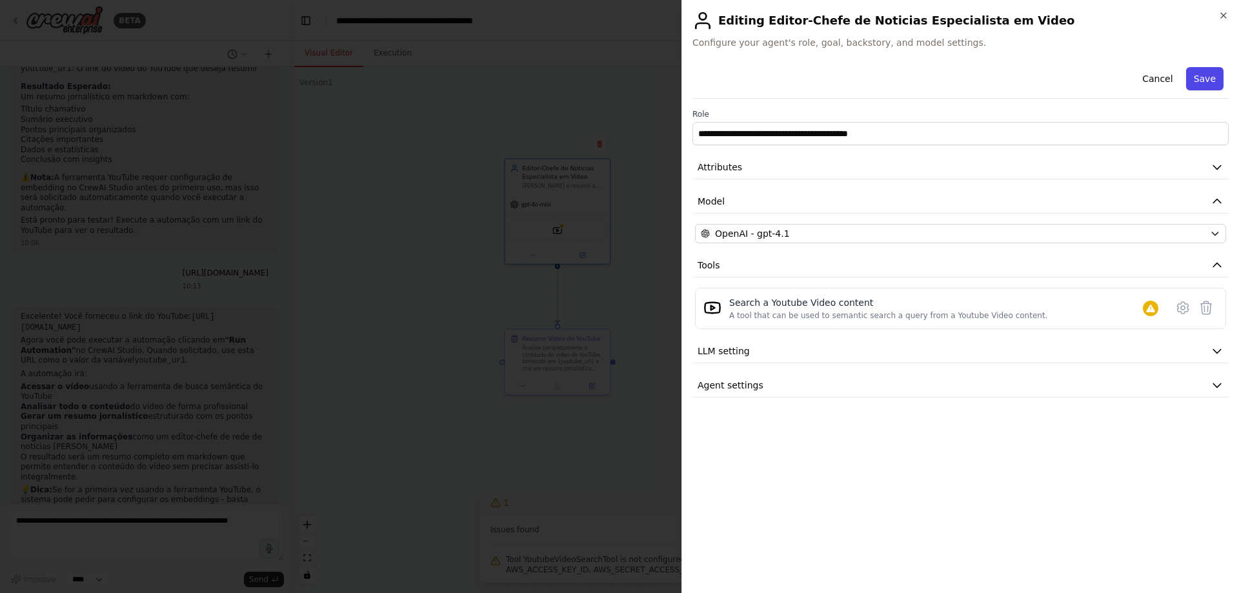
click at [1206, 83] on button "Save" at bounding box center [1204, 78] width 37 height 23
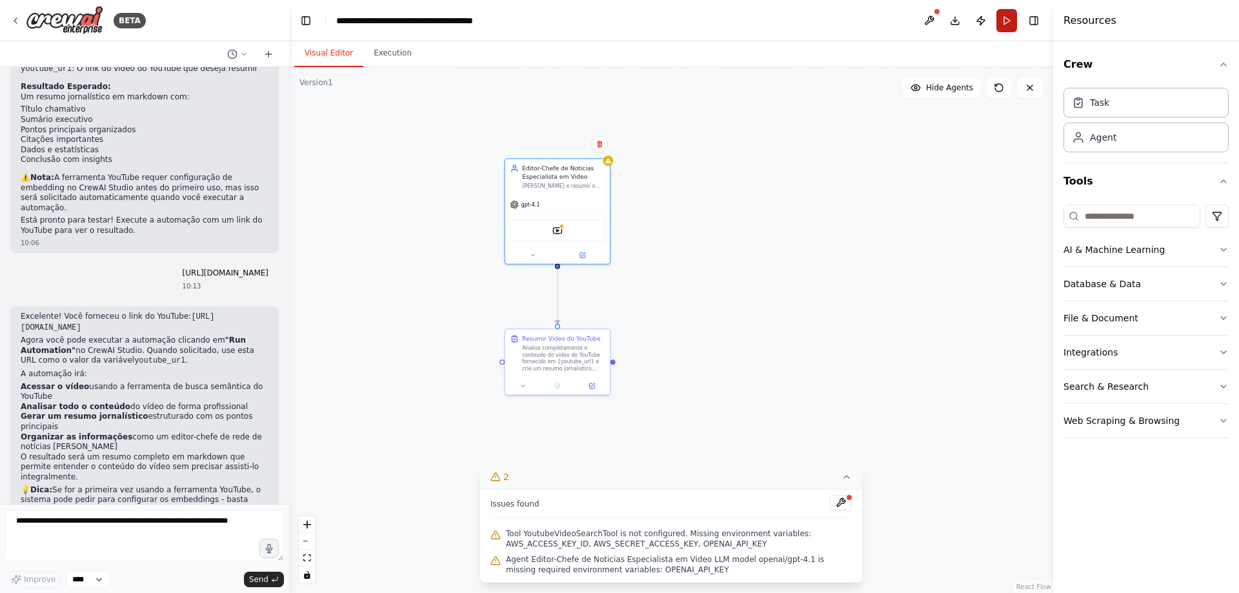
click at [1006, 21] on button "Run" at bounding box center [1007, 20] width 21 height 23
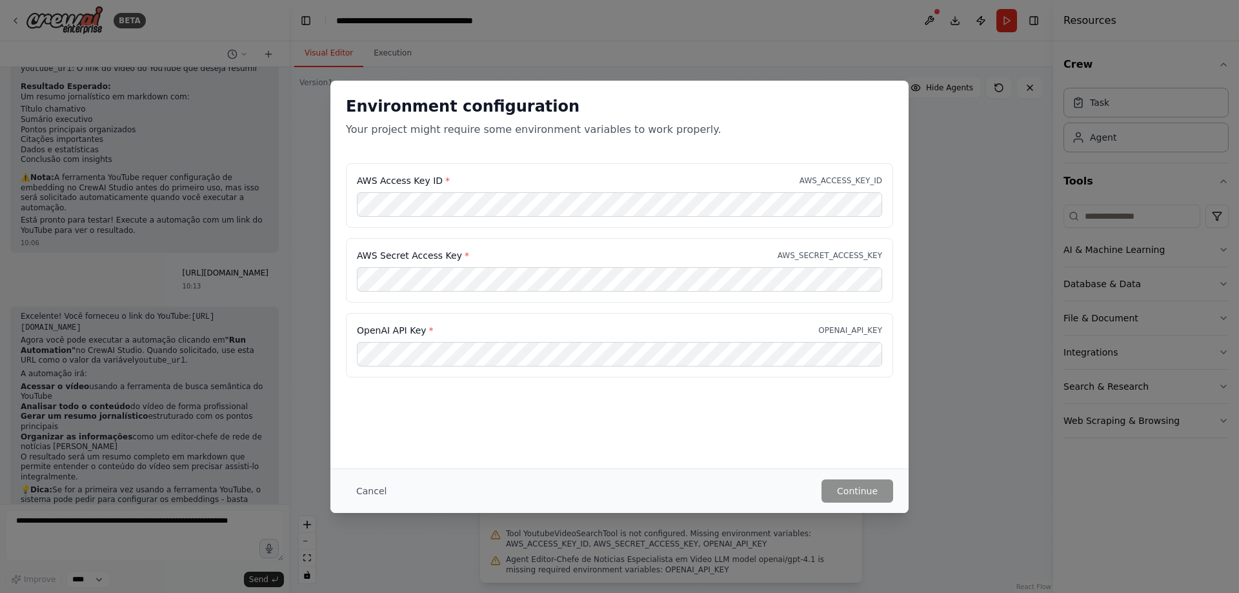
click at [405, 335] on label "OpenAI API Key *" at bounding box center [395, 330] width 77 height 13
